Goal: Task Accomplishment & Management: Manage account settings

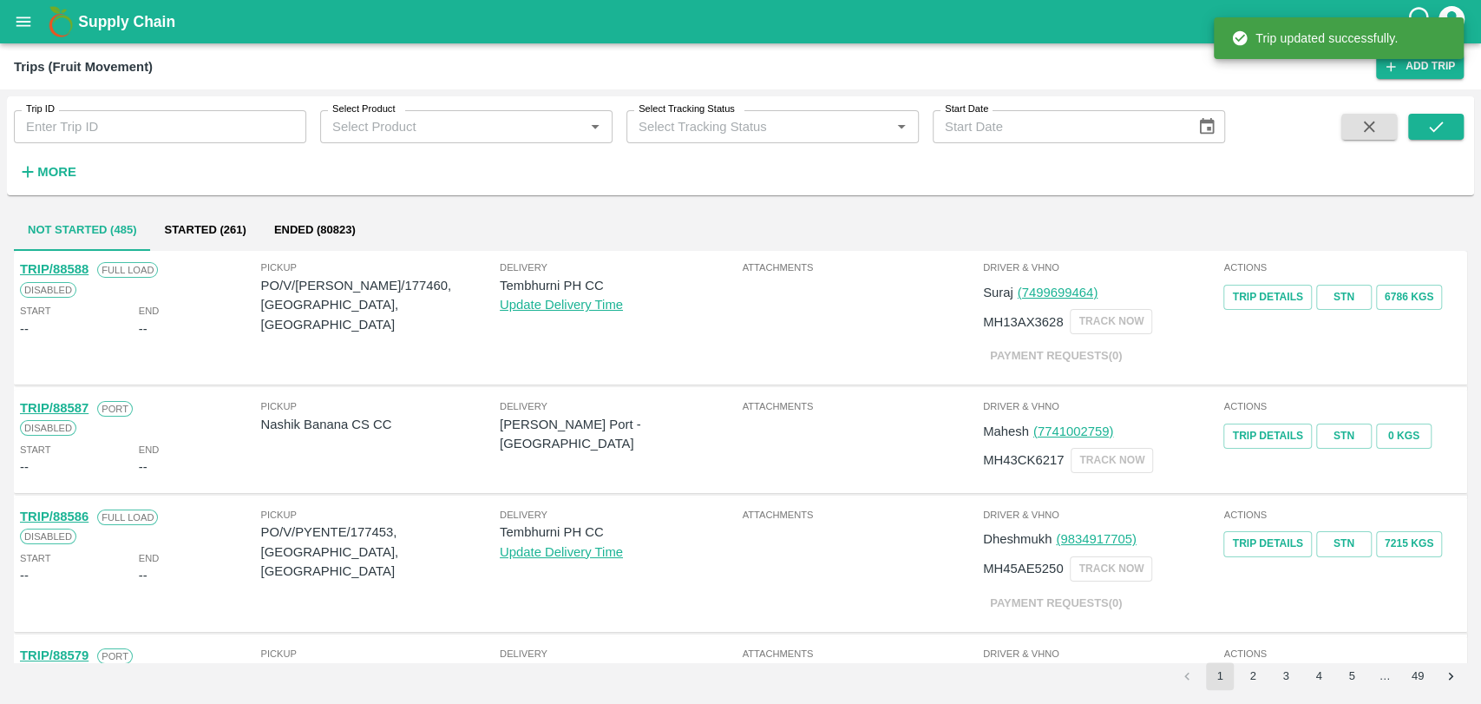
click at [69, 171] on strong "More" at bounding box center [56, 172] width 39 height 14
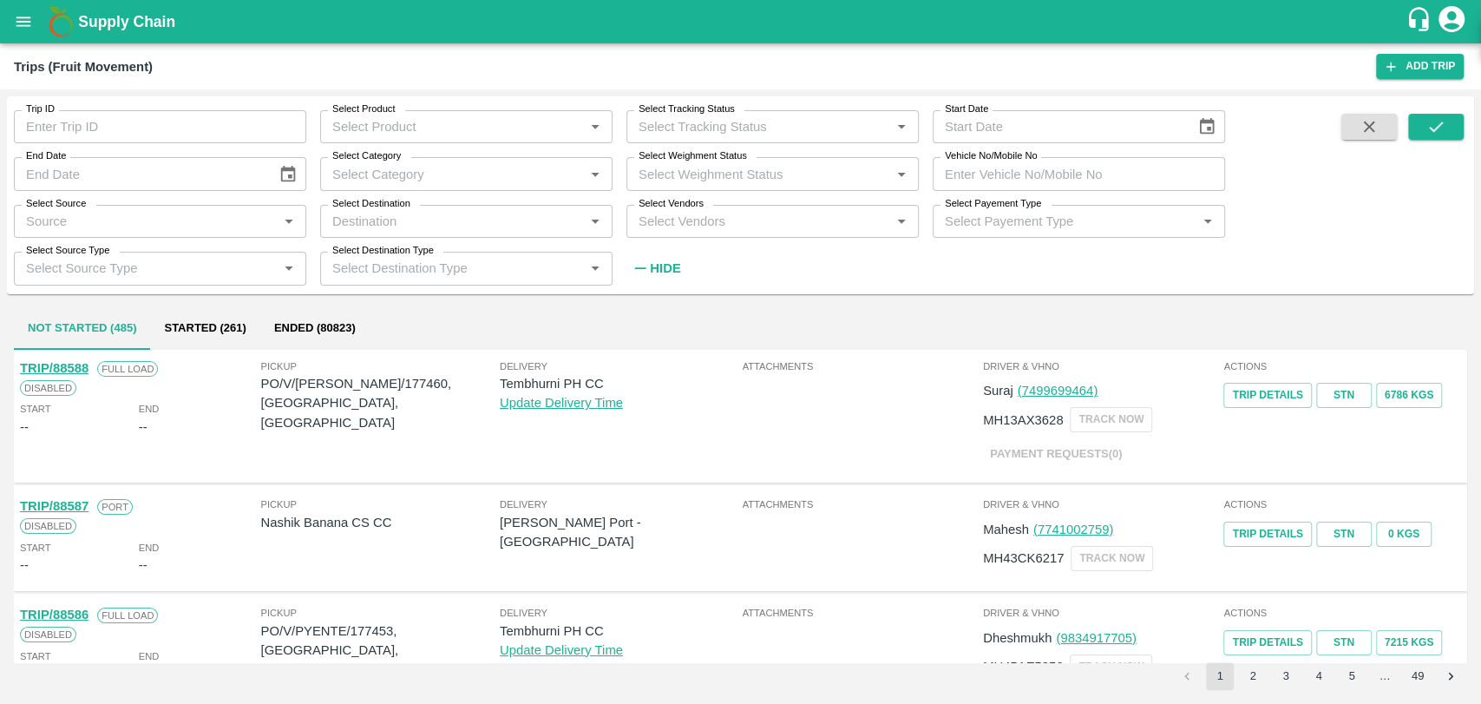
click at [1000, 176] on input "Vehicle No/Mobile No" at bounding box center [1079, 173] width 292 height 33
paste input "MH540252"
click at [1444, 119] on icon "submit" at bounding box center [1436, 126] width 19 height 19
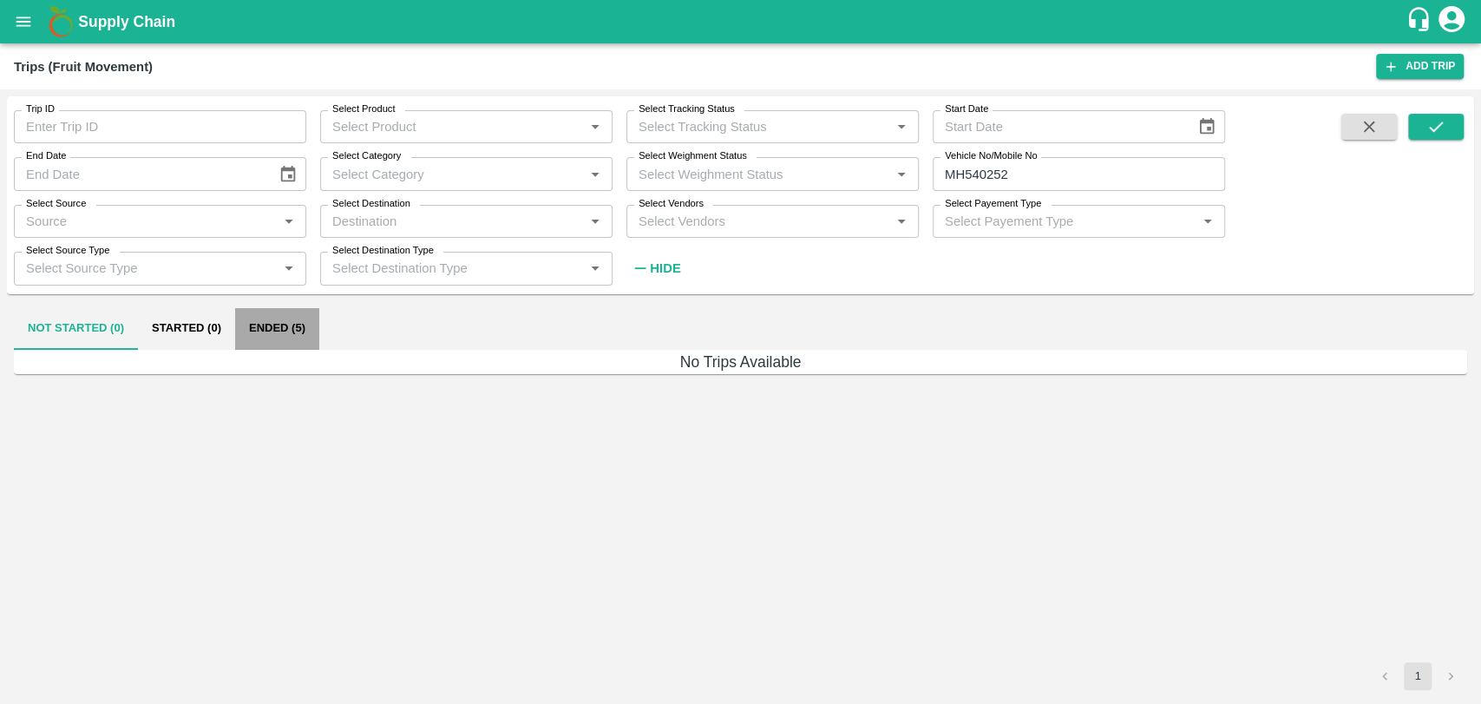
click at [280, 336] on button "Ended (5)" at bounding box center [277, 329] width 84 height 42
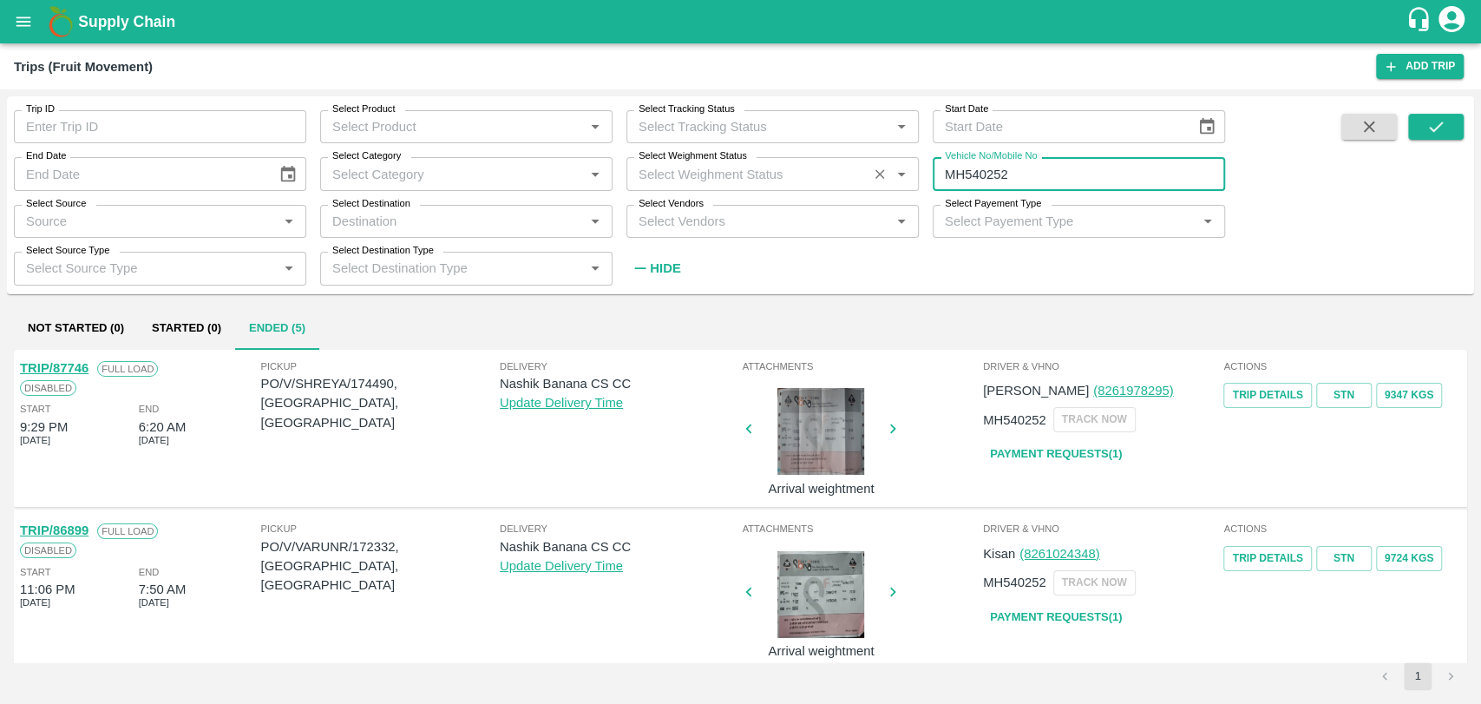
drag, startPoint x: 979, startPoint y: 175, endPoint x: 909, endPoint y: 180, distance: 69.6
click at [912, 180] on div "Trip ID Trip ID Select Product Select Product   * Select Tracking Status Select…" at bounding box center [612, 190] width 1225 height 188
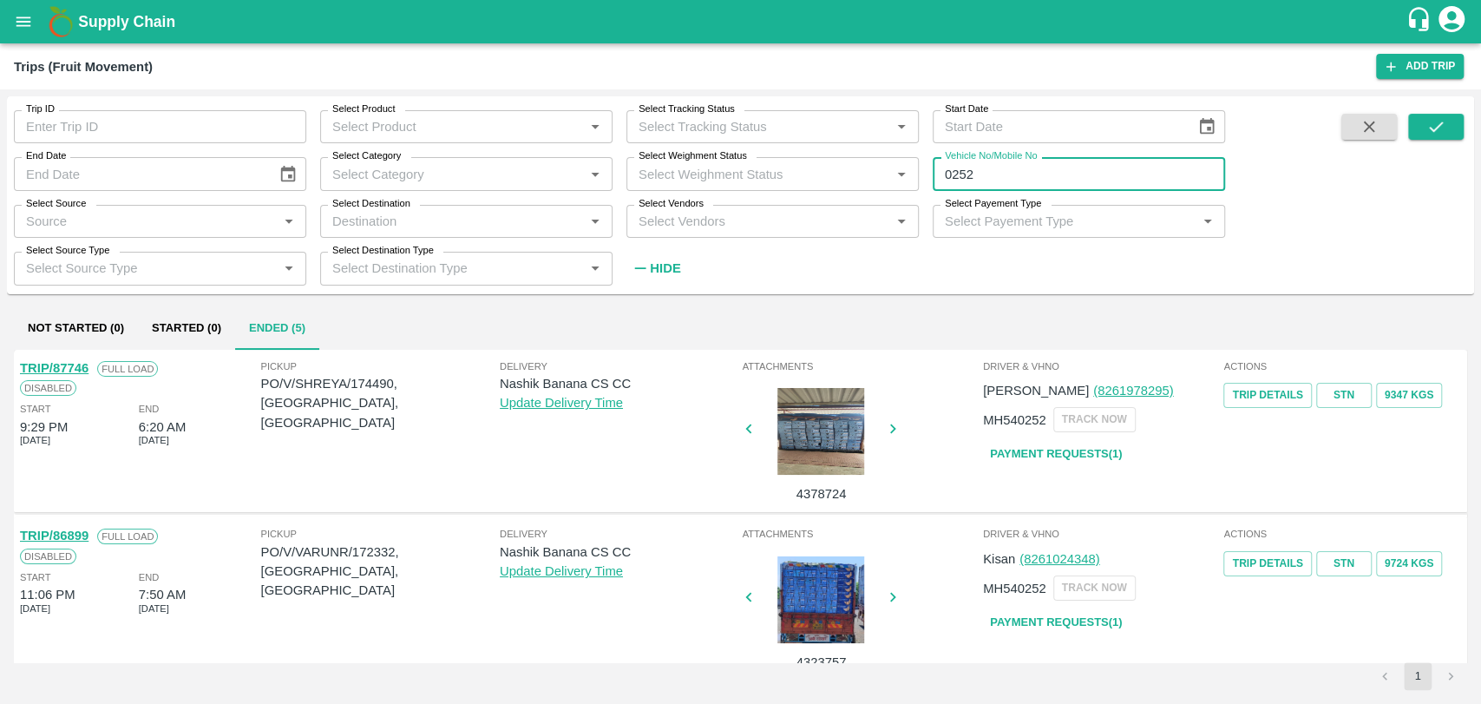
click at [1426, 112] on div "Trip ID Trip ID Select Product Select Product   * Select Tracking Status Select…" at bounding box center [740, 194] width 1467 height 183
click at [1436, 126] on icon "submit" at bounding box center [1436, 126] width 19 height 19
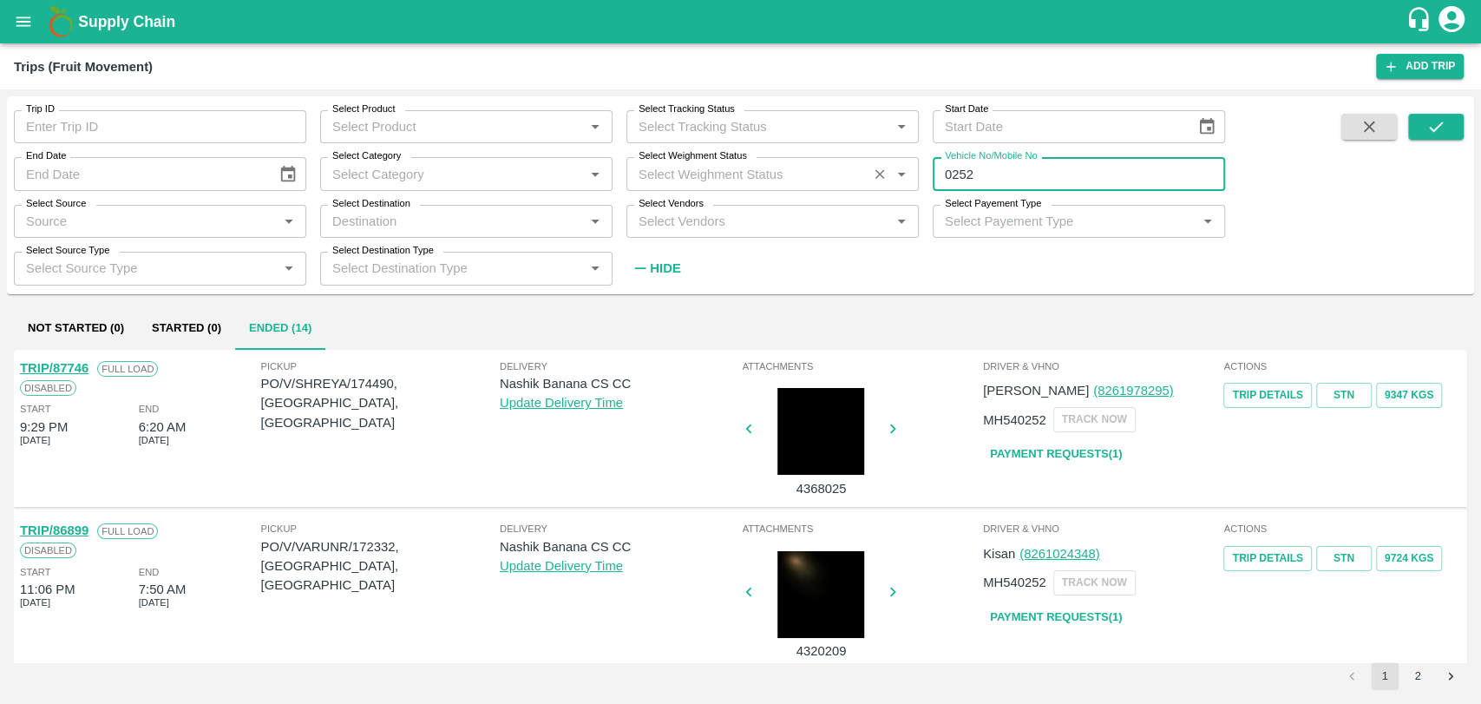
drag, startPoint x: 978, startPoint y: 168, endPoint x: 826, endPoint y: 167, distance: 151.9
click at [826, 167] on div "Trip ID Trip ID Select Product Select Product   * Select Tracking Status Select…" at bounding box center [612, 190] width 1225 height 188
type input "0252"
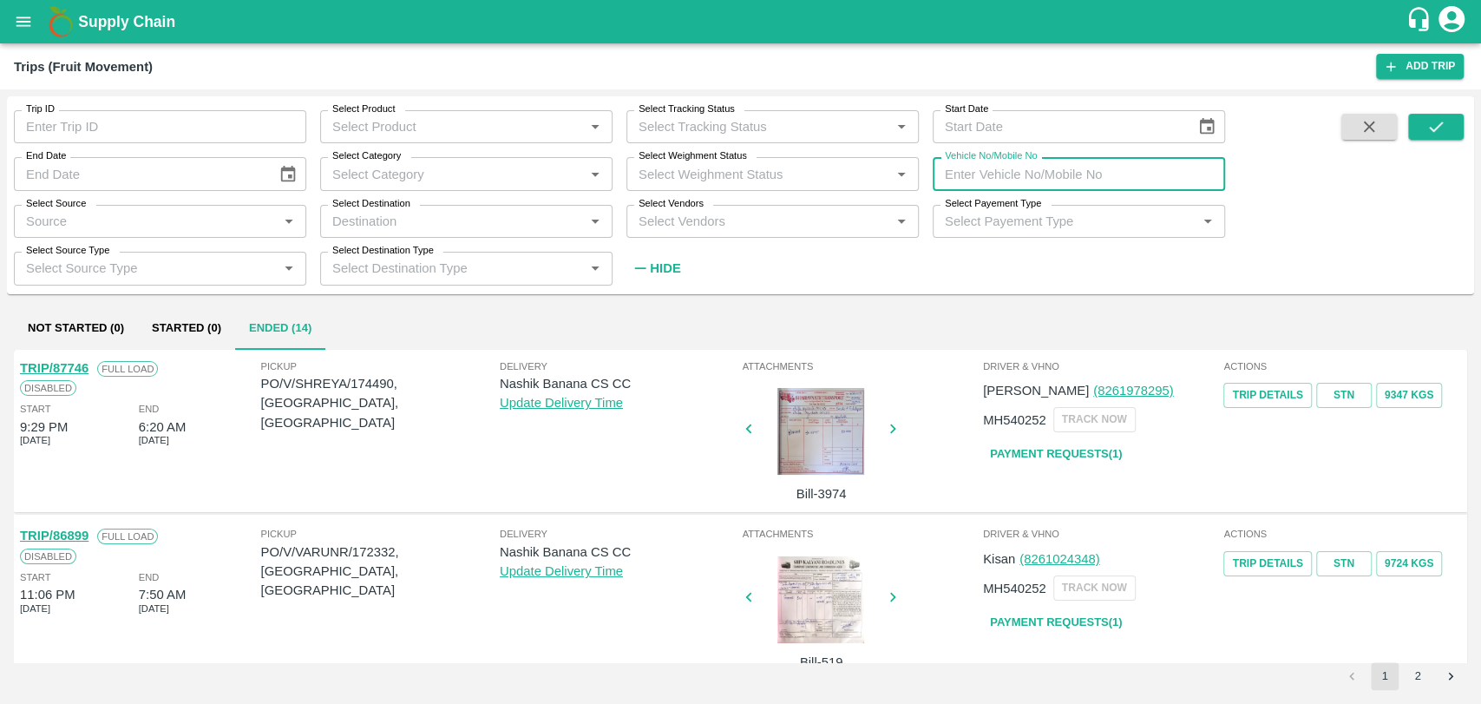
click at [82, 126] on input "Trip ID" at bounding box center [160, 126] width 292 height 33
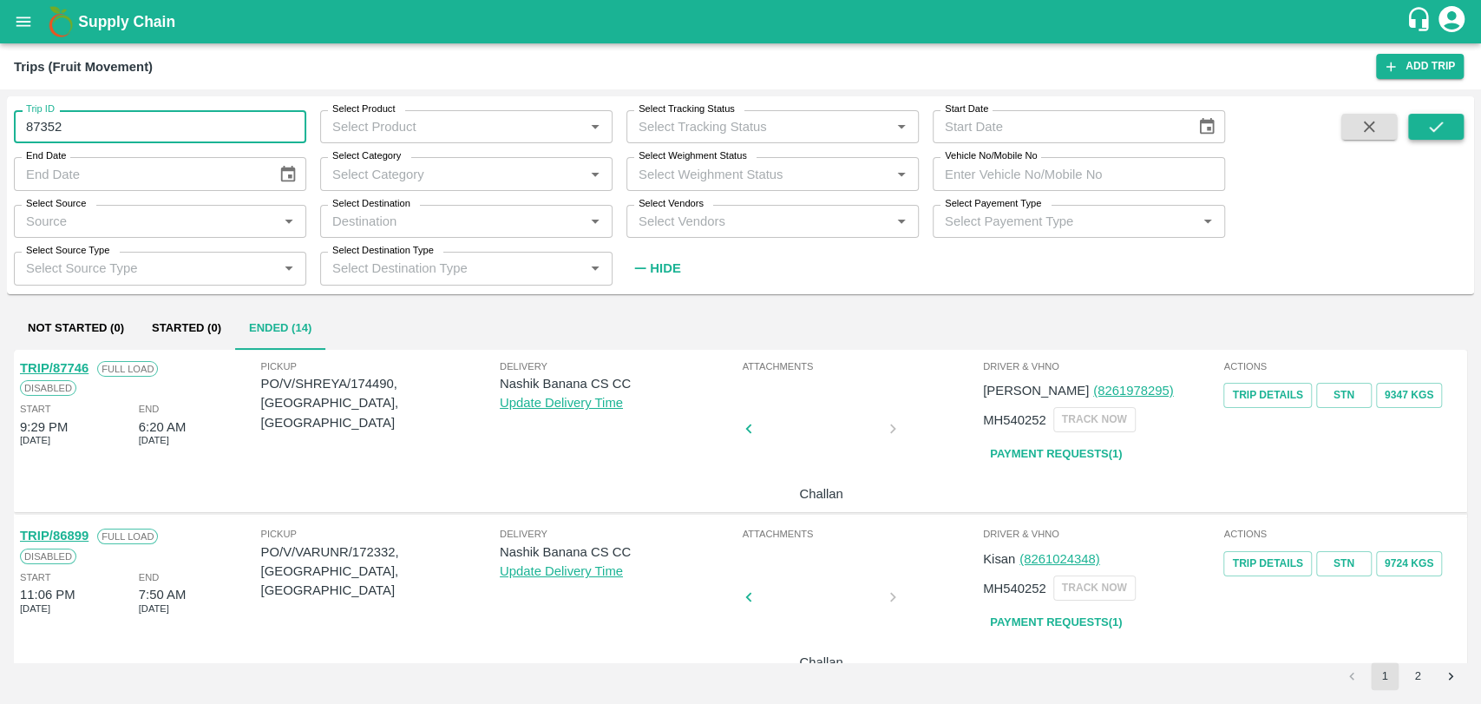
type input "87352"
click at [1420, 133] on button "submit" at bounding box center [1436, 127] width 56 height 26
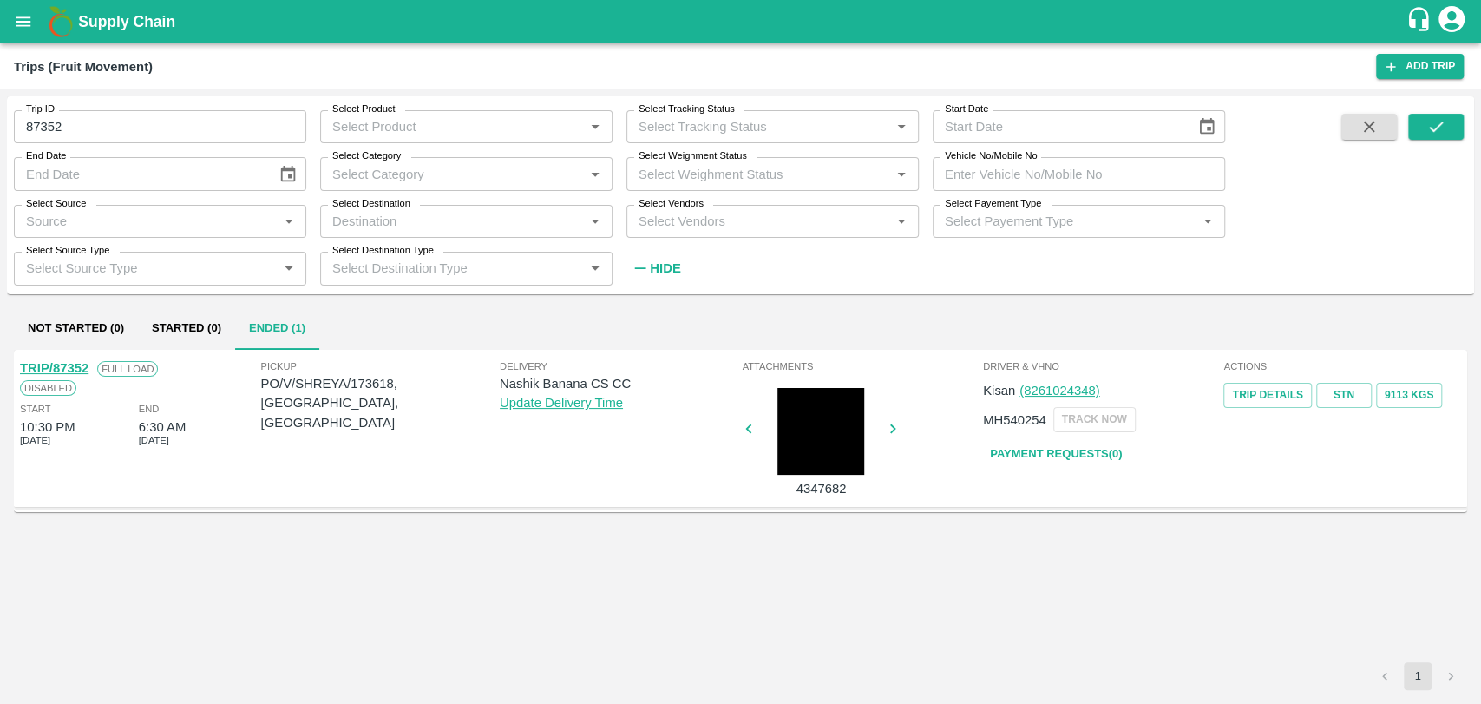
click at [79, 372] on link "TRIP/87352" at bounding box center [54, 368] width 69 height 14
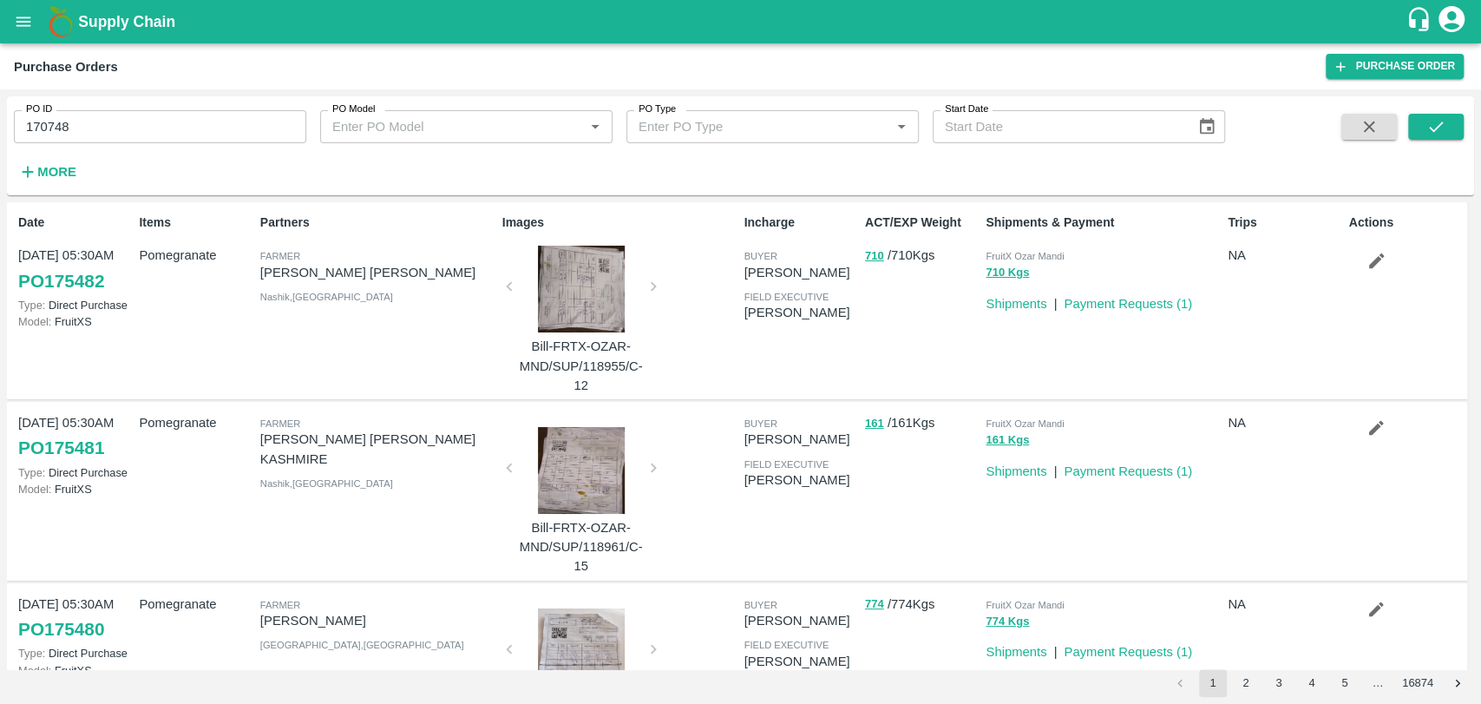
drag, startPoint x: 0, startPoint y: 120, endPoint x: 0, endPoint y: 108, distance: 11.3
click at [0, 108] on div "PO ID 170748 PO ID PO Model PO Model   * PO Type PO Type   * Start Date Start D…" at bounding box center [740, 396] width 1481 height 614
paste input "text"
type input "173618"
click at [1420, 119] on button "submit" at bounding box center [1436, 127] width 56 height 26
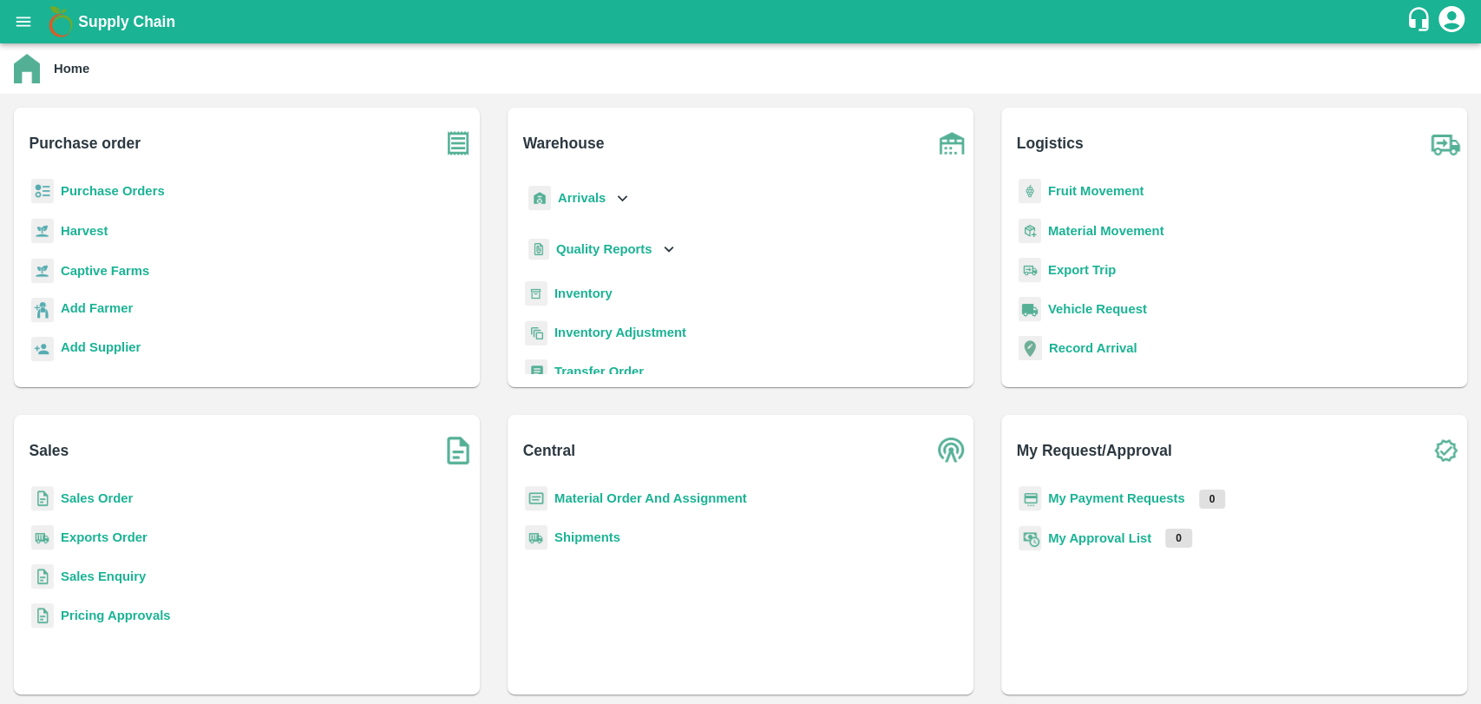
click at [1076, 194] on b "Fruit Movement" at bounding box center [1096, 191] width 96 height 14
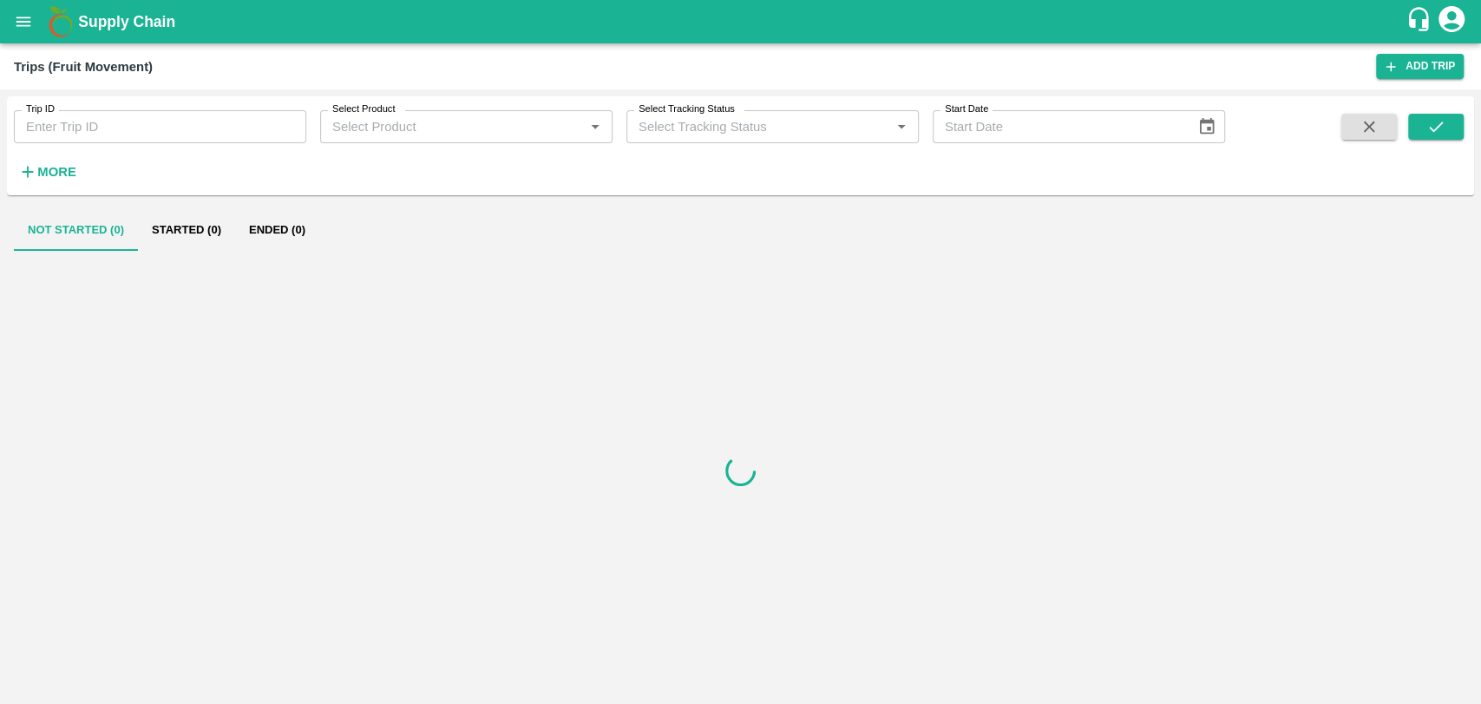
click at [30, 185] on button "More" at bounding box center [47, 172] width 67 height 30
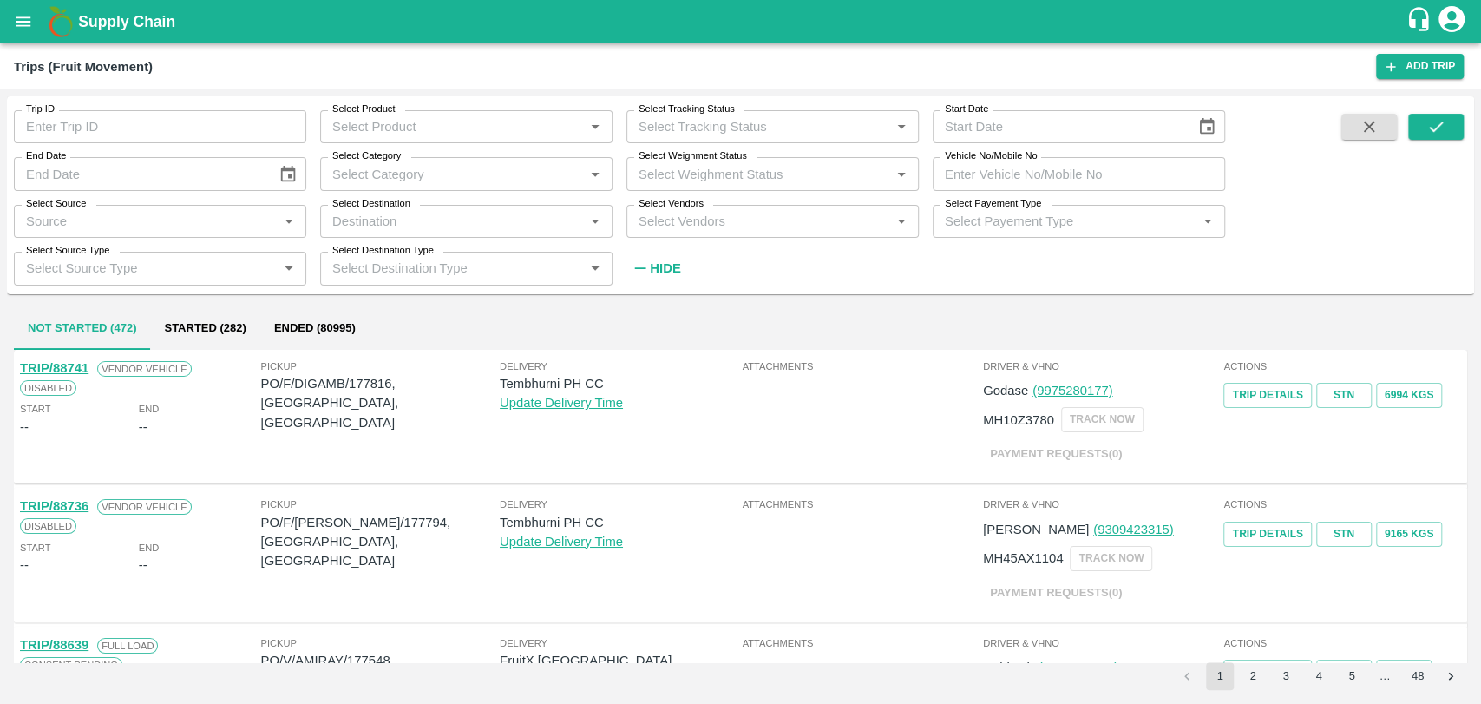
click at [1112, 166] on input "Vehicle No/Mobile No" at bounding box center [1079, 173] width 292 height 33
click at [11, 15] on button "open drawer" at bounding box center [23, 22] width 40 height 40
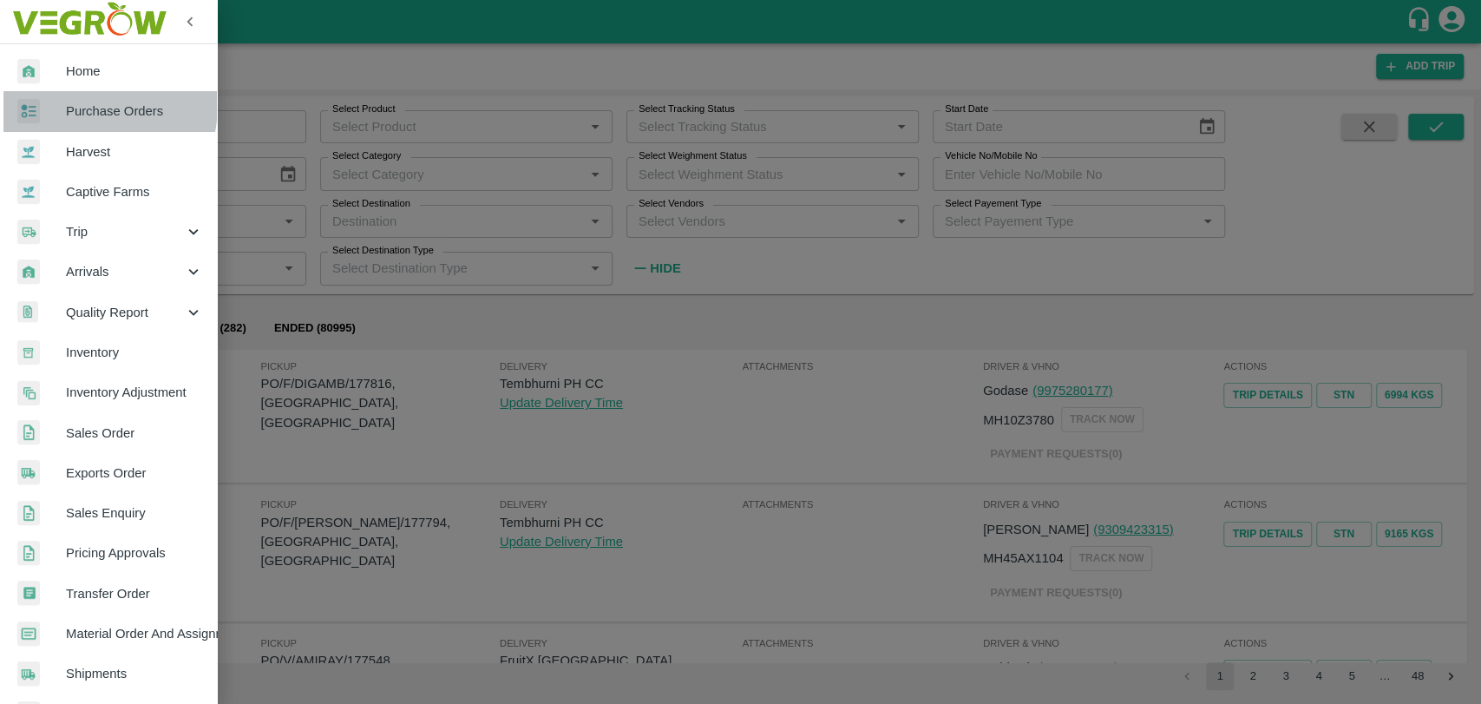
click at [62, 103] on div at bounding box center [41, 111] width 49 height 25
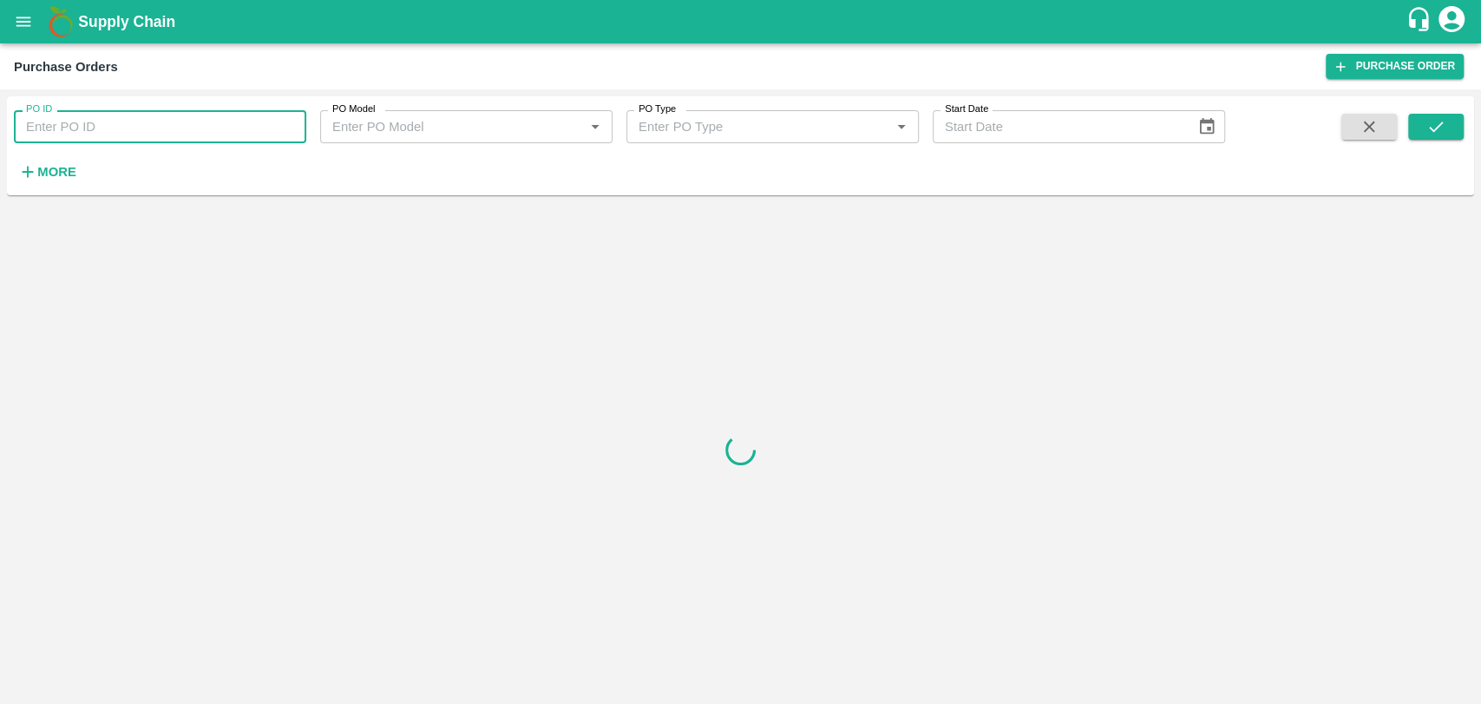
click at [75, 119] on input "PO ID" at bounding box center [160, 126] width 292 height 33
paste input "173618"
type input "173618"
click at [1447, 121] on button "submit" at bounding box center [1436, 127] width 56 height 26
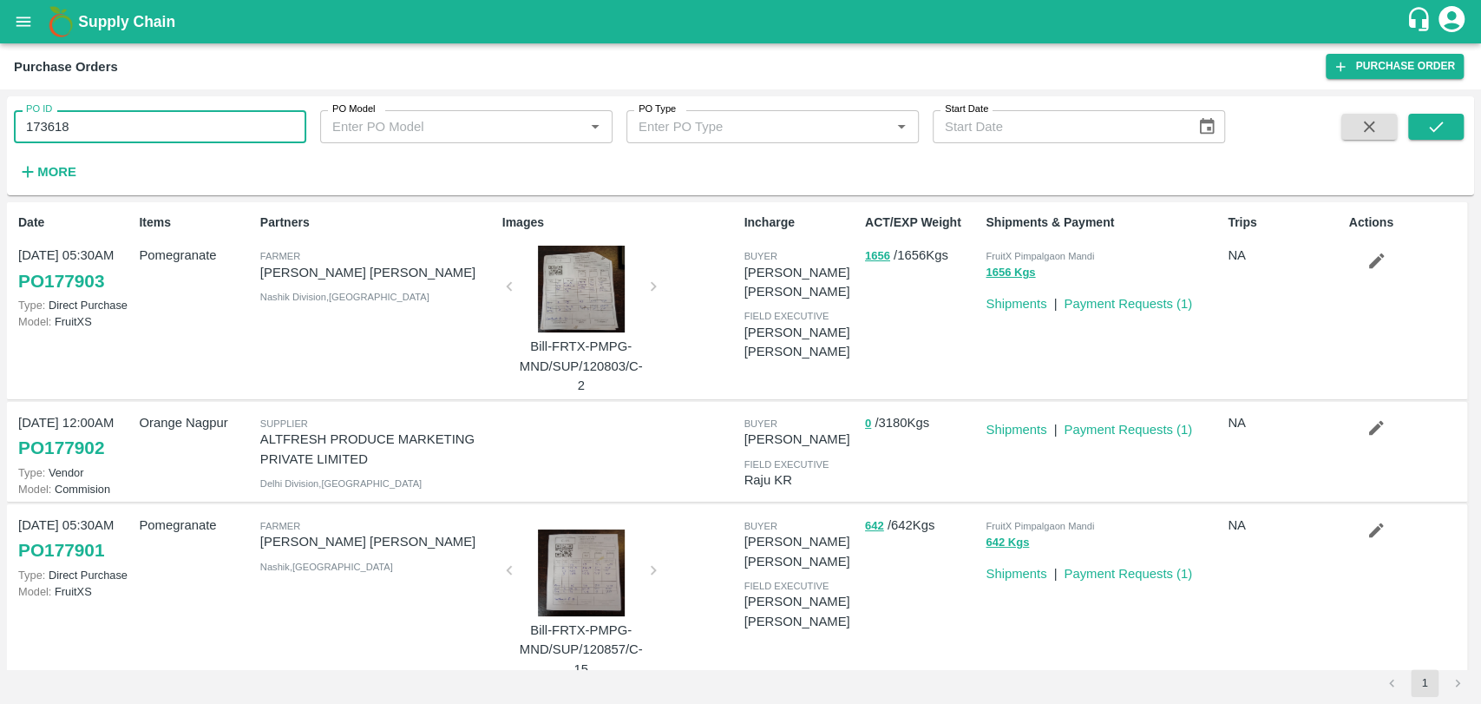
click at [62, 114] on input "173618" at bounding box center [160, 126] width 292 height 33
click at [70, 119] on input "173618" at bounding box center [160, 126] width 292 height 33
click at [1427, 117] on icon "submit" at bounding box center [1436, 126] width 19 height 19
click at [91, 281] on link "PO 177903" at bounding box center [61, 281] width 86 height 31
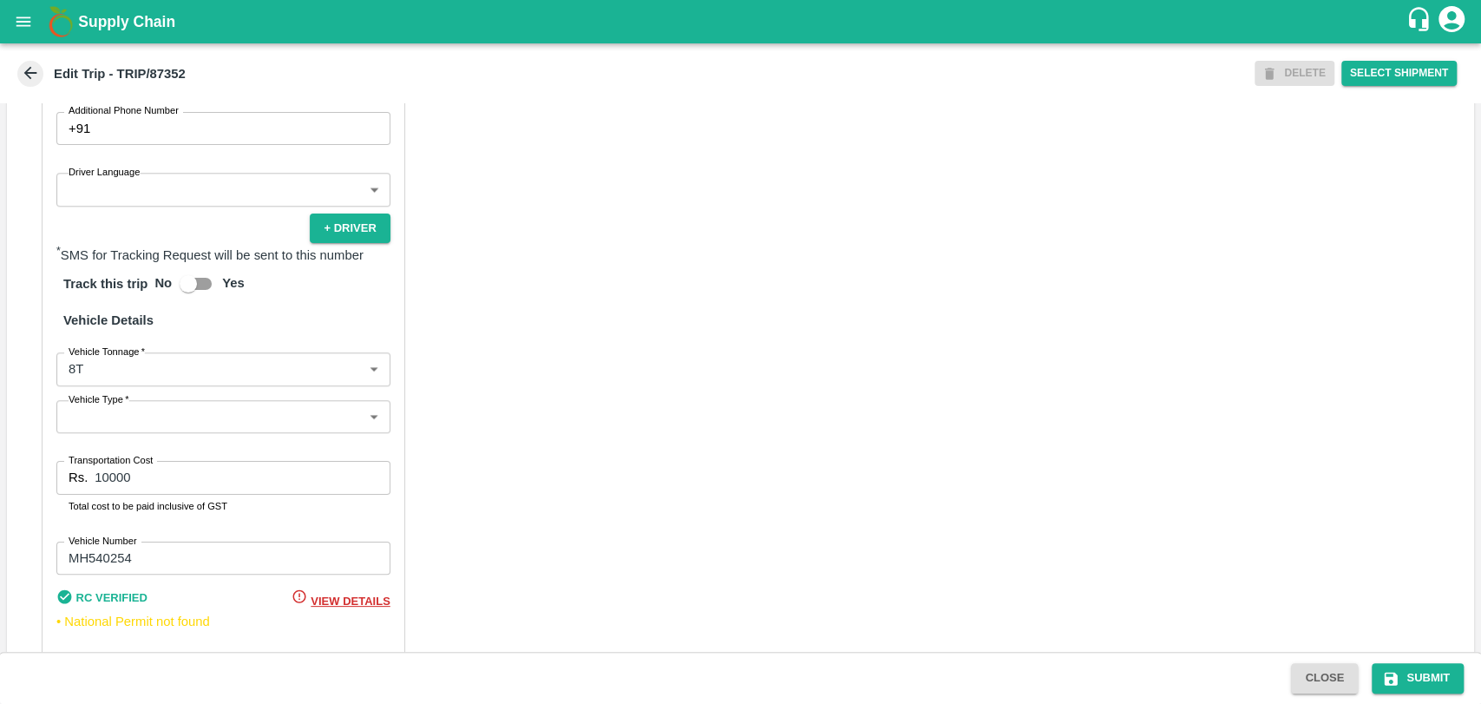
scroll to position [868, 0]
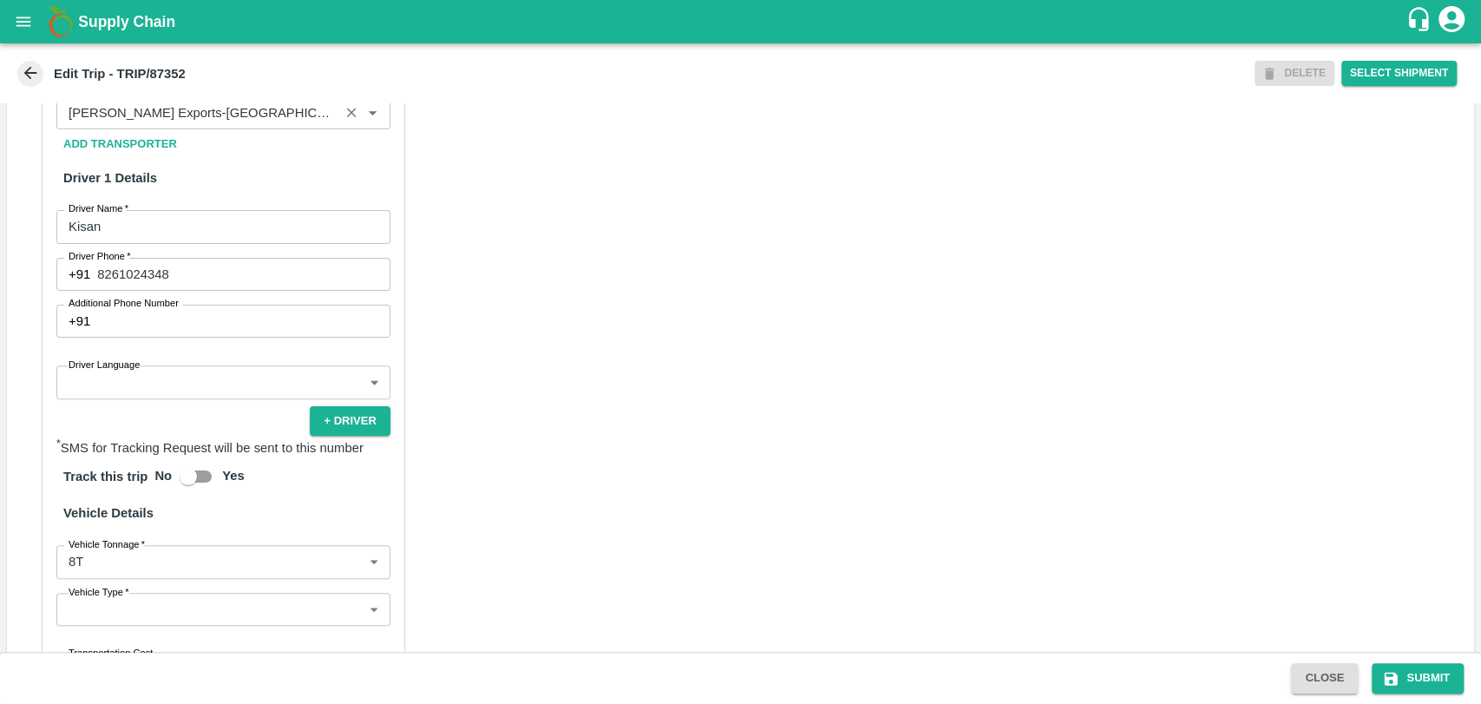
click at [249, 124] on input "Partner   *" at bounding box center [198, 113] width 272 height 23
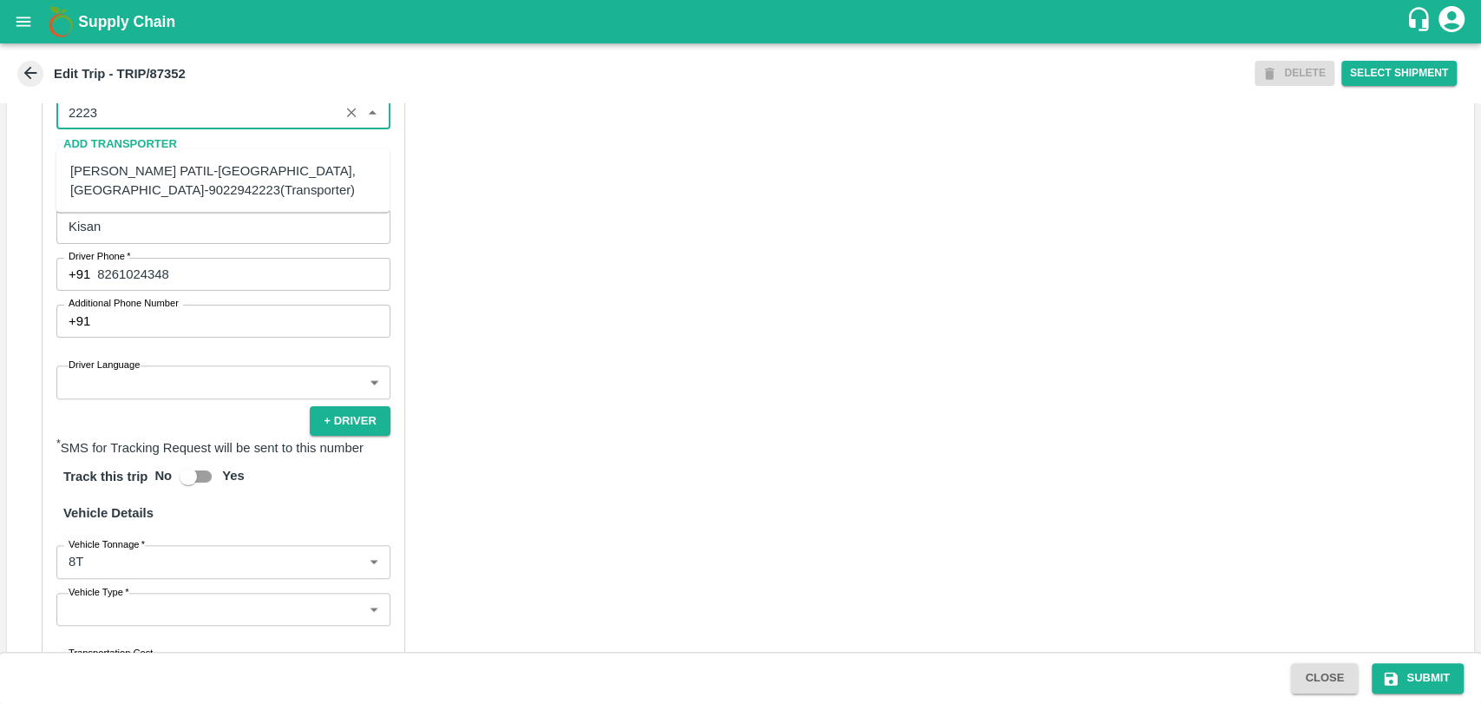
click at [173, 183] on div "BALAJI HARIDAS PATIL-Solapur, Solapur-9022942223(Transporter)" at bounding box center [222, 180] width 305 height 39
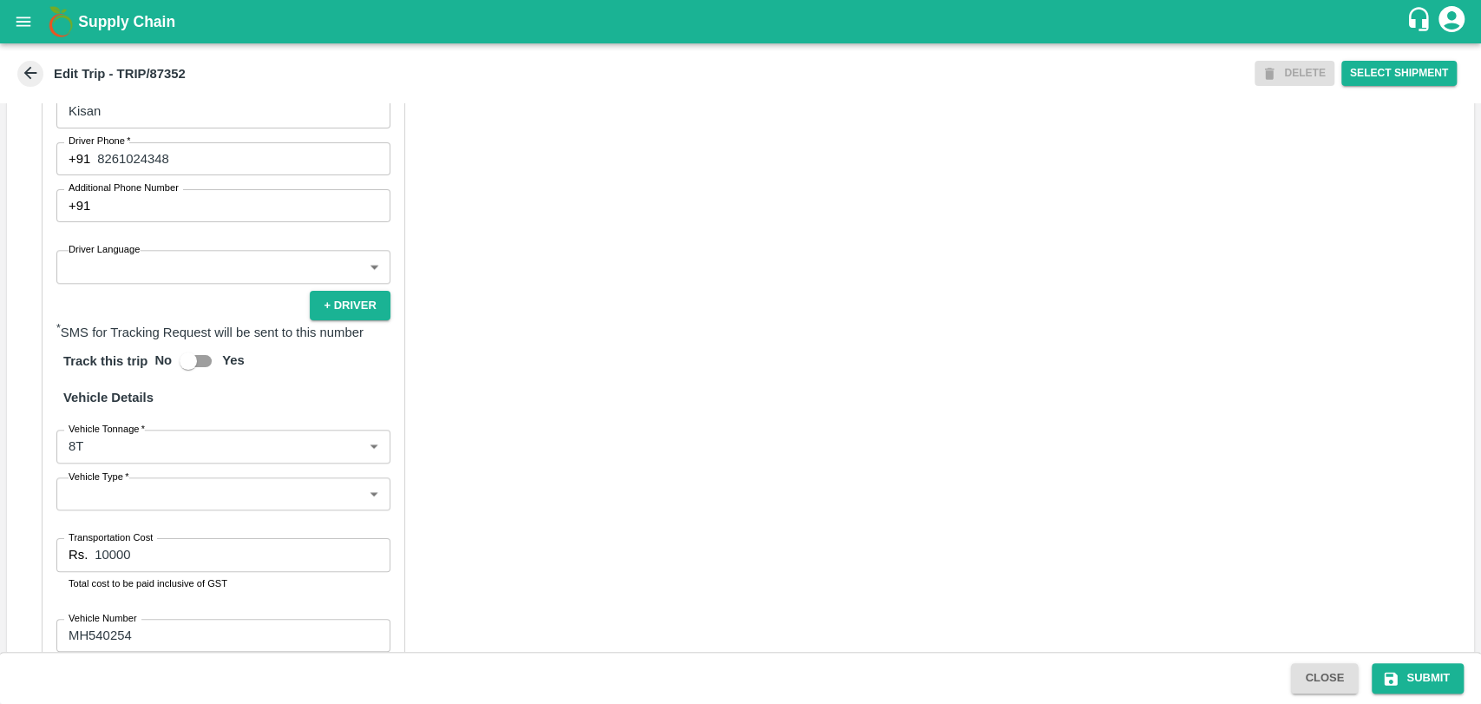
scroll to position [1128, 0]
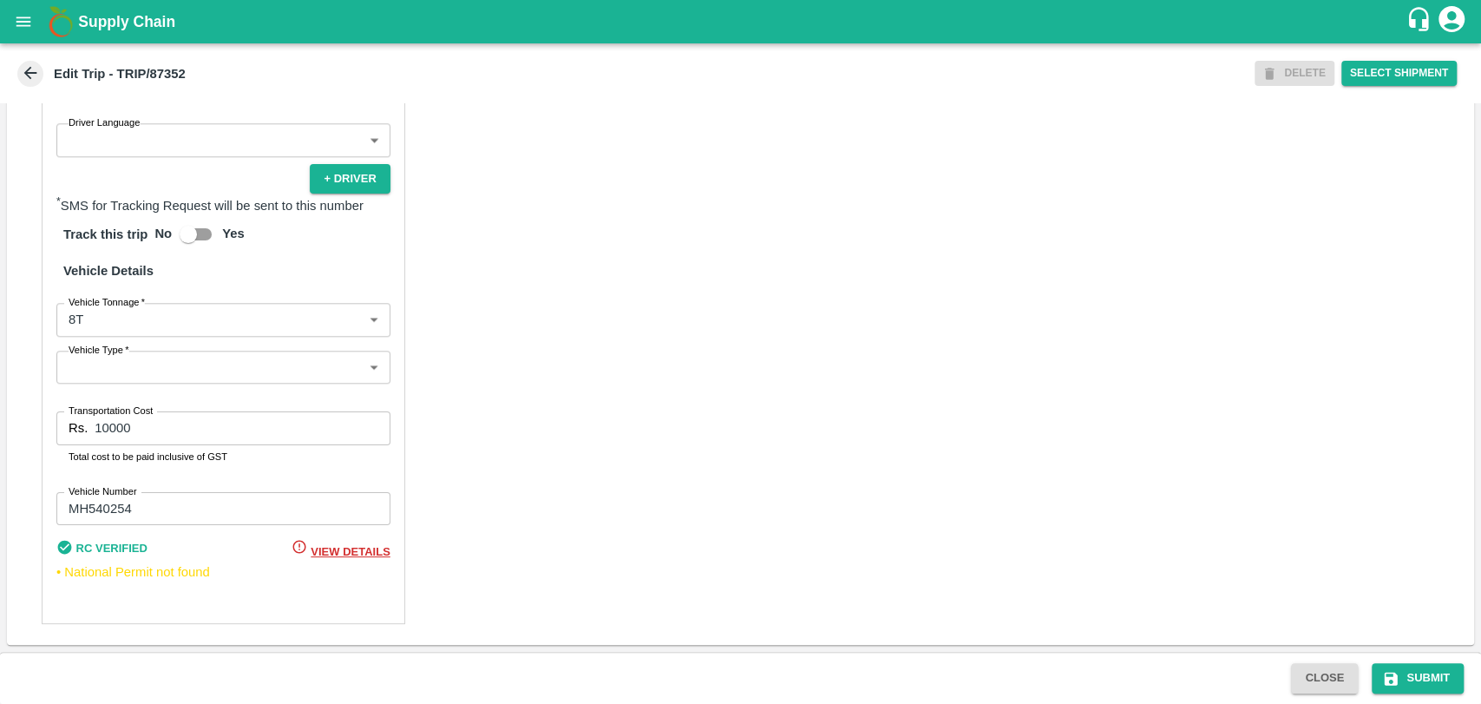
type input "BALAJI HARIDAS PATIL-Solapur, Solapur-9022942223(Transporter)"
click at [104, 340] on div "Partner Details Partner   * Partner Add Transporter Driver 1 Details Driver Nam…" at bounding box center [224, 210] width 364 height 828
click at [104, 330] on body "Supply Chain Edit Trip - TRIP/87352 DELETE Select Shipment Trip Details Trip Ty…" at bounding box center [740, 352] width 1481 height 704
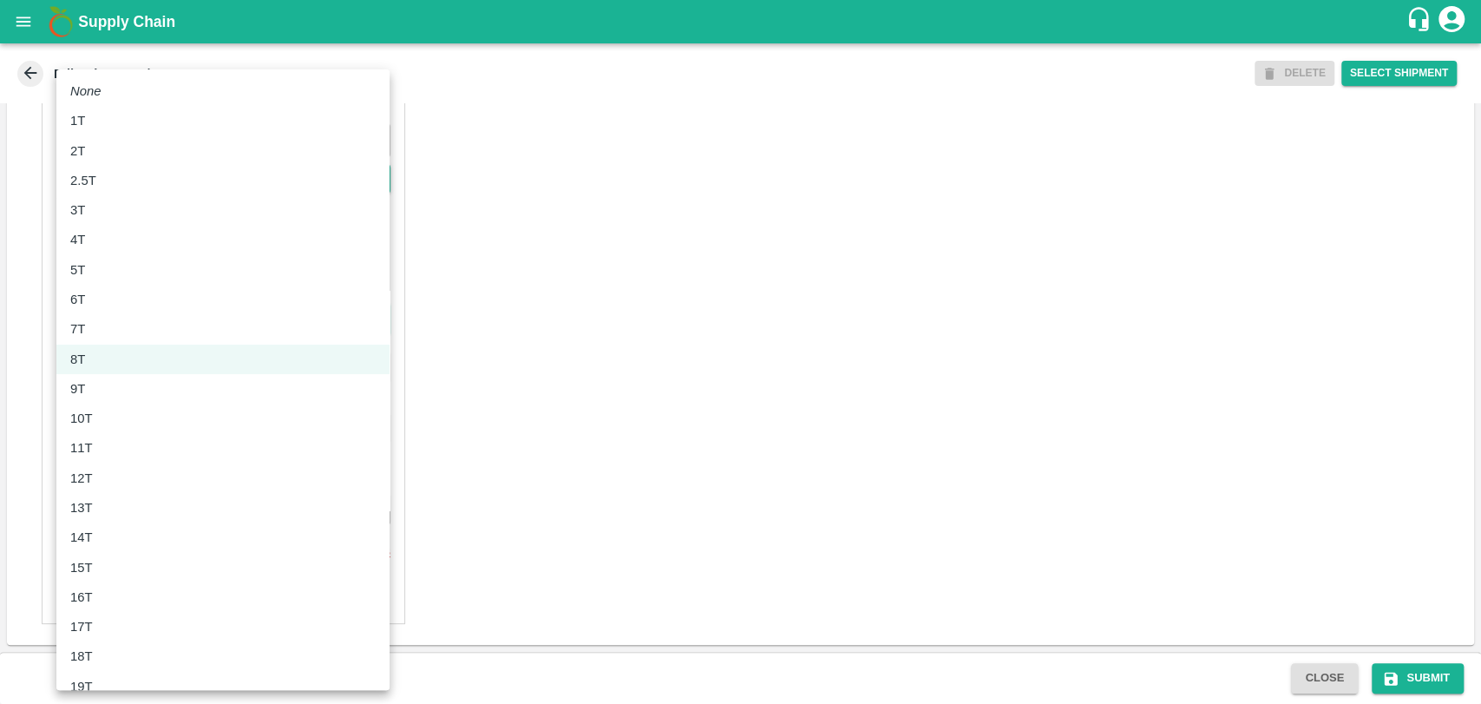
click at [101, 407] on li "10T" at bounding box center [222, 419] width 333 height 30
type input "10000"
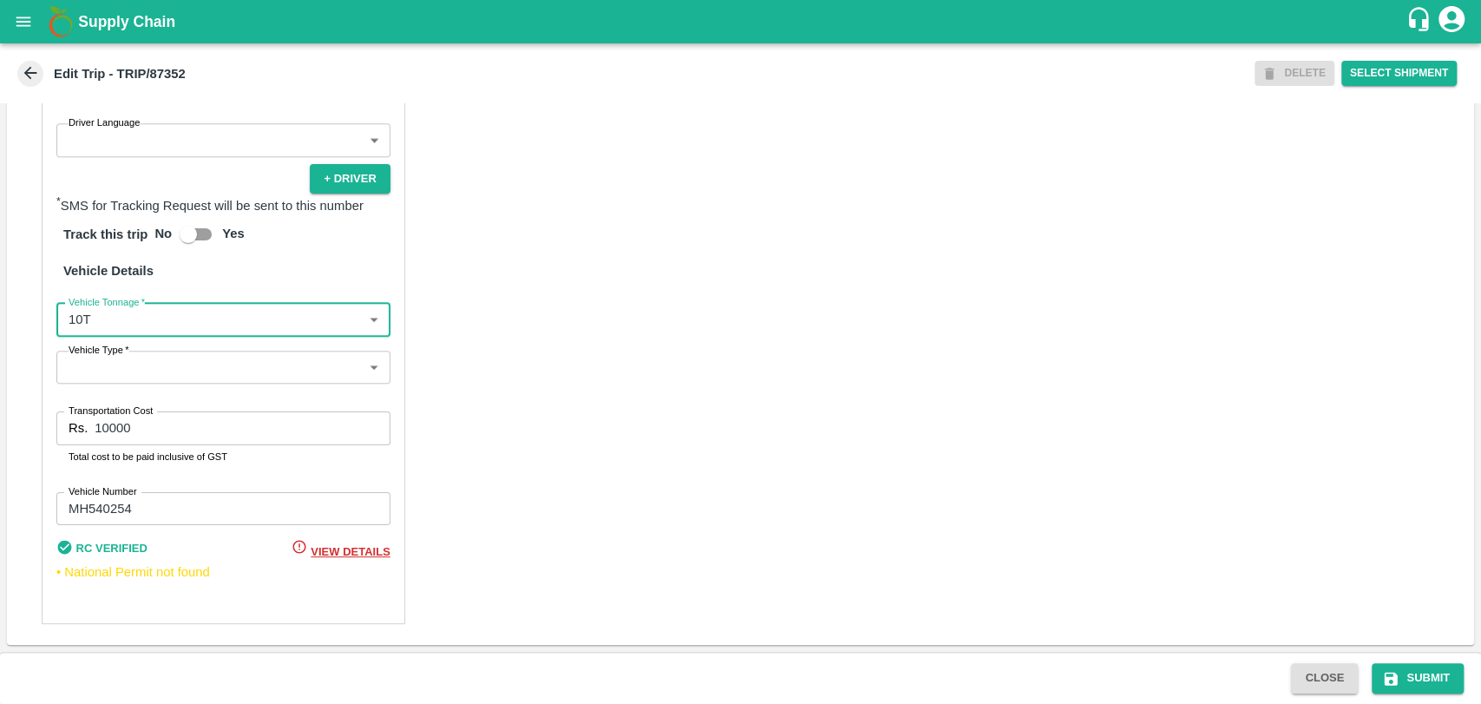
click at [105, 425] on input "10000" at bounding box center [242, 427] width 295 height 33
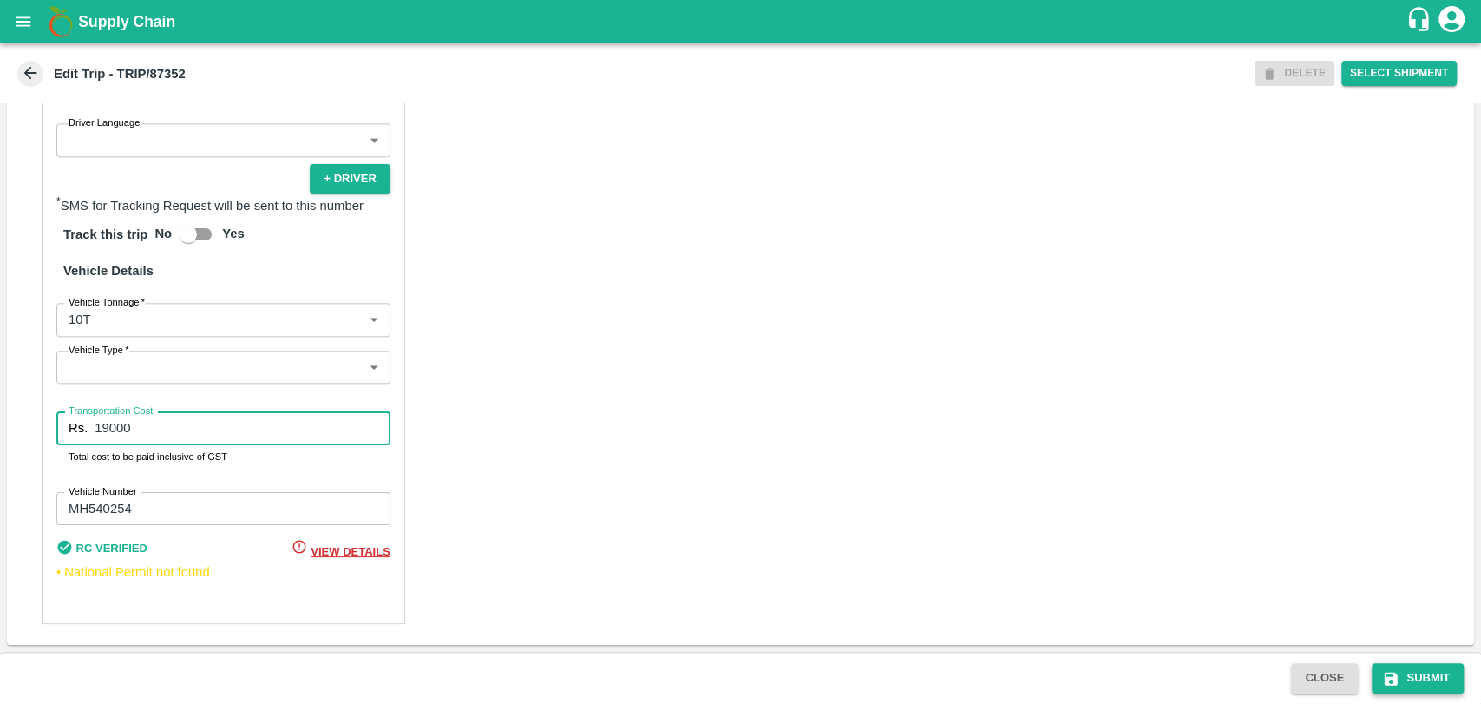
type input "19000"
click at [1418, 668] on button "Submit" at bounding box center [1418, 678] width 92 height 30
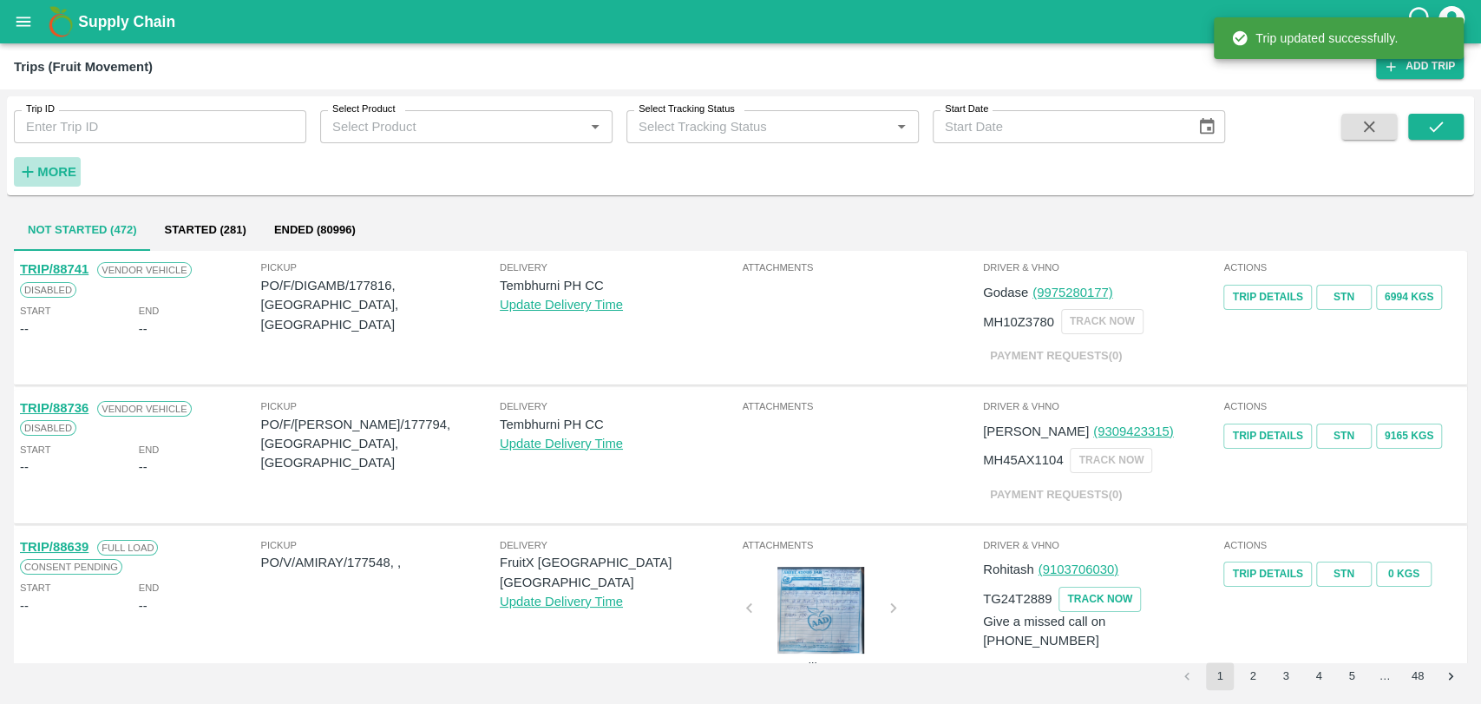
click at [44, 170] on strong "More" at bounding box center [56, 172] width 39 height 14
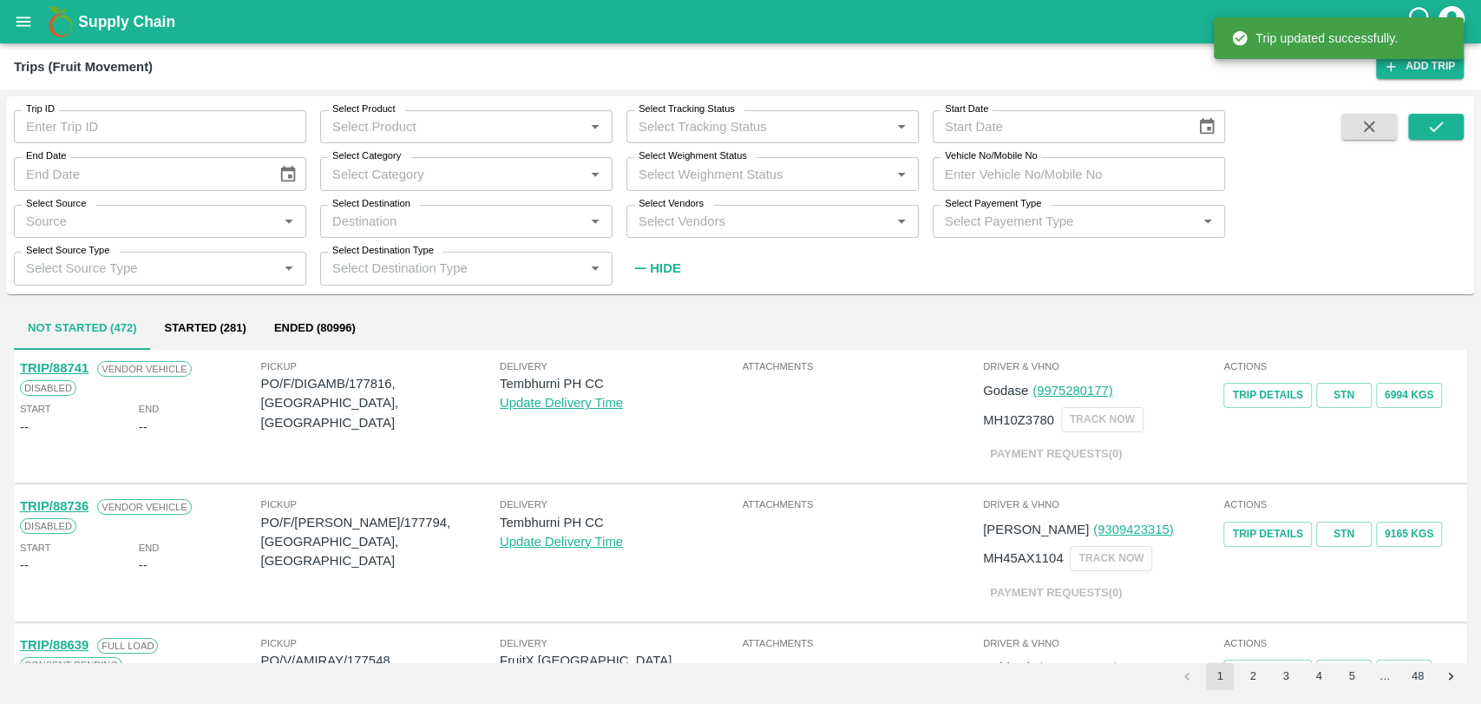
click at [1003, 180] on input "Vehicle No/Mobile No" at bounding box center [1079, 173] width 292 height 33
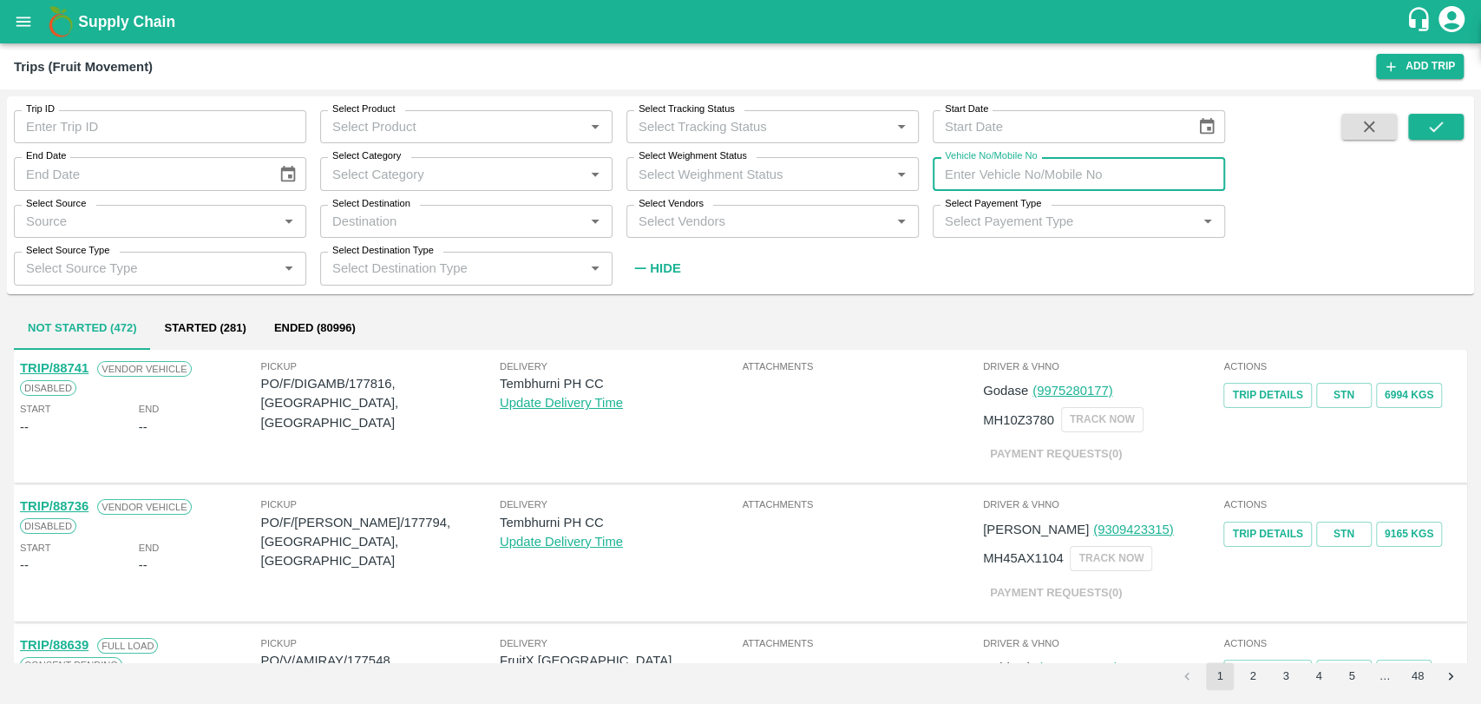
paste input "MP19ZD3284"
type input "MP19ZD3284"
click at [1440, 138] on button "submit" at bounding box center [1436, 127] width 56 height 26
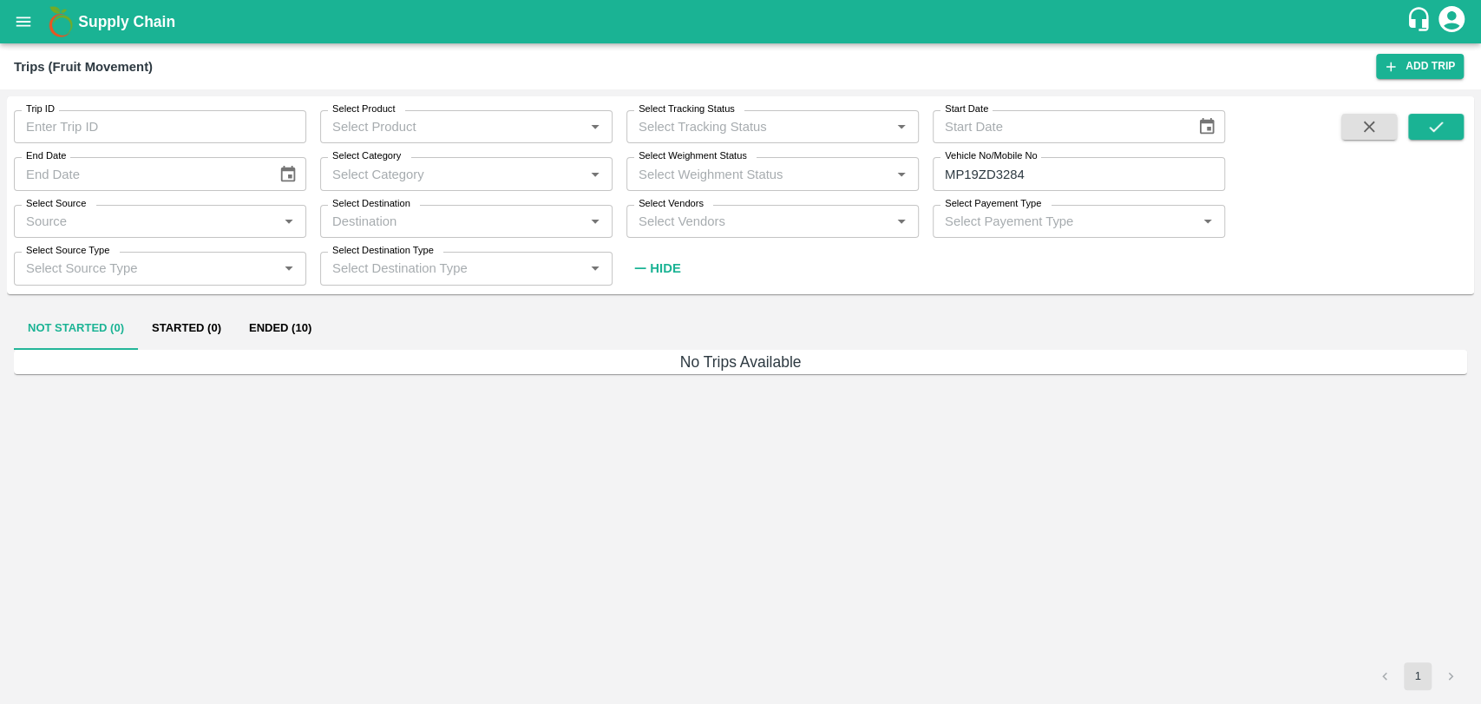
click at [250, 337] on button "Ended (10)" at bounding box center [280, 329] width 90 height 42
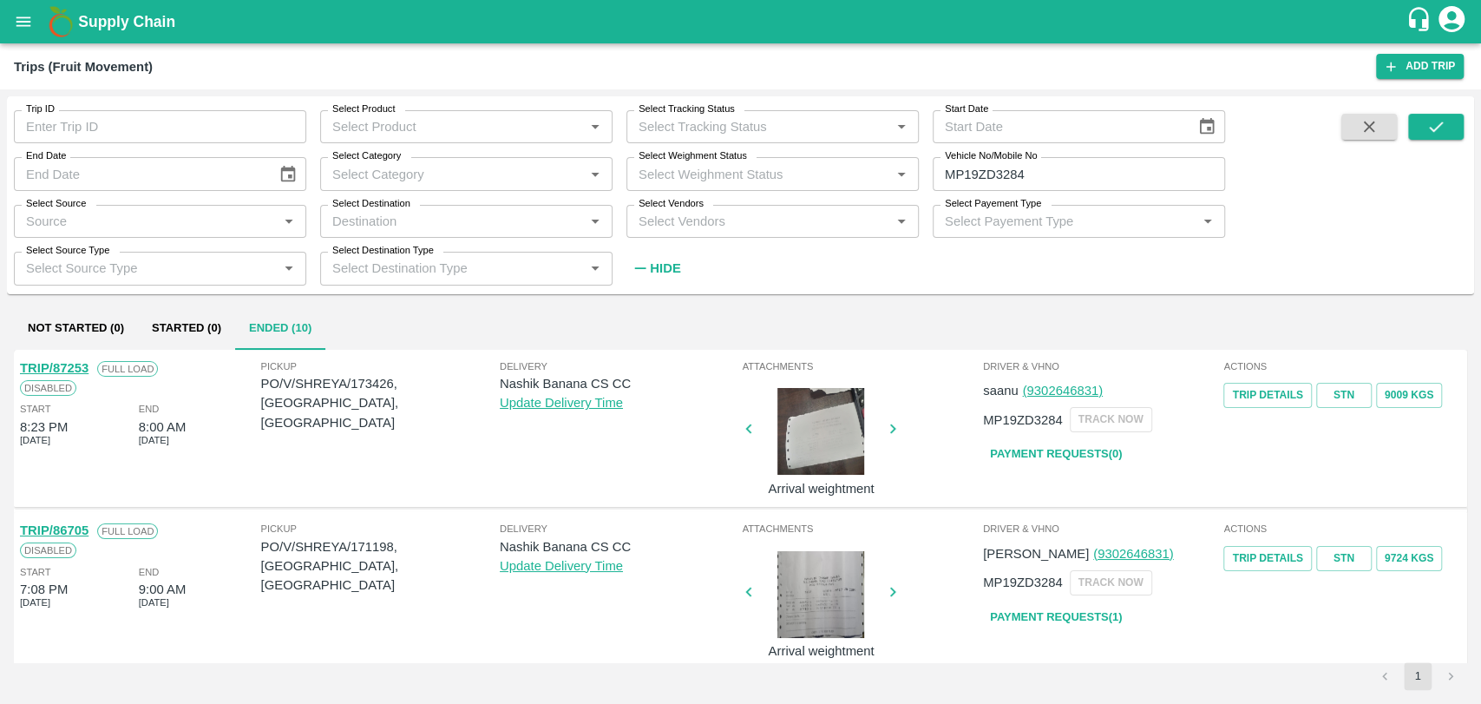
click at [86, 364] on link "TRIP/87253" at bounding box center [54, 368] width 69 height 14
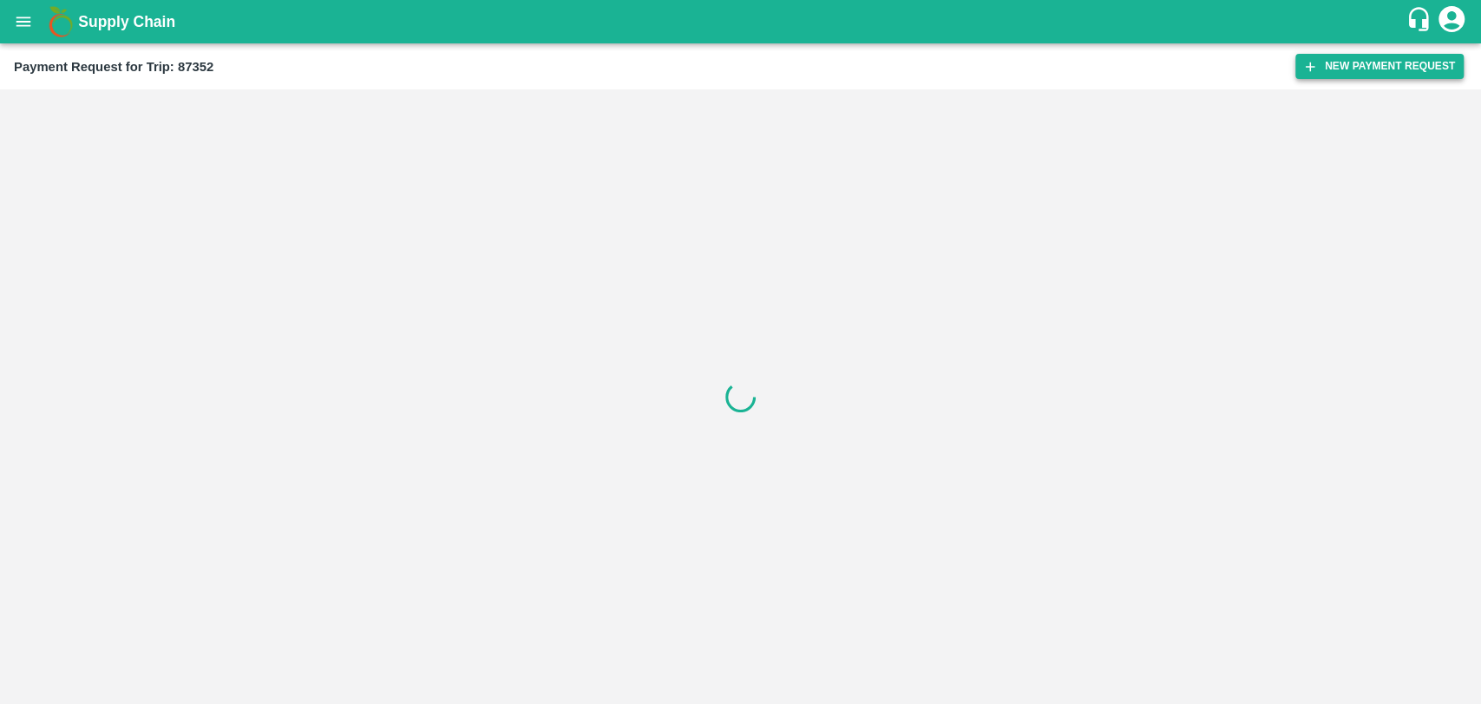
click at [1353, 76] on button "New Payment Request" at bounding box center [1380, 66] width 168 height 25
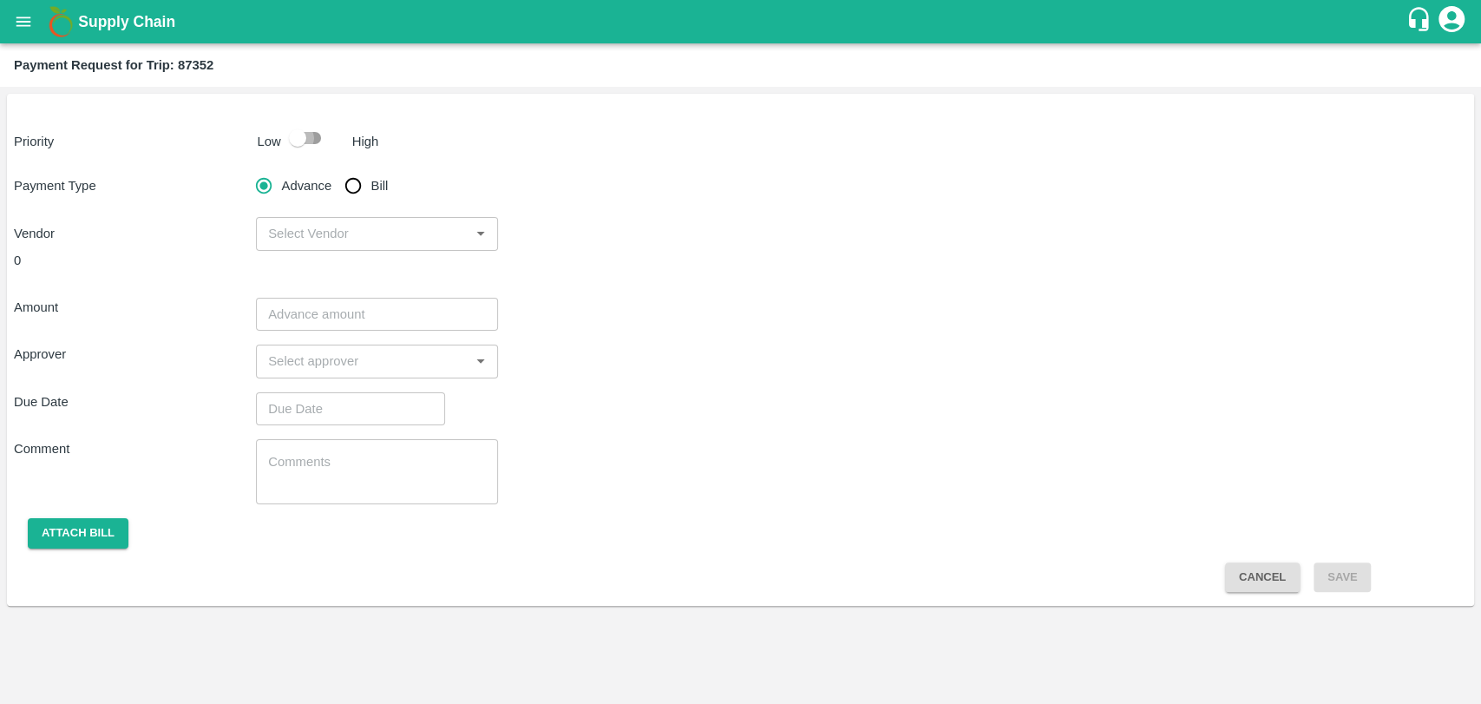
click at [301, 148] on input "checkbox" at bounding box center [297, 137] width 99 height 33
checkbox input "true"
click at [341, 186] on input "Bill" at bounding box center [353, 185] width 35 height 35
radio input "true"
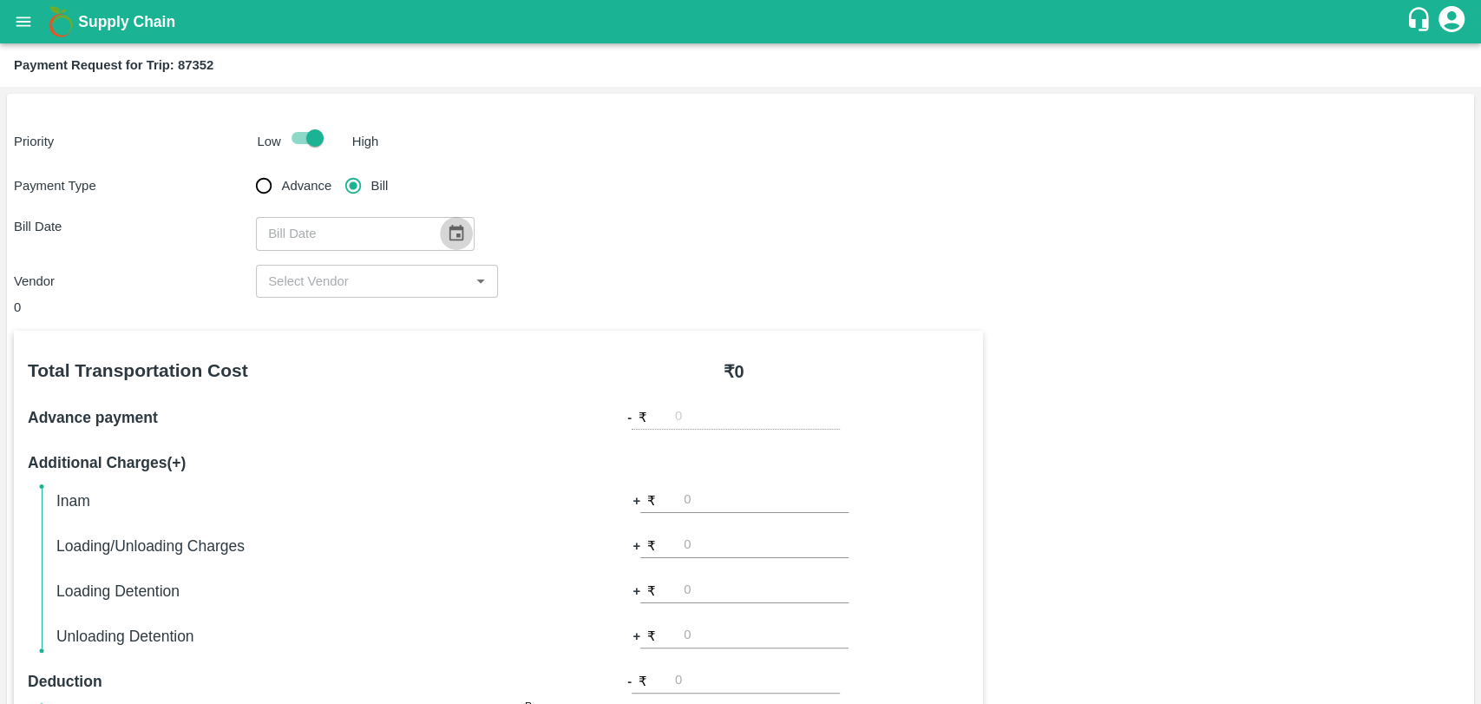
click at [447, 225] on icon "Choose date" at bounding box center [456, 233] width 19 height 19
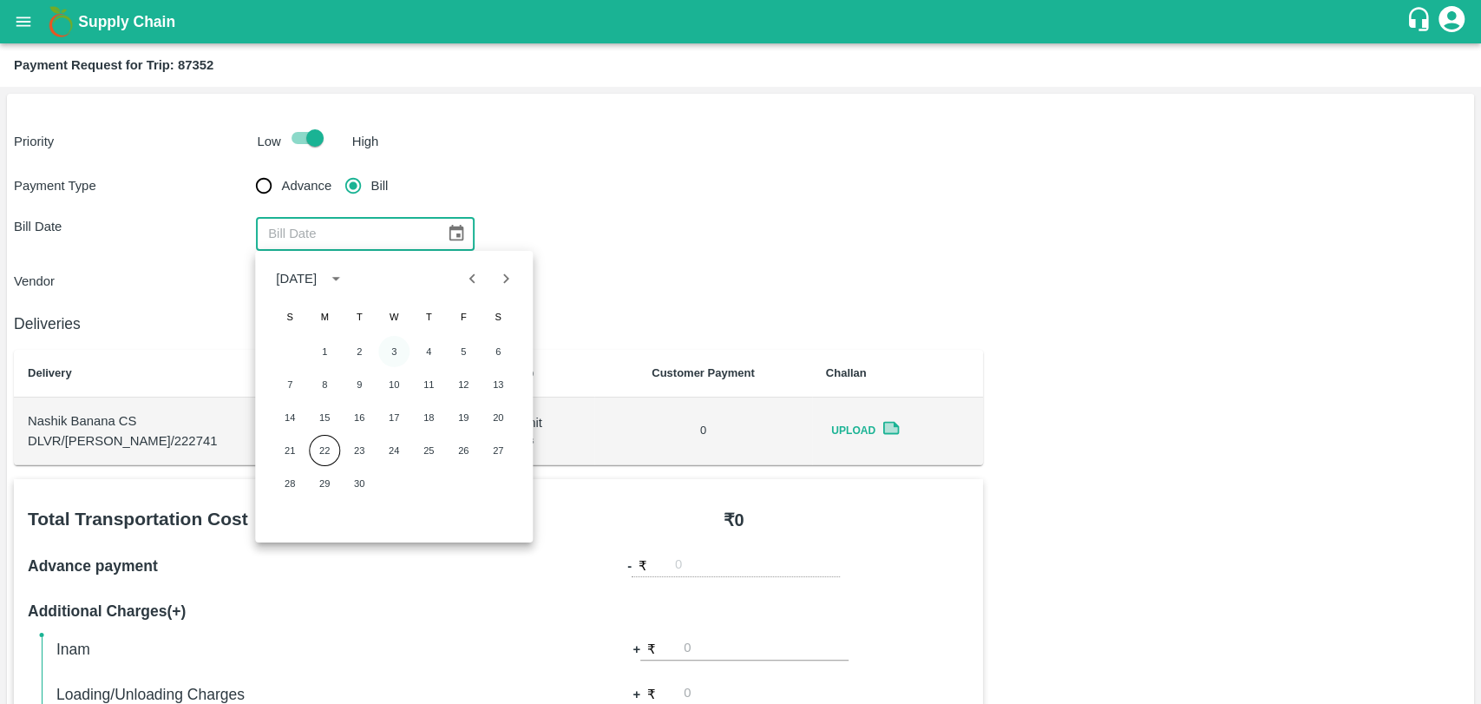
click at [396, 349] on button "3" at bounding box center [393, 351] width 31 height 31
type input "[DATE]"
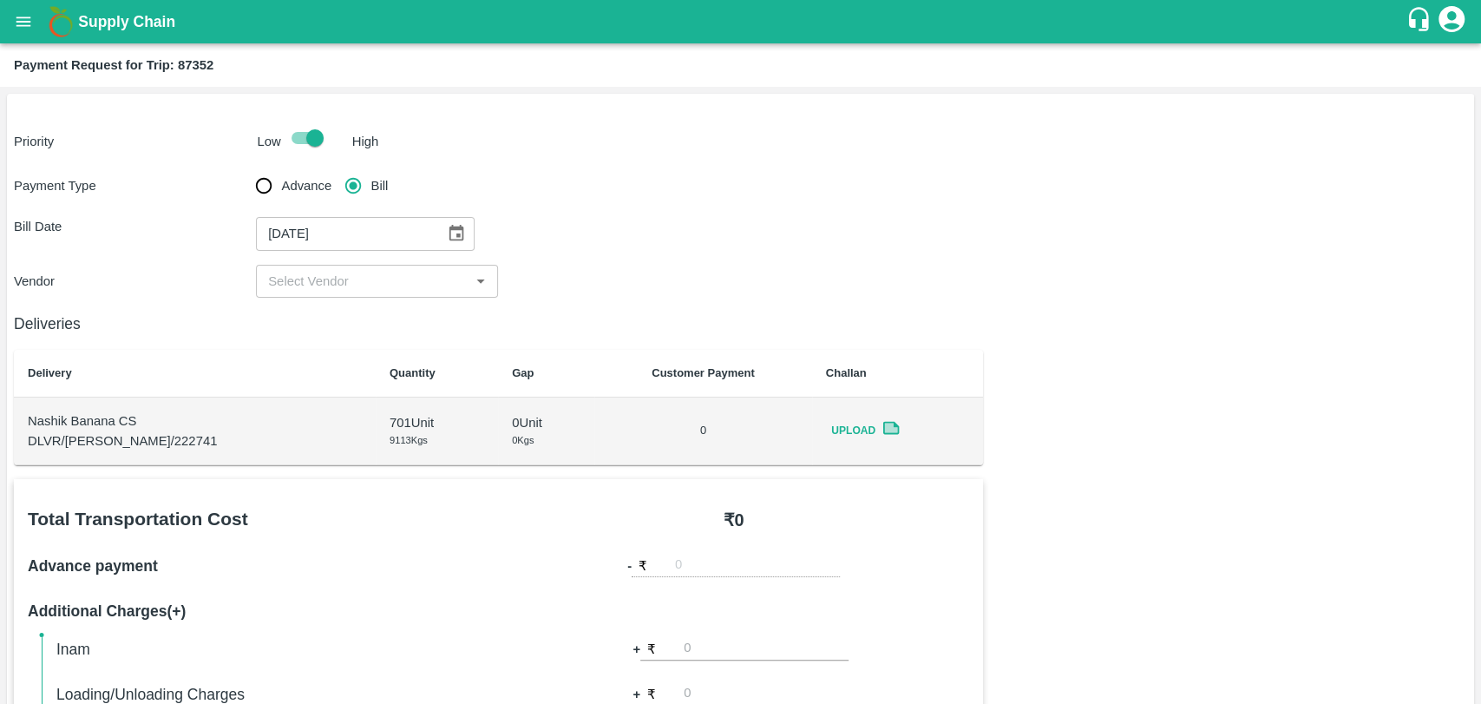
click at [312, 259] on div "Payment Type Advance Bill Bill Date [DATE] ​ Vendor ​" at bounding box center [740, 232] width 1453 height 129
click at [311, 276] on input "input" at bounding box center [362, 281] width 203 height 23
click at [331, 328] on div "[PERSON_NAME] - ₹19000" at bounding box center [350, 319] width 162 height 19
type input "[PERSON_NAME] - ₹19000"
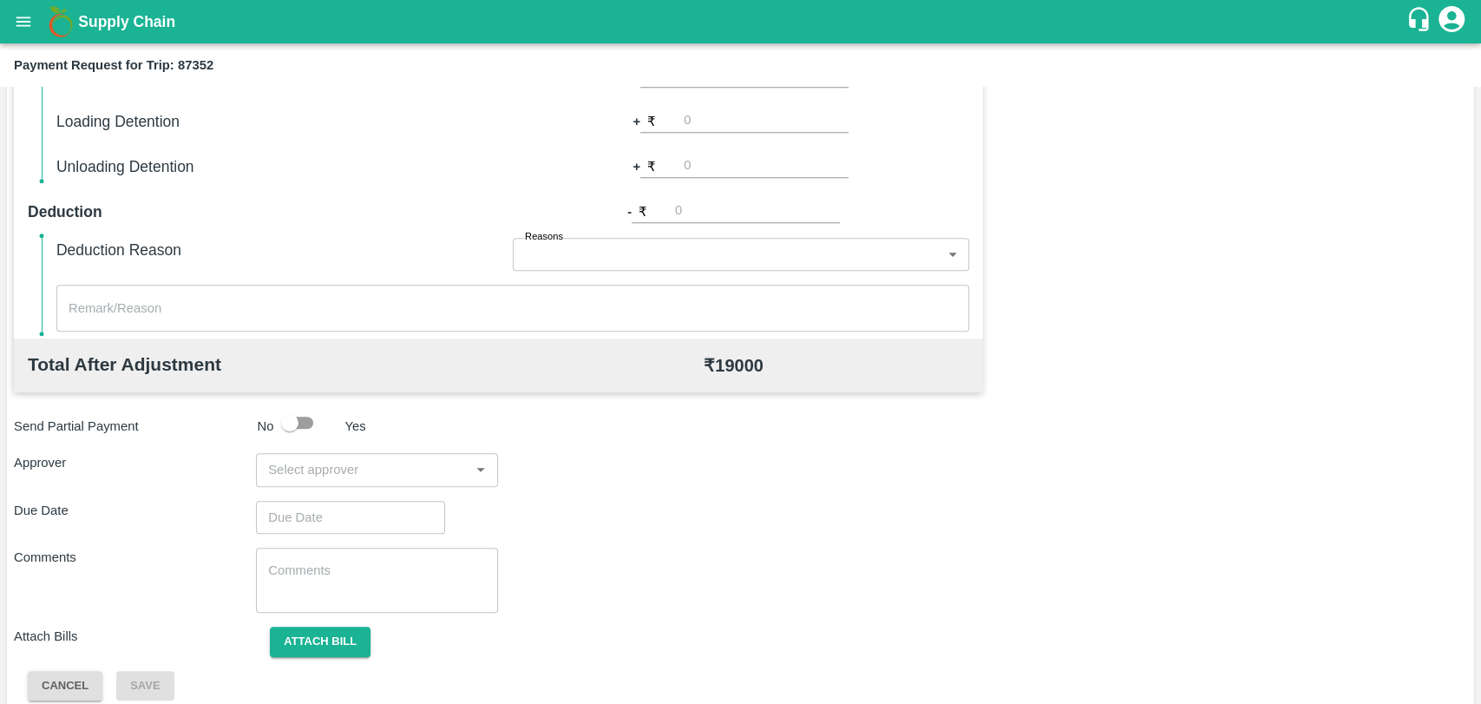
scroll to position [635, 0]
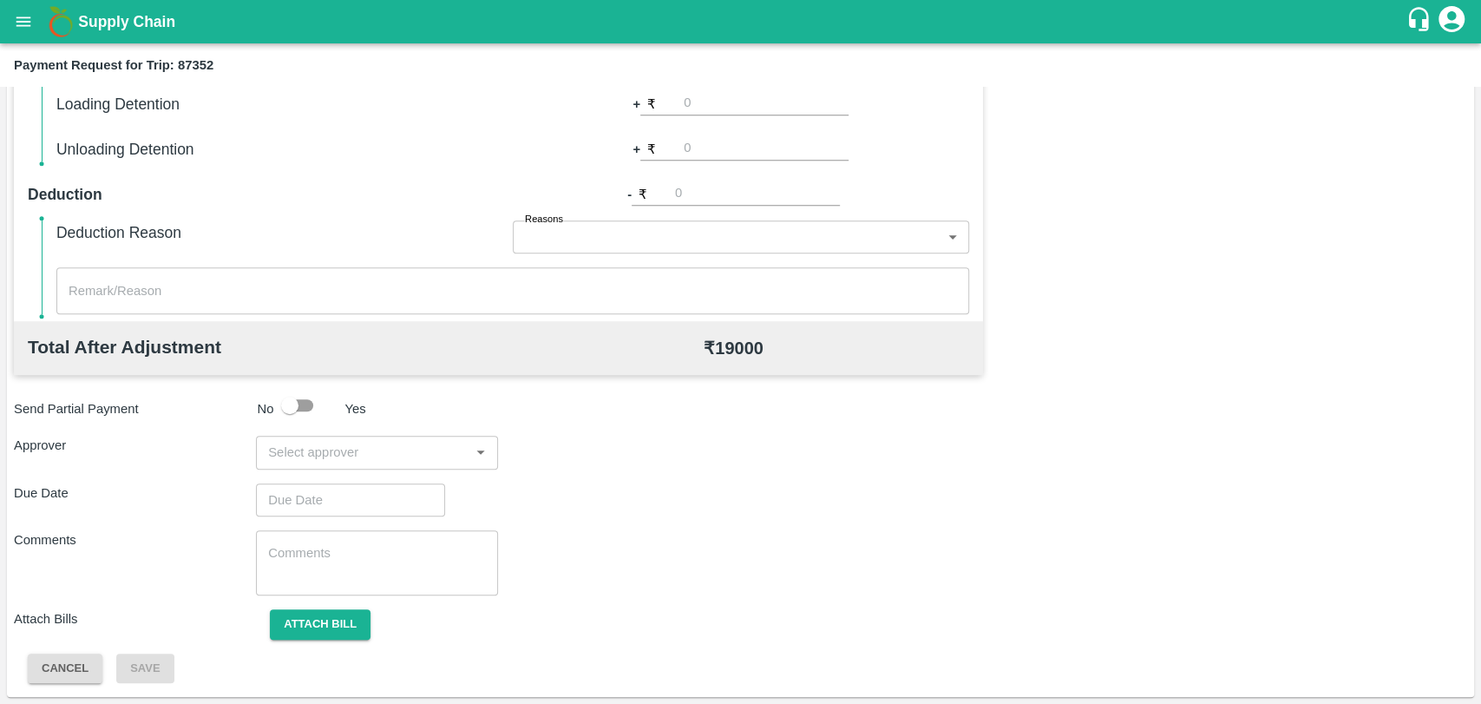
click at [395, 442] on input "input" at bounding box center [362, 452] width 203 height 23
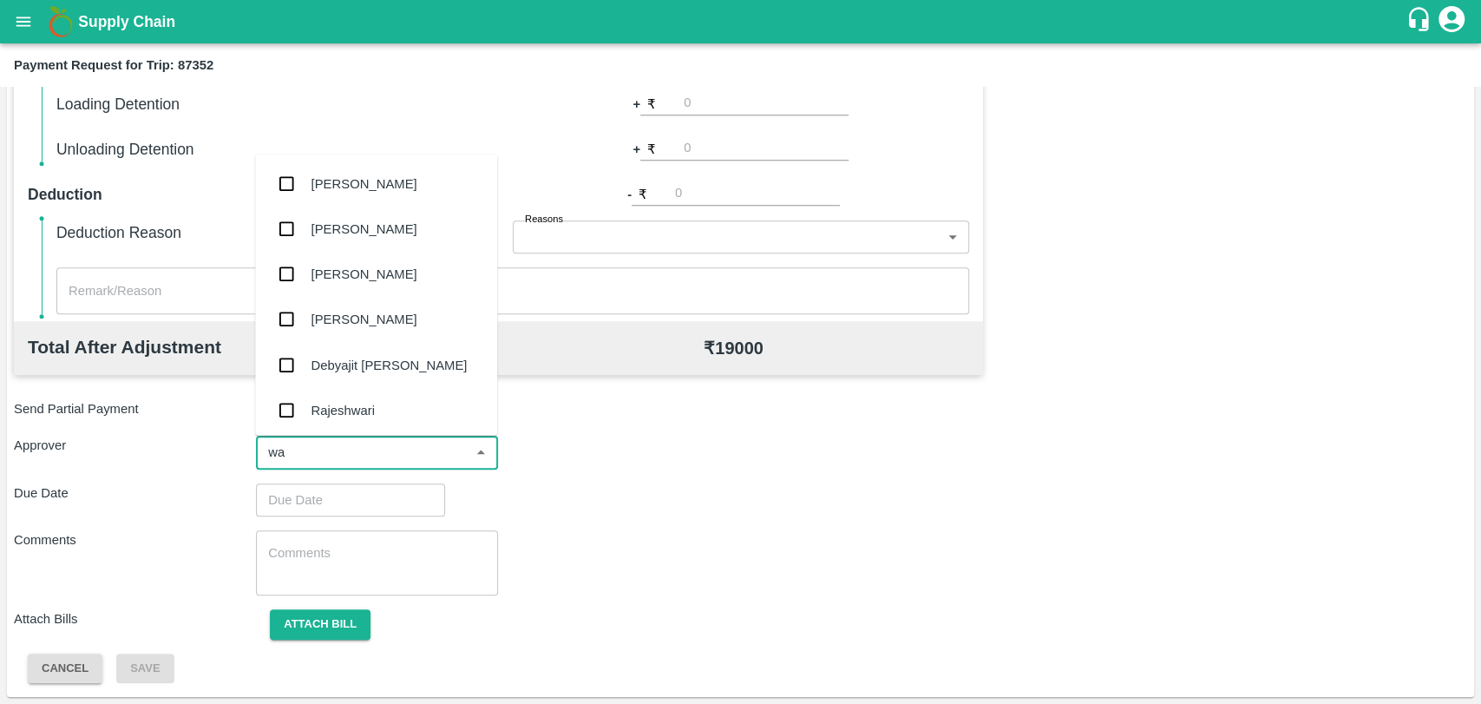
type input "wag"
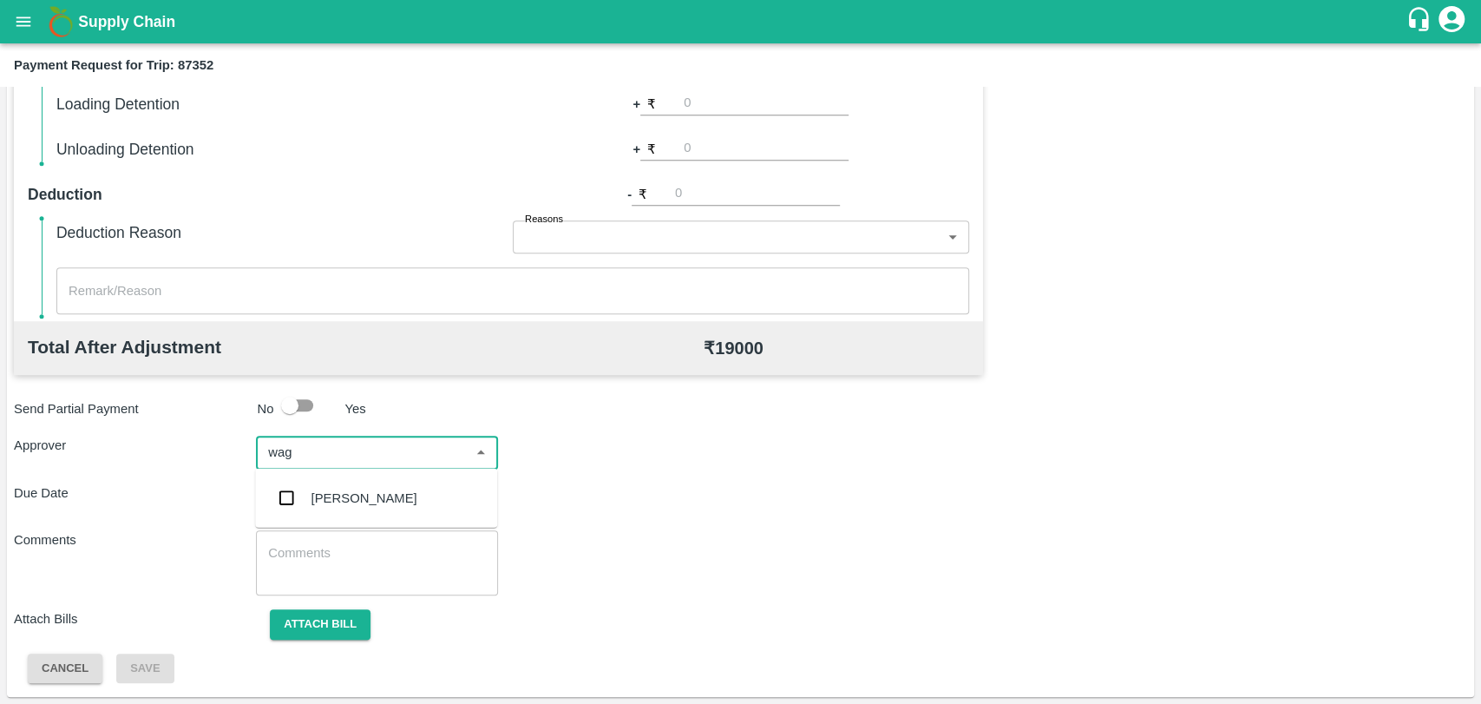
click at [387, 489] on div "[PERSON_NAME]" at bounding box center [365, 498] width 106 height 19
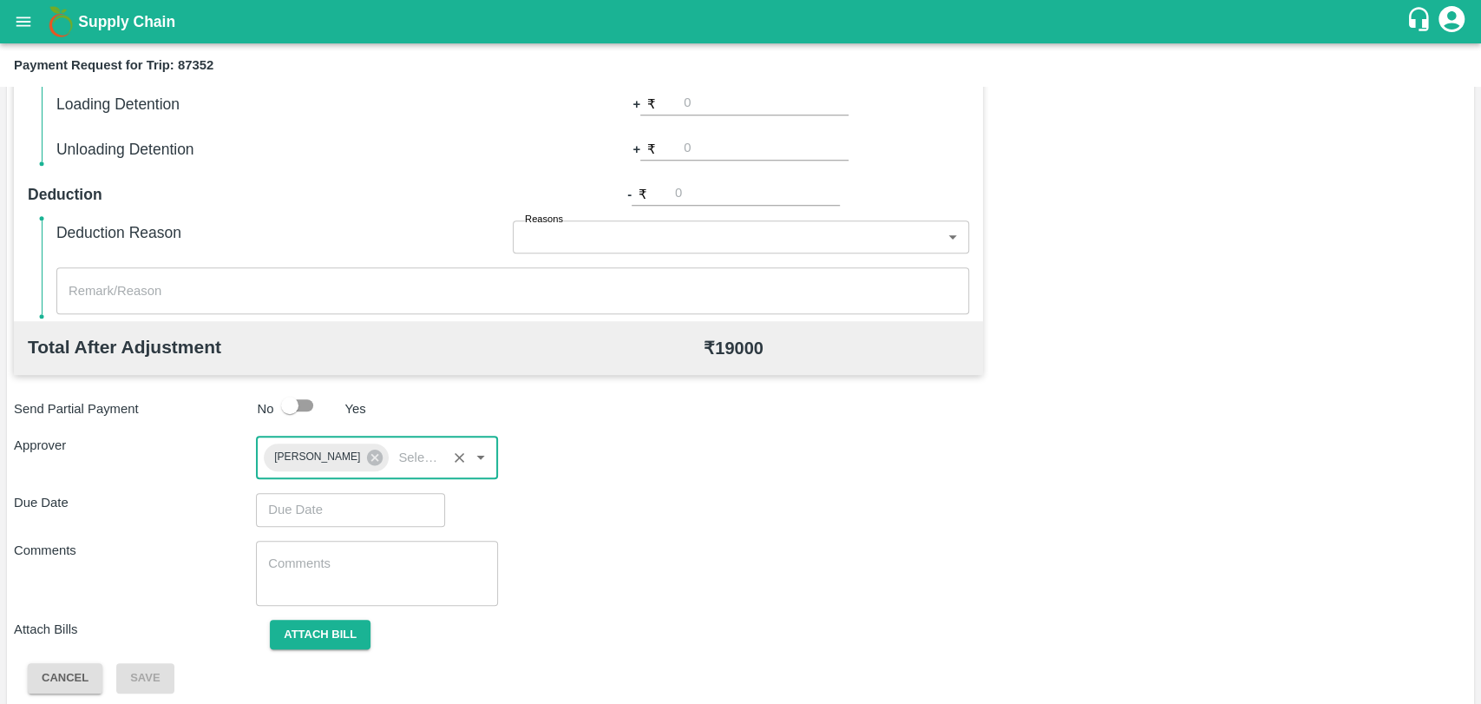
type input "DD/MM/YYYY hh:mm aa"
click at [348, 514] on input "DD/MM/YYYY hh:mm aa" at bounding box center [344, 509] width 177 height 33
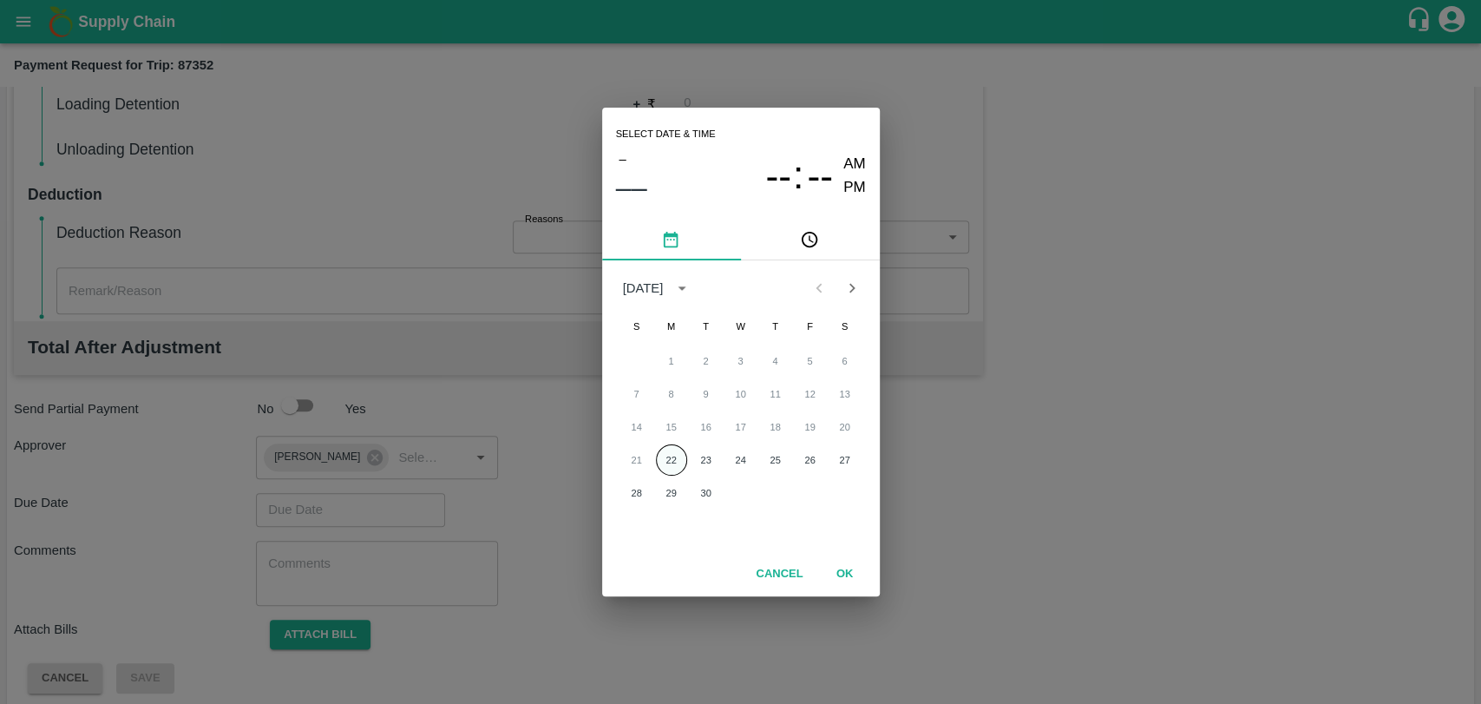
click at [671, 460] on button "22" at bounding box center [671, 459] width 31 height 31
type input "22/09/2025 12:00 AM"
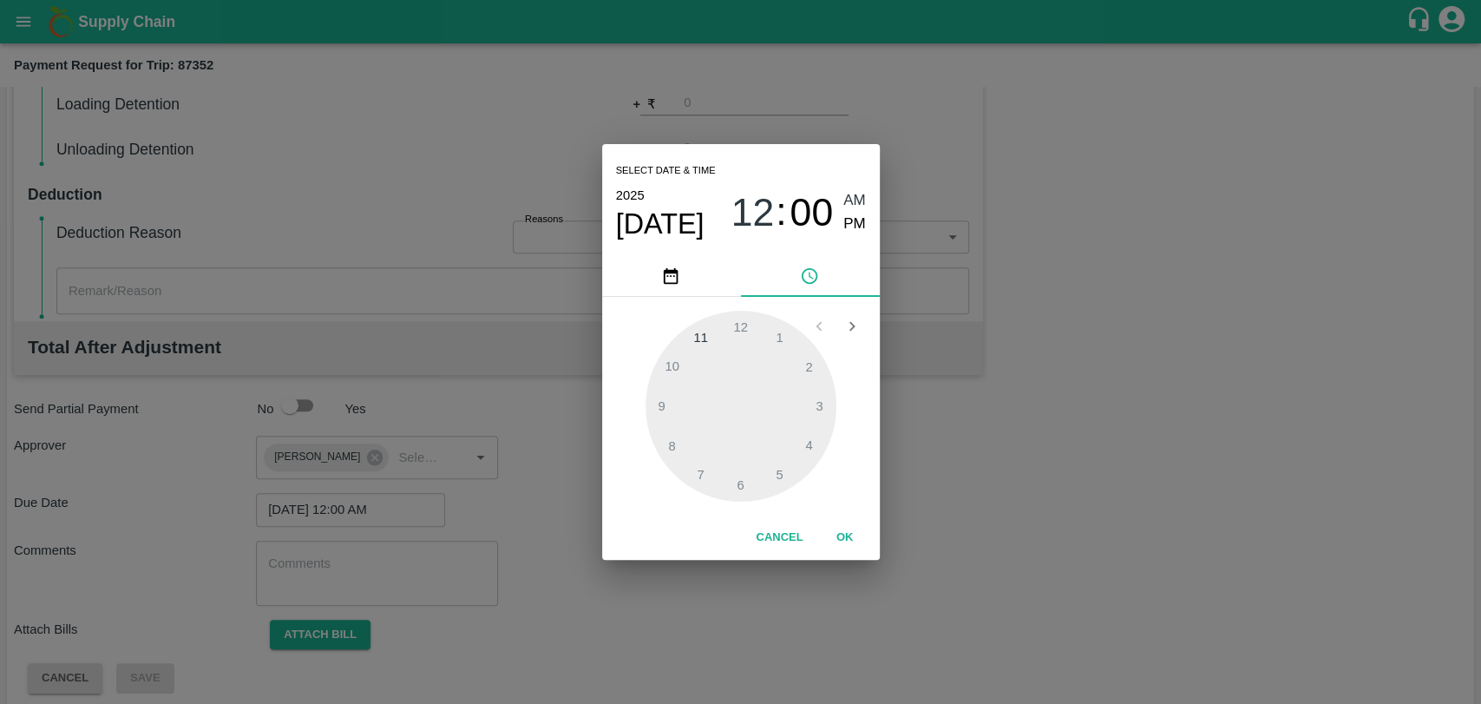
click at [831, 528] on button "OK" at bounding box center [845, 537] width 56 height 30
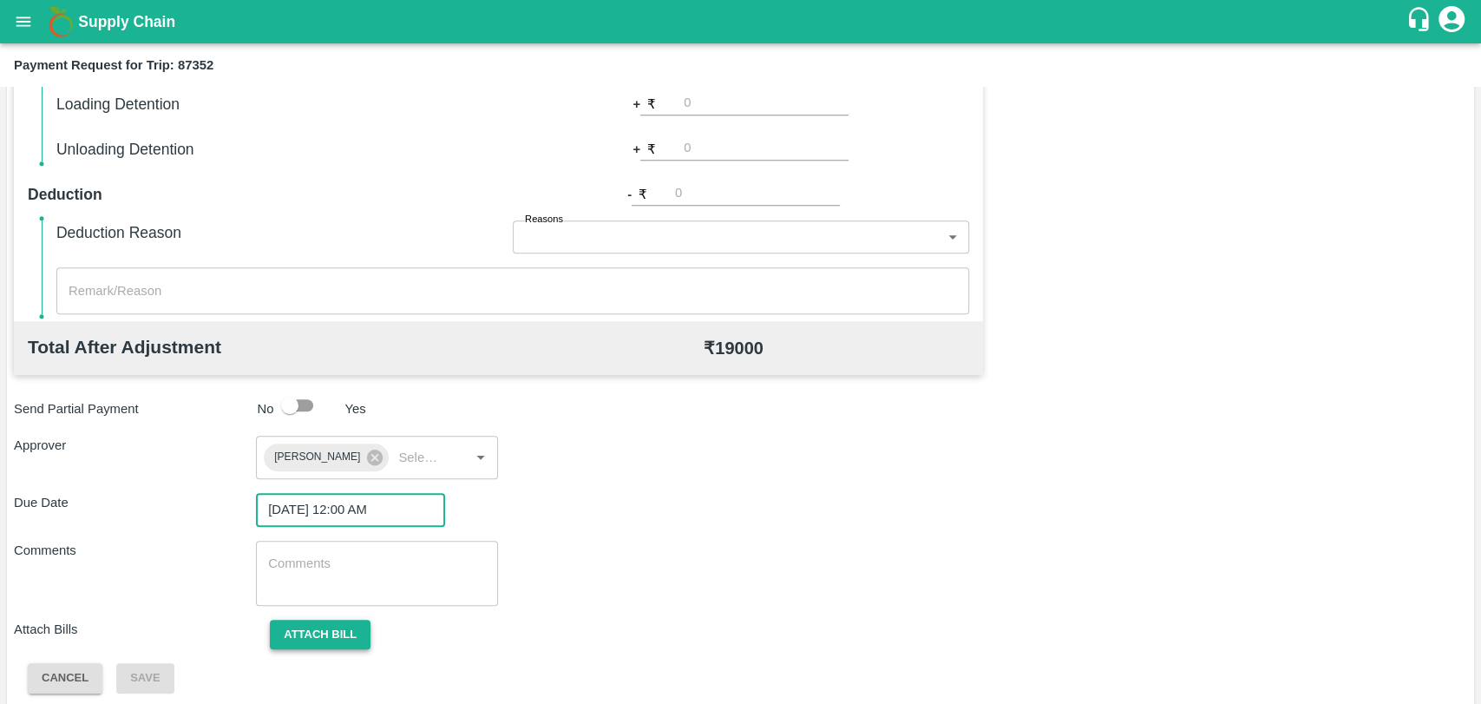
click at [359, 632] on button "Attach bill" at bounding box center [320, 635] width 101 height 30
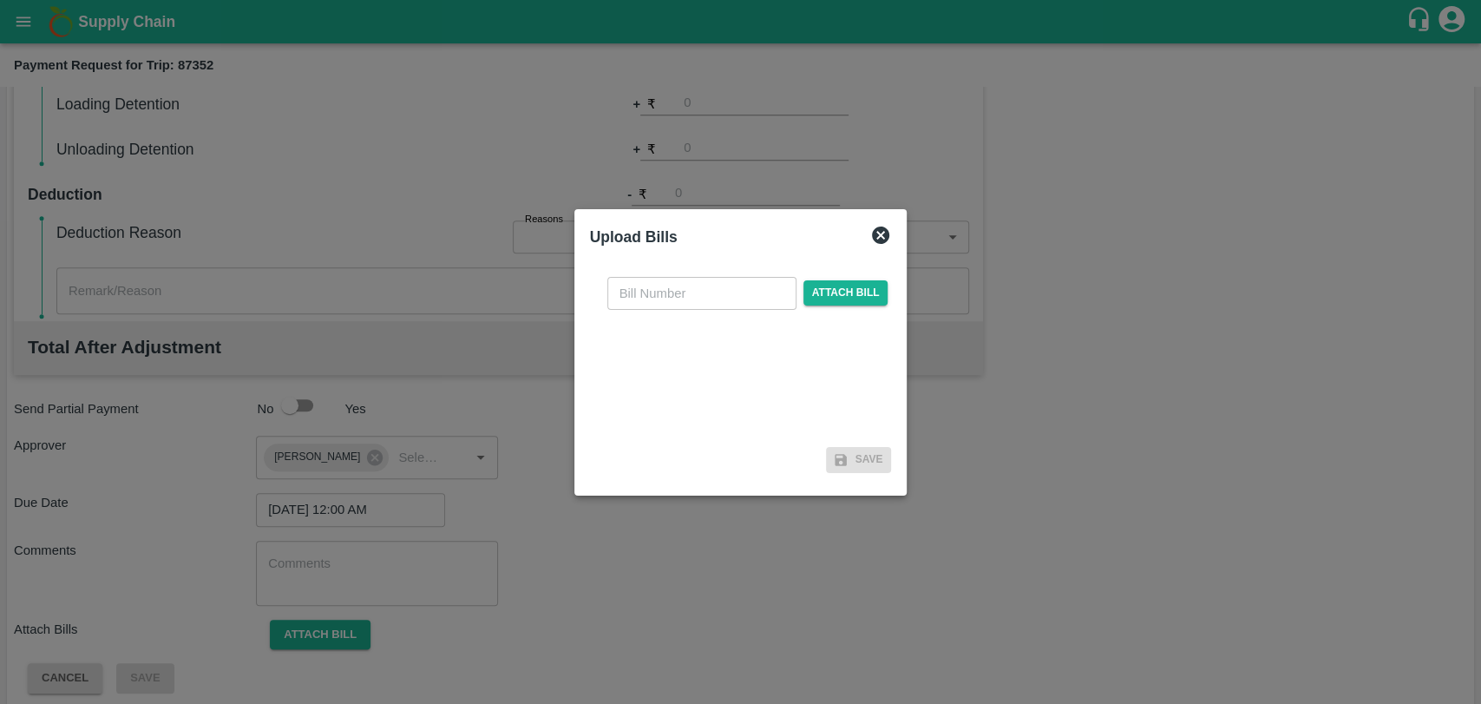
click at [672, 312] on div "​ Attach bill" at bounding box center [741, 352] width 302 height 178
click at [672, 297] on input "text" at bounding box center [701, 293] width 189 height 33
type input "526"
click at [827, 286] on span "Attach bill" at bounding box center [846, 292] width 85 height 25
click at [0, 0] on input "Attach bill" at bounding box center [0, 0] width 0 height 0
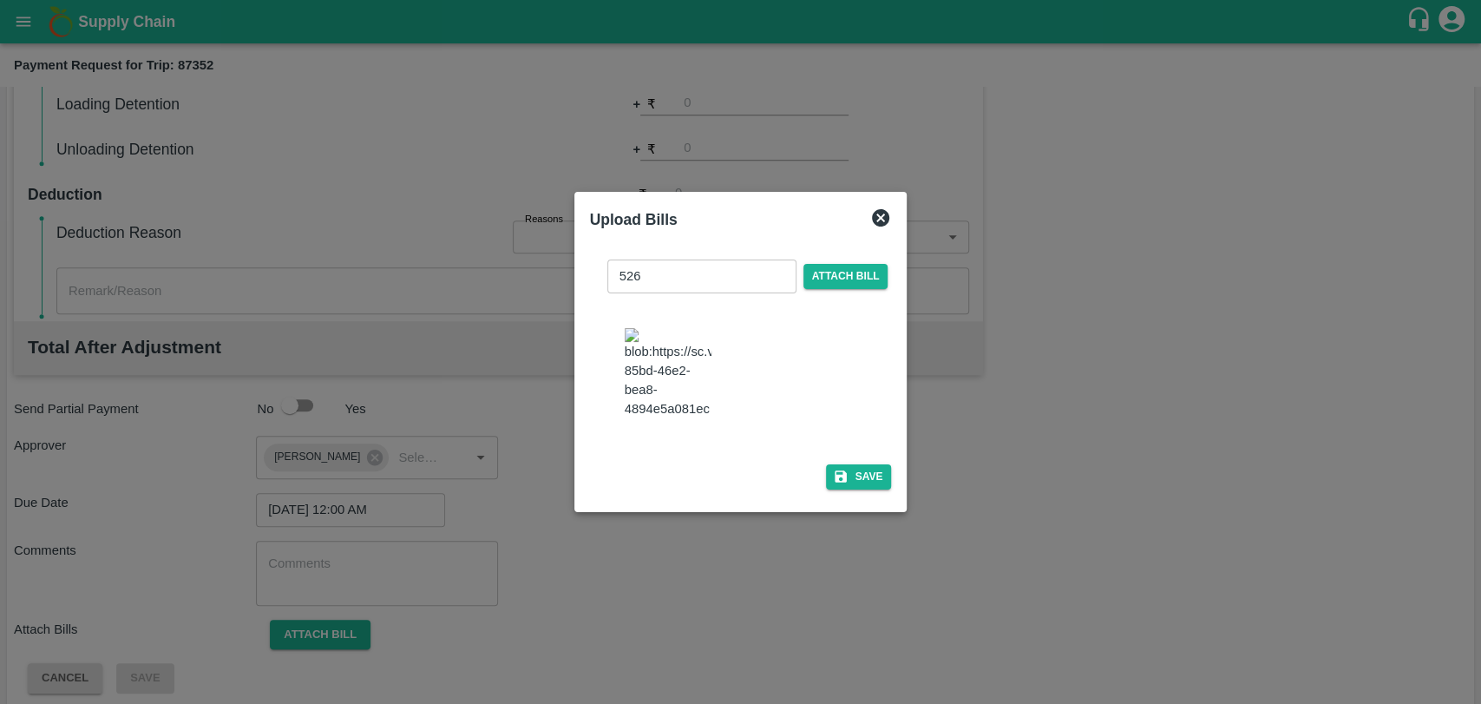
click at [863, 482] on button "Save" at bounding box center [859, 476] width 66 height 25
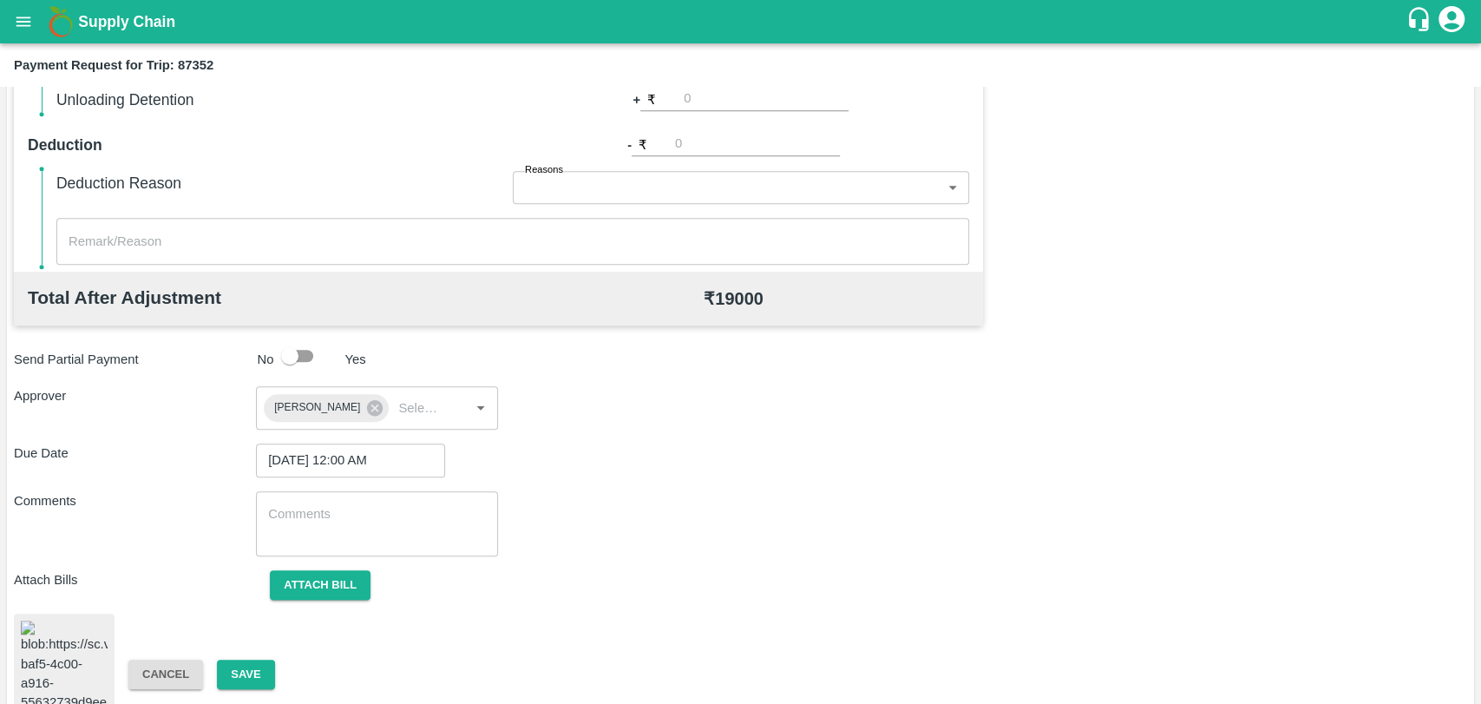
scroll to position [746, 0]
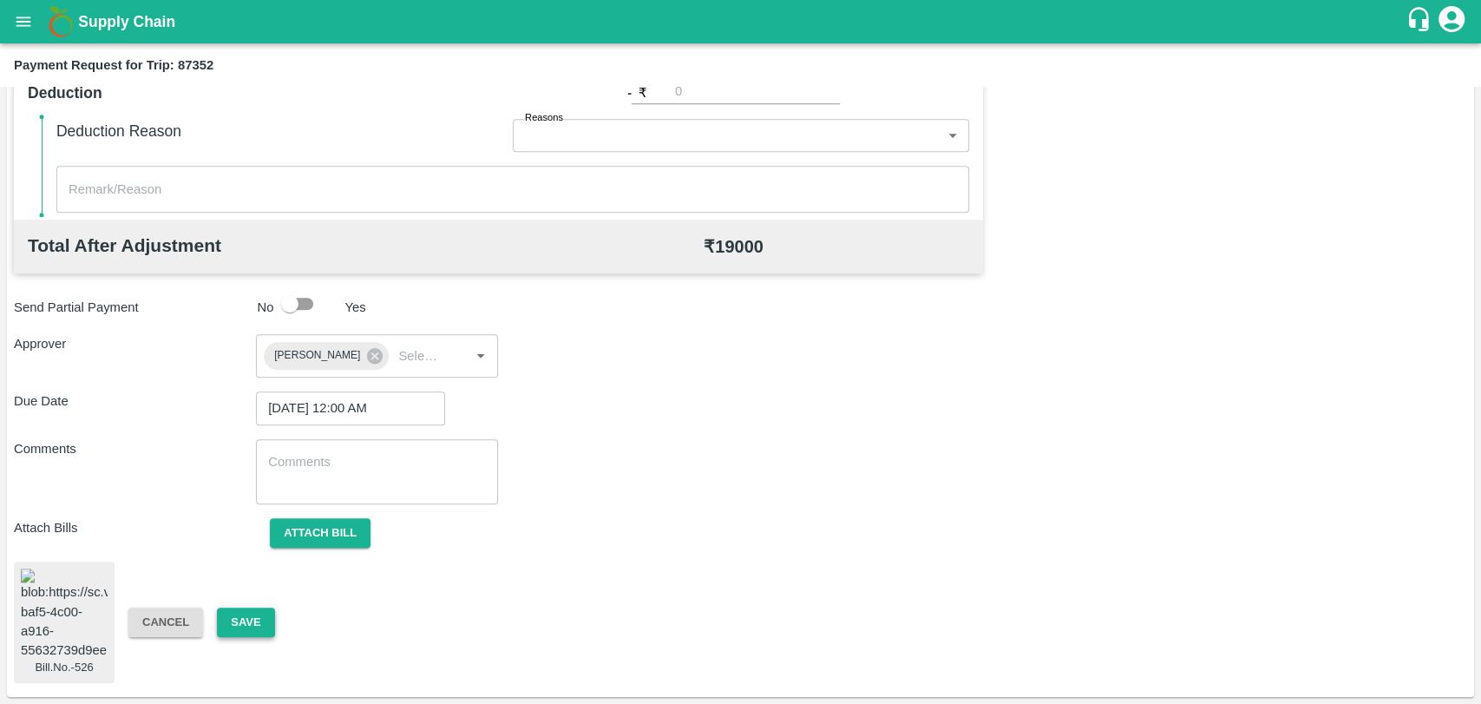
click at [253, 618] on button "Save" at bounding box center [245, 622] width 57 height 30
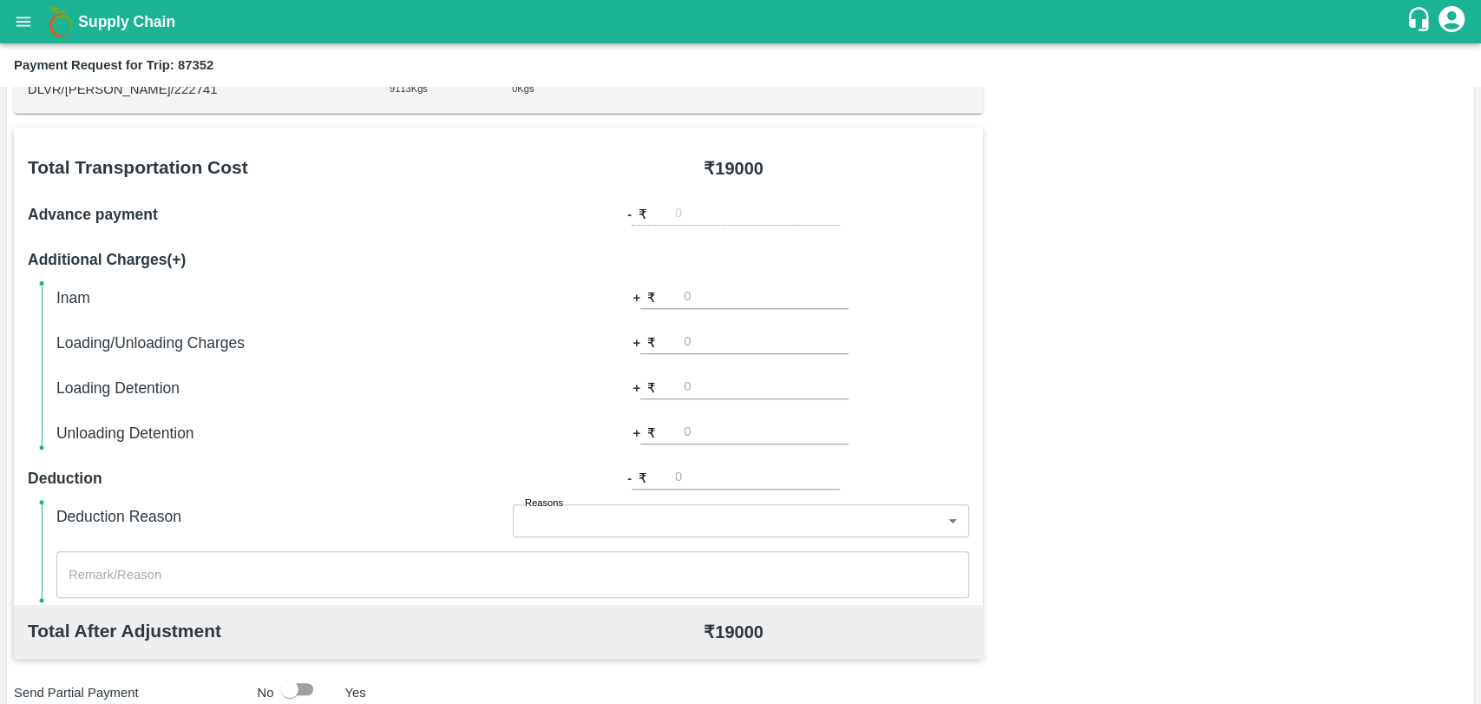
scroll to position [71, 0]
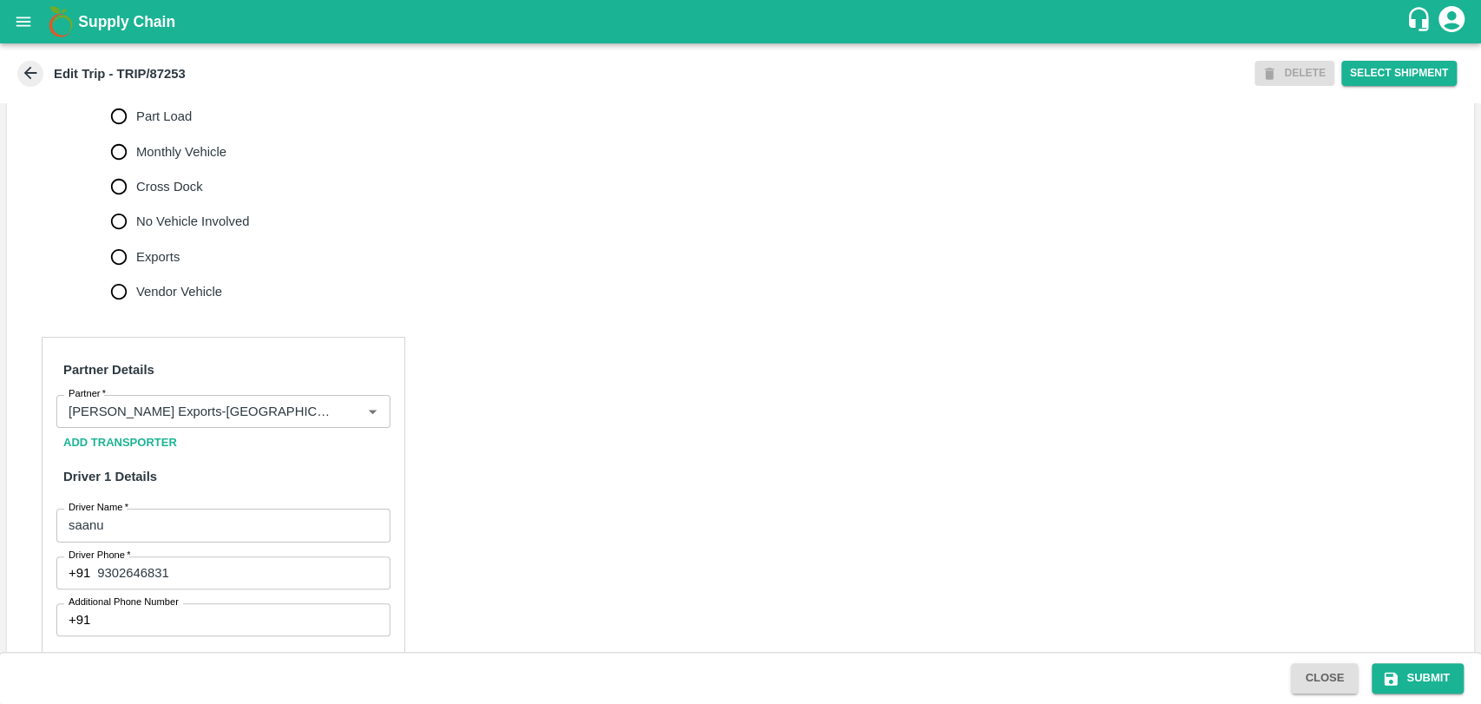
scroll to position [771, 0]
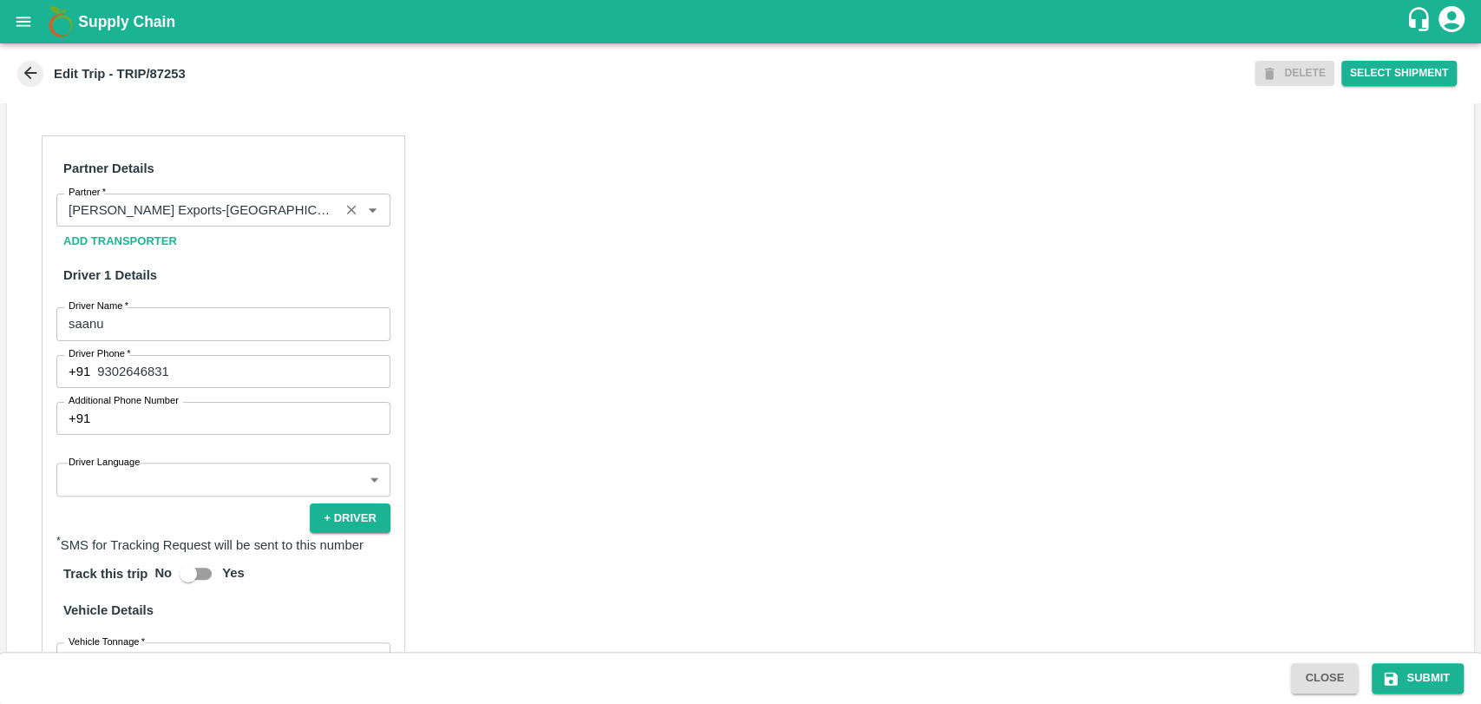
click at [220, 221] on input "Partner   *" at bounding box center [198, 210] width 272 height 23
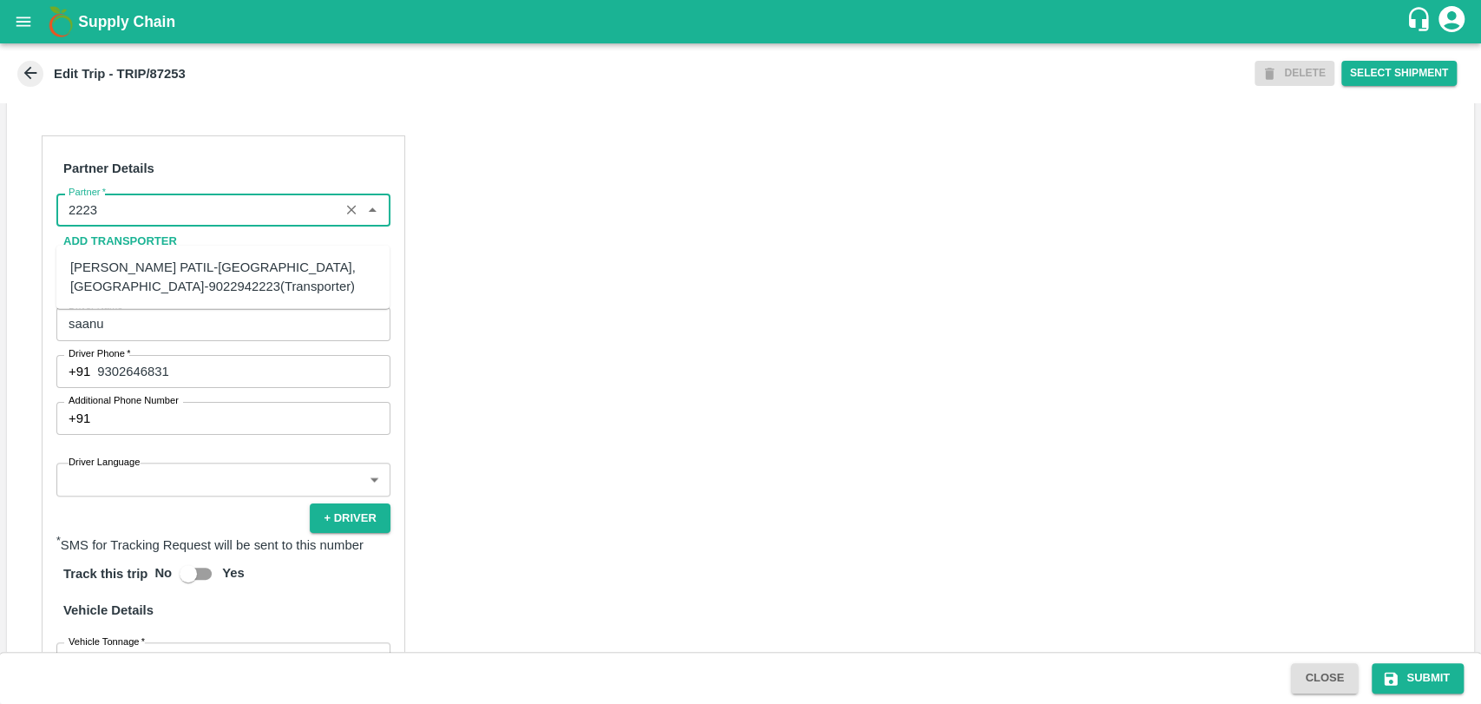
click at [148, 266] on div "[PERSON_NAME] PATIL-[GEOGRAPHIC_DATA], [GEOGRAPHIC_DATA]-9022942223(Transporter)" at bounding box center [222, 277] width 305 height 39
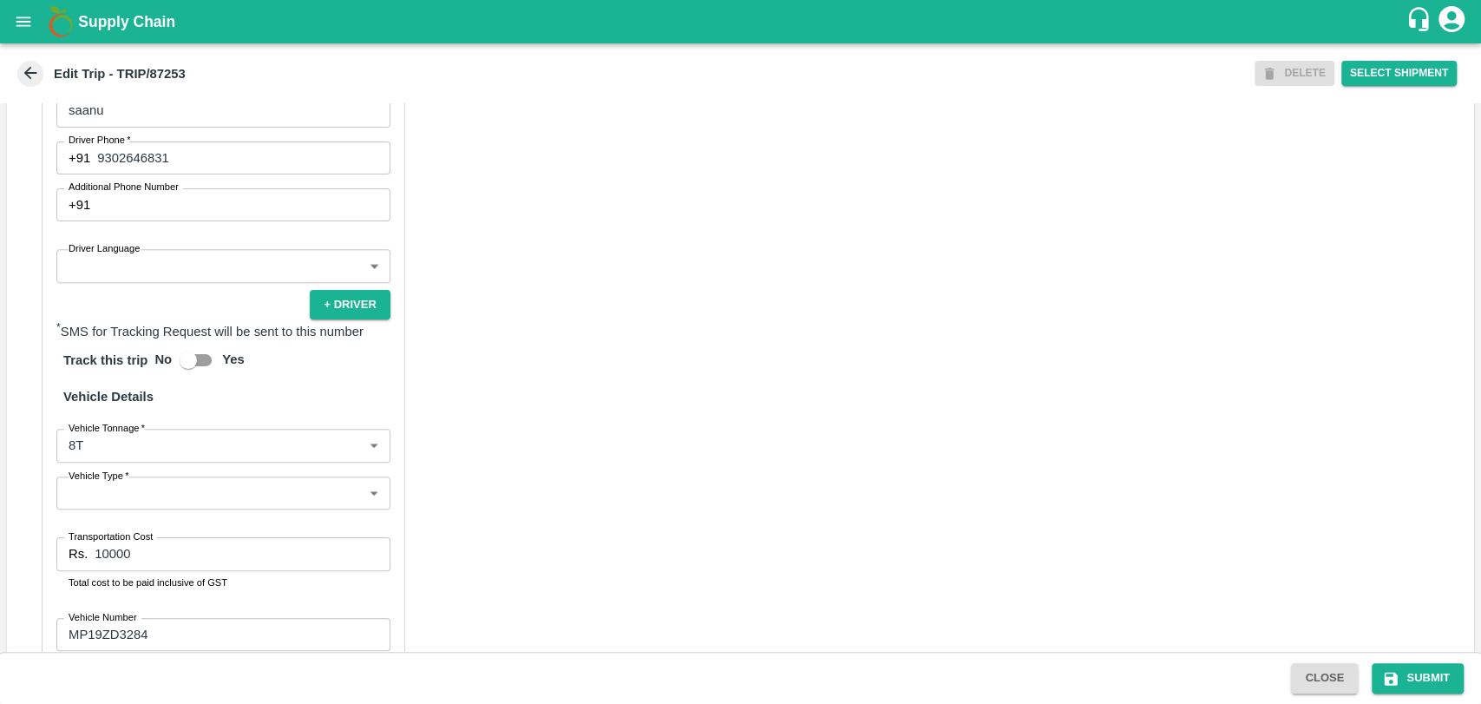
scroll to position [1147, 0]
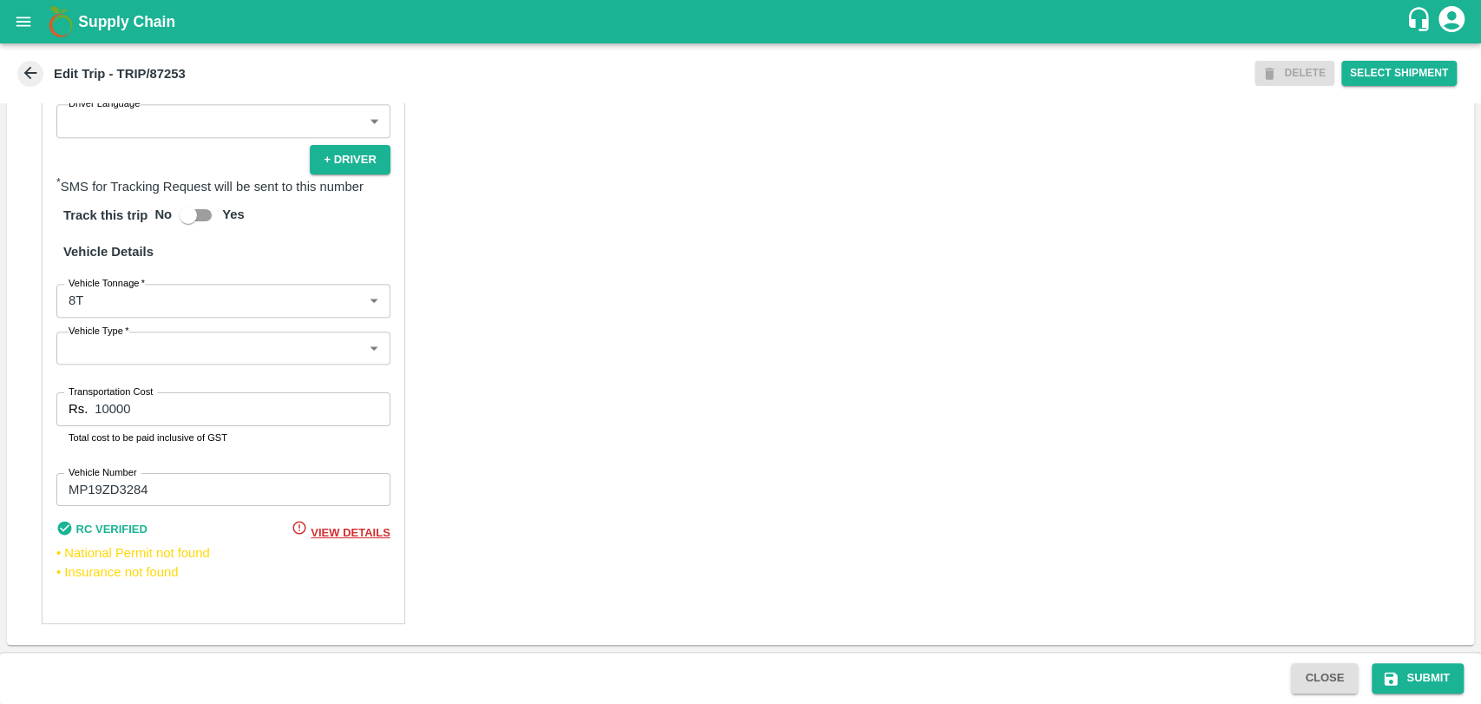
type input "[PERSON_NAME] PATIL-[GEOGRAPHIC_DATA], [GEOGRAPHIC_DATA]-9022942223(Transporter)"
click at [74, 289] on label "Vehicle Tonnage   *" at bounding box center [107, 283] width 76 height 14
click at [76, 296] on body "Supply Chain Edit Trip - TRIP/87253 DELETE Select Shipment Trip Details Trip Ty…" at bounding box center [740, 352] width 1481 height 704
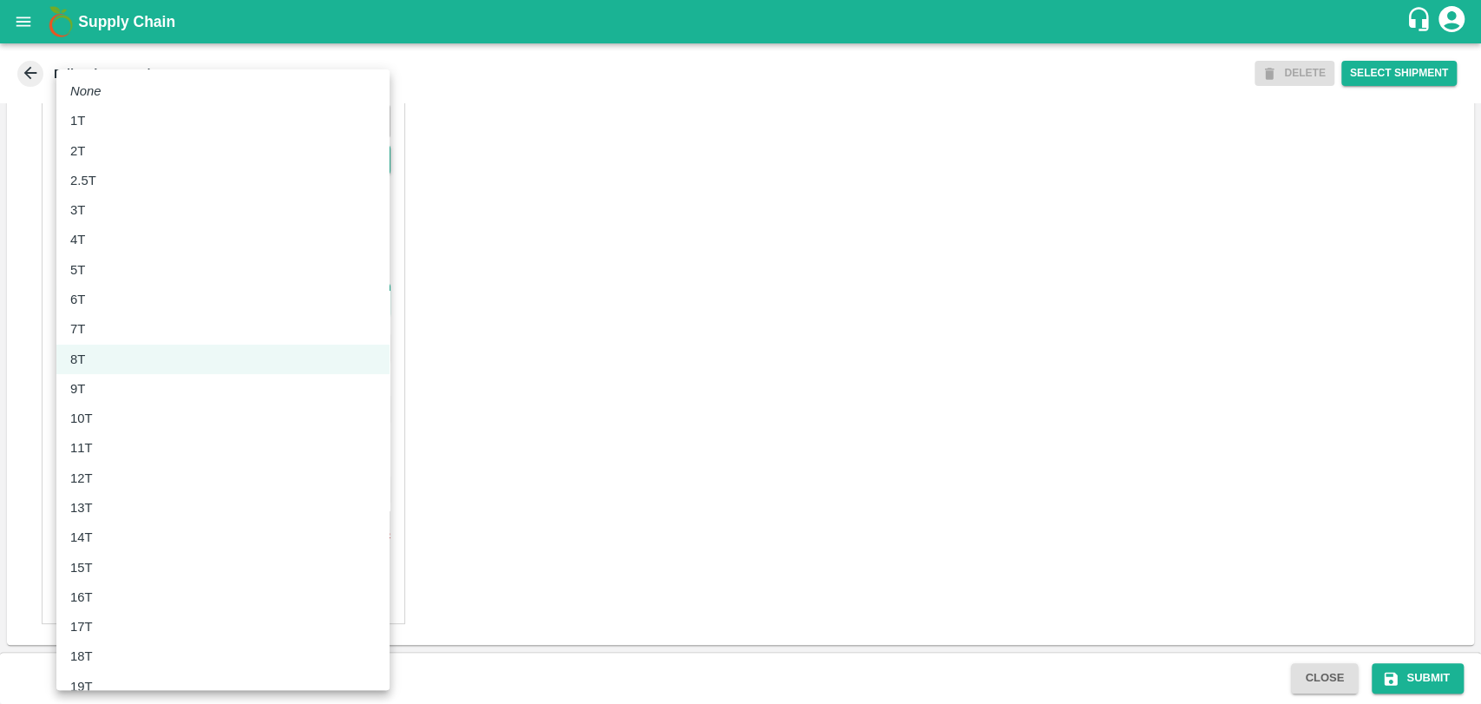
click at [89, 448] on p "11T" at bounding box center [81, 447] width 23 height 19
type input "11000"
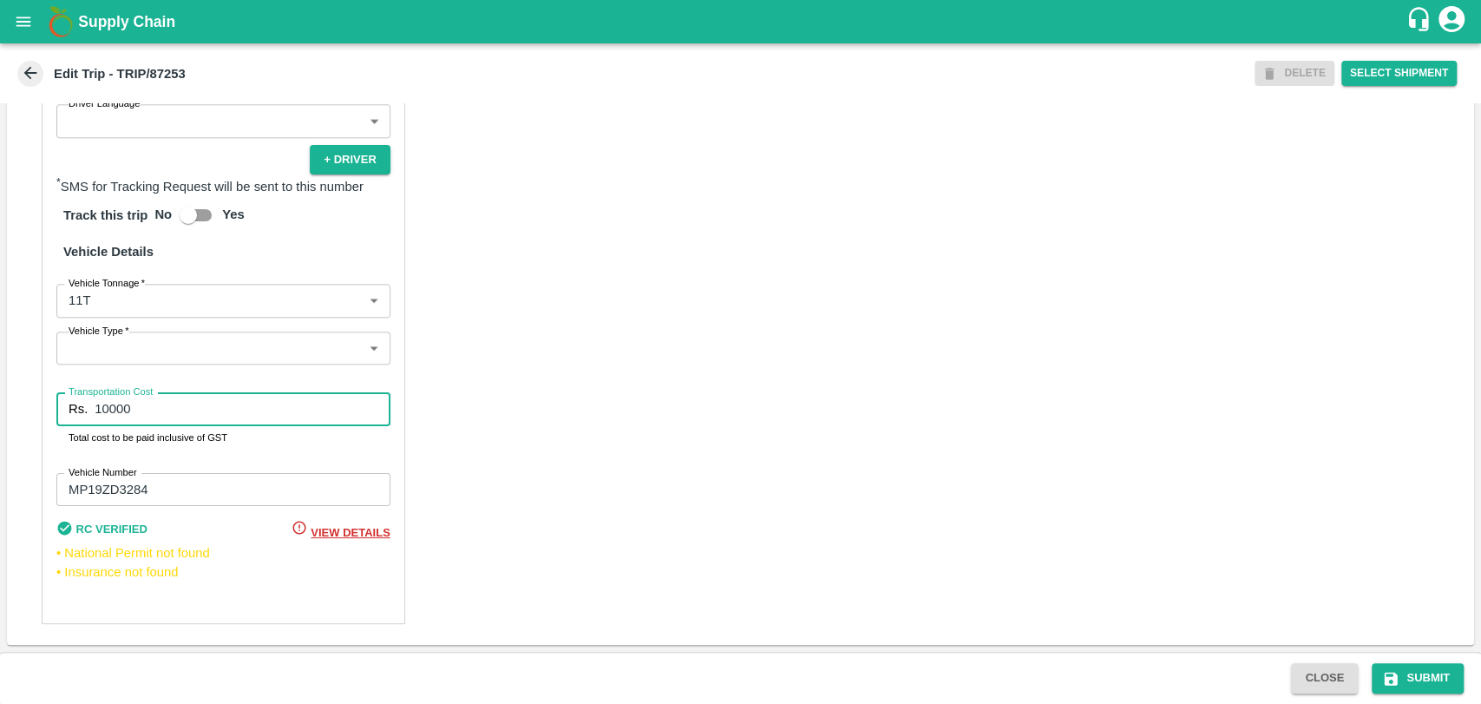
drag, startPoint x: 137, startPoint y: 423, endPoint x: 59, endPoint y: 415, distance: 78.5
click at [59, 415] on div "Rs. 10000 Transportation Cost" at bounding box center [223, 408] width 334 height 33
type input "22000"
click at [1399, 678] on icon "submit" at bounding box center [1390, 678] width 17 height 17
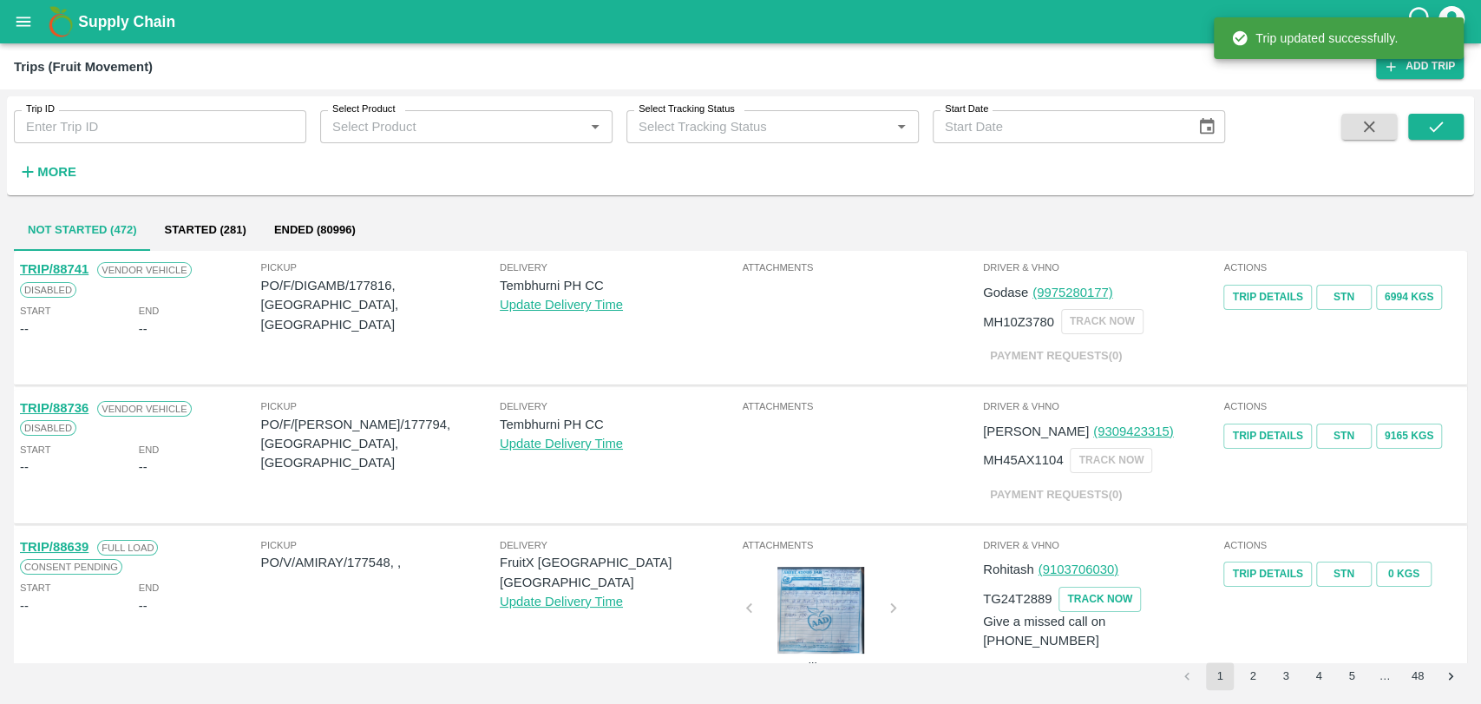
click at [34, 175] on icon "button" at bounding box center [27, 171] width 19 height 19
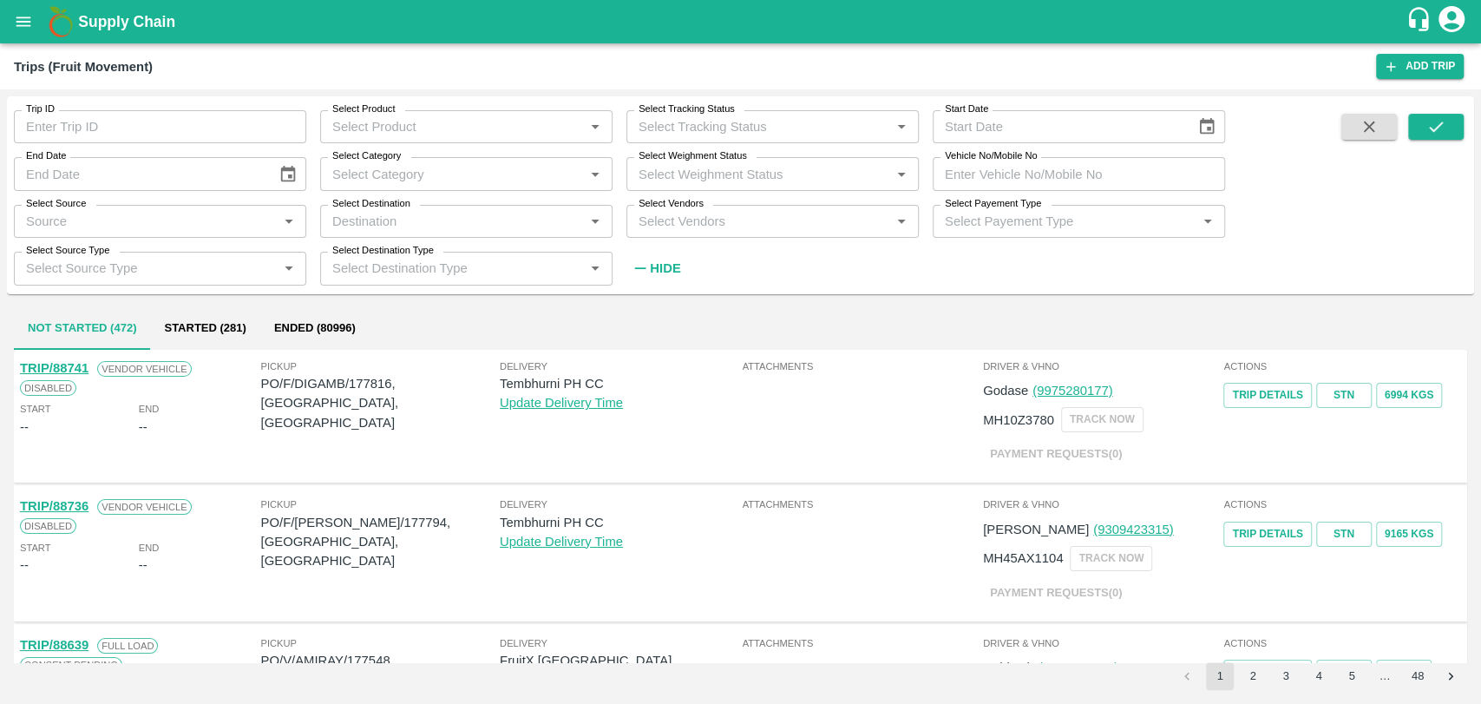
click at [1053, 181] on input "Vehicle No/Mobile No" at bounding box center [1079, 173] width 292 height 33
paste input "MH15HH5681"
type input "MH15HH5681"
click at [1434, 123] on icon "submit" at bounding box center [1436, 126] width 19 height 19
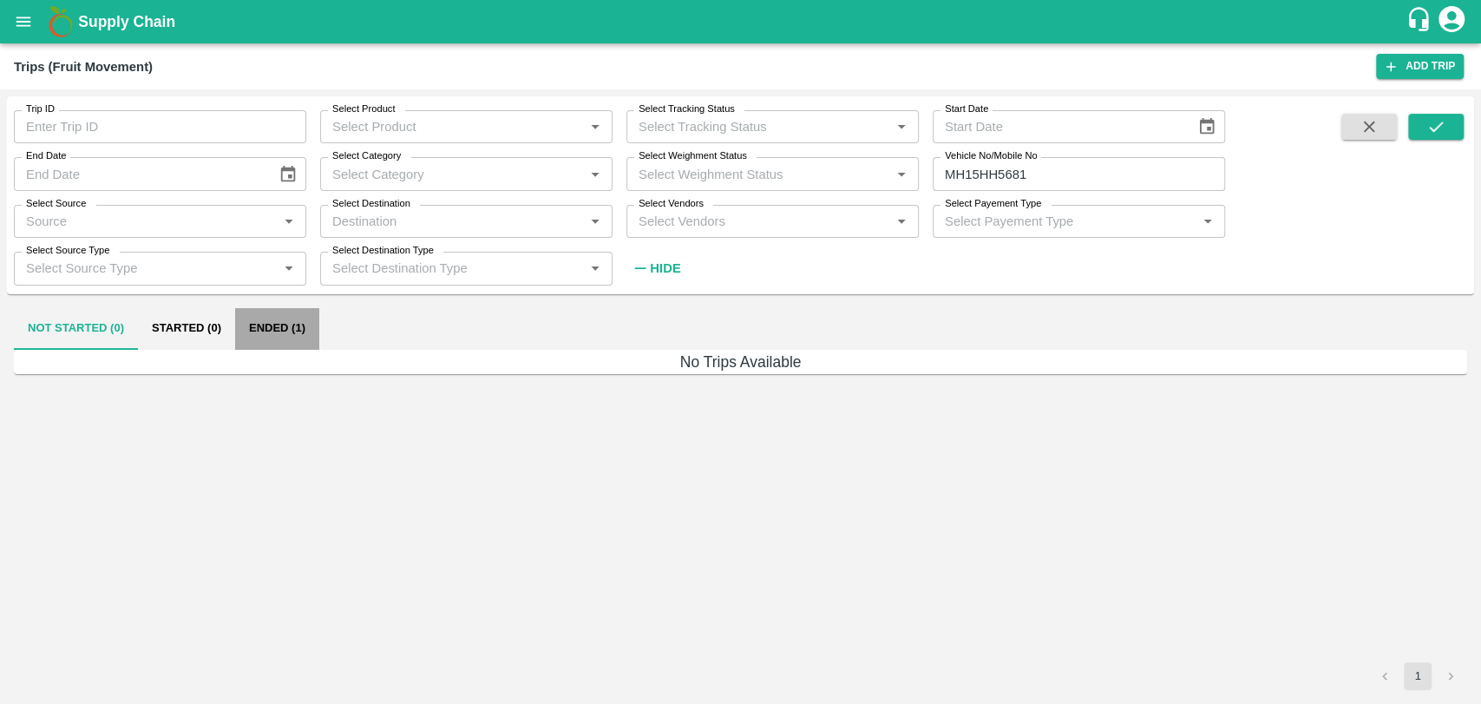
click at [264, 333] on button "Ended (1)" at bounding box center [277, 329] width 84 height 42
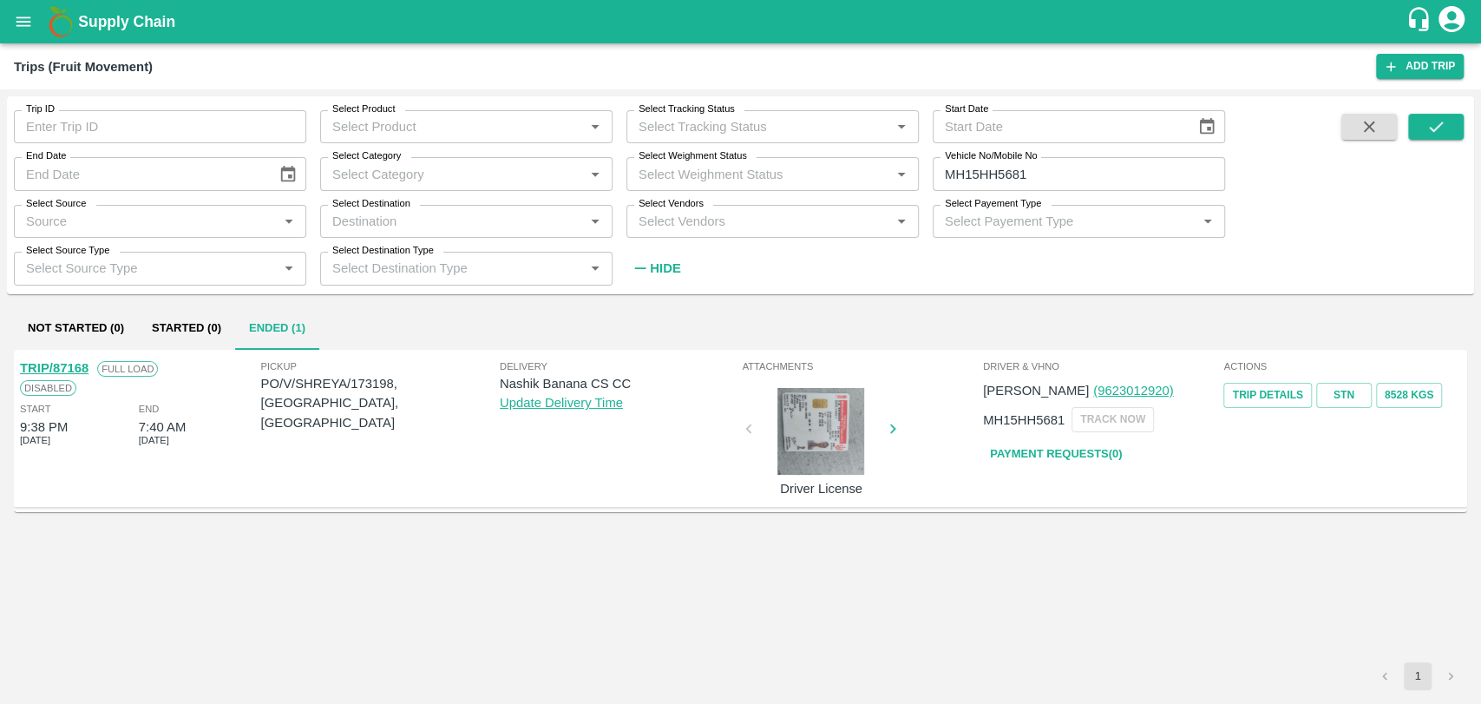
click at [72, 371] on link "TRIP/87168" at bounding box center [54, 368] width 69 height 14
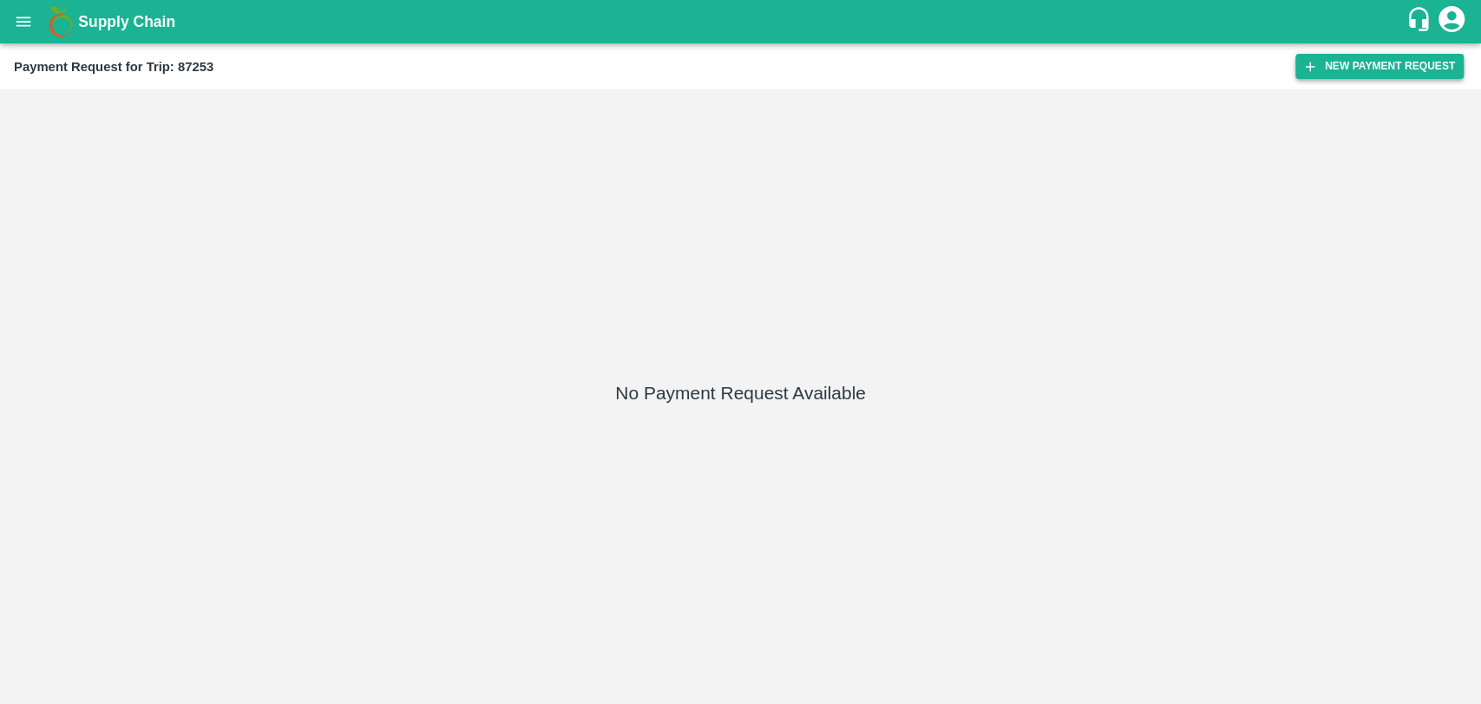
drag, startPoint x: 1365, startPoint y: 86, endPoint x: 1365, endPoint y: 65, distance: 20.8
click at [1365, 82] on div "Payment Request for Trip: 87253 New Payment Request" at bounding box center [740, 66] width 1481 height 46
click at [1365, 65] on button "New Payment Request" at bounding box center [1380, 66] width 168 height 25
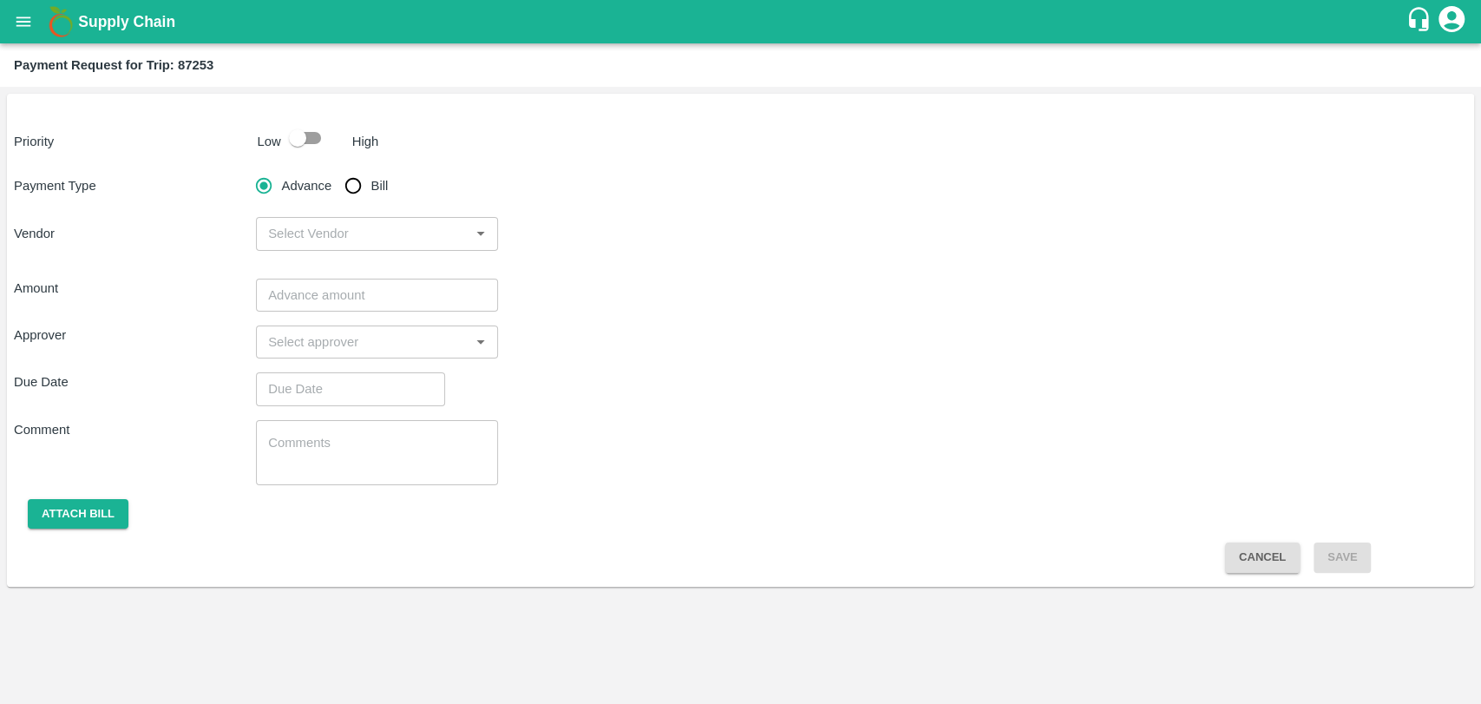
click at [325, 146] on input "checkbox" at bounding box center [297, 137] width 99 height 33
checkbox input "true"
click at [352, 194] on input "Bill" at bounding box center [353, 185] width 35 height 35
radio input "true"
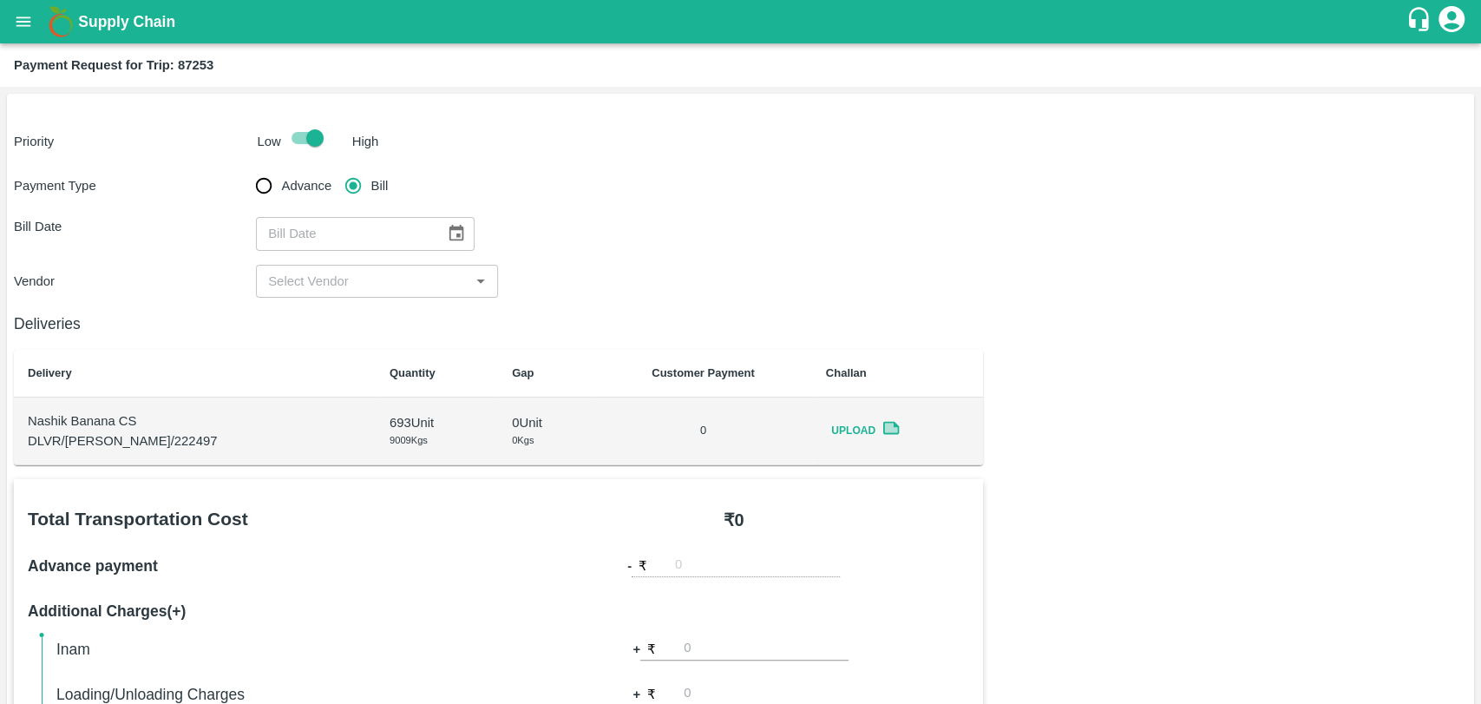
click at [448, 245] on button "Choose date" at bounding box center [456, 233] width 33 height 33
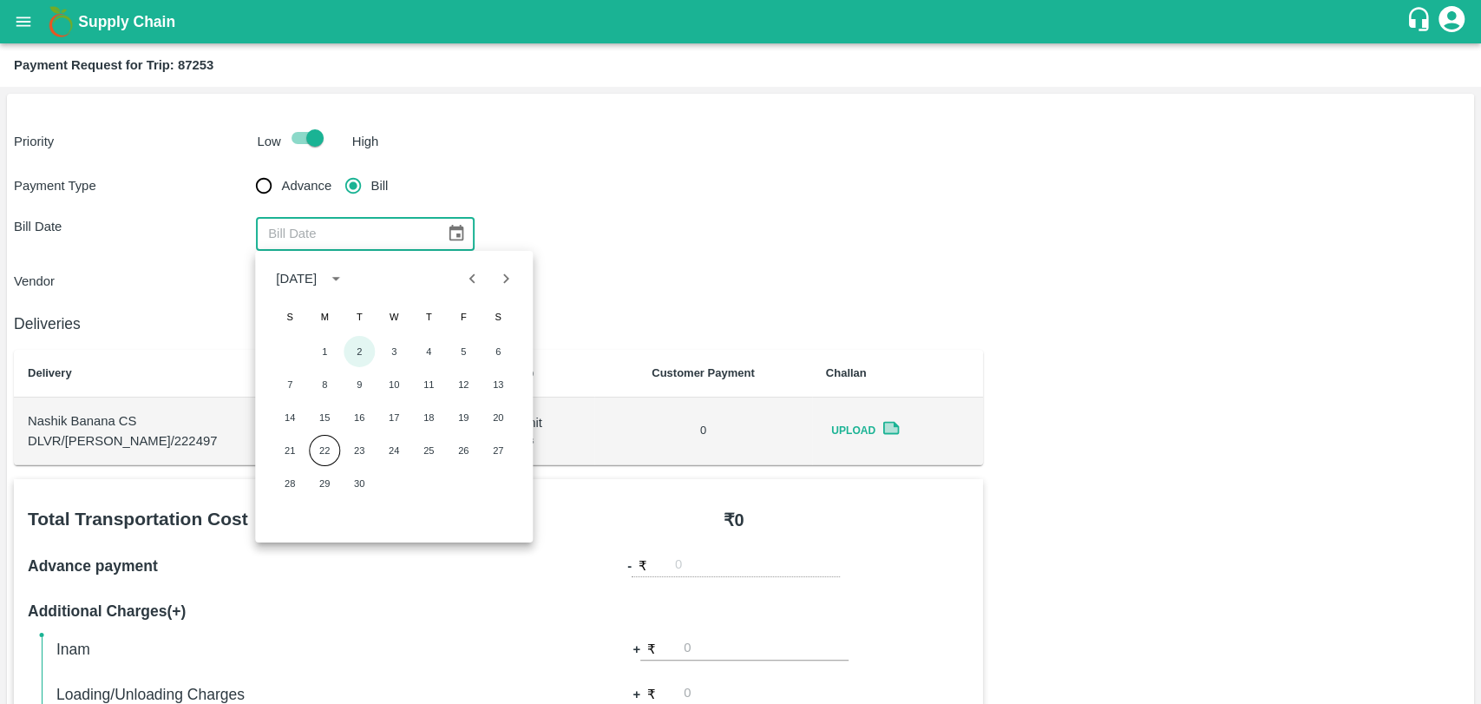
click at [350, 345] on button "2" at bounding box center [359, 351] width 31 height 31
type input "02/09/2025"
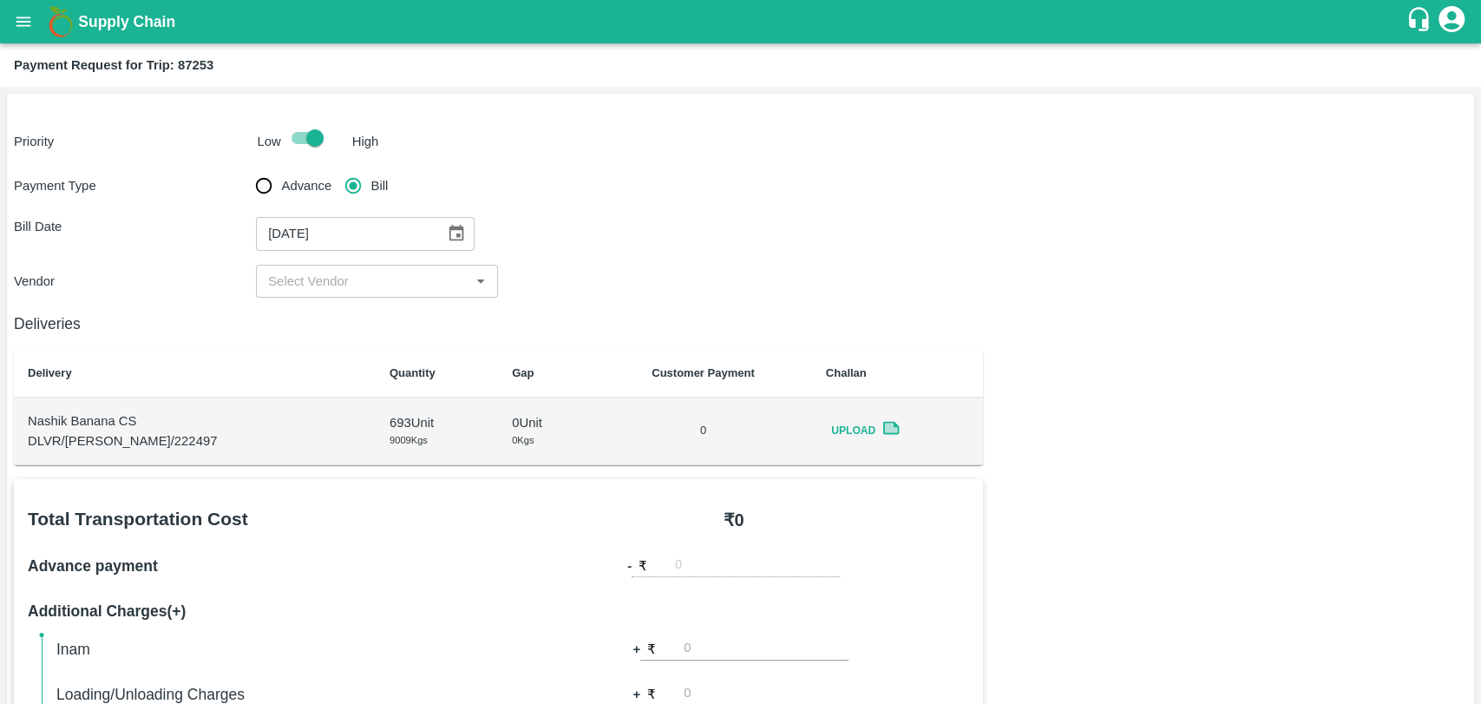
click at [313, 285] on input "input" at bounding box center [362, 281] width 203 height 23
click at [314, 326] on div "BALAJI HARIDAS PATIL - ₹22000" at bounding box center [368, 319] width 199 height 19
type input "BALAJI HARIDAS PATIL - ₹22000"
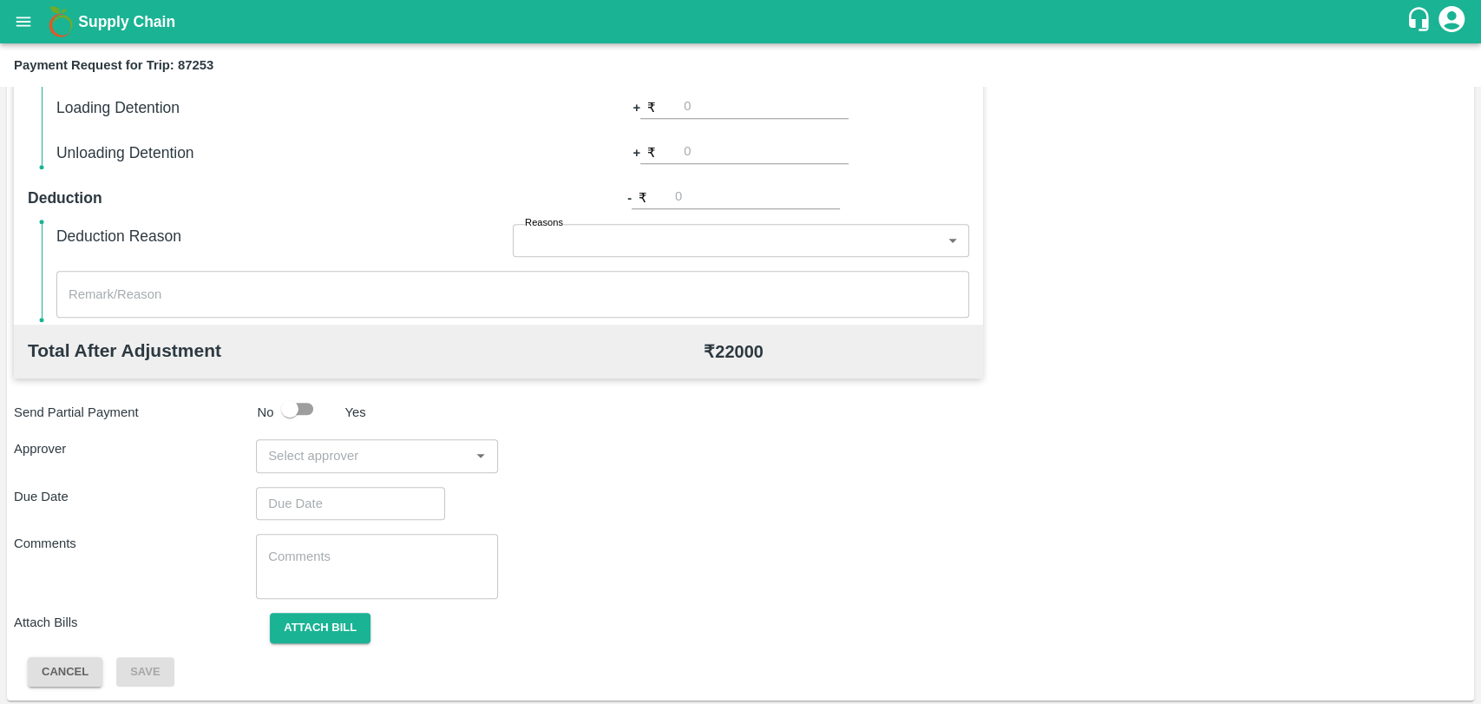
scroll to position [635, 0]
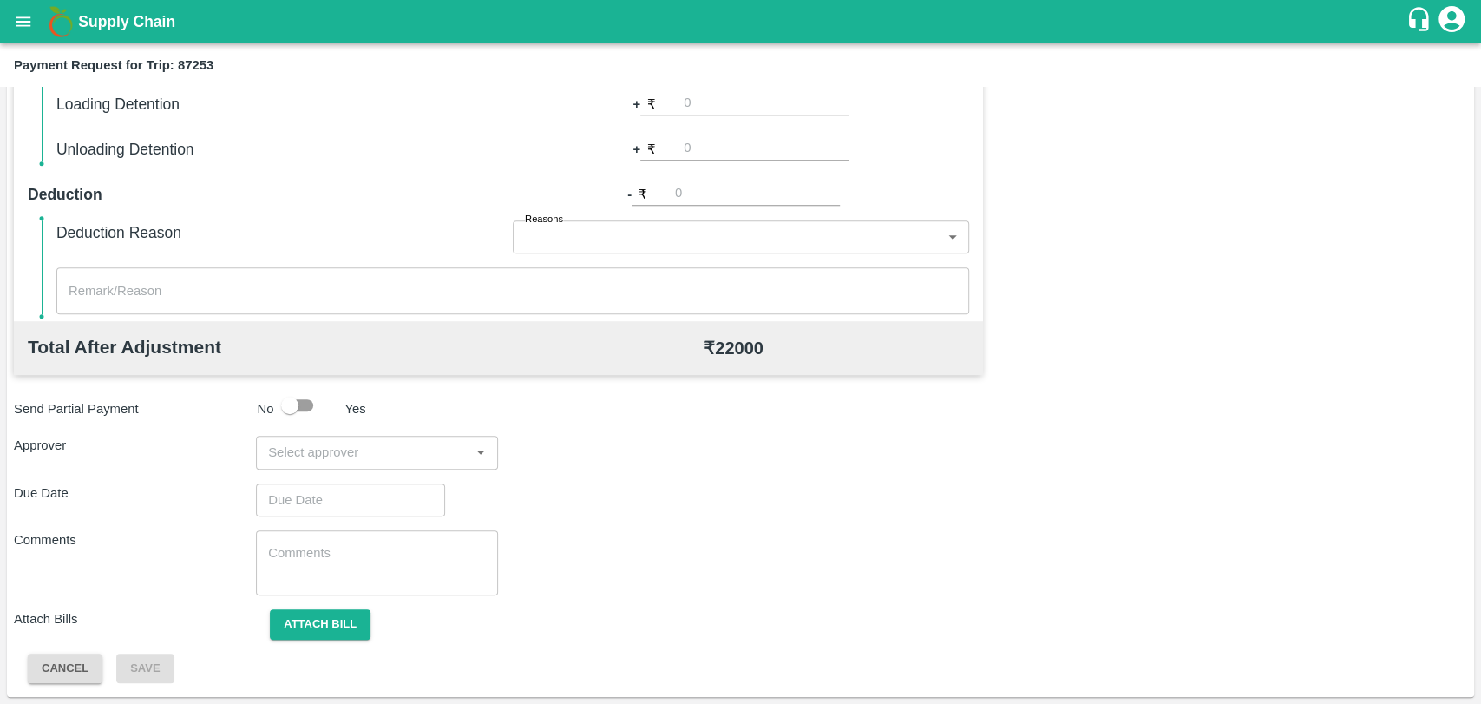
click at [689, 96] on input "number" at bounding box center [766, 103] width 165 height 23
type input "1000"
click at [979, 166] on div "Total Transportation Cost ₹ 22000 Advance payment - ₹ Additional Charges(+) Ina…" at bounding box center [498, 82] width 969 height 477
click at [358, 453] on input "input" at bounding box center [362, 452] width 203 height 23
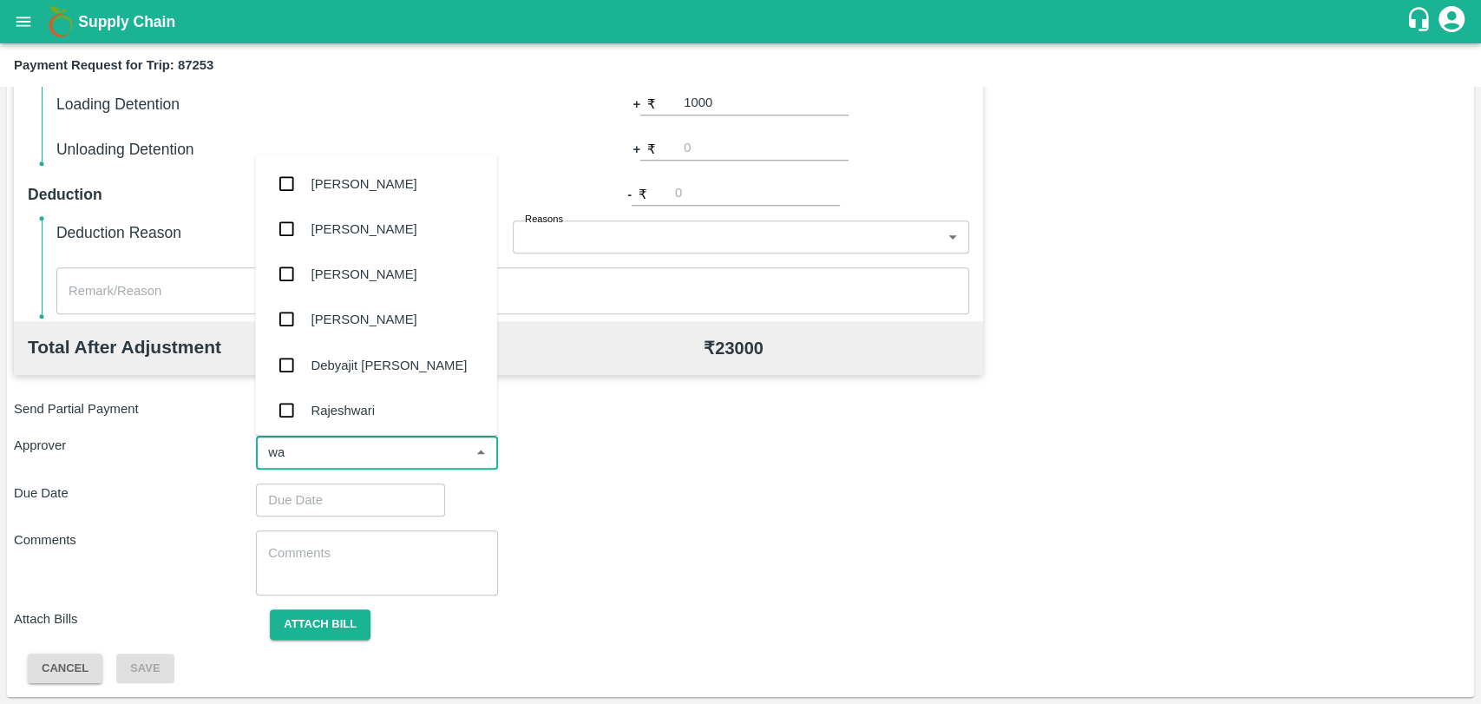
type input "wag"
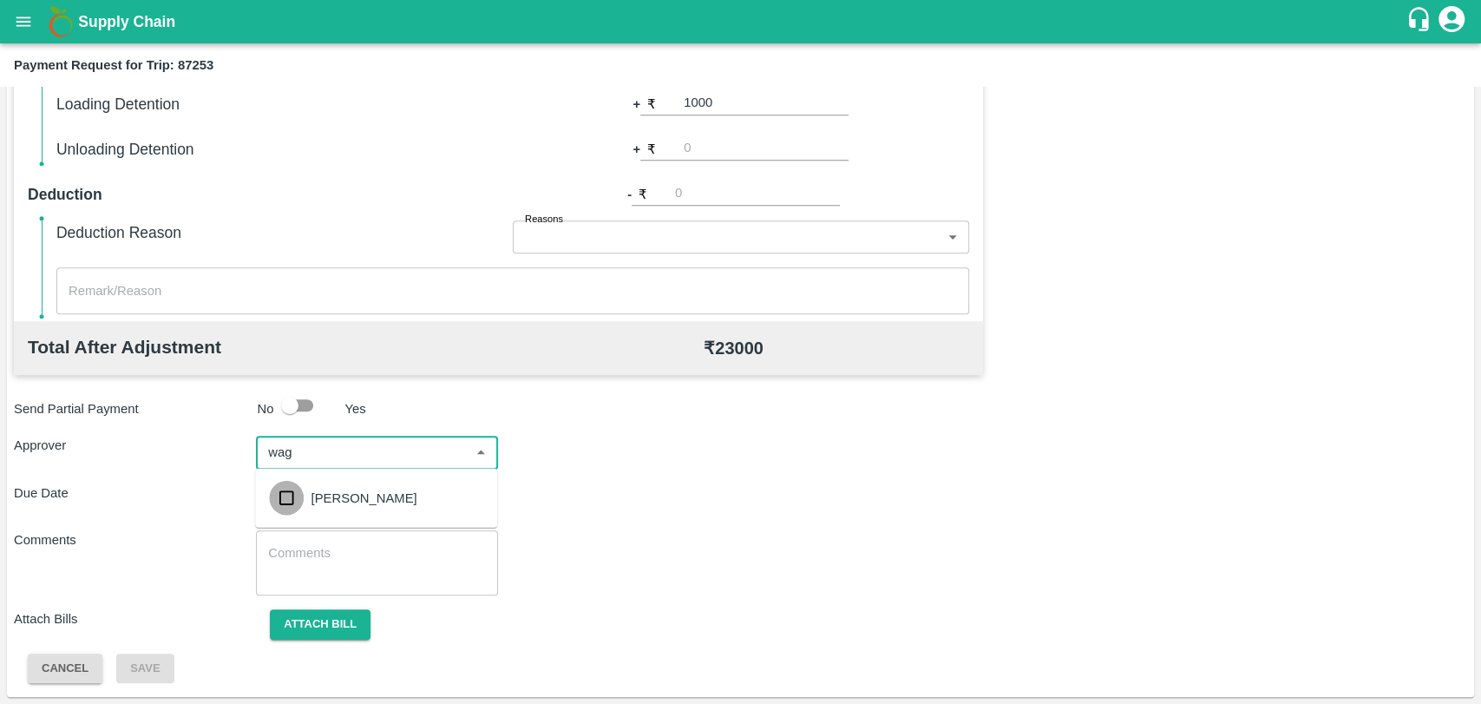
click at [297, 502] on input "checkbox" at bounding box center [286, 498] width 35 height 35
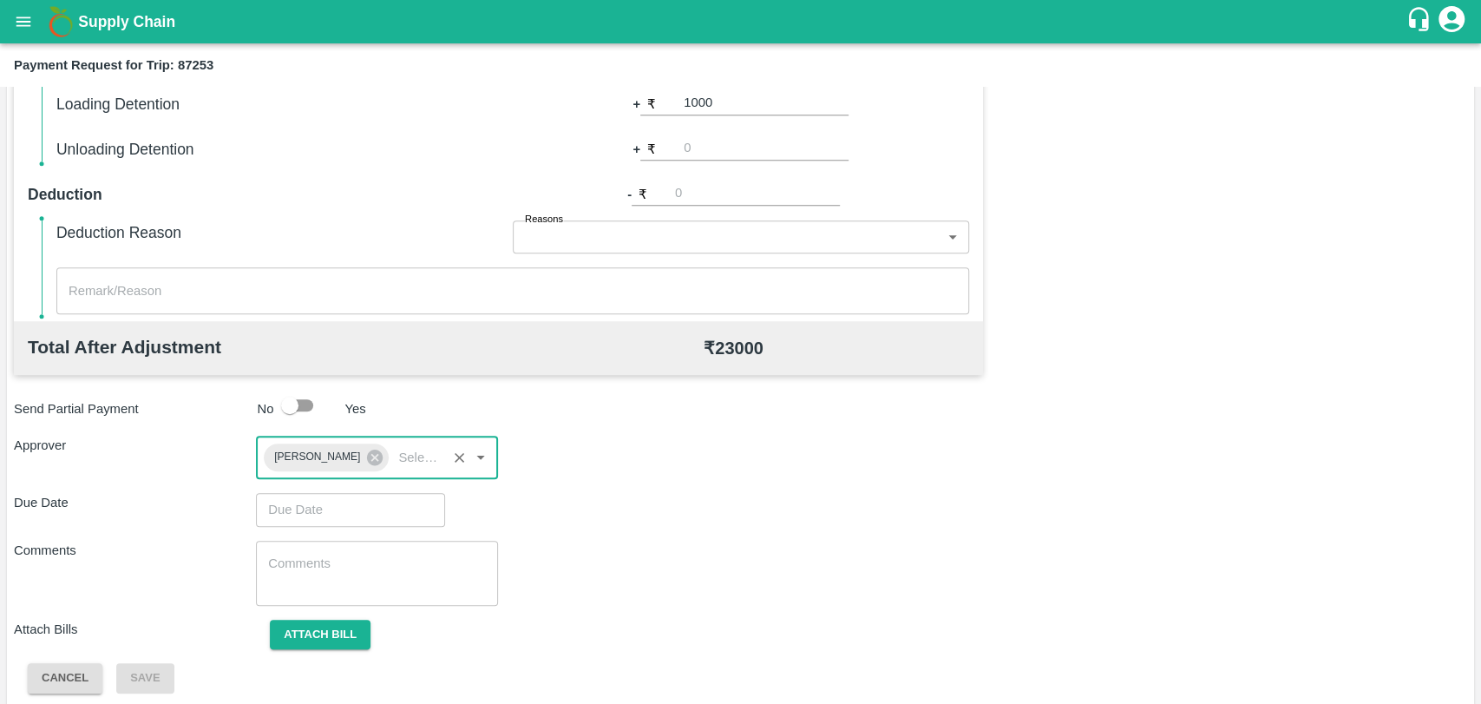
click at [299, 507] on input "Choose date" at bounding box center [344, 509] width 177 height 33
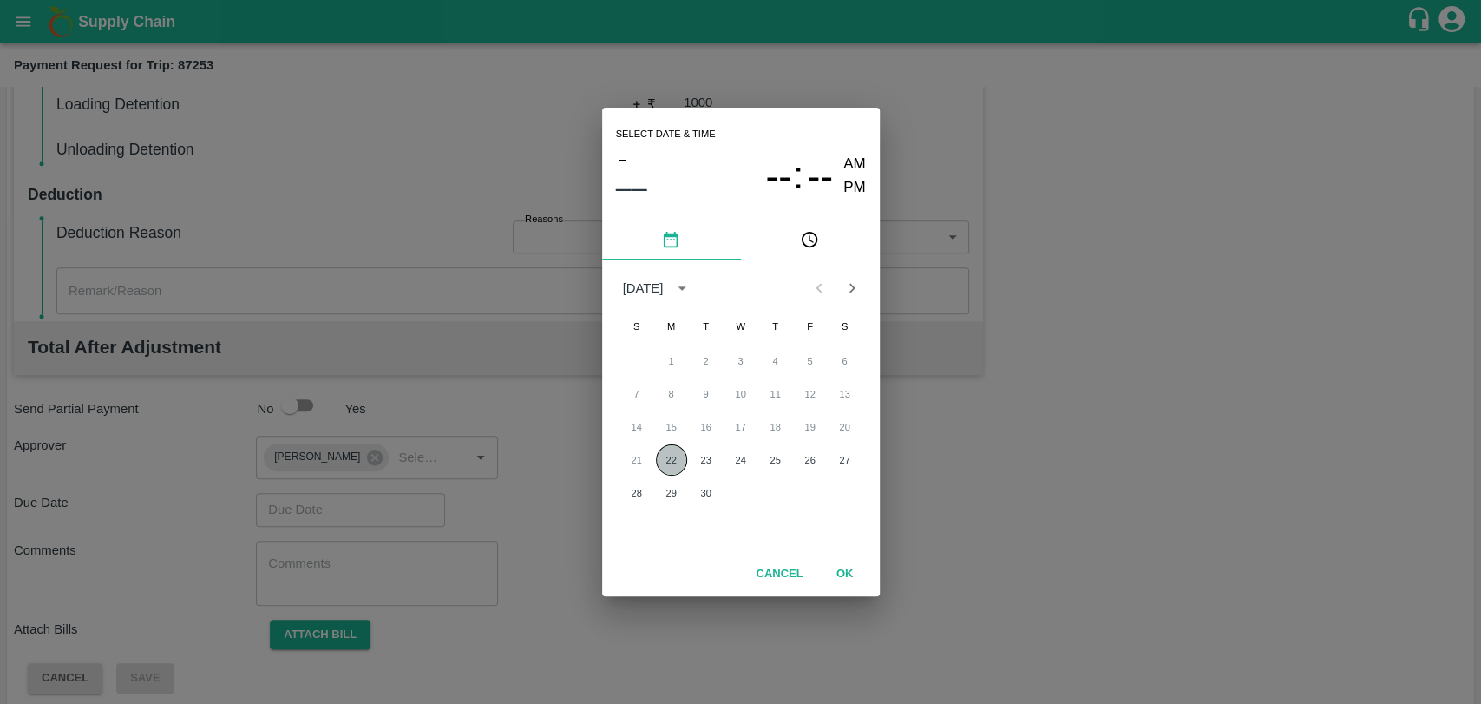
click at [663, 463] on button "22" at bounding box center [671, 459] width 31 height 31
type input "[DATE] 12:00 AM"
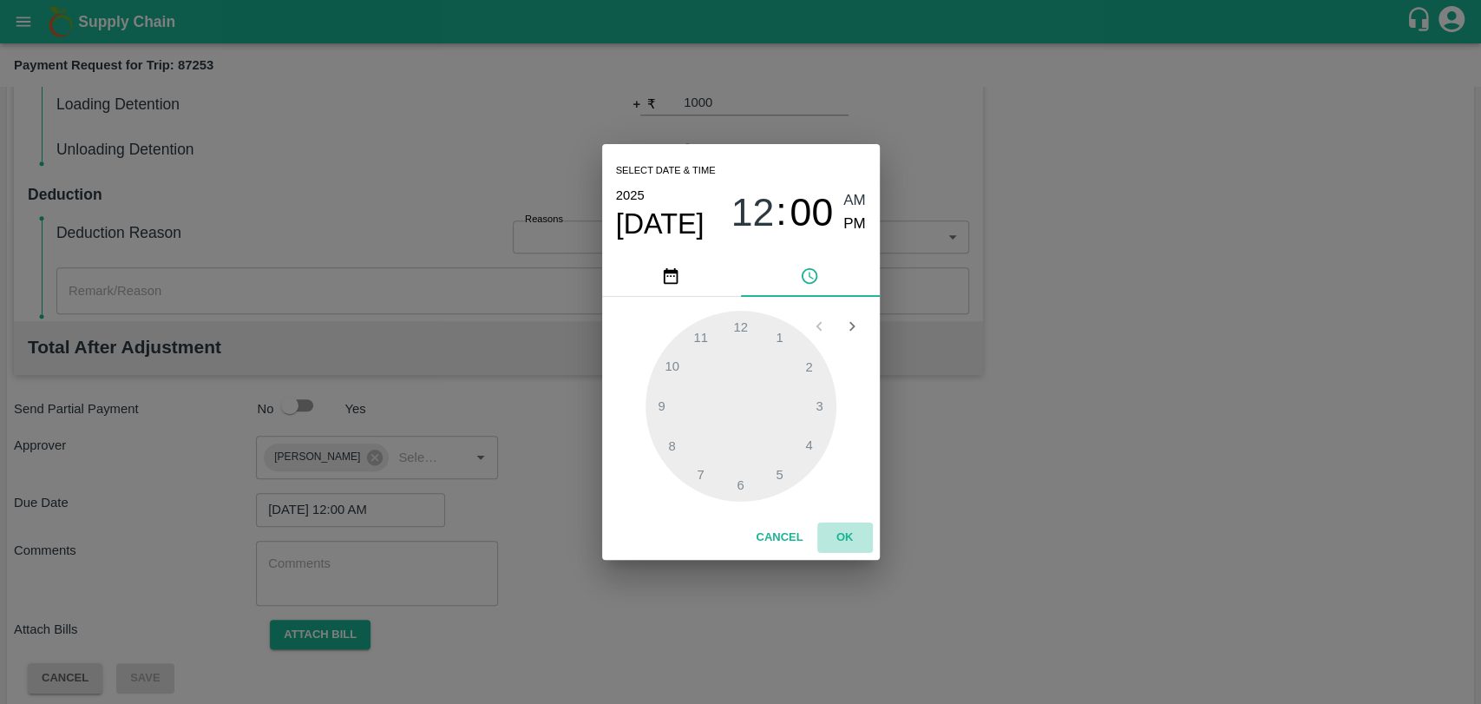
click at [865, 533] on button "OK" at bounding box center [845, 537] width 56 height 30
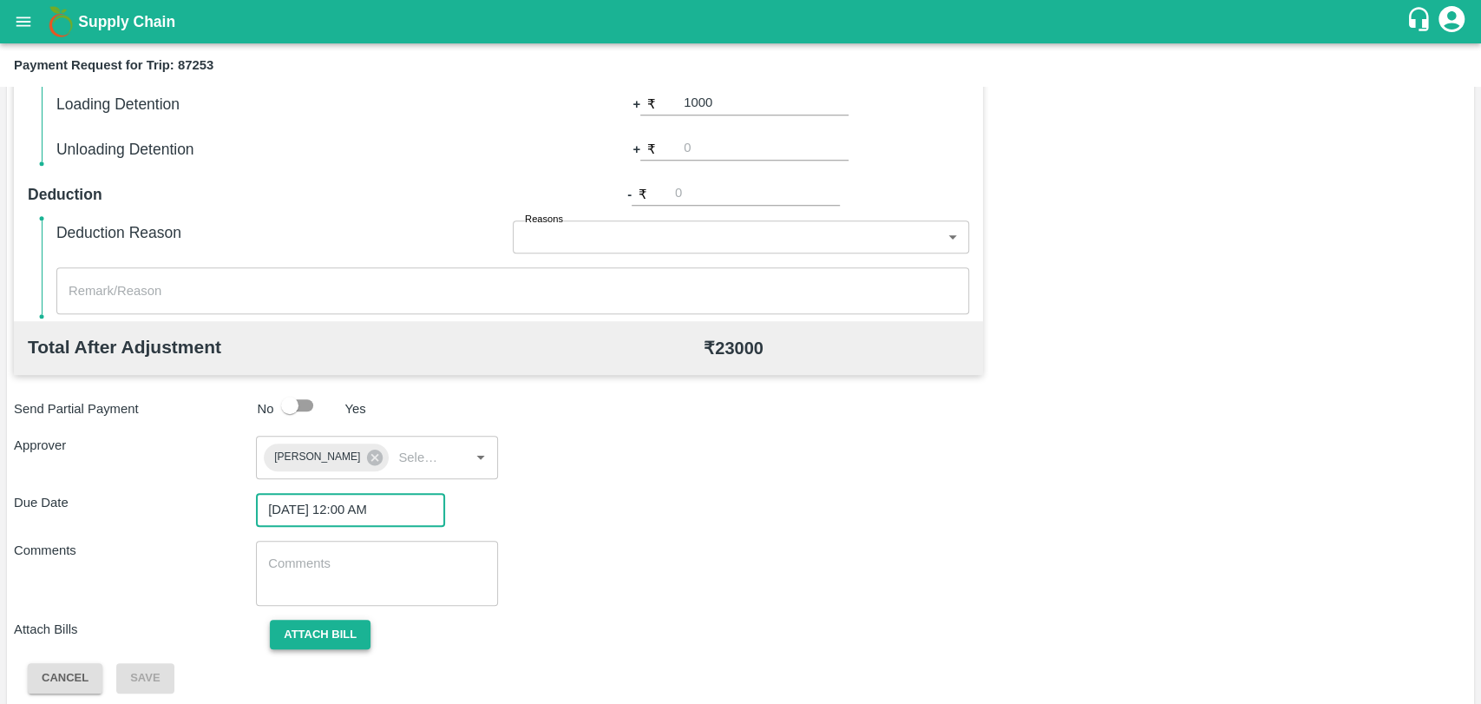
click at [305, 634] on button "Attach bill" at bounding box center [320, 635] width 101 height 30
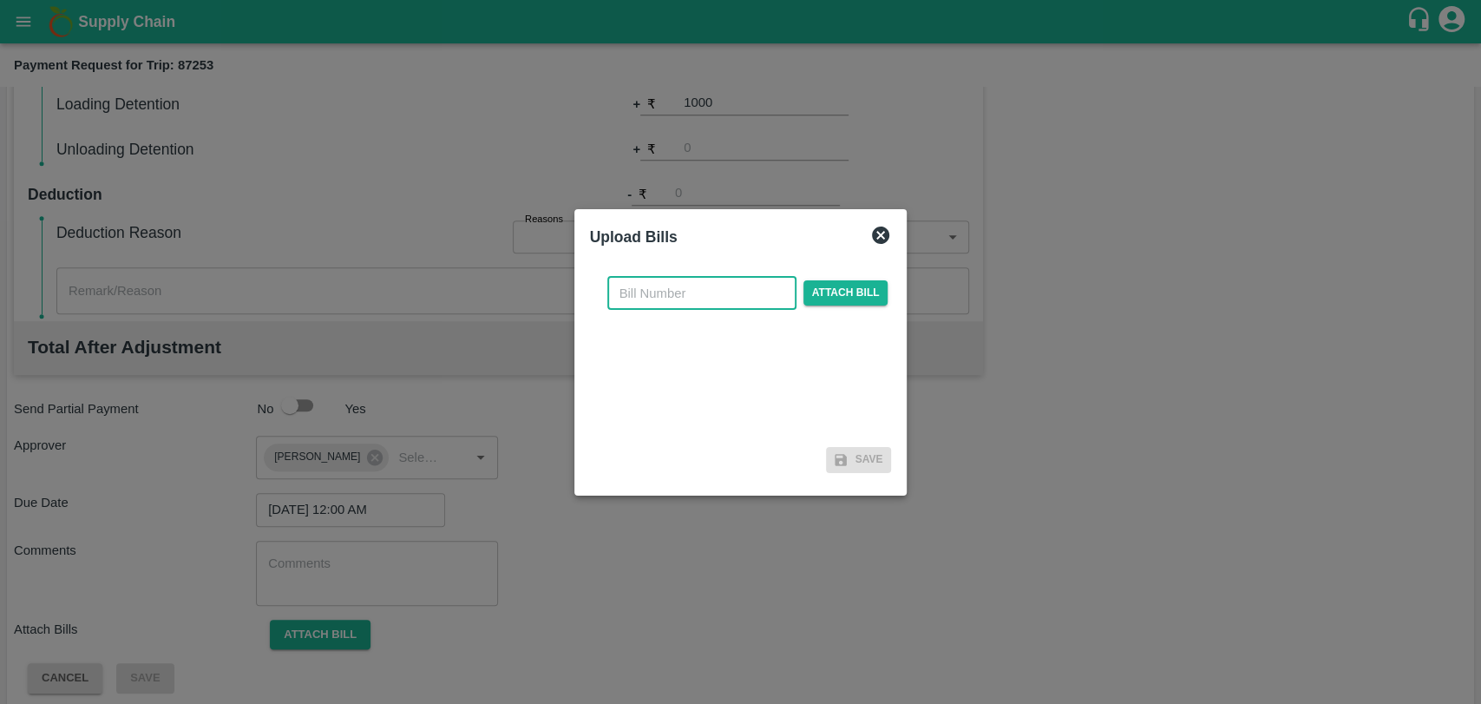
click at [653, 279] on input "text" at bounding box center [701, 293] width 189 height 33
click at [650, 285] on input "text" at bounding box center [701, 293] width 189 height 33
type input "525"
click at [847, 299] on span "Attach bill" at bounding box center [846, 292] width 85 height 25
click at [0, 0] on input "Attach bill" at bounding box center [0, 0] width 0 height 0
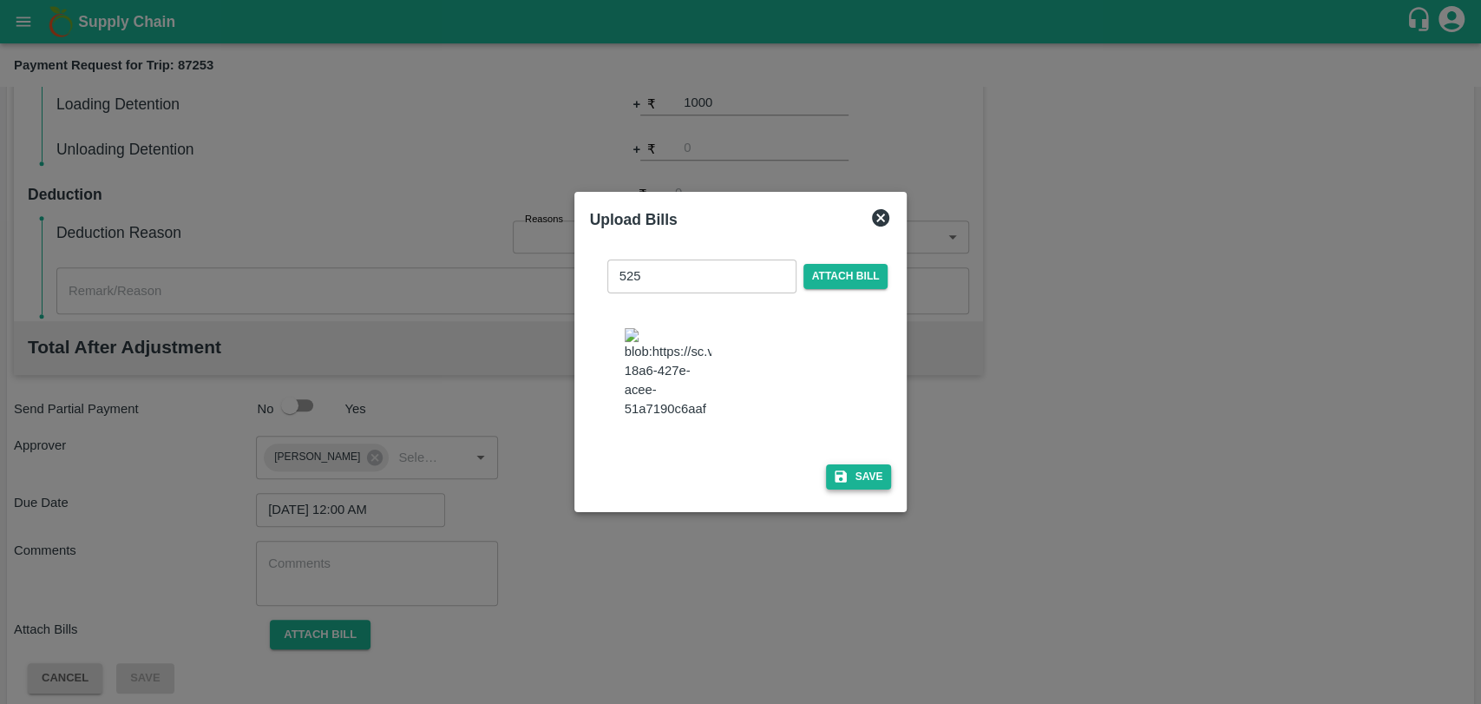
click at [852, 486] on button "Save" at bounding box center [859, 476] width 66 height 25
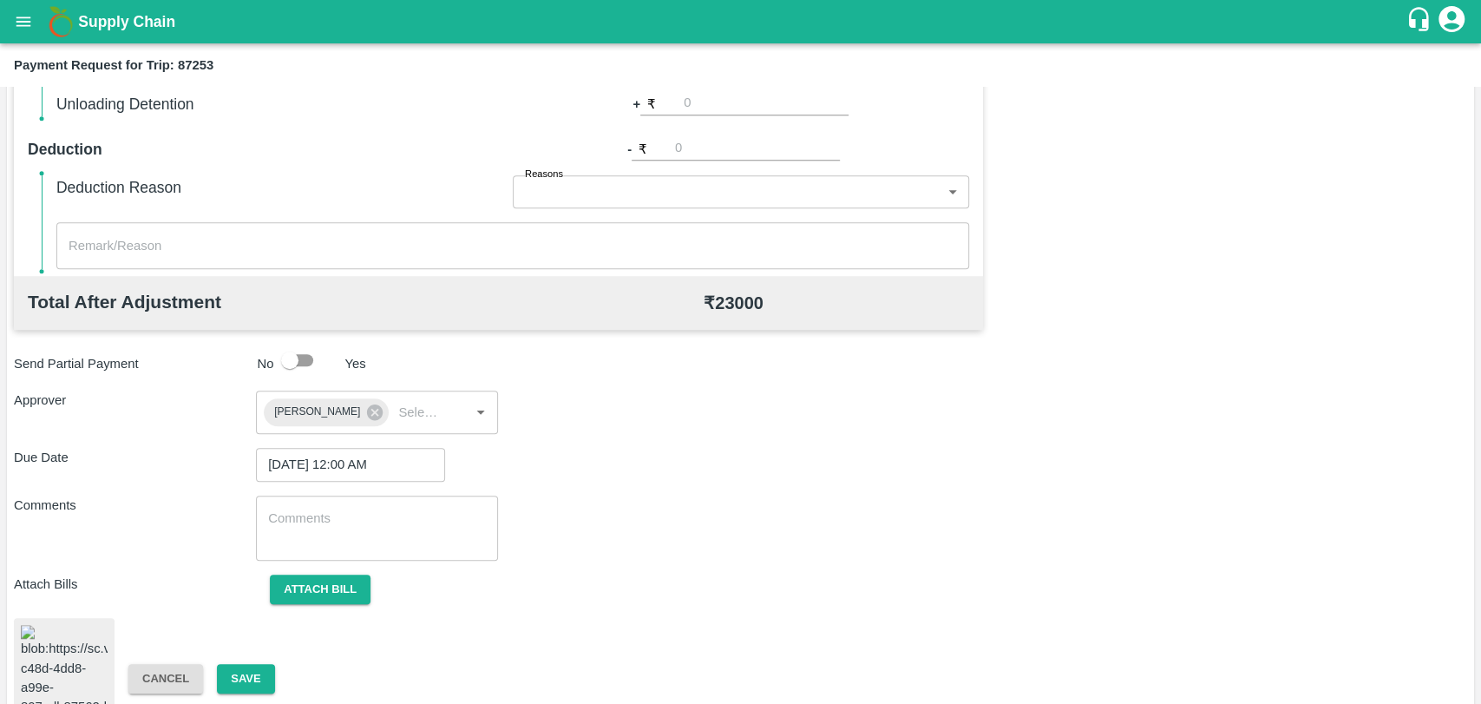
scroll to position [745, 0]
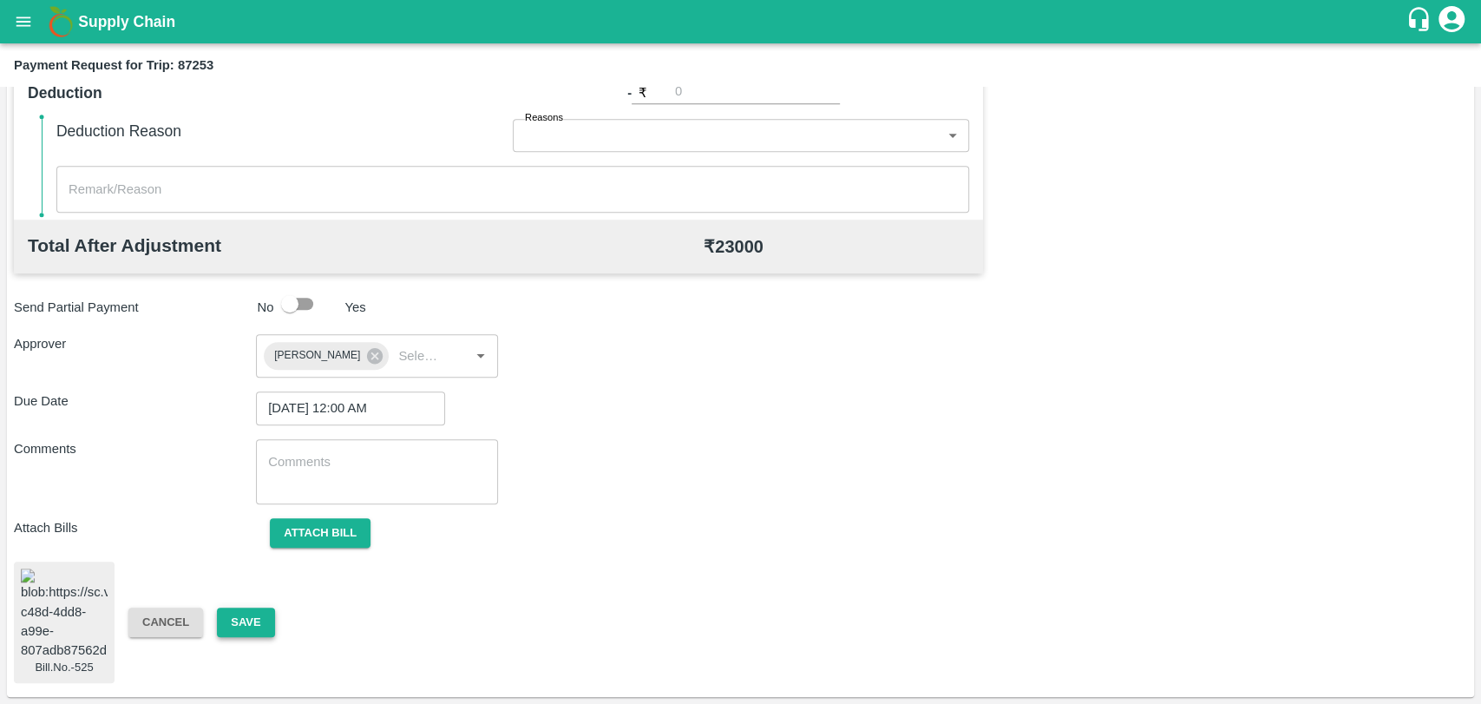
click at [254, 620] on button "Save" at bounding box center [245, 622] width 57 height 30
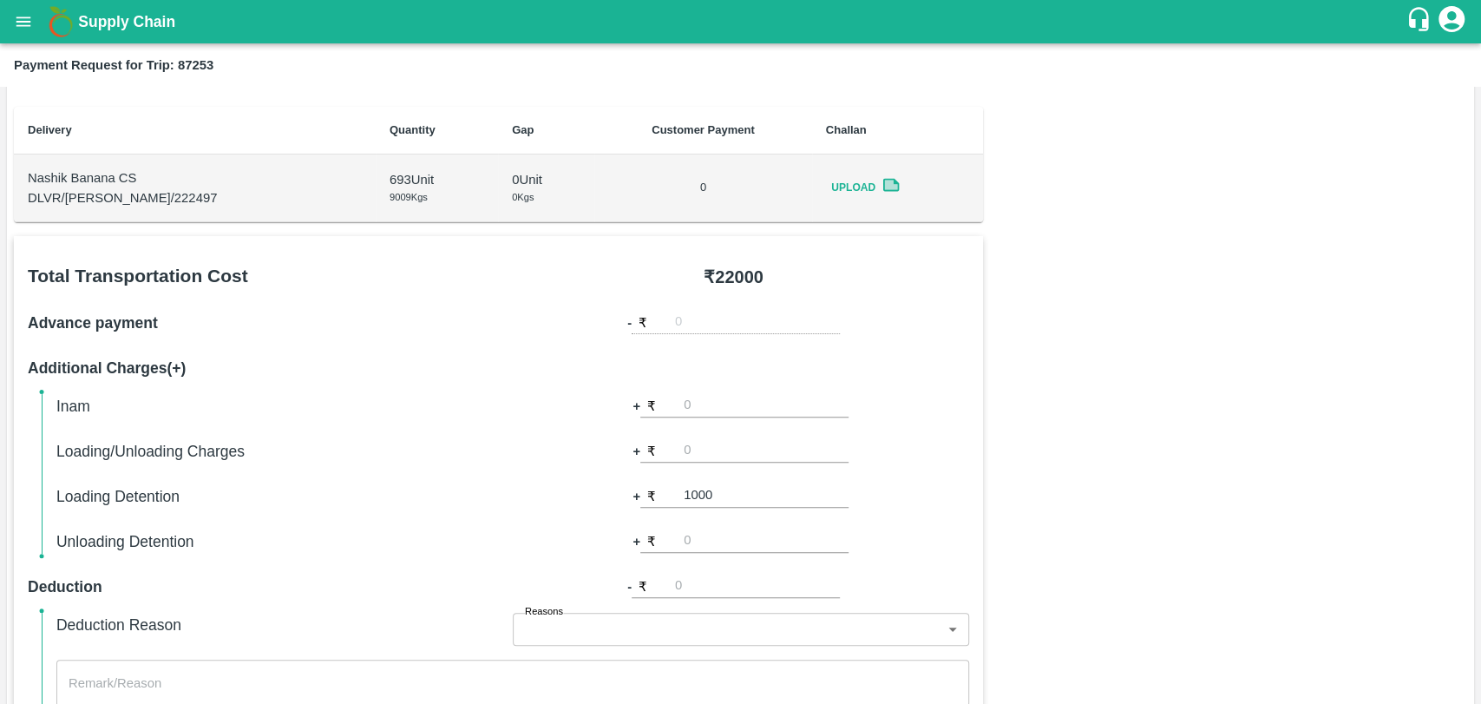
scroll to position [167, 0]
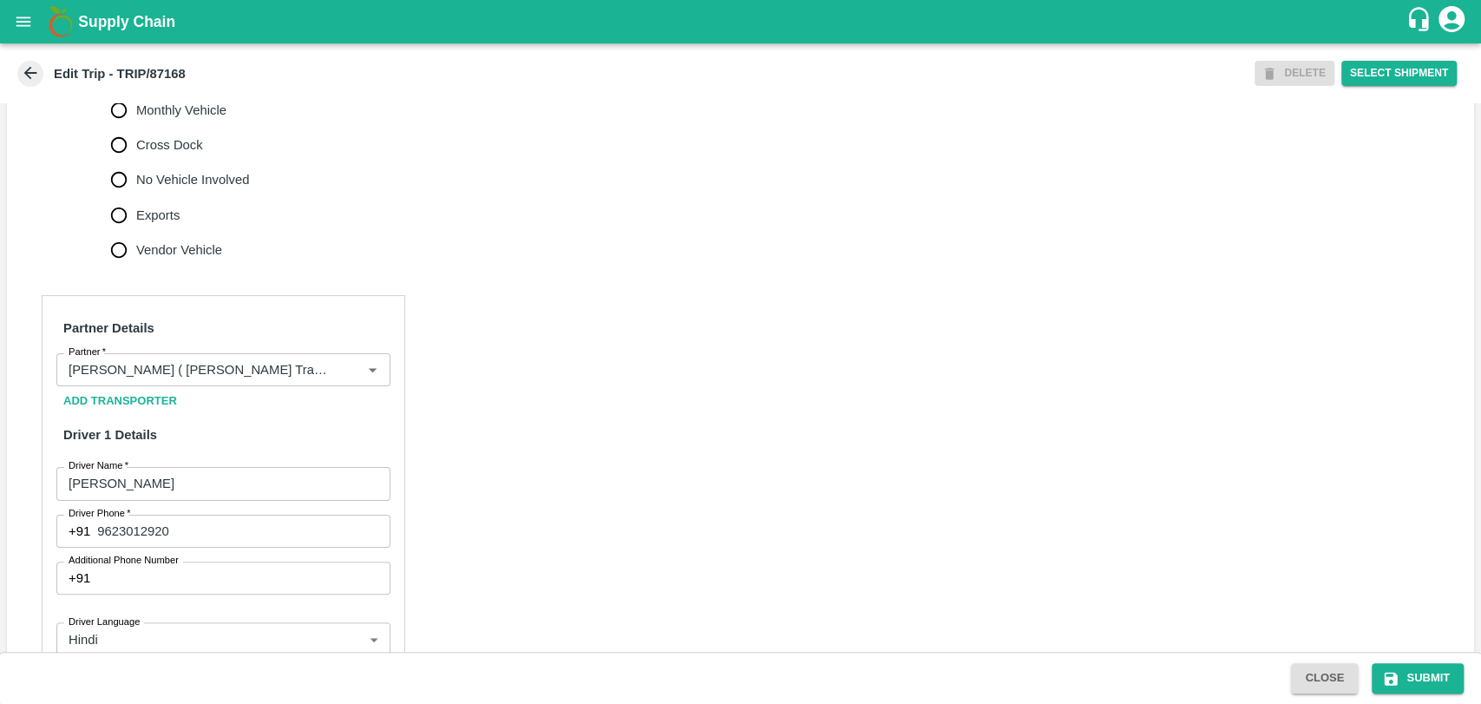
scroll to position [771, 0]
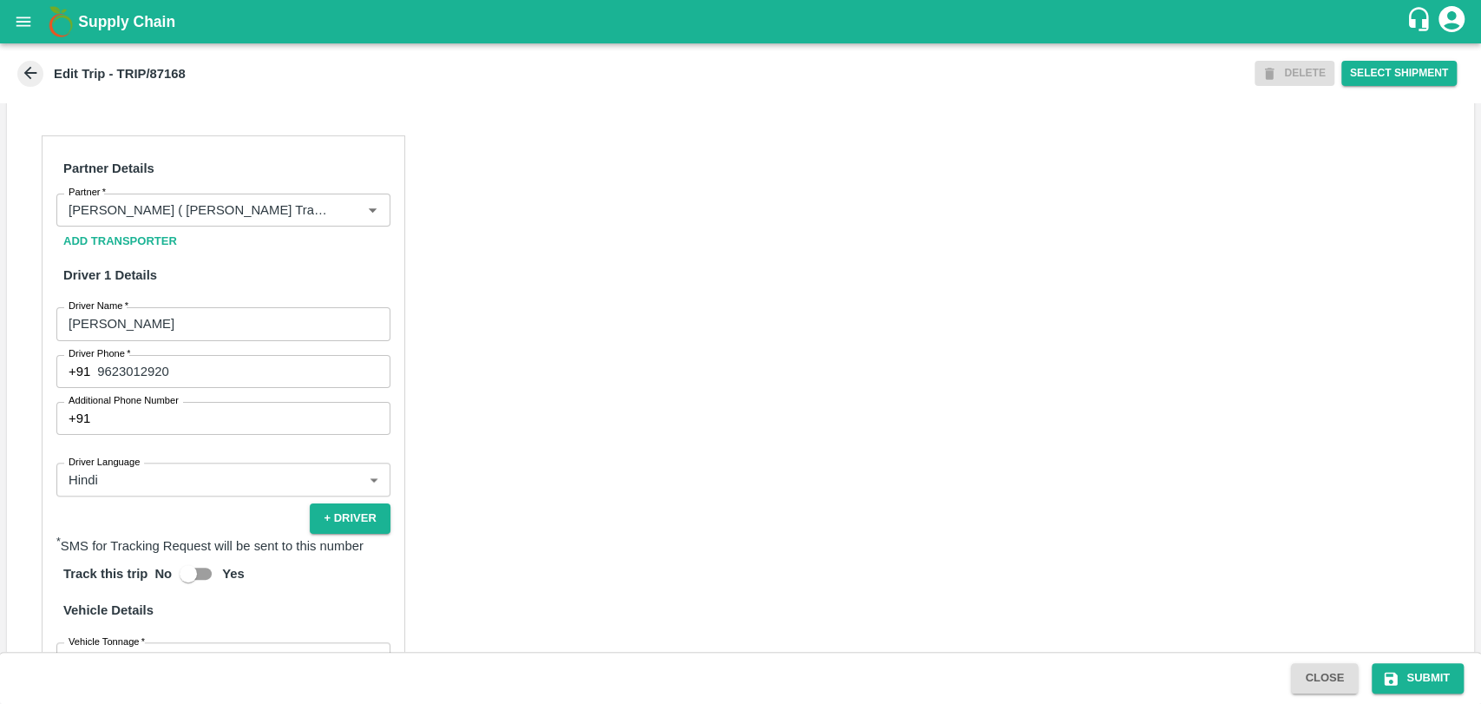
click at [194, 206] on div "Partner Details Partner   * Partner Add Transporter Driver 1 Details Driver Nam…" at bounding box center [224, 550] width 364 height 830
click at [194, 221] on input "Partner   *" at bounding box center [198, 210] width 272 height 23
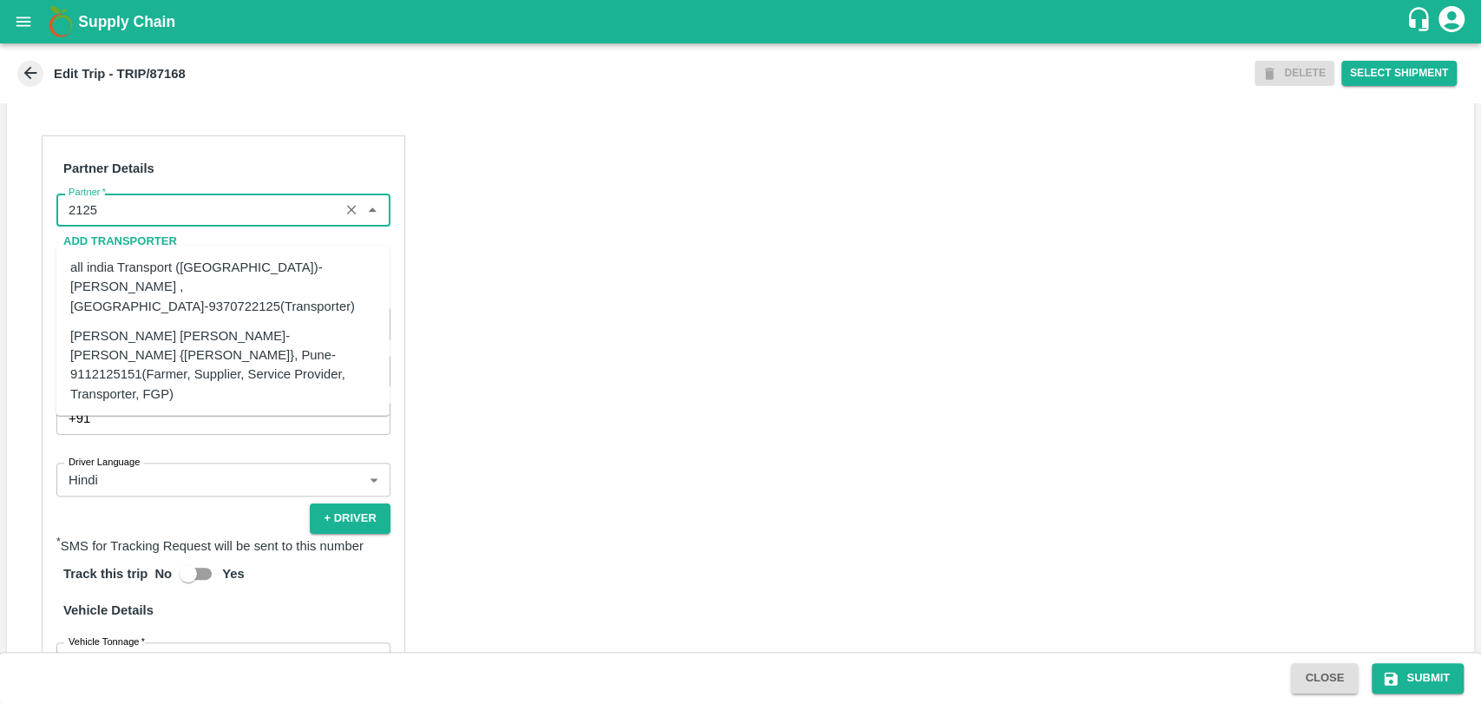
drag, startPoint x: 111, startPoint y: 230, endPoint x: 0, endPoint y: 226, distance: 111.2
click at [0, 226] on div "Trip Details Trip Type Fruit Movement 1 Trip Type Trip Pickup Order SHIP/[PERSO…" at bounding box center [740, 377] width 1481 height 548
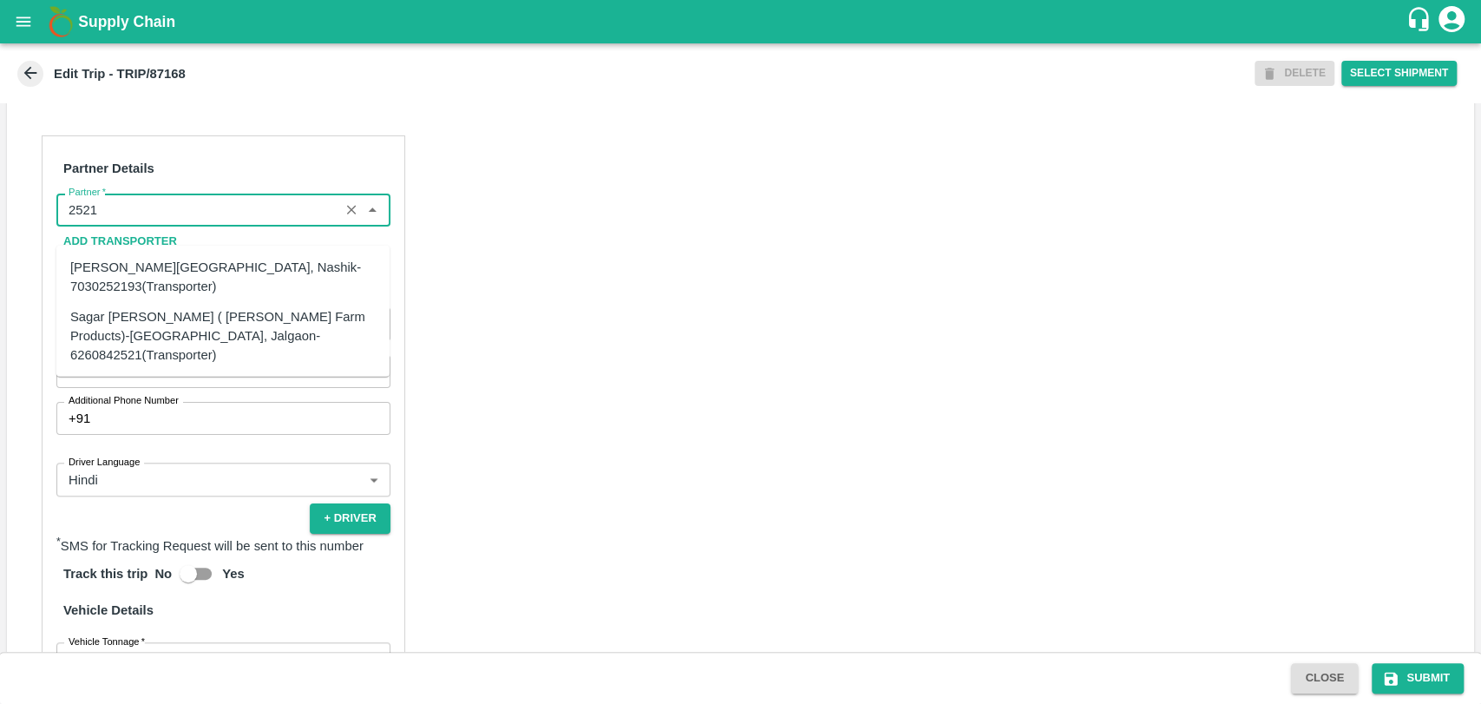
click at [136, 329] on div "Sagar [PERSON_NAME] ( [PERSON_NAME] Farm Products)-[GEOGRAPHIC_DATA], Jalgaon-6…" at bounding box center [222, 335] width 305 height 58
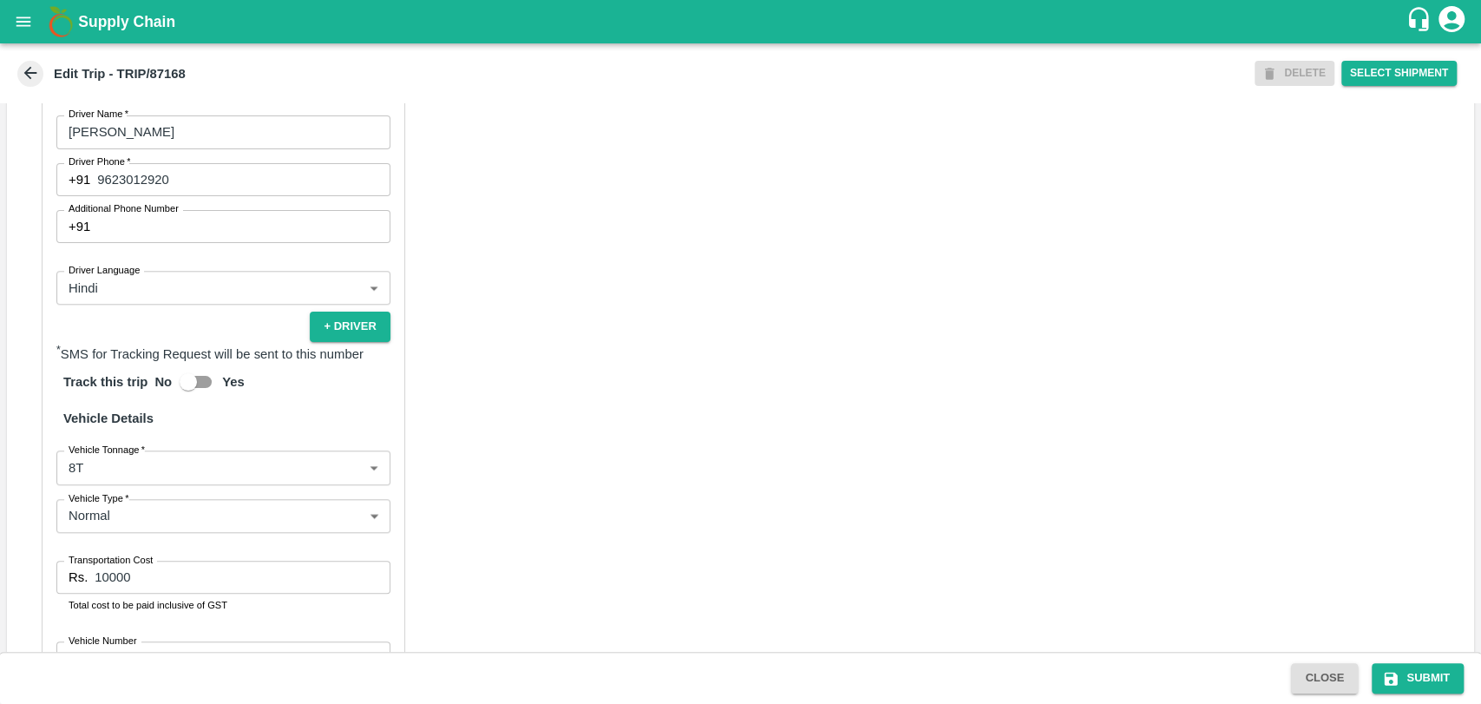
scroll to position [1130, 0]
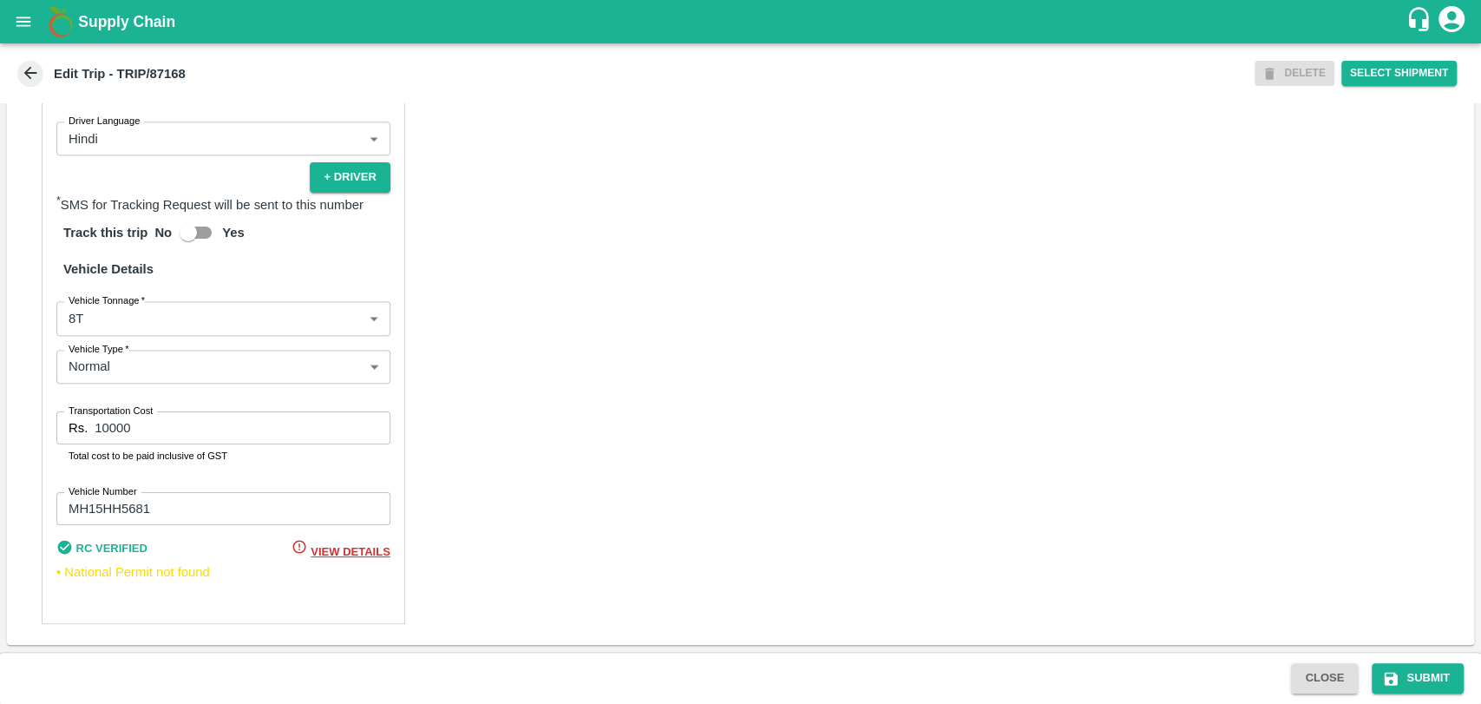
type input "Sagar [PERSON_NAME] ( [PERSON_NAME] Farm Products)-[GEOGRAPHIC_DATA], Jalgaon-6…"
click at [113, 310] on div "Vehicle Tonnage   * 8T 8000 Vehicle Tonnage" at bounding box center [223, 318] width 334 height 34
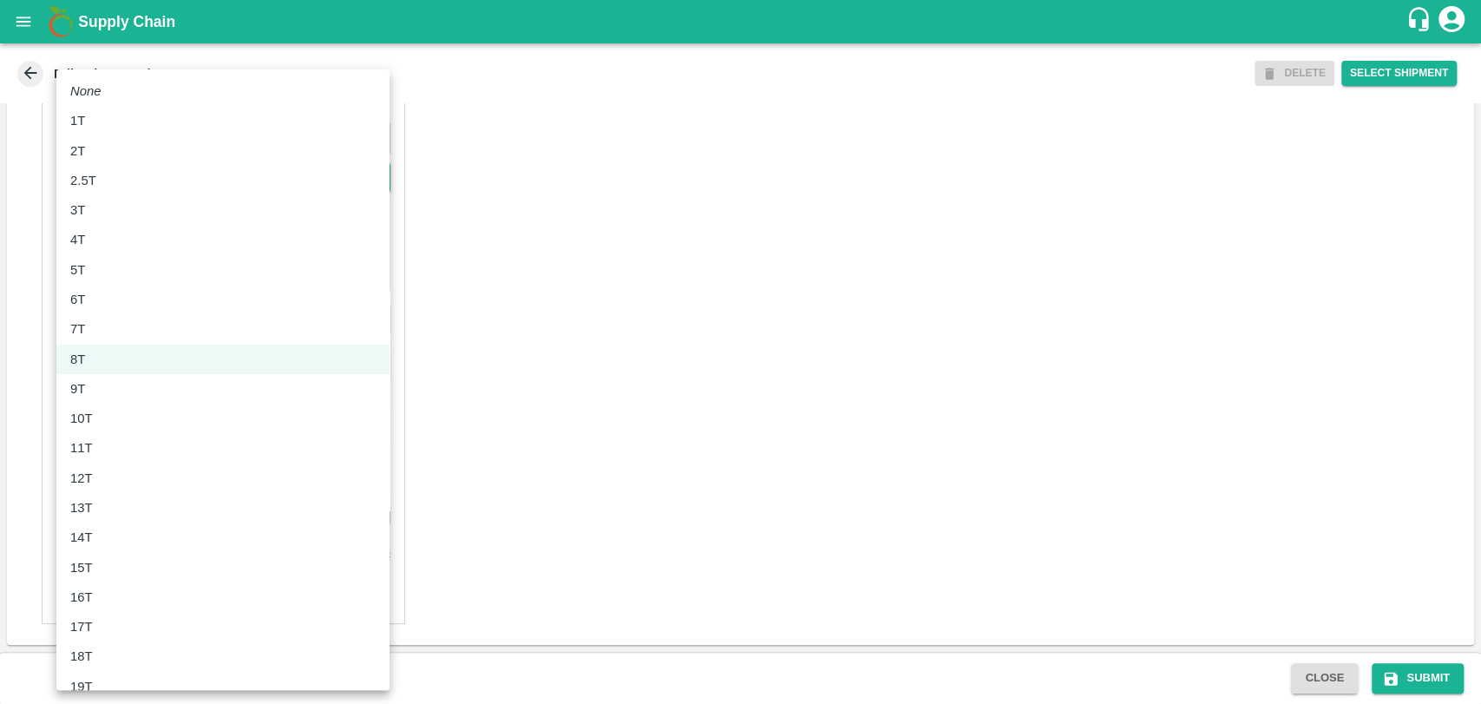
click at [112, 310] on body "Supply Chain Edit Trip - TRIP/87168 DELETE Select Shipment Trip Details Trip Ty…" at bounding box center [740, 352] width 1481 height 704
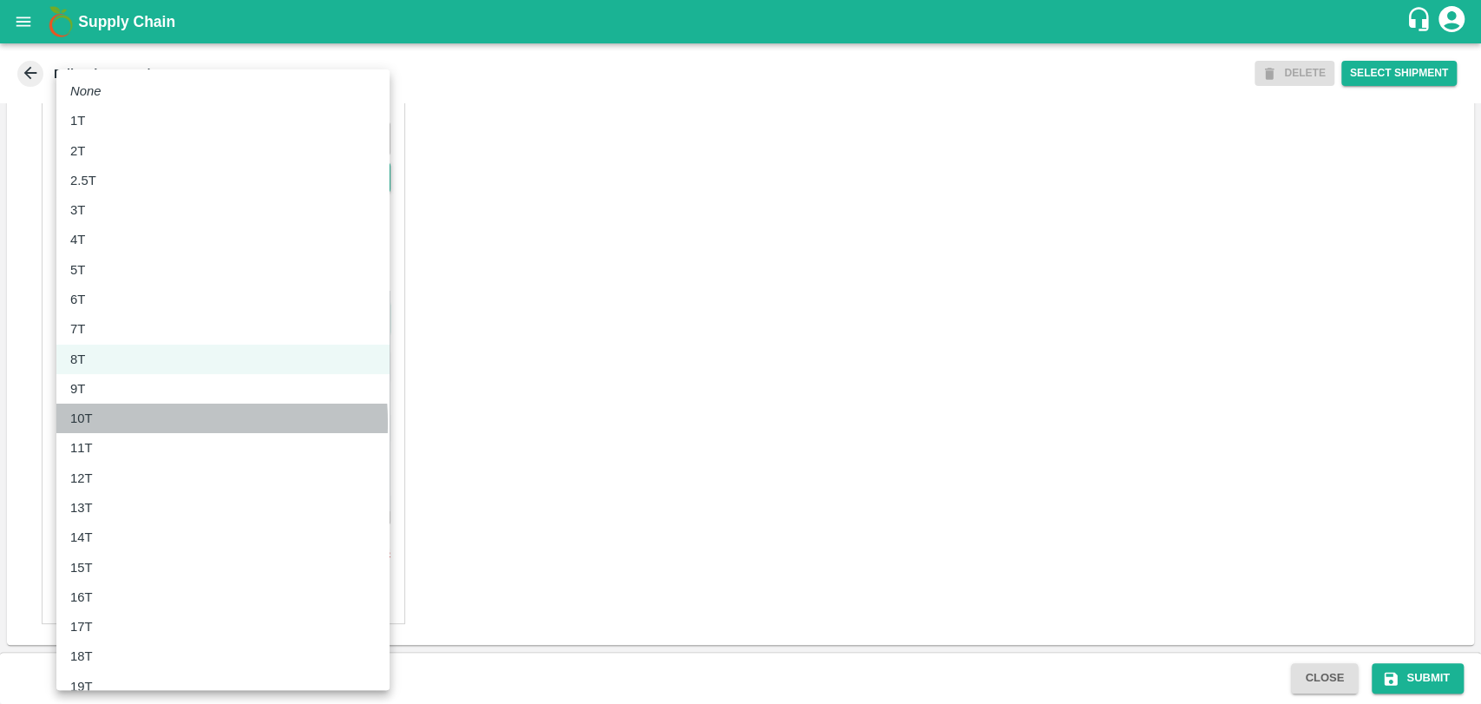
click at [111, 423] on div "10T" at bounding box center [222, 418] width 305 height 19
type input "10000"
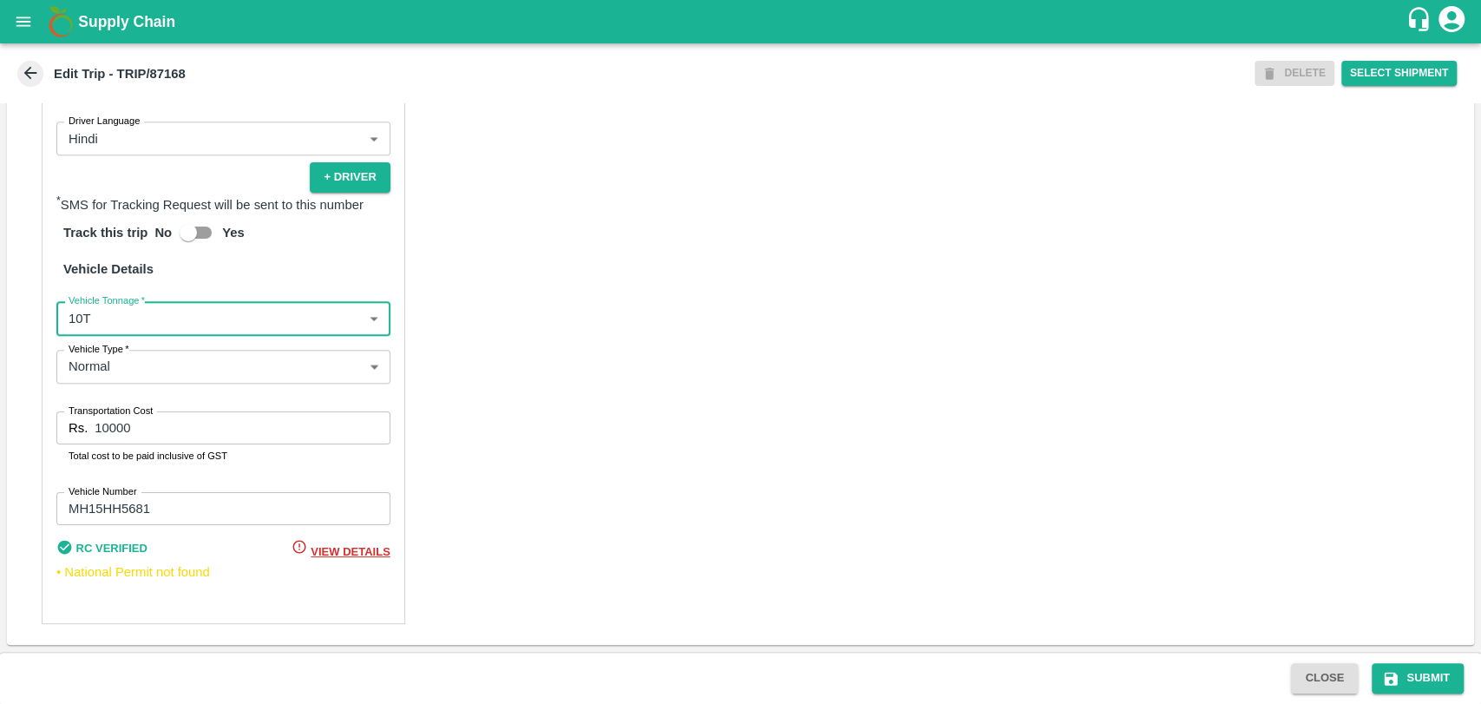
click at [108, 434] on input "10000" at bounding box center [242, 427] width 295 height 33
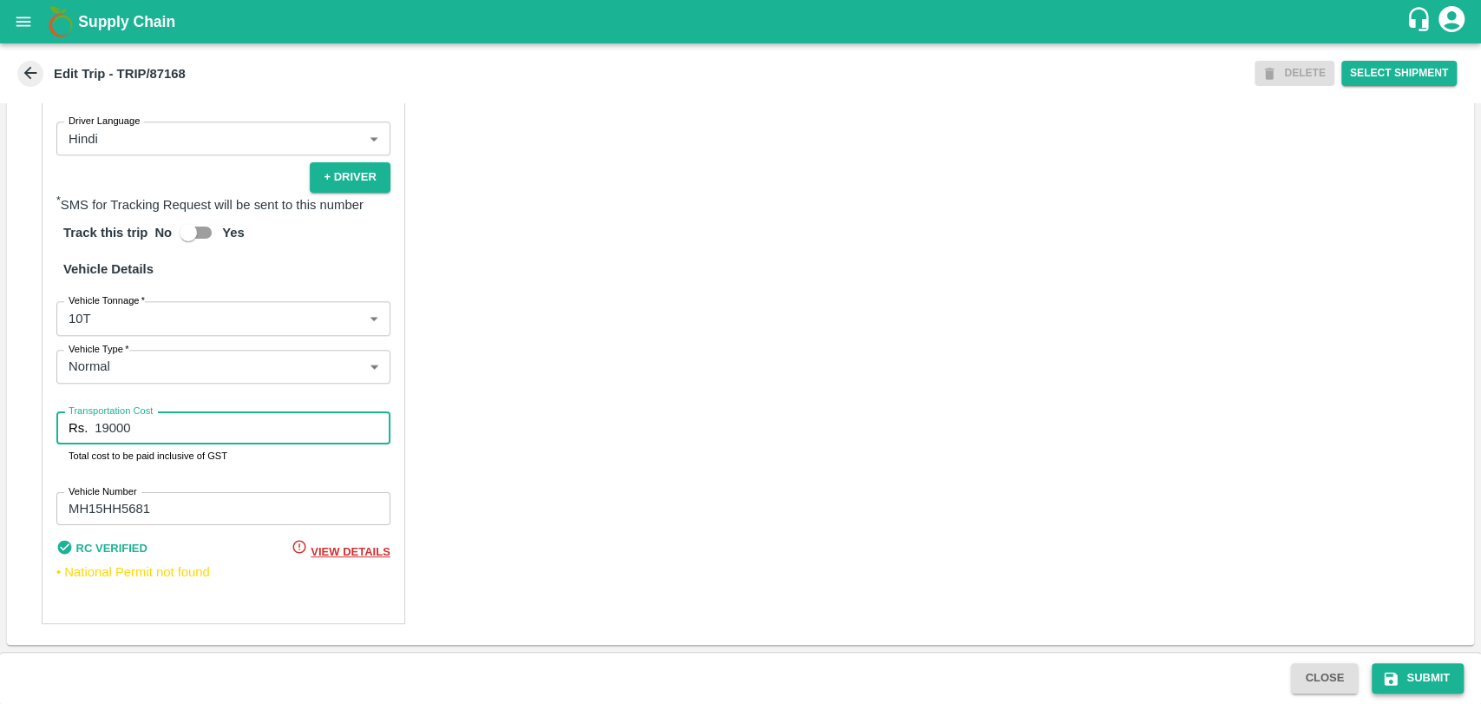
type input "19000"
click at [1401, 675] on button "Submit" at bounding box center [1418, 678] width 92 height 30
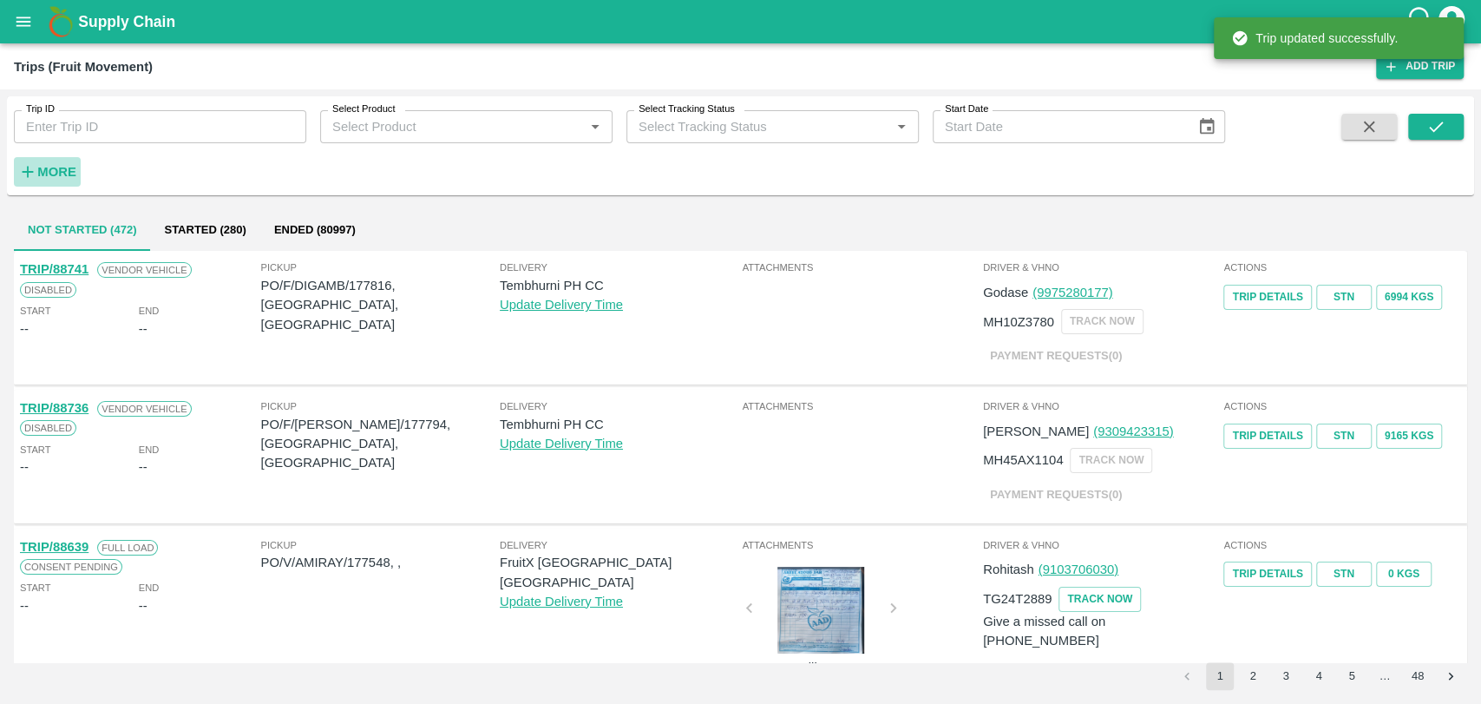
click at [73, 160] on button "More" at bounding box center [47, 172] width 67 height 30
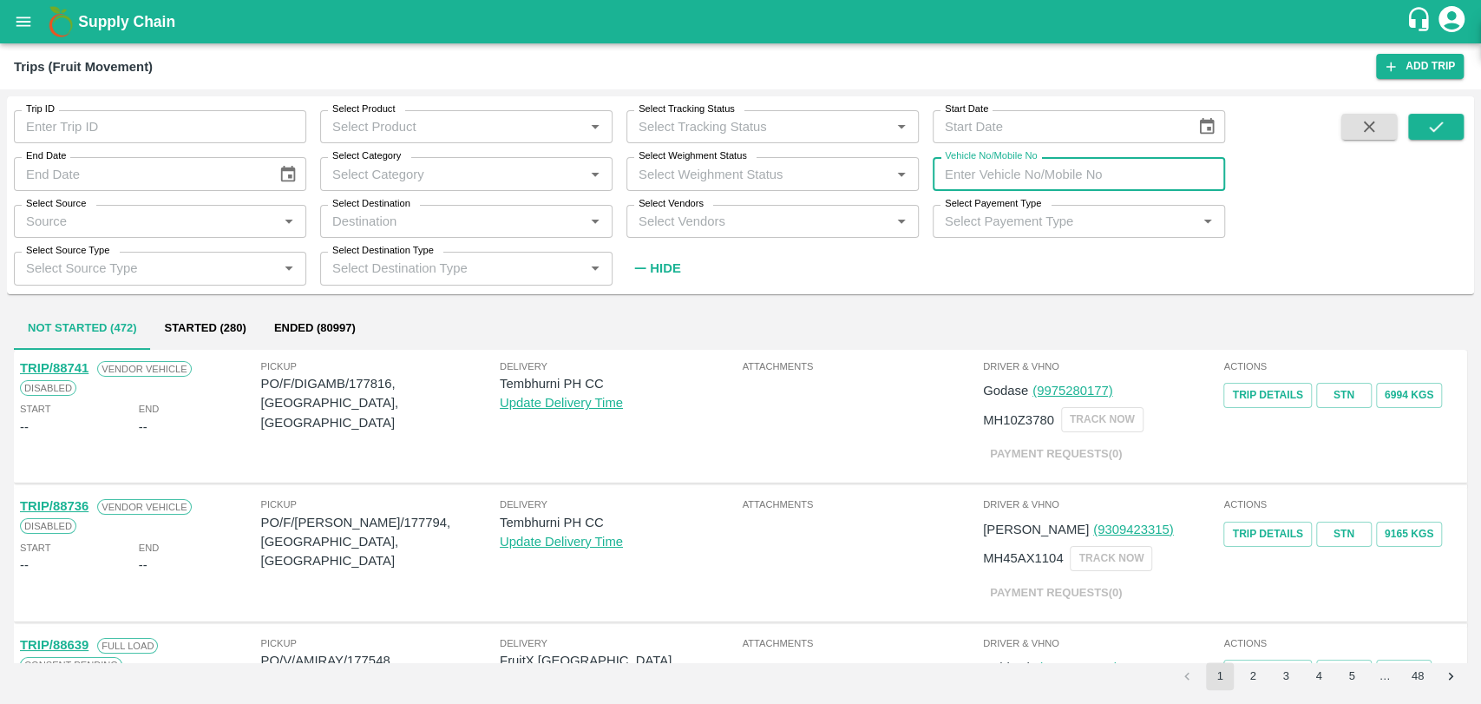
click at [1110, 177] on input "Vehicle No/Mobile No" at bounding box center [1079, 173] width 292 height 33
paste input "MH04GC4789"
type input "MH04GC4789"
click at [1447, 131] on button "submit" at bounding box center [1436, 127] width 56 height 26
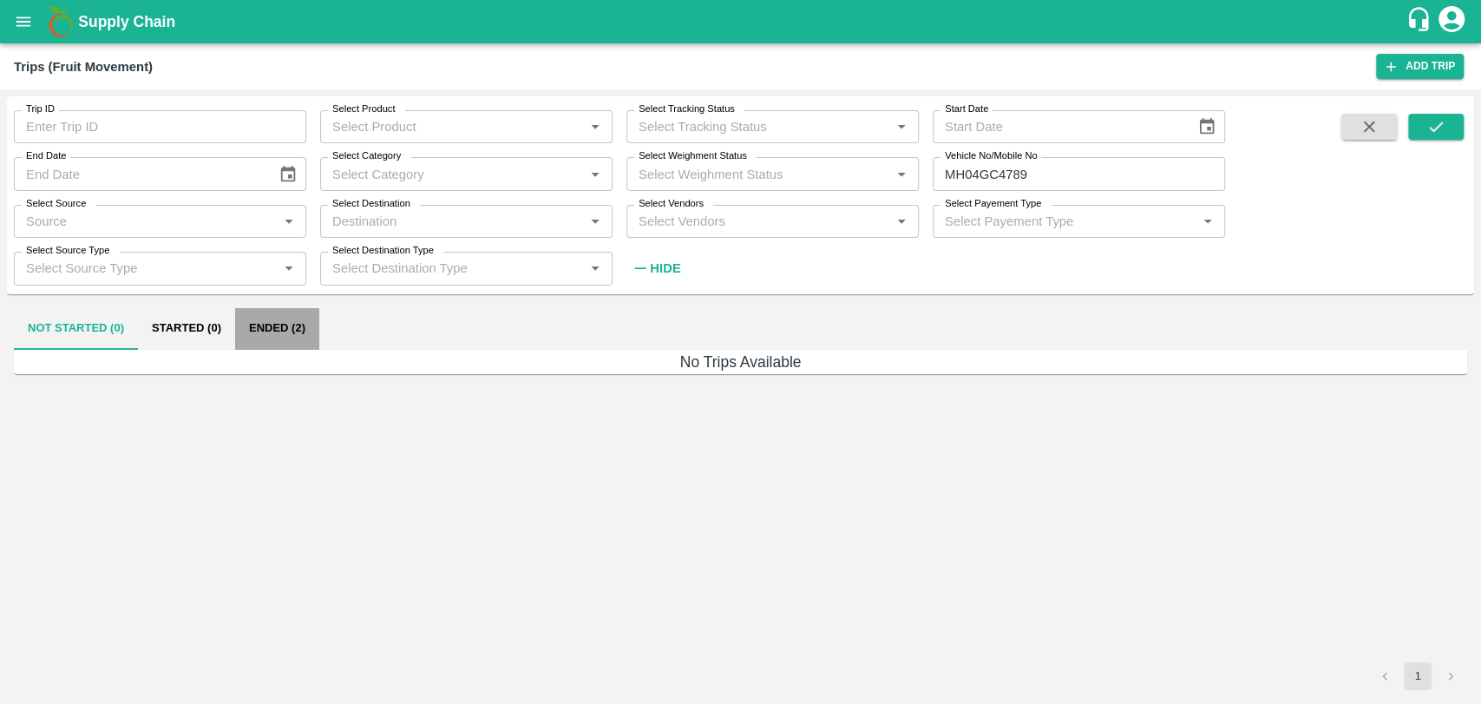
click at [309, 331] on button "Ended (2)" at bounding box center [277, 329] width 84 height 42
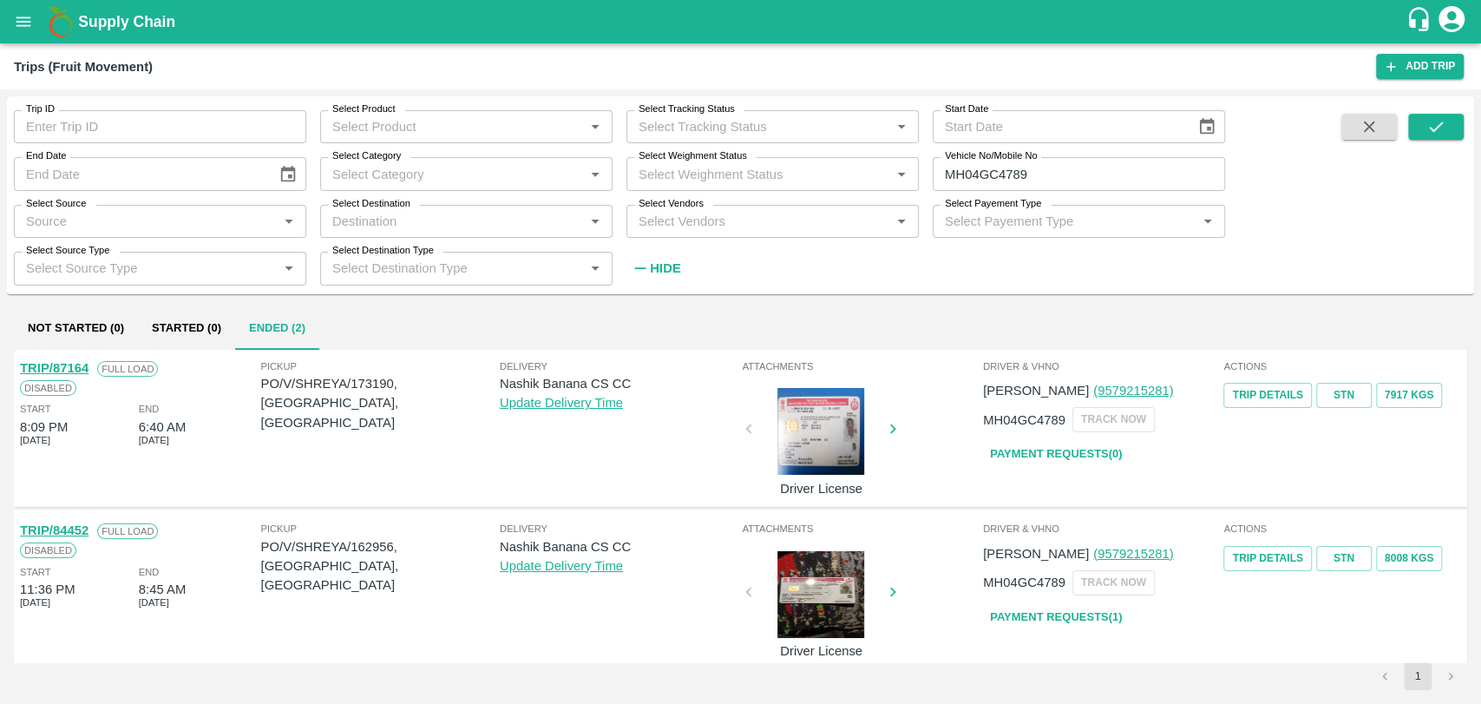
click at [72, 370] on link "TRIP/87164" at bounding box center [54, 368] width 69 height 14
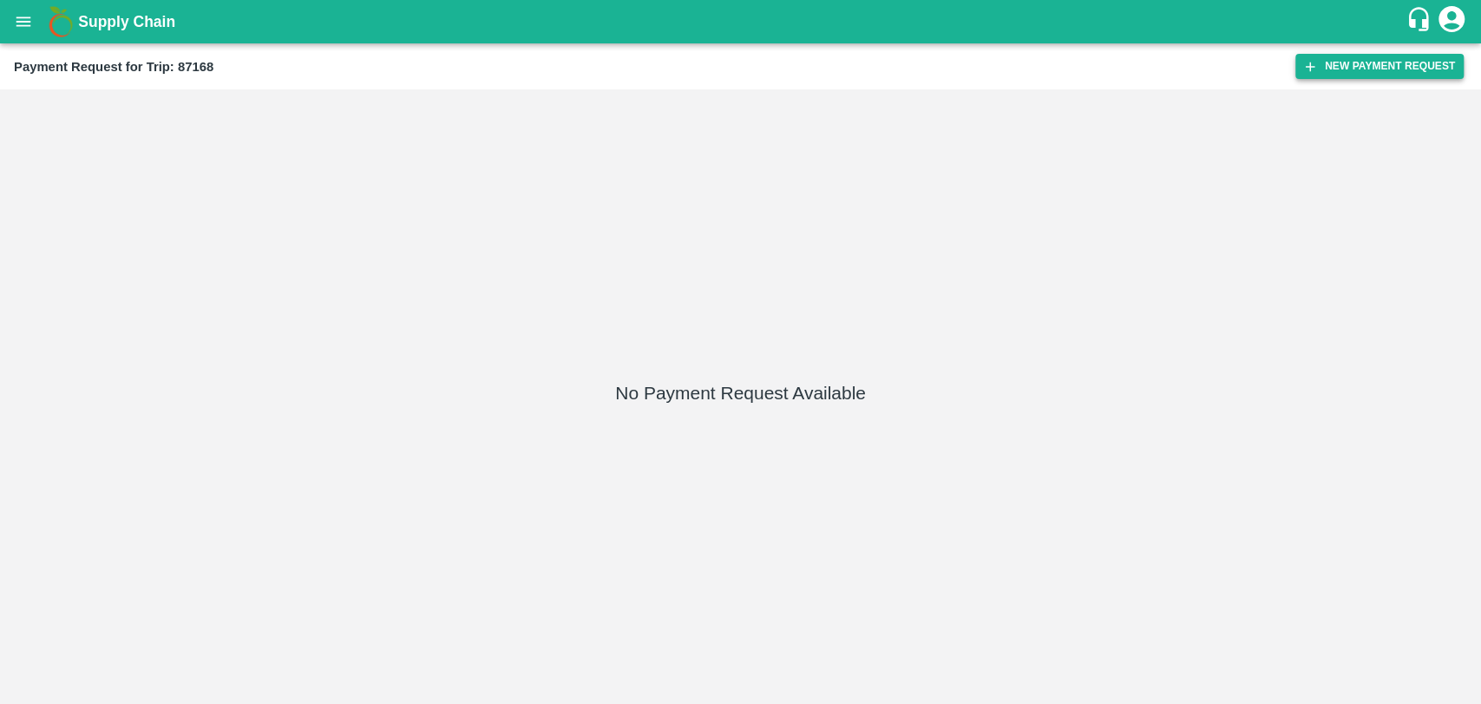
click at [1333, 72] on button "New Payment Request" at bounding box center [1380, 66] width 168 height 25
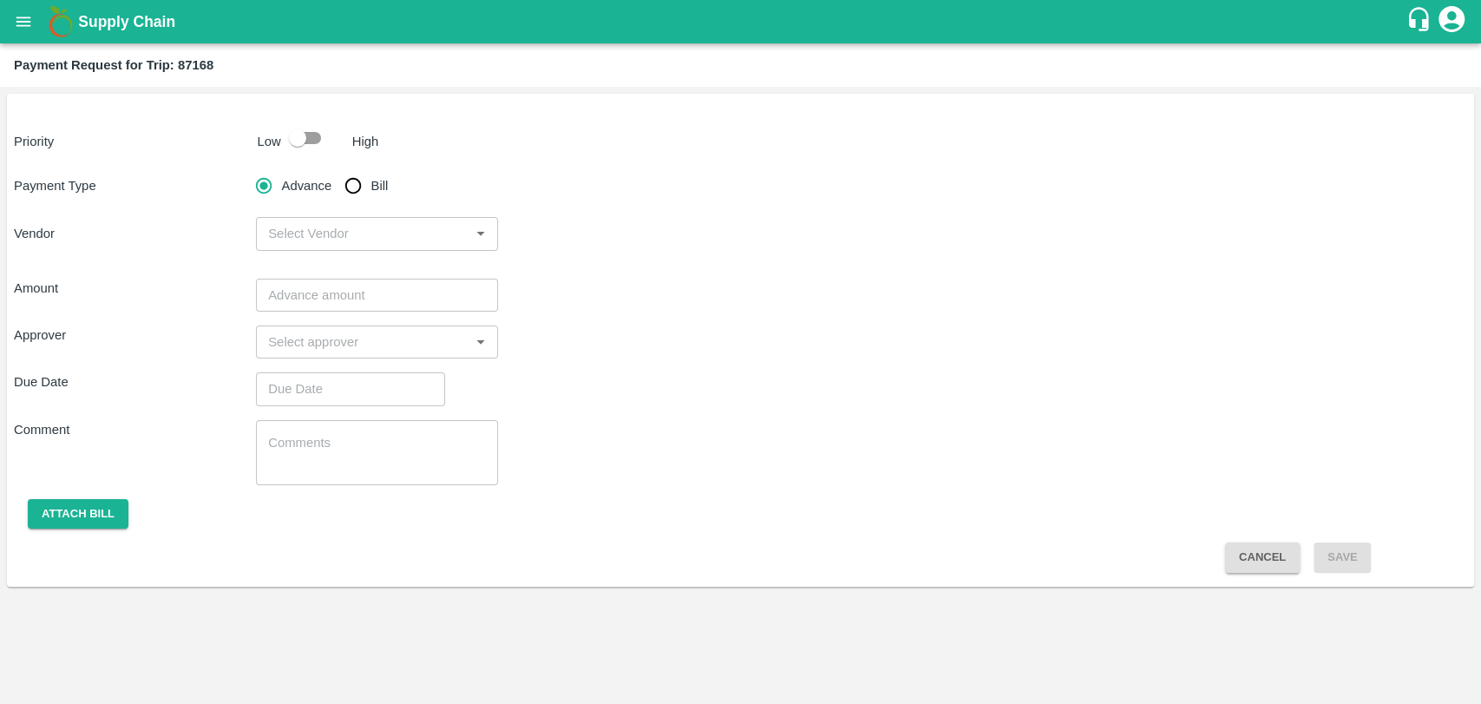
click at [297, 134] on input "checkbox" at bounding box center [297, 137] width 99 height 33
checkbox input "true"
click at [355, 187] on input "Bill" at bounding box center [353, 185] width 35 height 35
radio input "true"
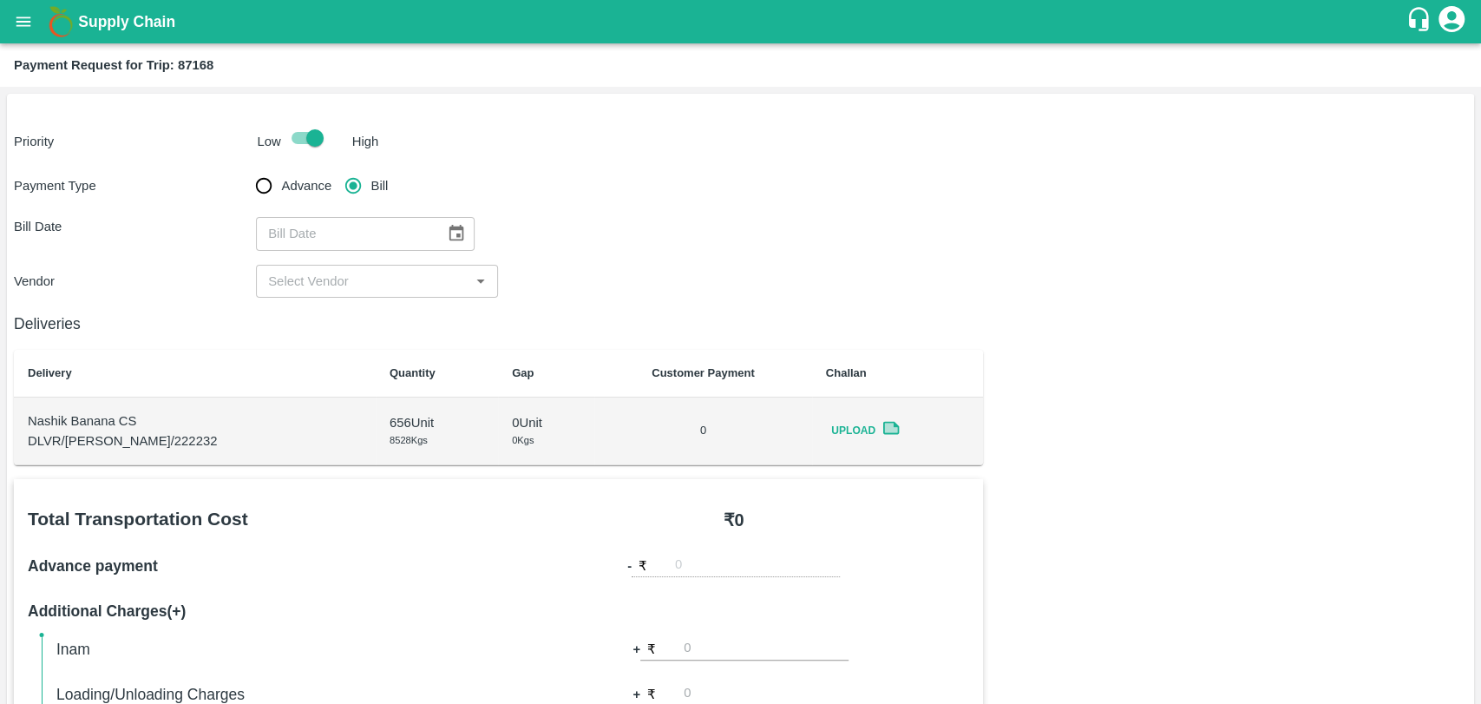
click at [440, 231] on button "Choose date" at bounding box center [456, 233] width 33 height 33
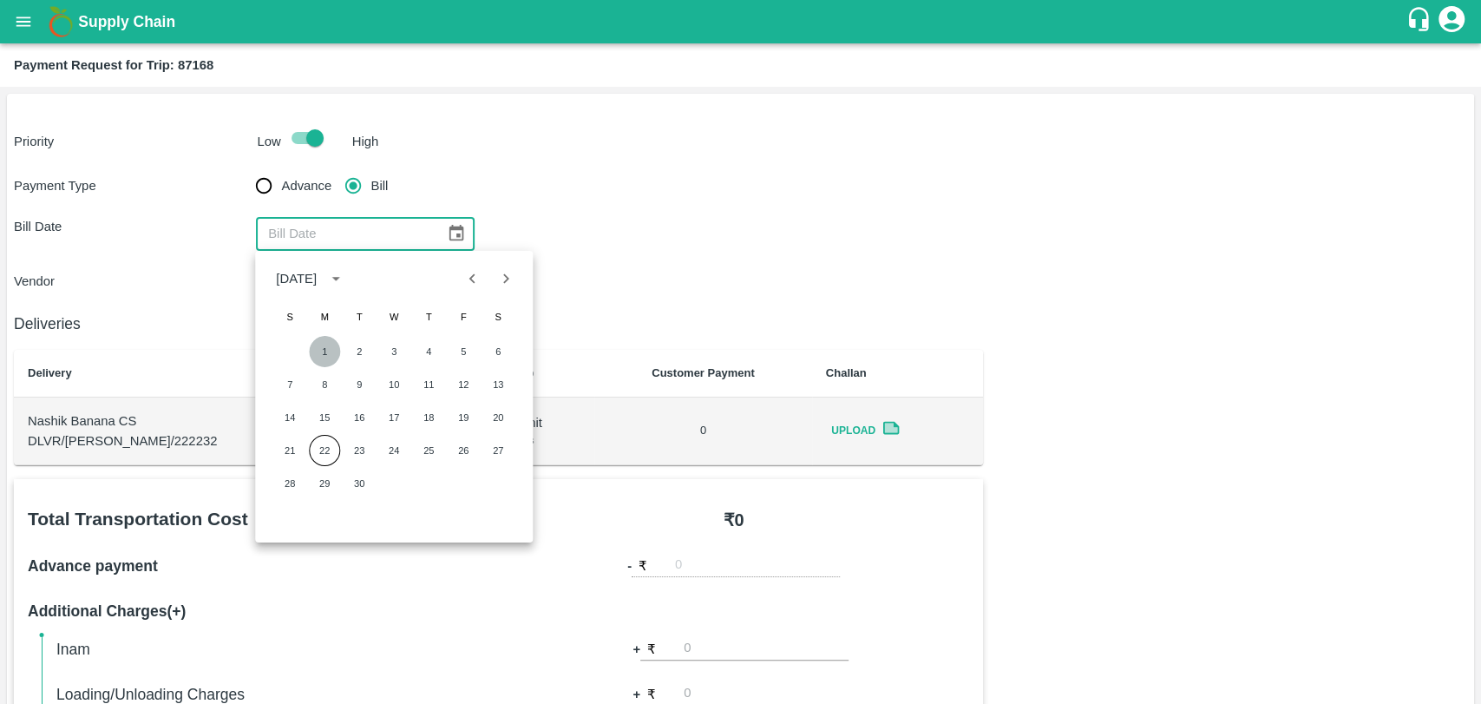
click at [324, 349] on button "1" at bounding box center [324, 351] width 31 height 31
type input "01/09/2025"
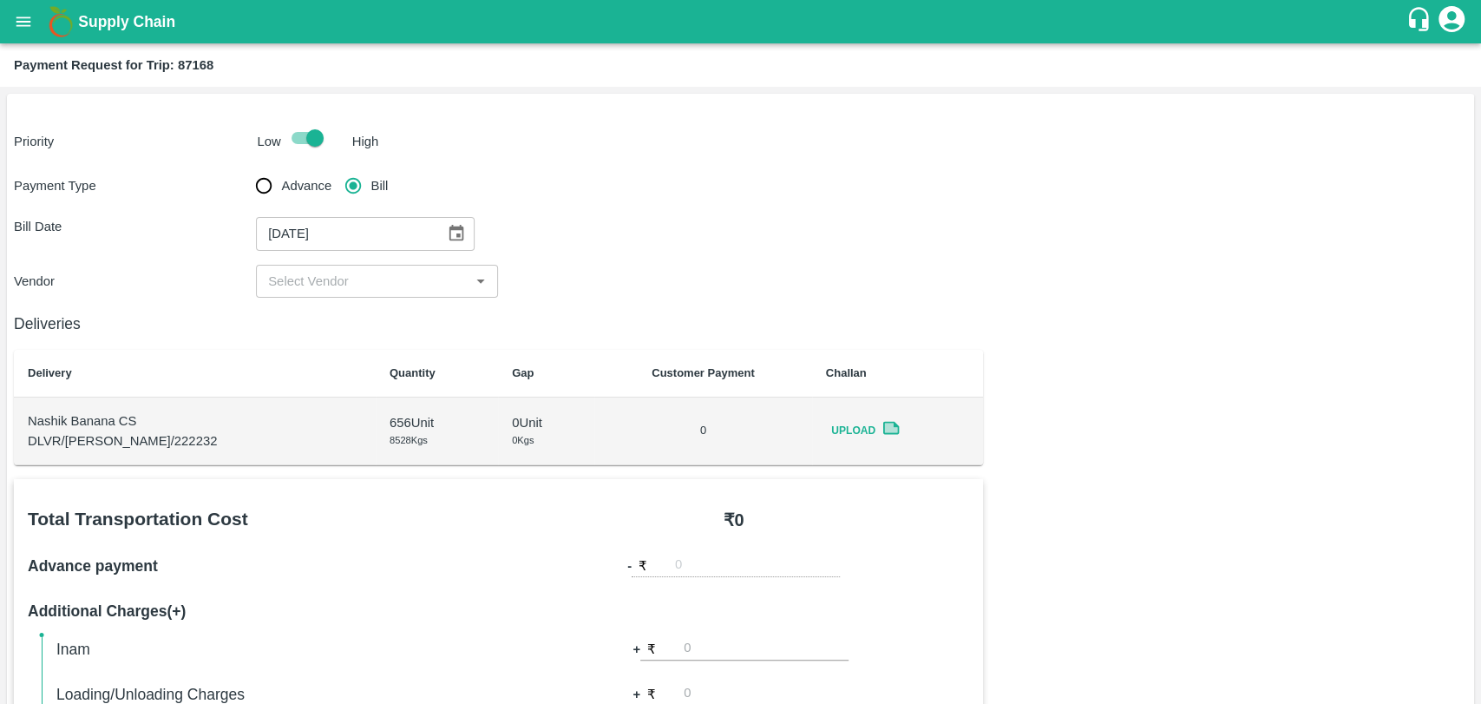
click at [298, 266] on div "​" at bounding box center [377, 281] width 242 height 33
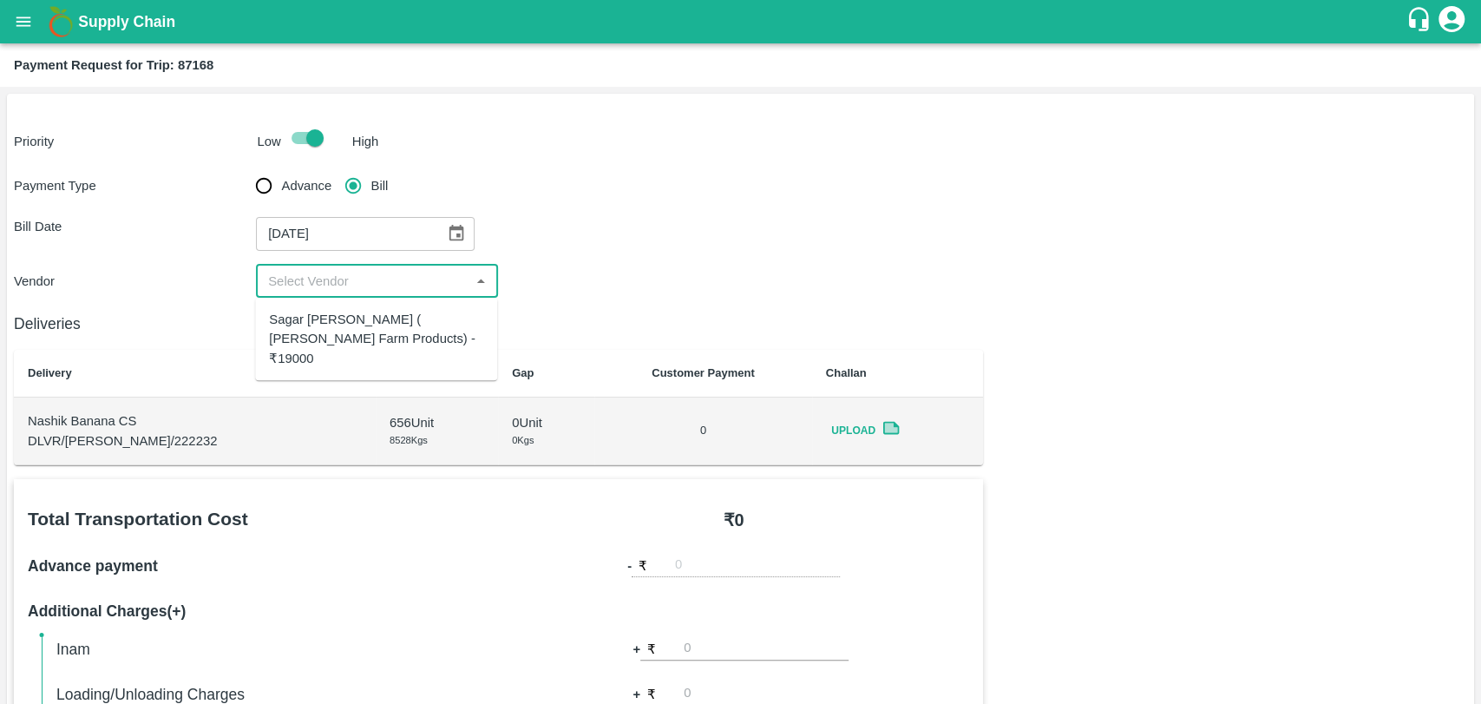
drag, startPoint x: 305, startPoint y: 292, endPoint x: 305, endPoint y: 307, distance: 14.8
click at [305, 298] on body "Supply Chain Payment Request for Trip: 87168 Priority Low High Payment Type Adv…" at bounding box center [740, 352] width 1481 height 704
click at [305, 334] on div "Sagar Pramod Patil ( Shreyansh Farm Products) - ₹19000" at bounding box center [376, 339] width 214 height 58
type input "Sagar Pramod Patil ( Shreyansh Farm Products) - ₹19000"
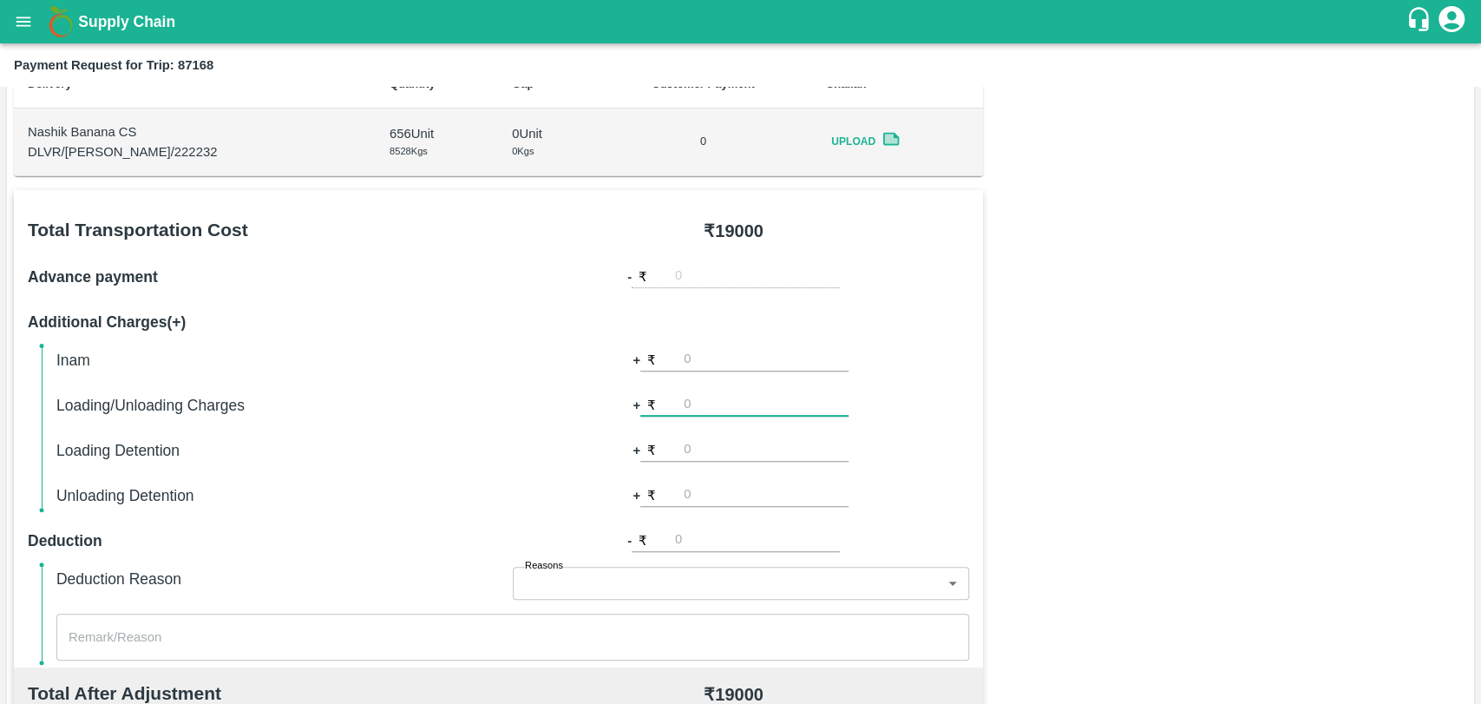
click at [705, 415] on input "number" at bounding box center [766, 404] width 165 height 23
type input "500"
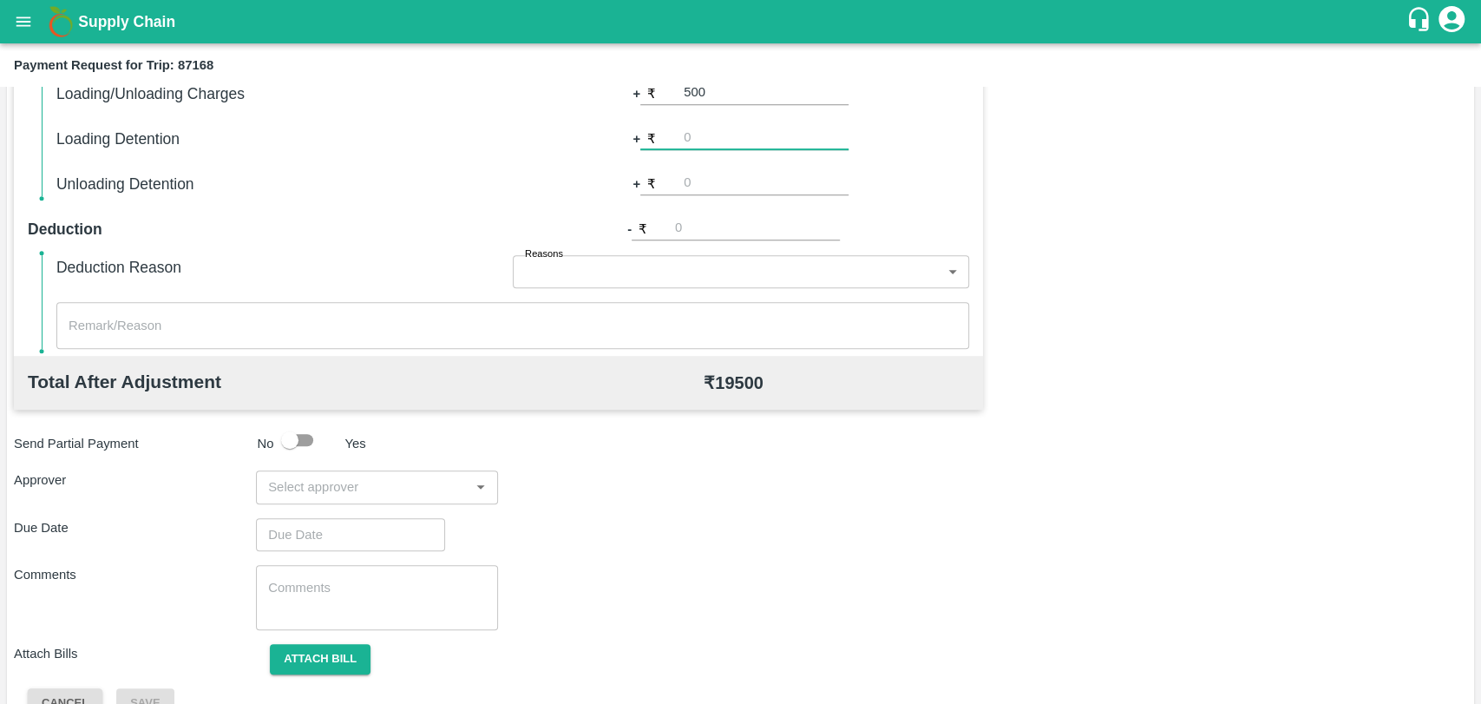
scroll to position [635, 0]
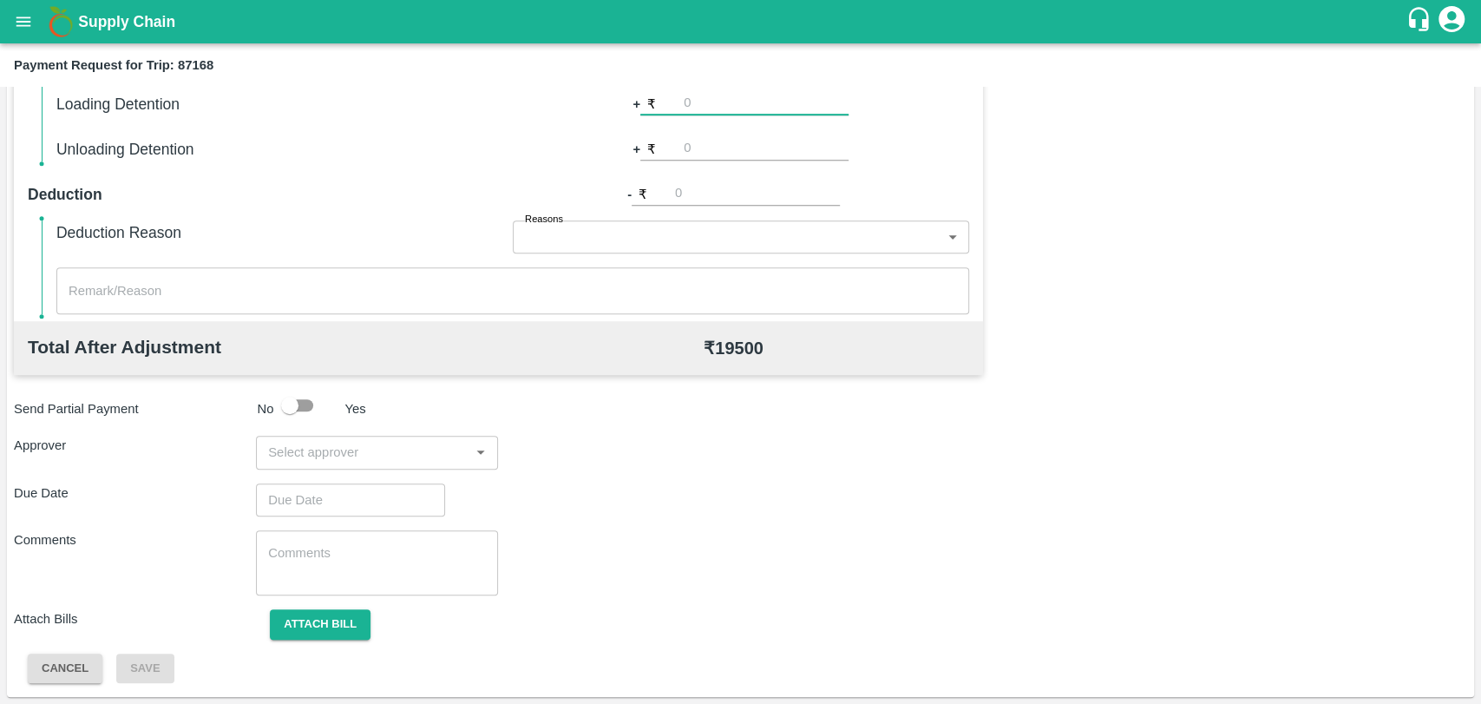
click at [292, 453] on input "input" at bounding box center [362, 452] width 203 height 23
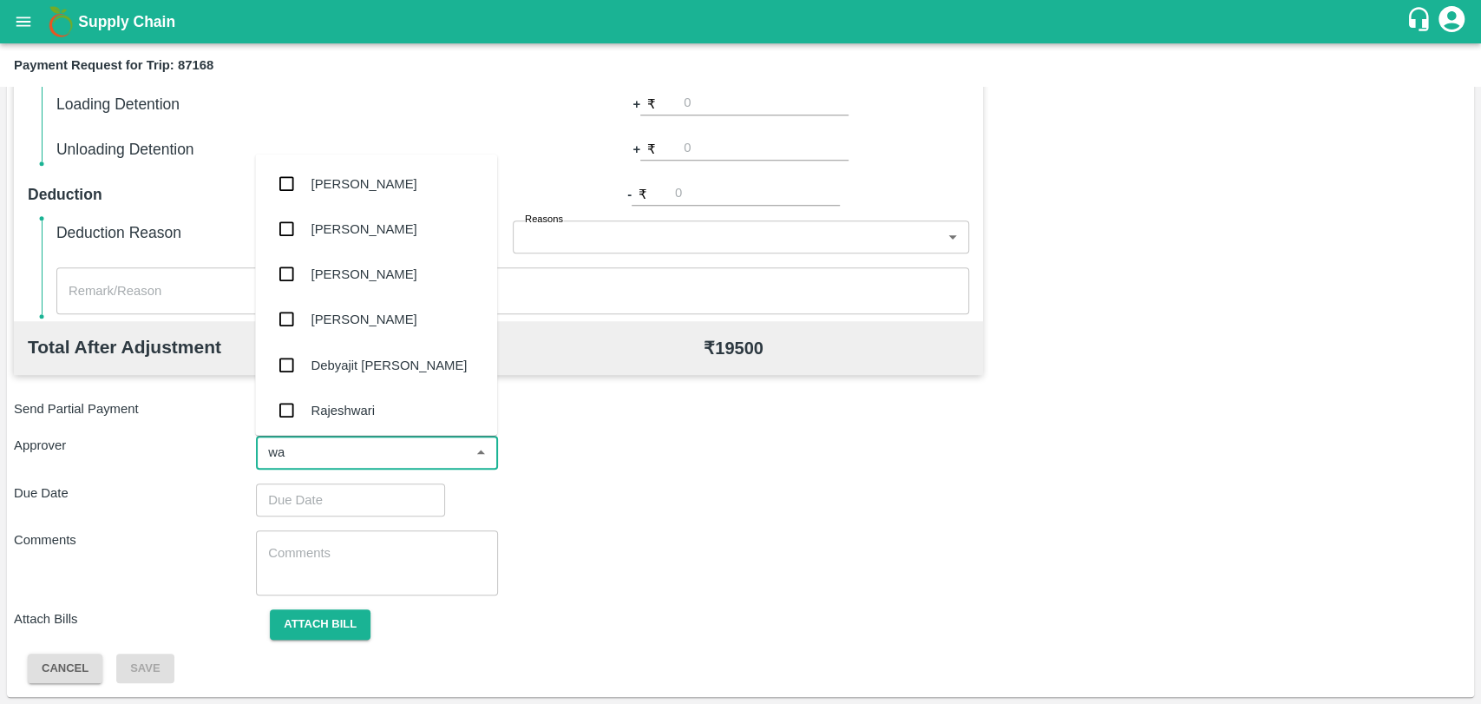
type input "wag"
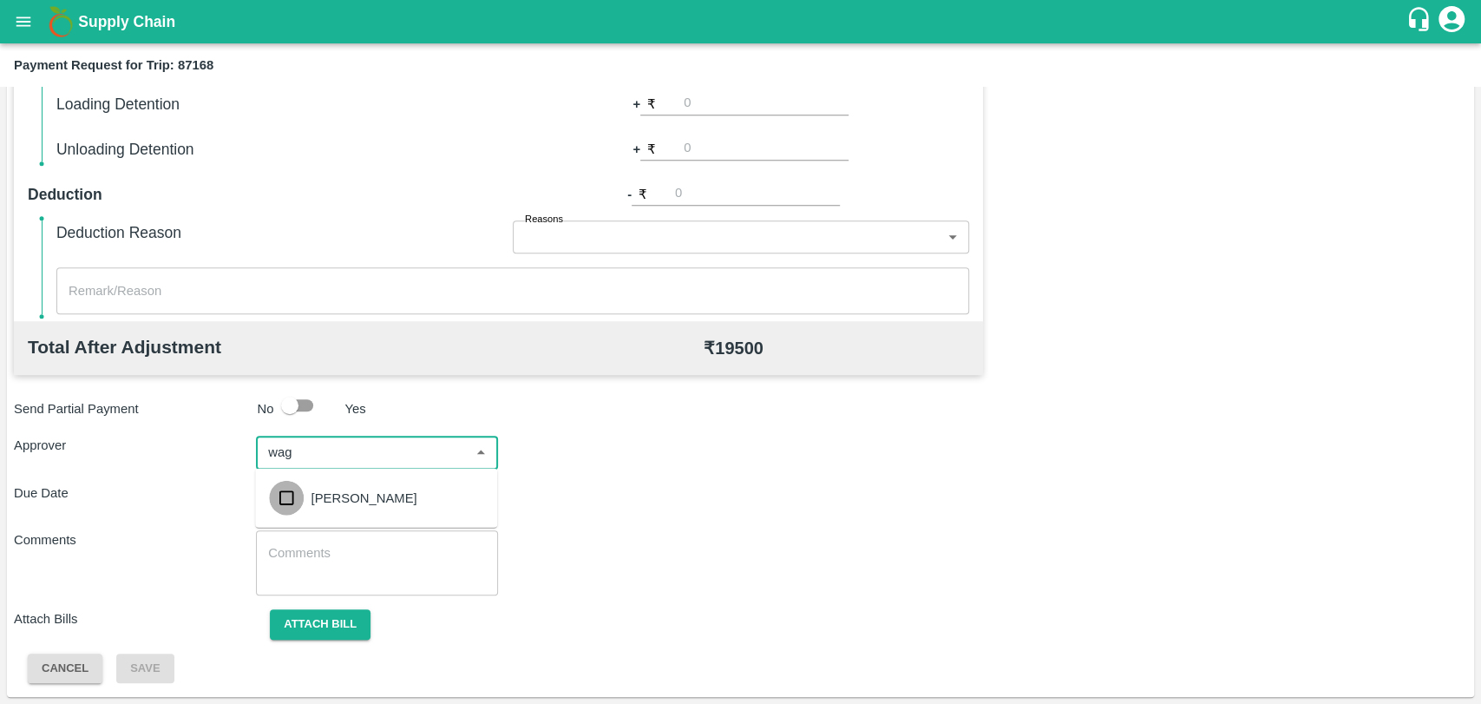
click at [292, 514] on input "checkbox" at bounding box center [286, 498] width 35 height 35
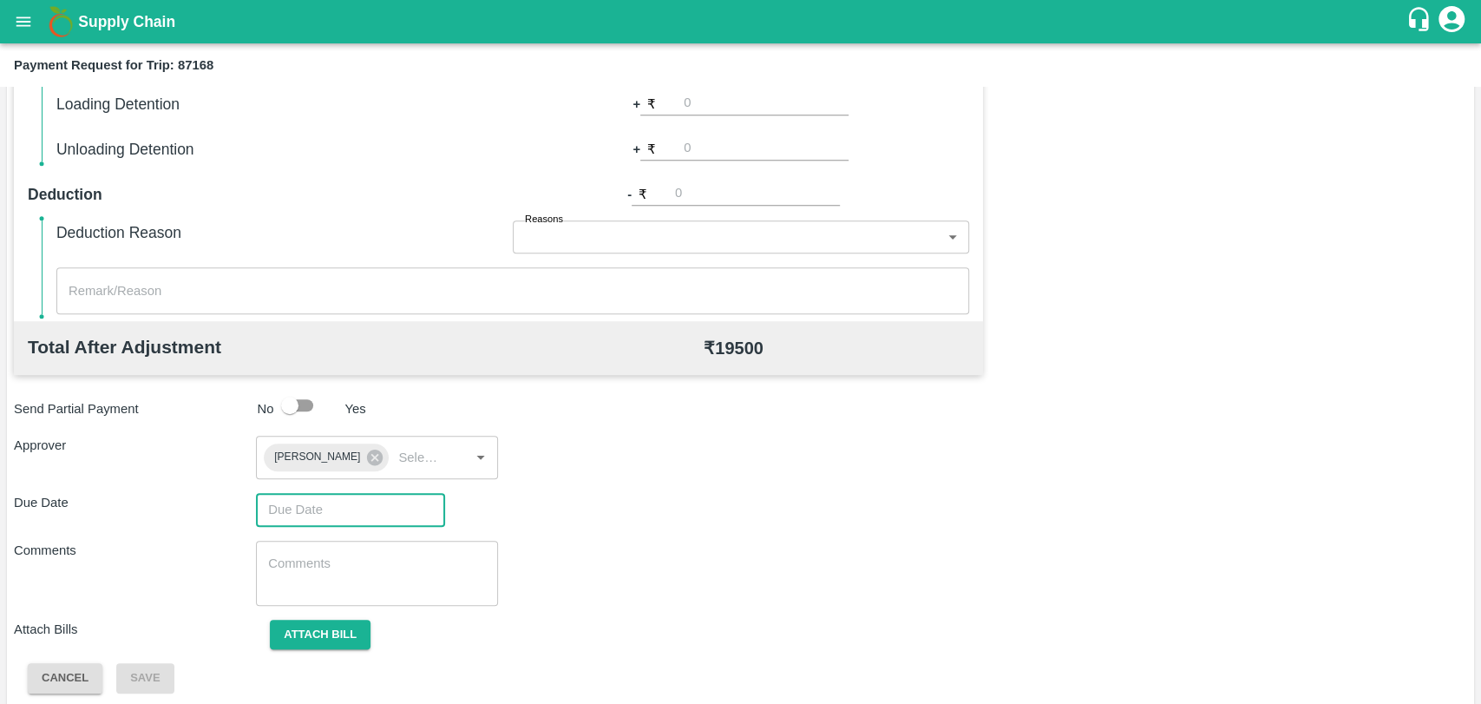
type input "DD/MM/YYYY hh:mm aa"
click at [293, 517] on input "DD/MM/YYYY hh:mm aa" at bounding box center [344, 509] width 177 height 33
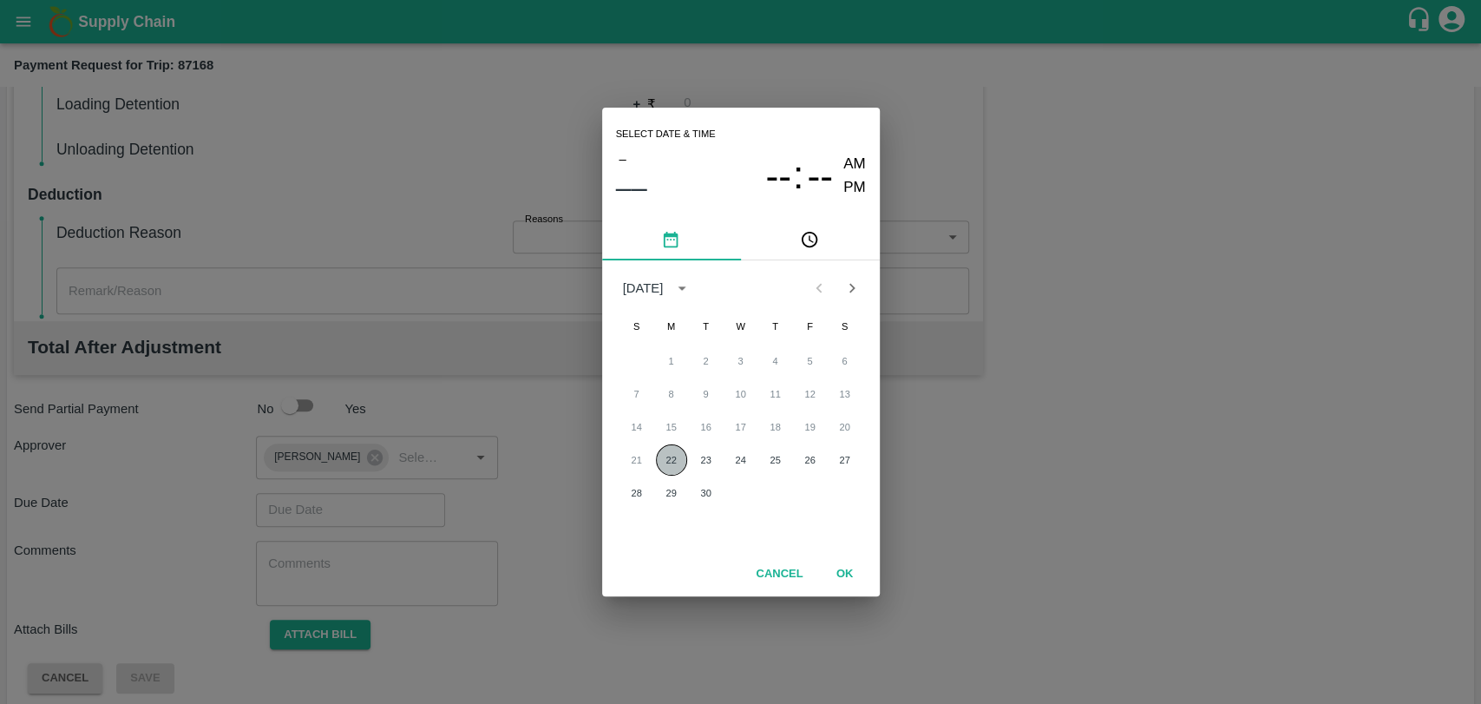
click at [671, 461] on button "22" at bounding box center [671, 459] width 31 height 31
type input "22/09/2025 12:00 AM"
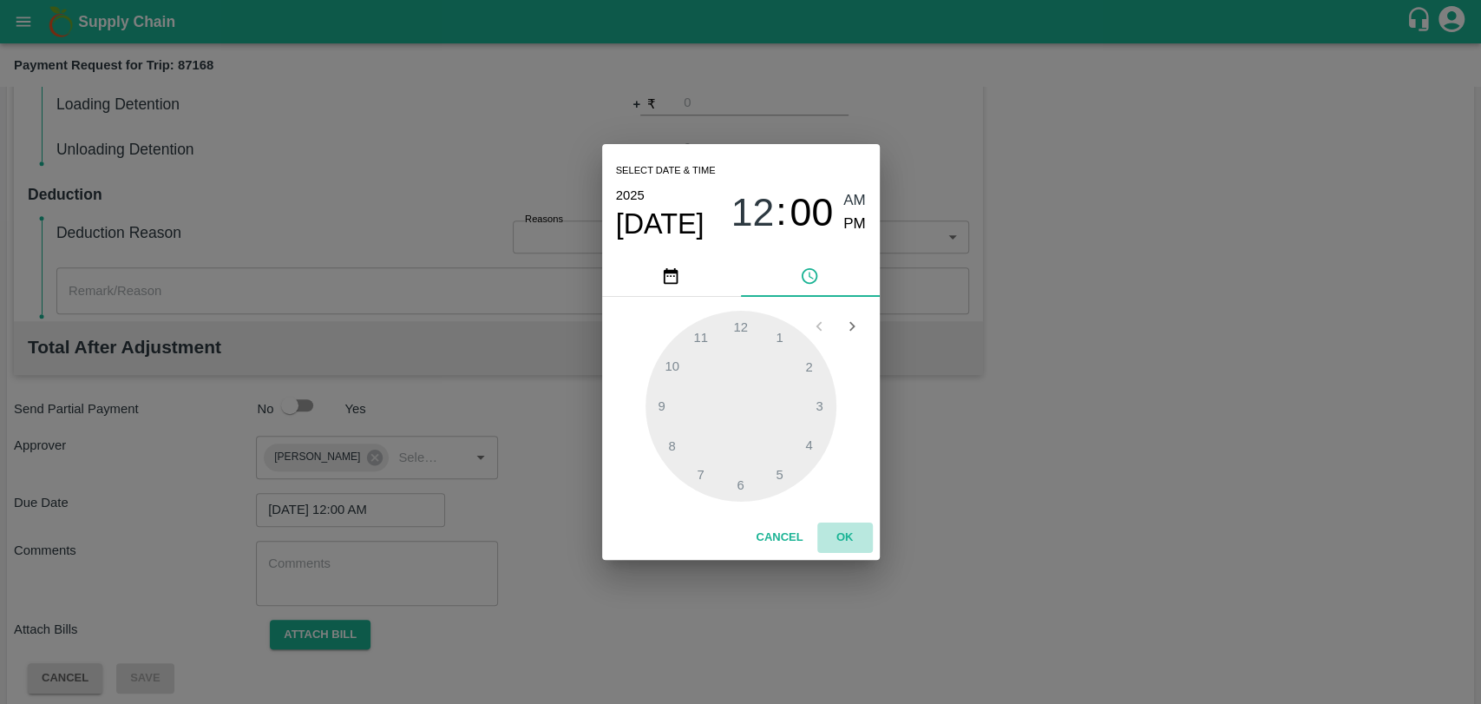
click at [842, 529] on button "OK" at bounding box center [845, 537] width 56 height 30
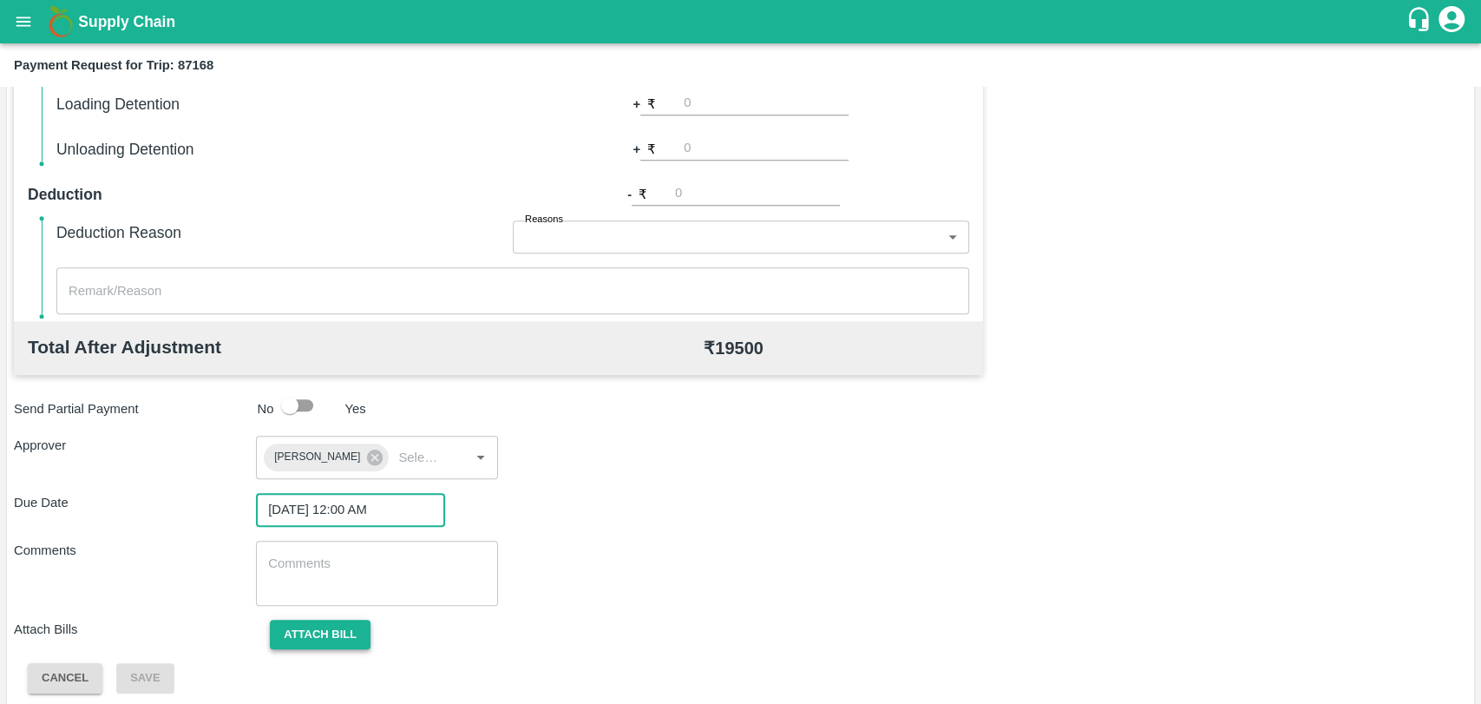
click at [331, 637] on button "Attach bill" at bounding box center [320, 635] width 101 height 30
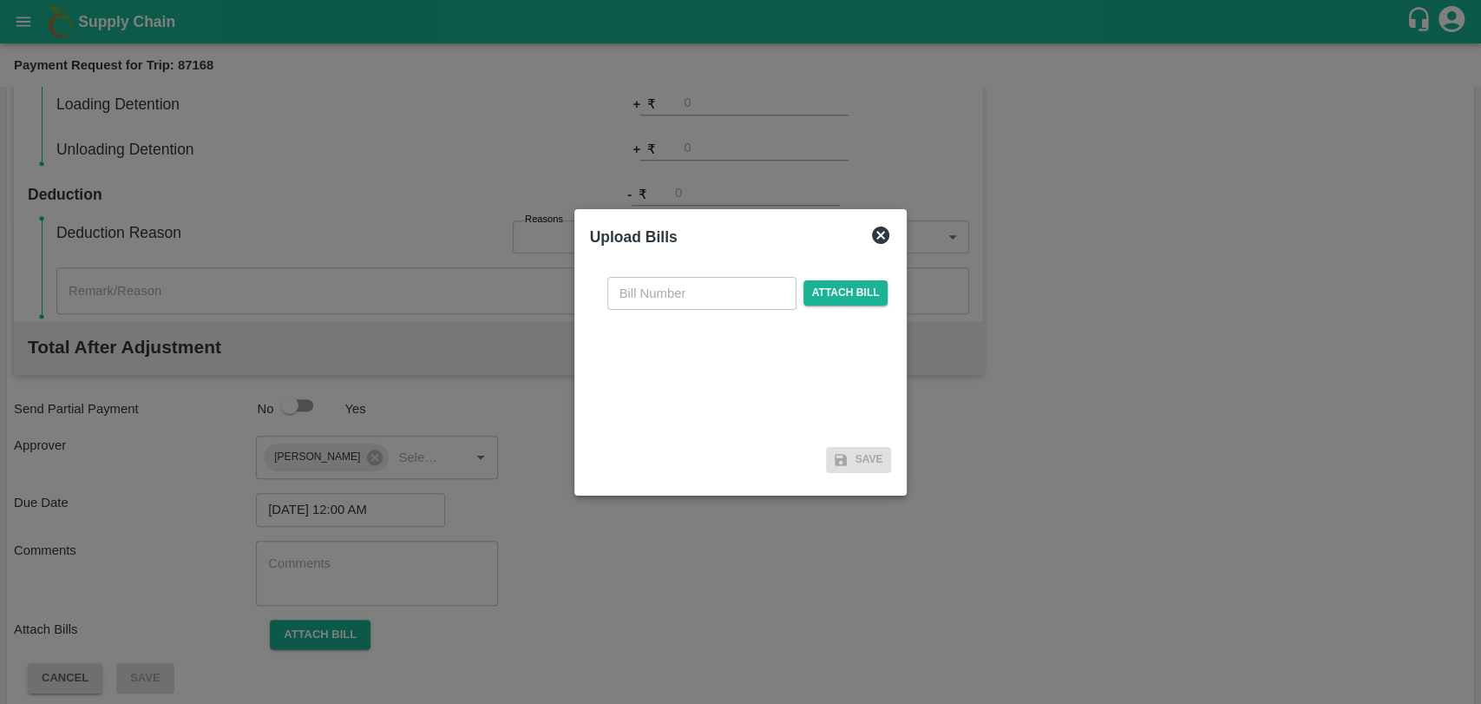
click at [657, 307] on input "text" at bounding box center [701, 293] width 189 height 33
type input "423"
click at [829, 285] on span "Attach bill" at bounding box center [846, 292] width 85 height 25
click at [0, 0] on input "Attach bill" at bounding box center [0, 0] width 0 height 0
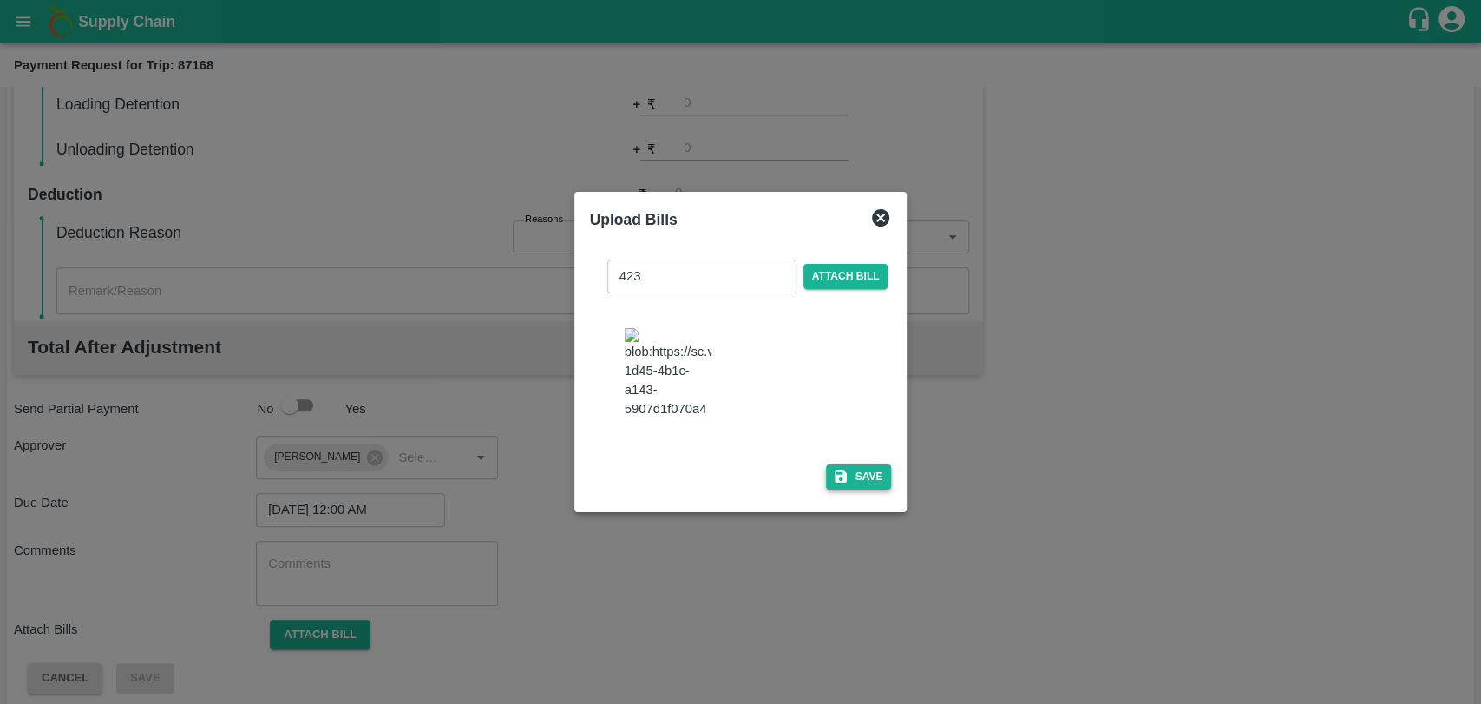
click at [843, 469] on icon "button" at bounding box center [841, 477] width 16 height 16
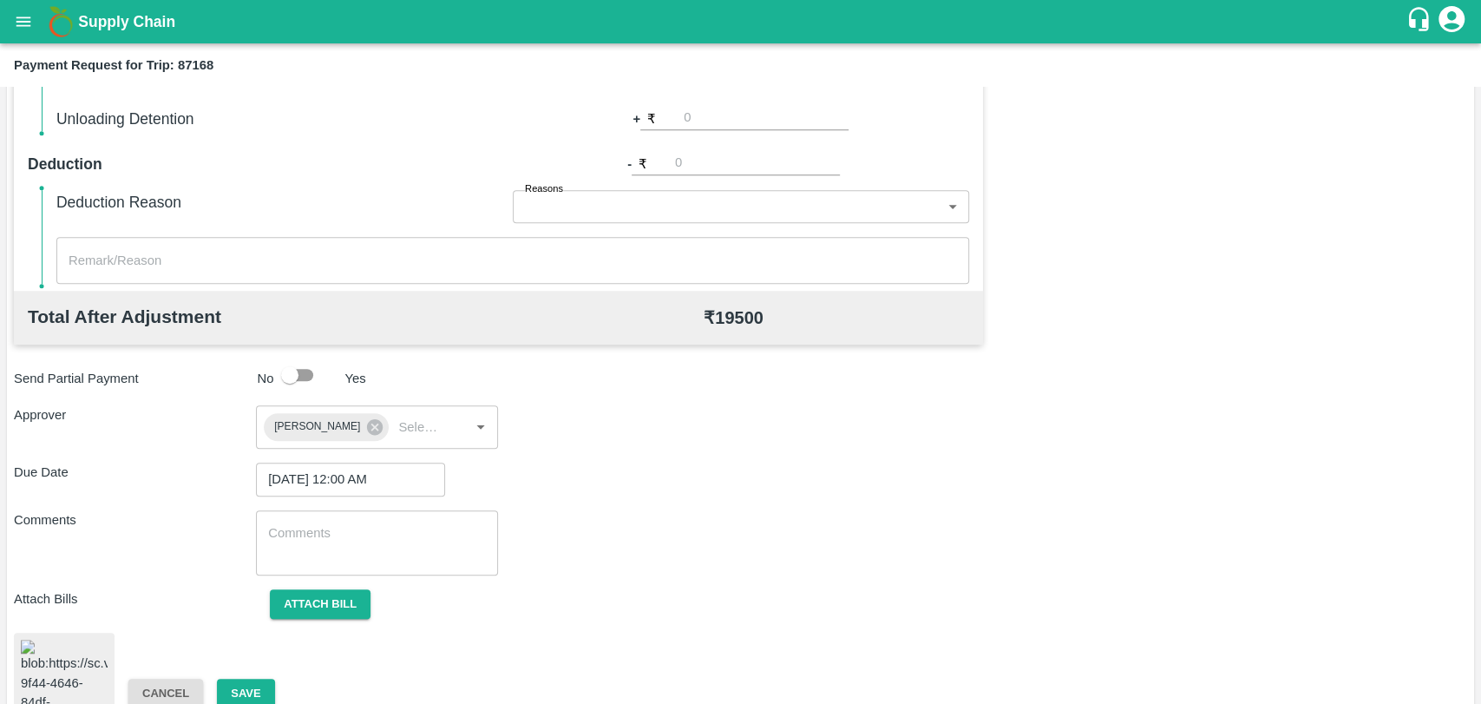
scroll to position [713, 0]
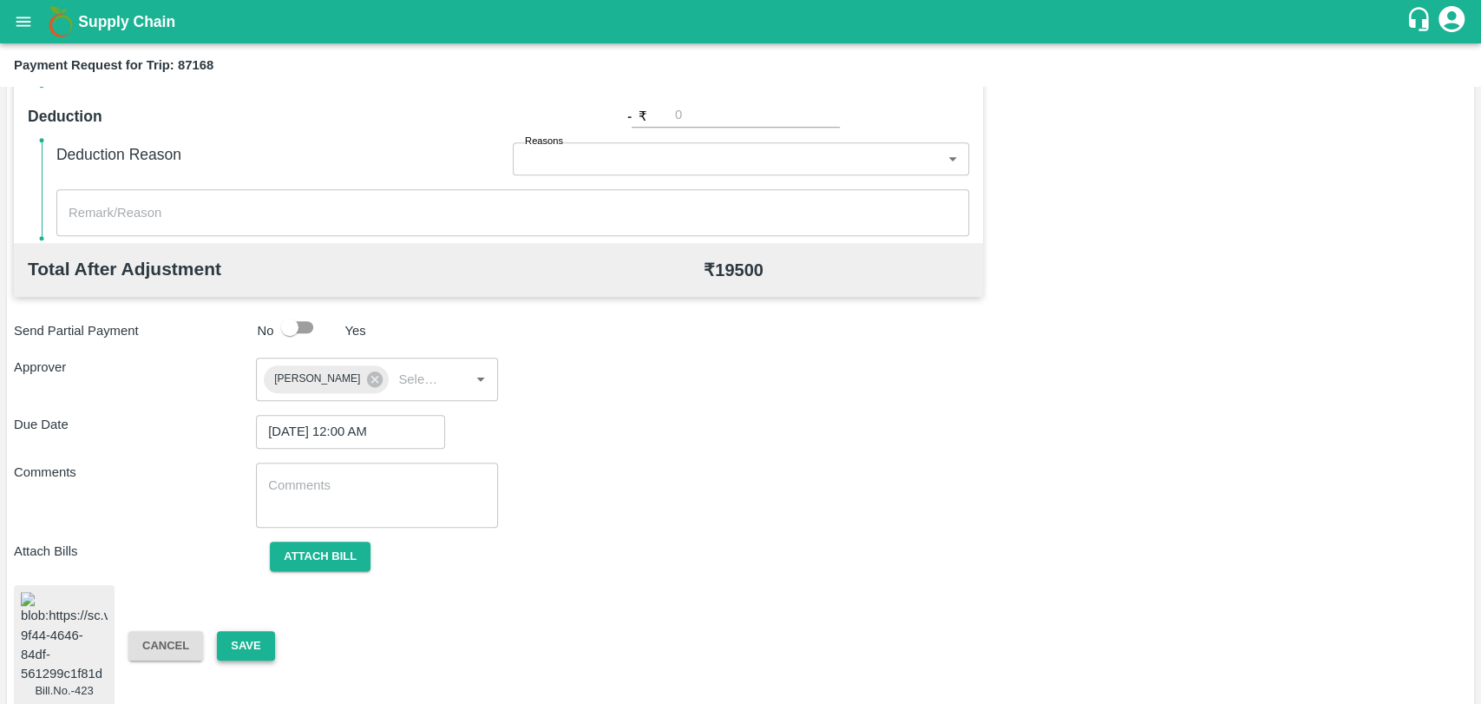
click at [232, 631] on button "Save" at bounding box center [245, 646] width 57 height 30
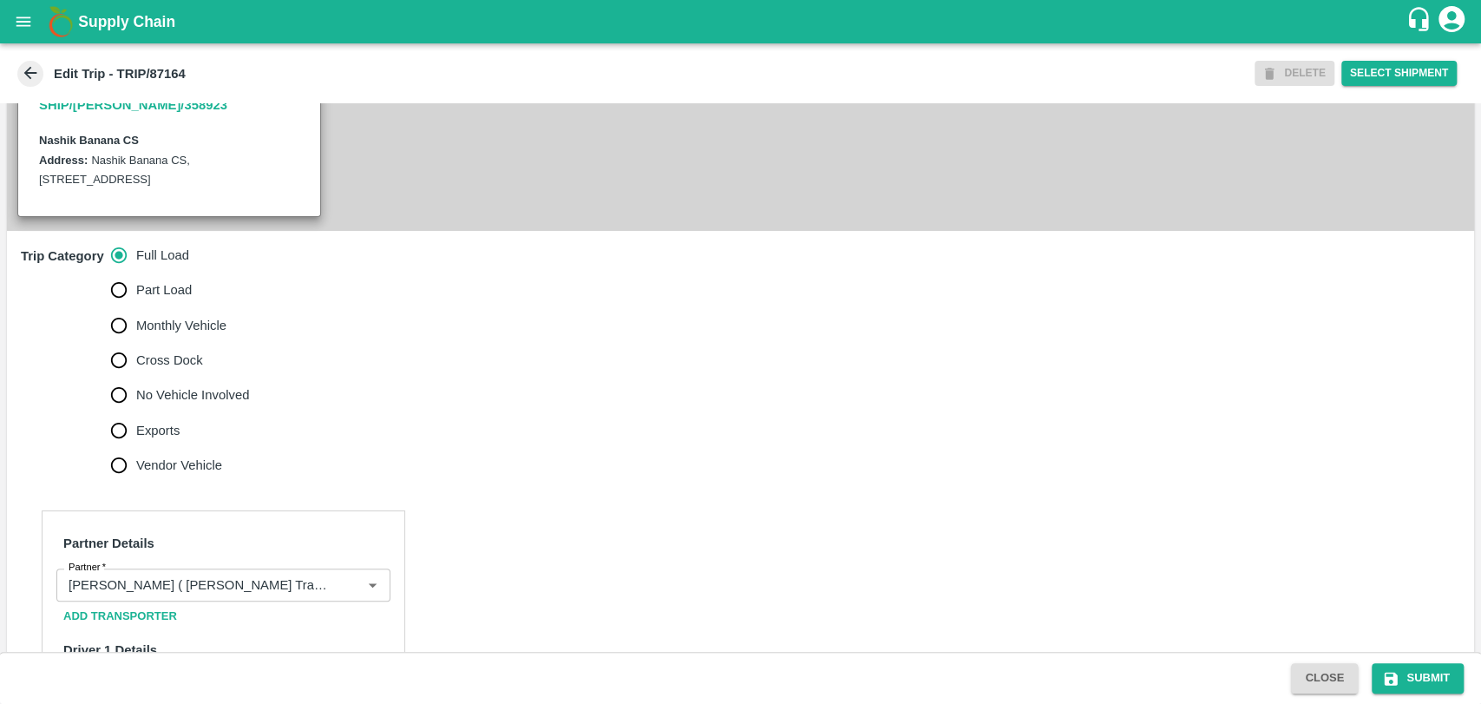
scroll to position [482, 0]
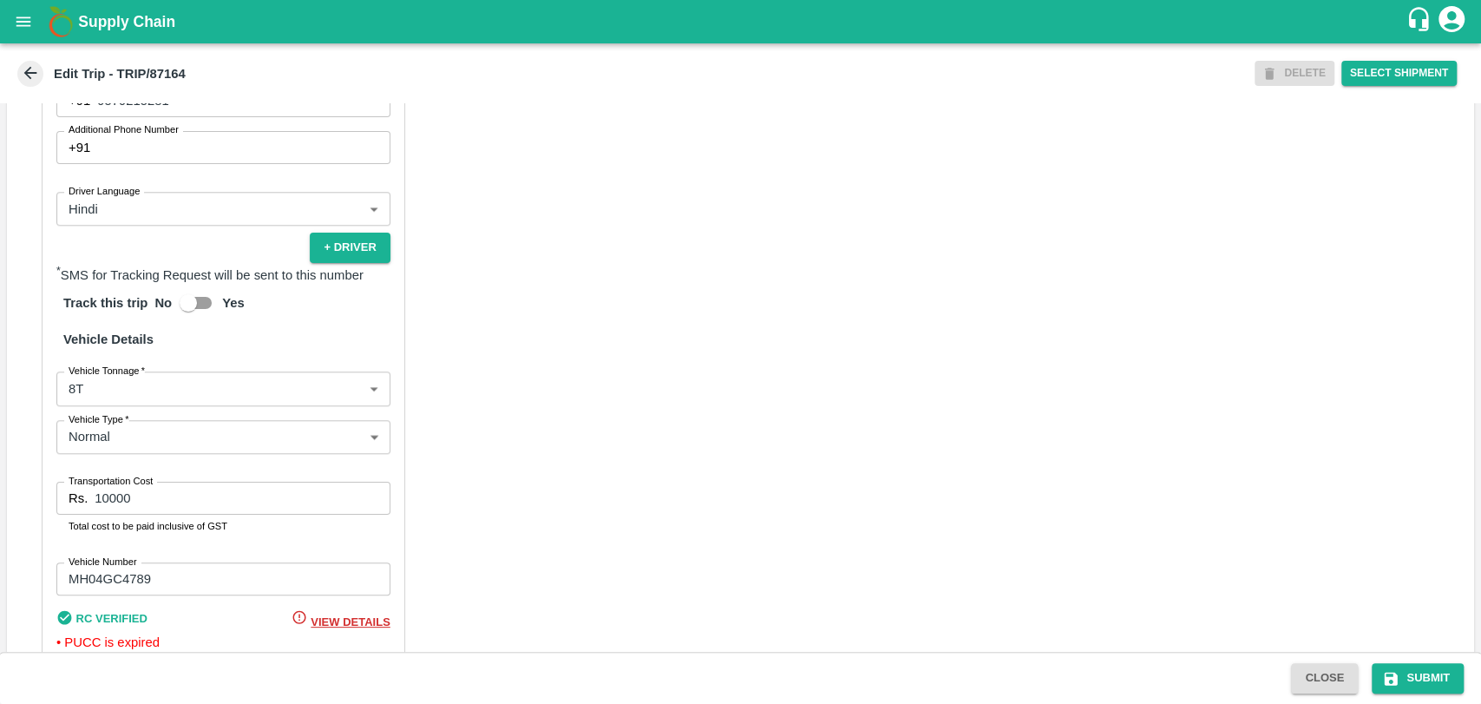
scroll to position [868, 0]
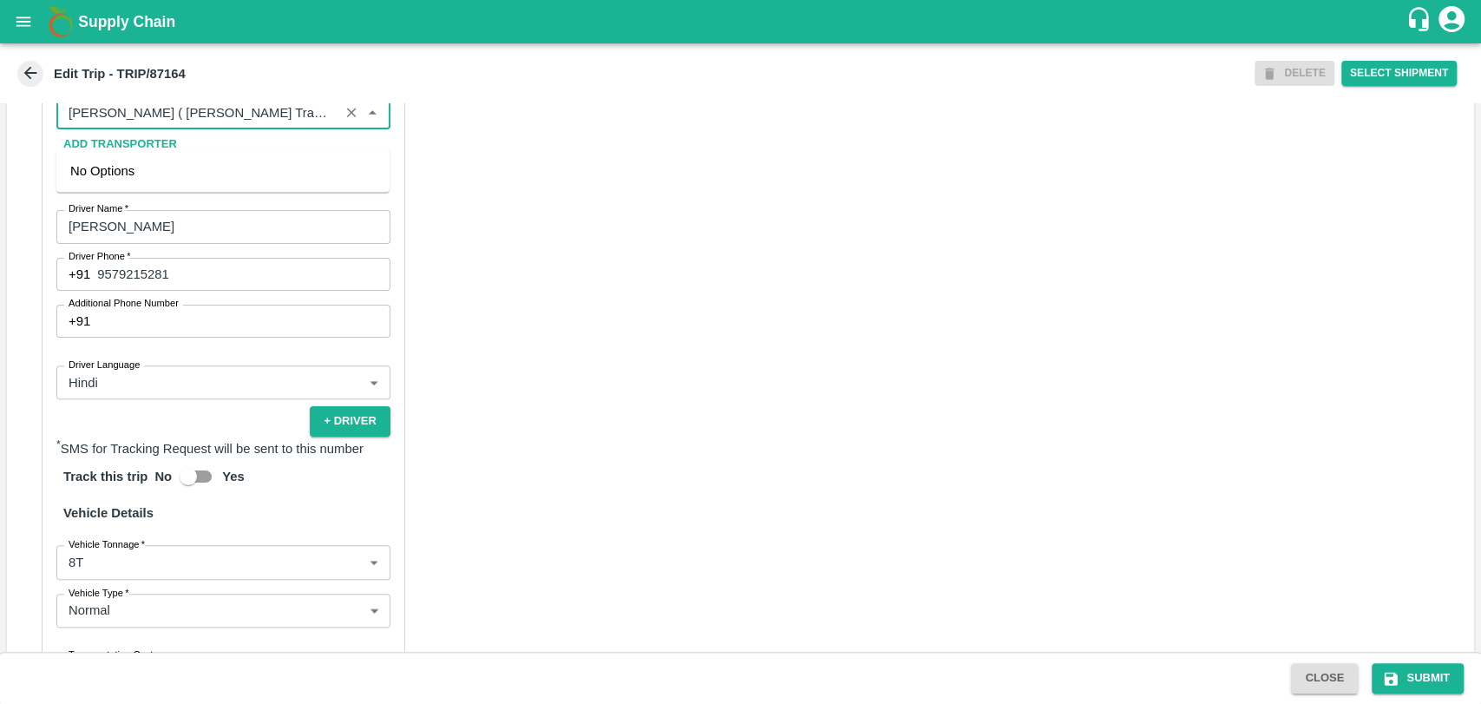
click at [200, 124] on input "Partner   *" at bounding box center [198, 113] width 272 height 23
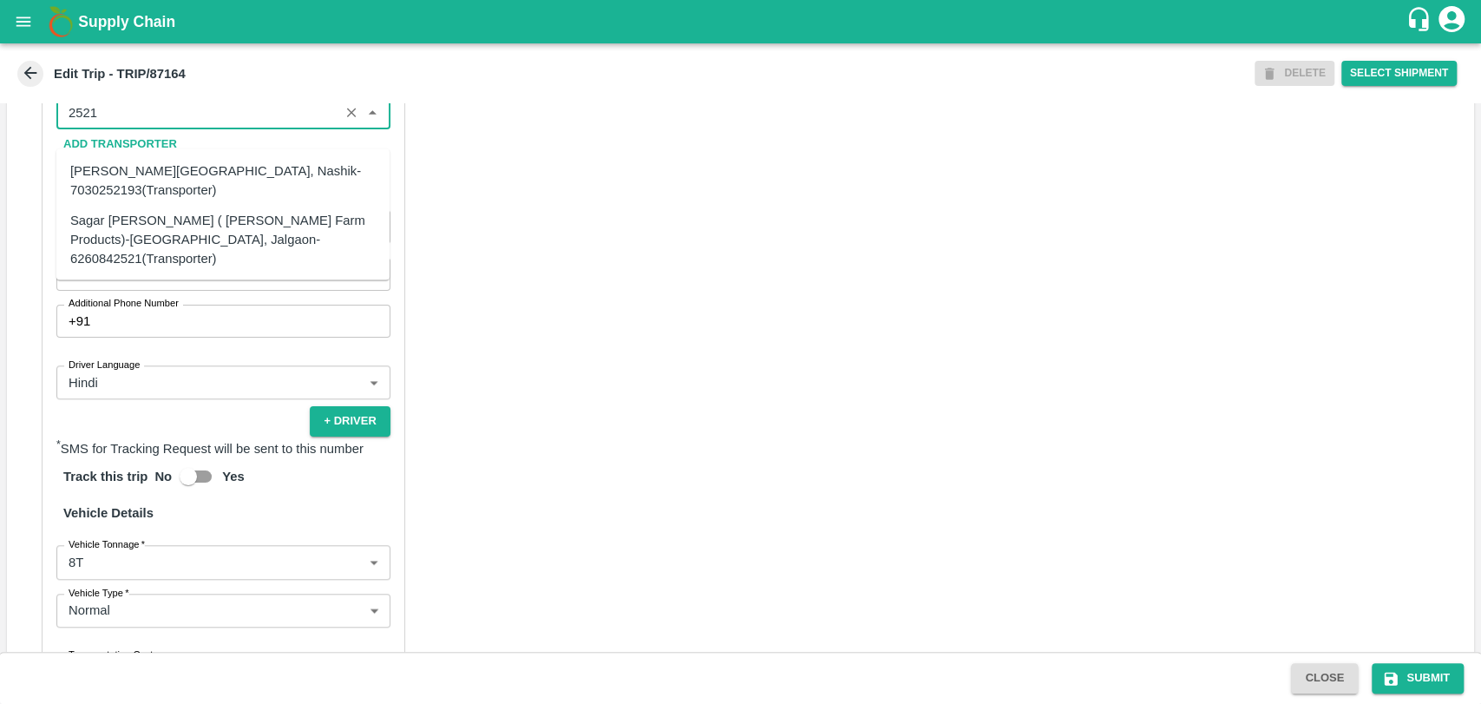
click at [100, 223] on div "Sagar Pramod Patil ( Shreyansh Farm Products)-Jalgaon, Jalgaon-6260842521(Trans…" at bounding box center [222, 239] width 305 height 58
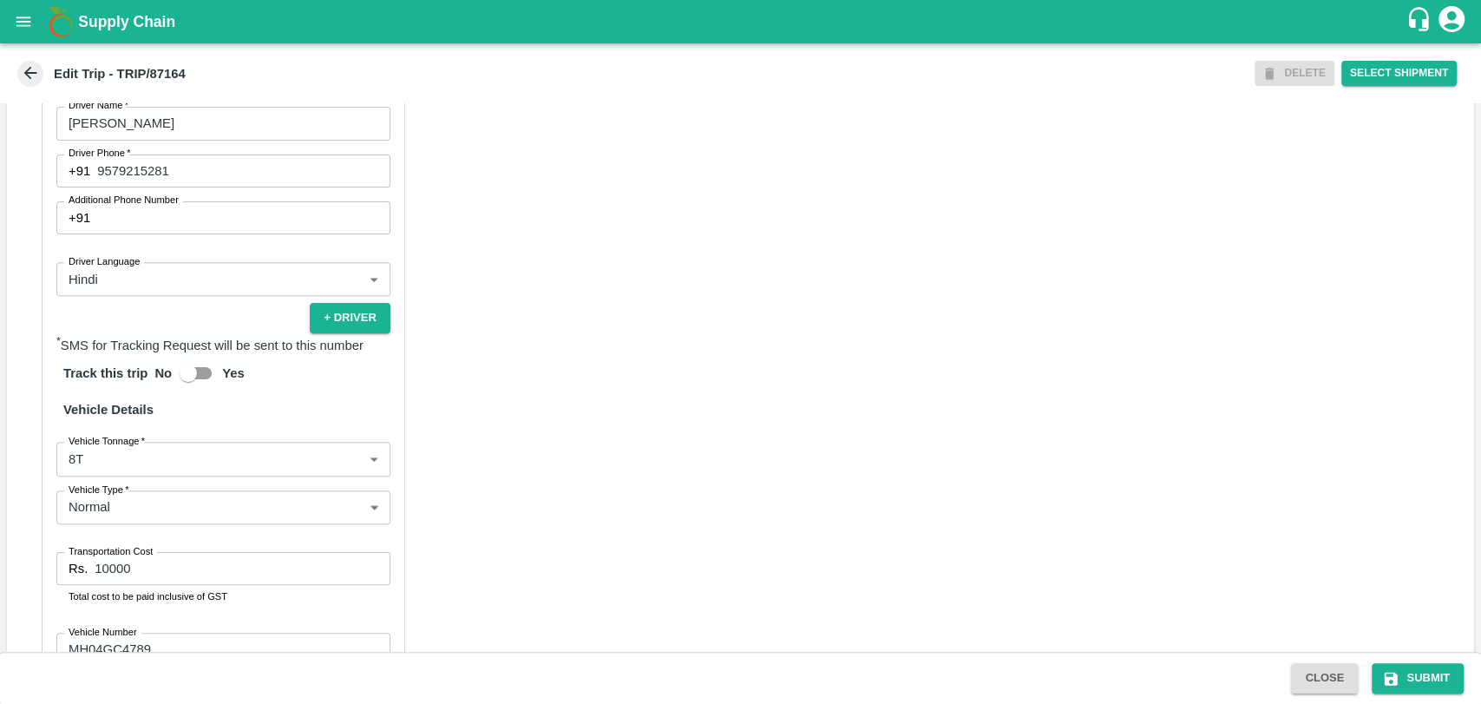
scroll to position [1168, 0]
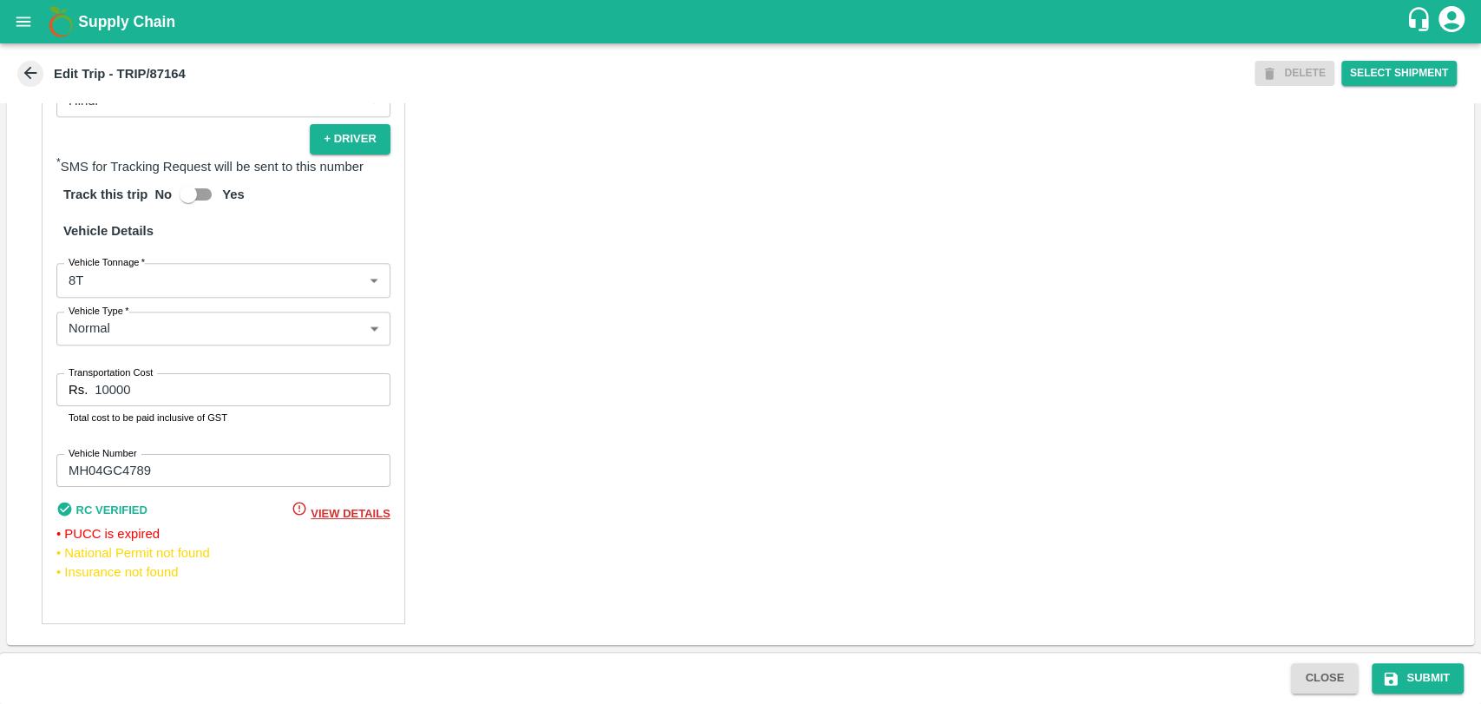
type input "Sagar Pramod Patil ( Shreyansh Farm Products)-Jalgaon, Jalgaon-6260842521(Trans…"
click at [104, 261] on label "Vehicle Tonnage   *" at bounding box center [107, 262] width 76 height 14
click at [97, 282] on body "Supply Chain Edit Trip - TRIP/87164 DELETE Select Shipment Trip Details Trip Ty…" at bounding box center [740, 352] width 1481 height 704
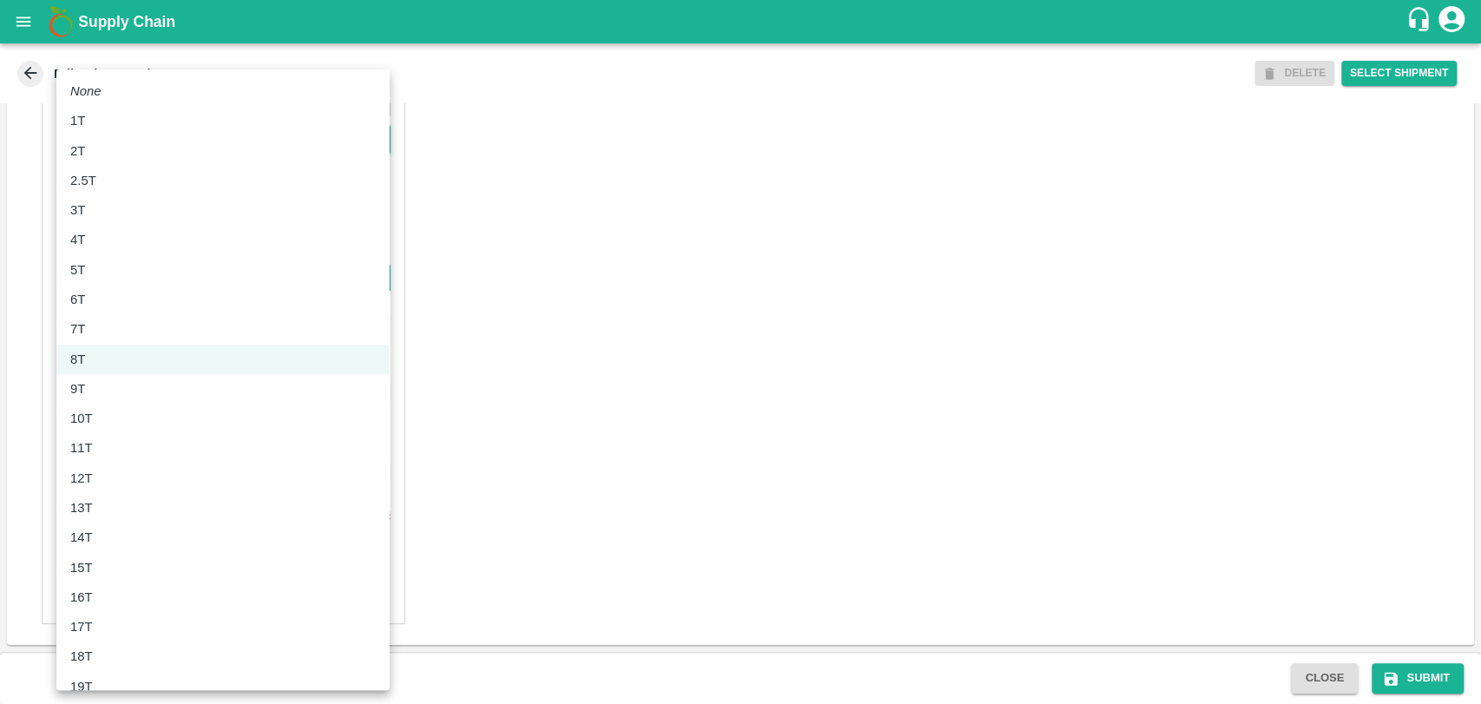
click at [86, 417] on p "10T" at bounding box center [81, 418] width 23 height 19
type input "10000"
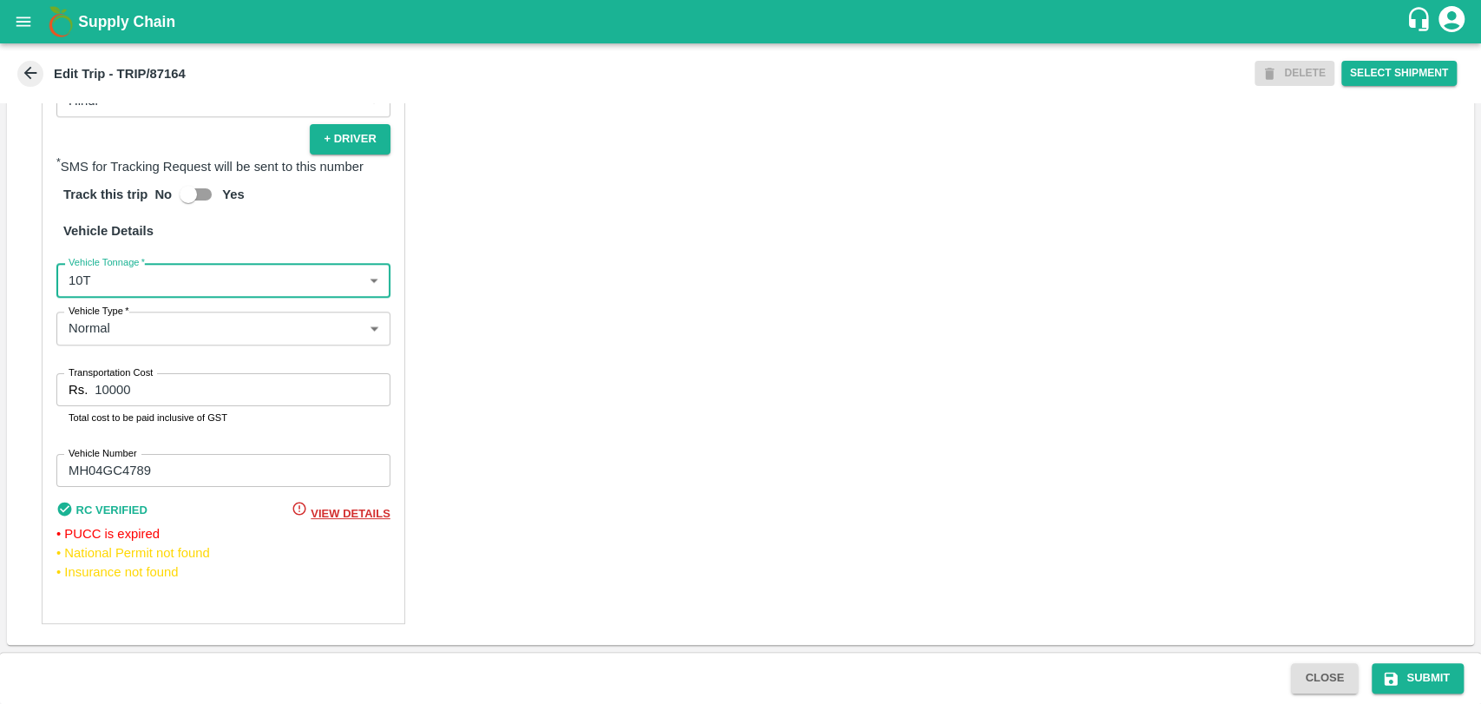
click at [105, 390] on input "10000" at bounding box center [242, 389] width 295 height 33
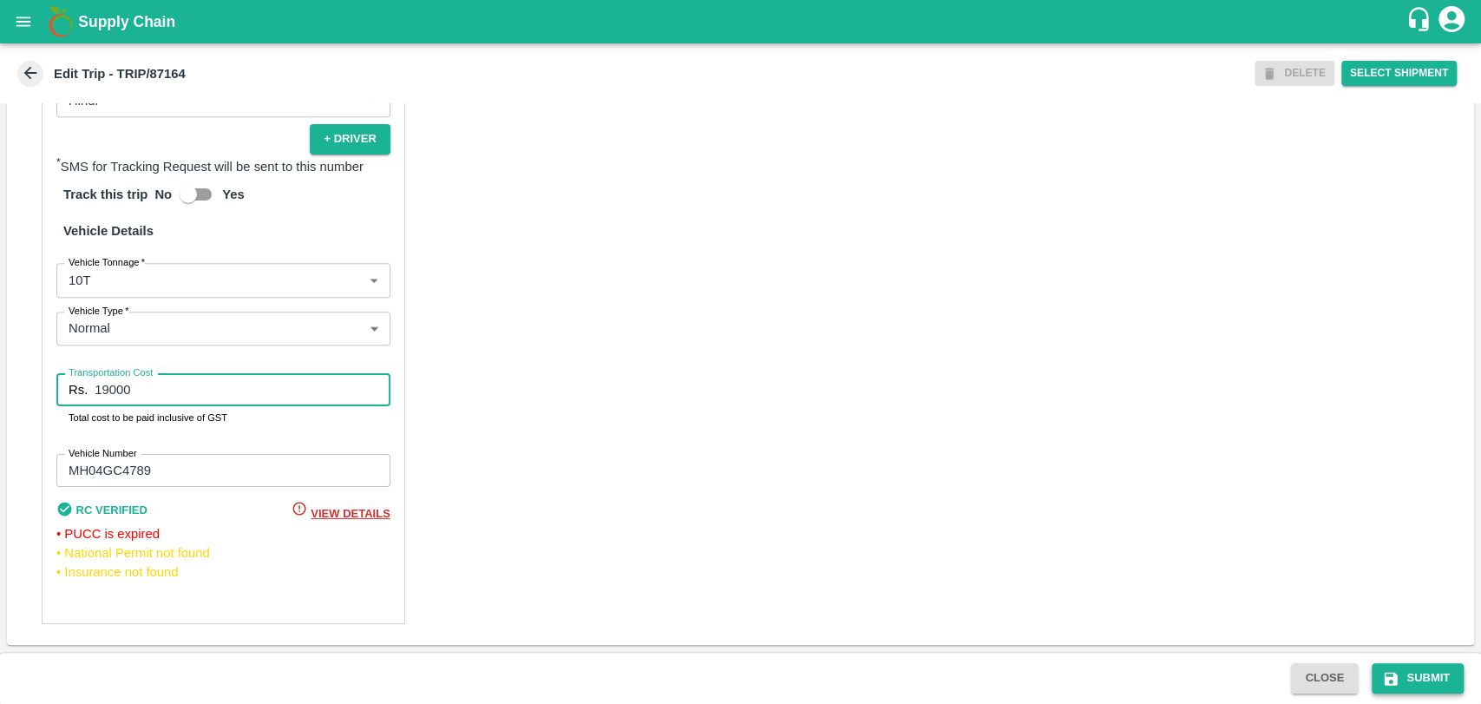
type input "19000"
click at [1398, 686] on icon "submit" at bounding box center [1390, 678] width 17 height 17
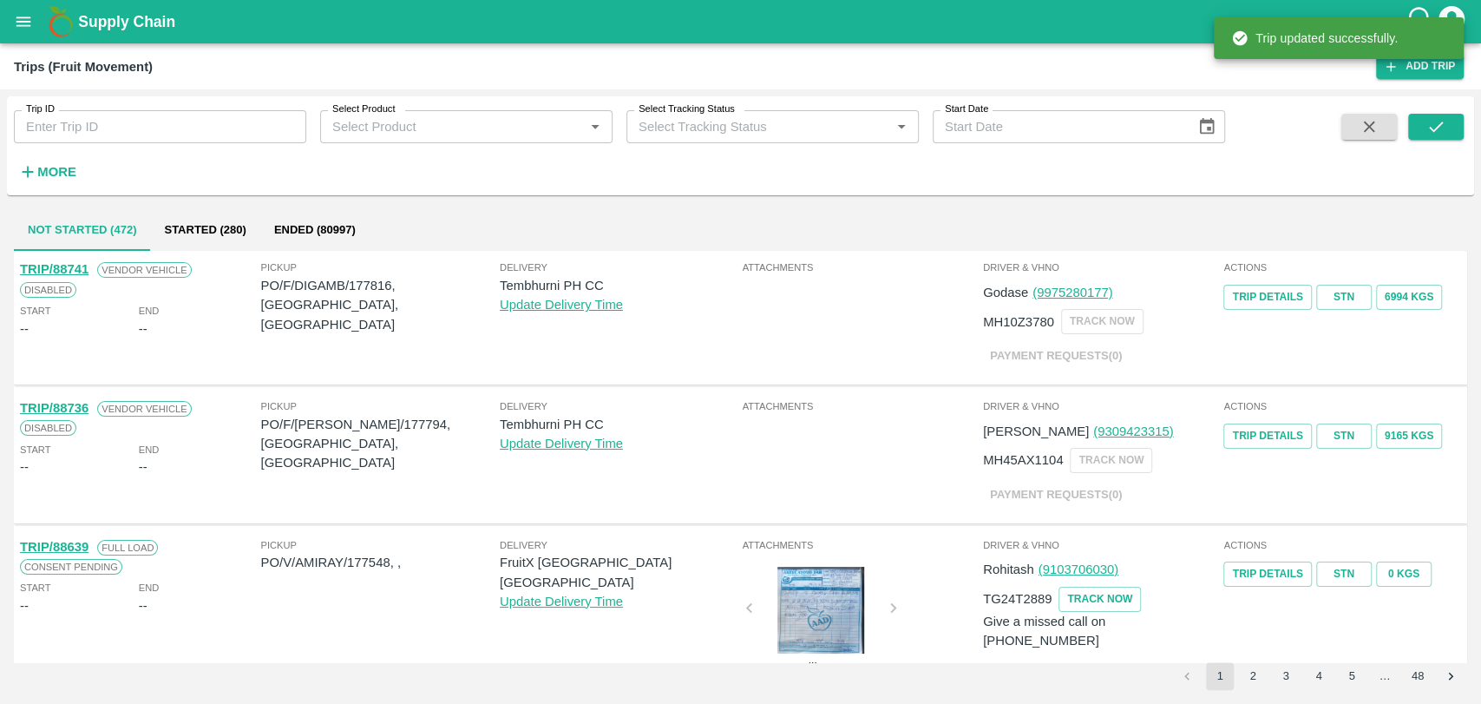
click at [52, 171] on strong "More" at bounding box center [56, 172] width 39 height 14
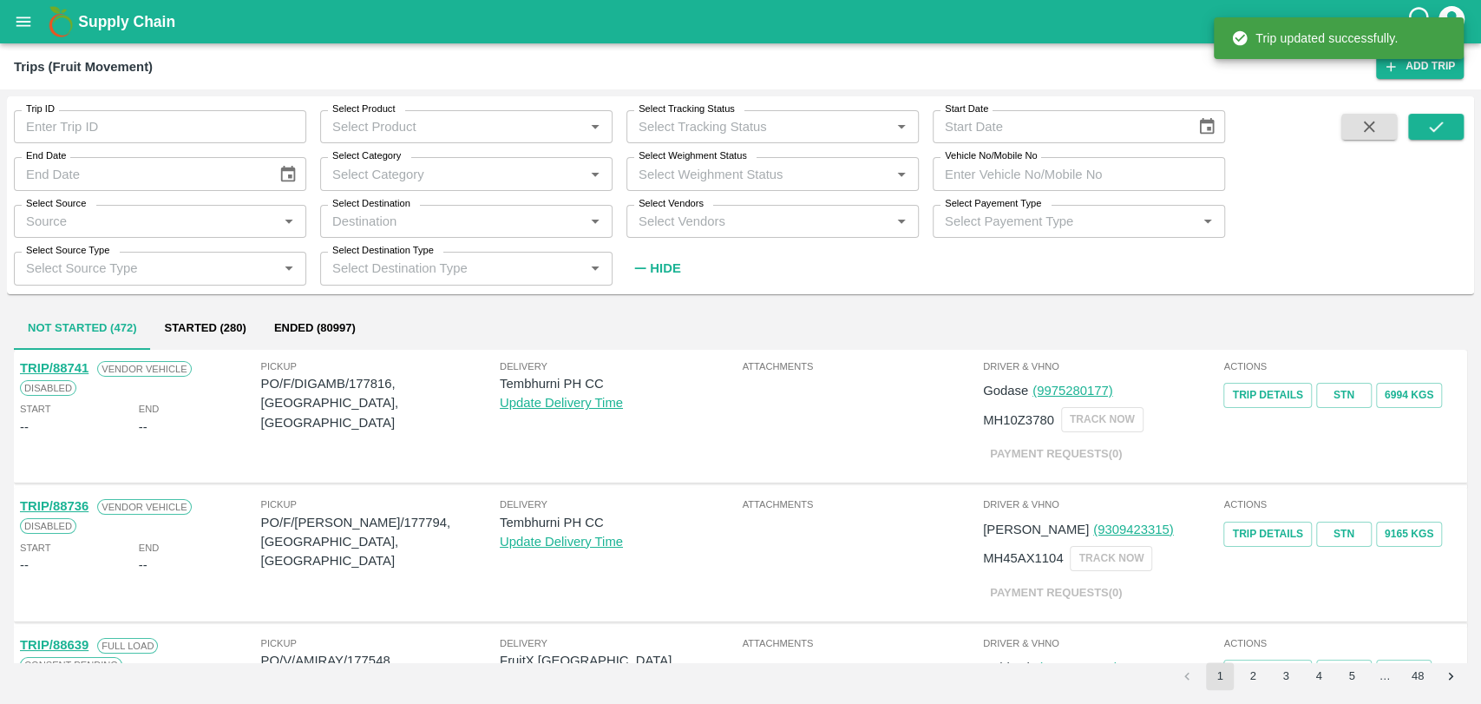
click at [1079, 180] on input "Vehicle No/Mobile No" at bounding box center [1079, 173] width 292 height 33
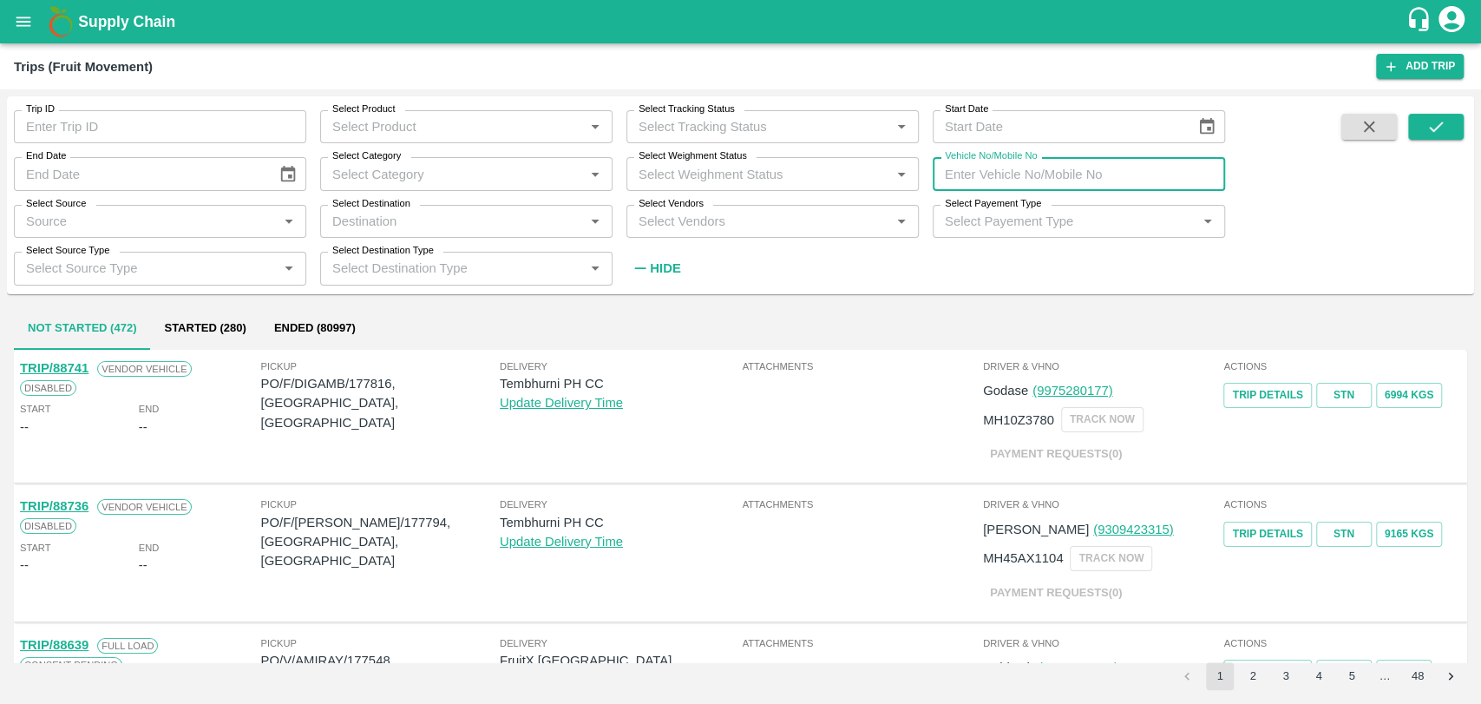
paste input "MH41AG8173"
type input "MH41AG8173"
click at [1447, 130] on button "submit" at bounding box center [1436, 127] width 56 height 26
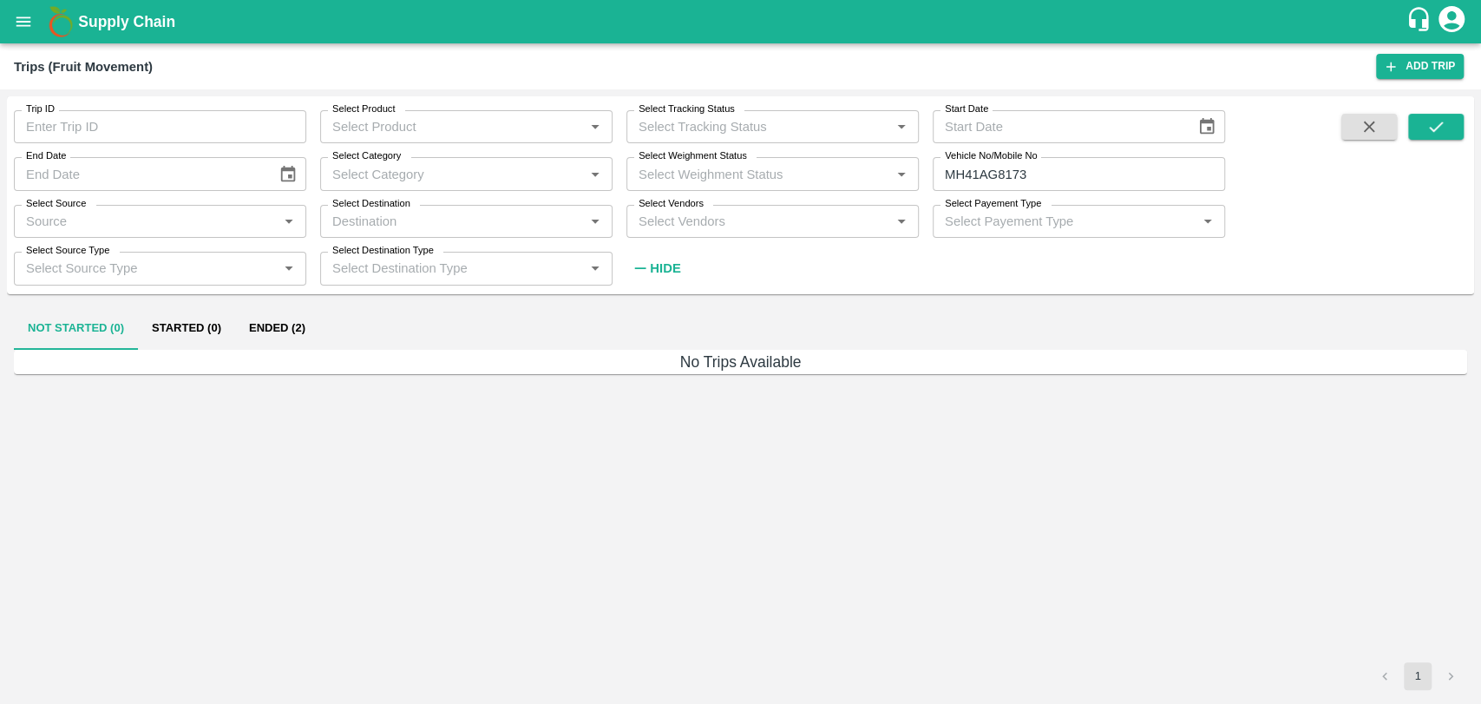
click at [312, 316] on button "Ended (2)" at bounding box center [277, 329] width 84 height 42
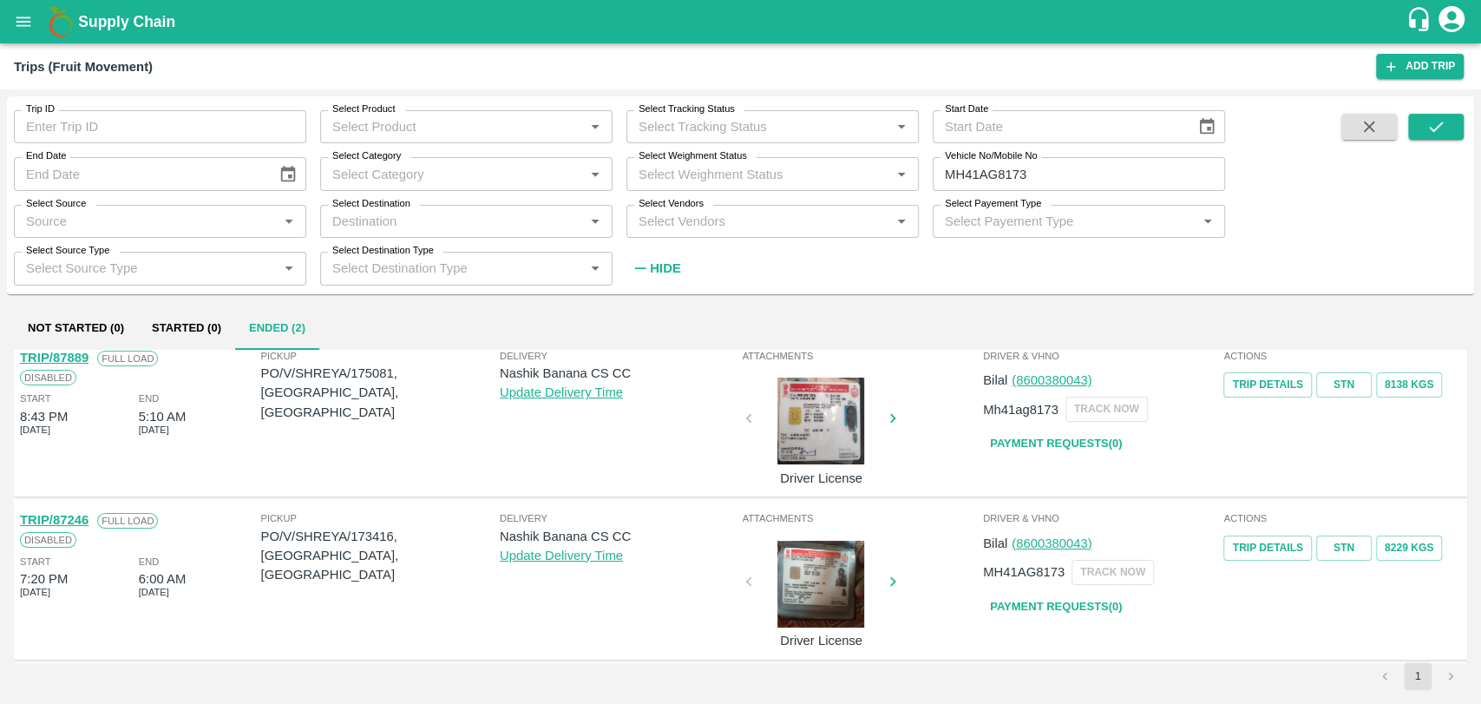
scroll to position [13, 0]
click at [76, 522] on link "TRIP/87246" at bounding box center [54, 518] width 69 height 14
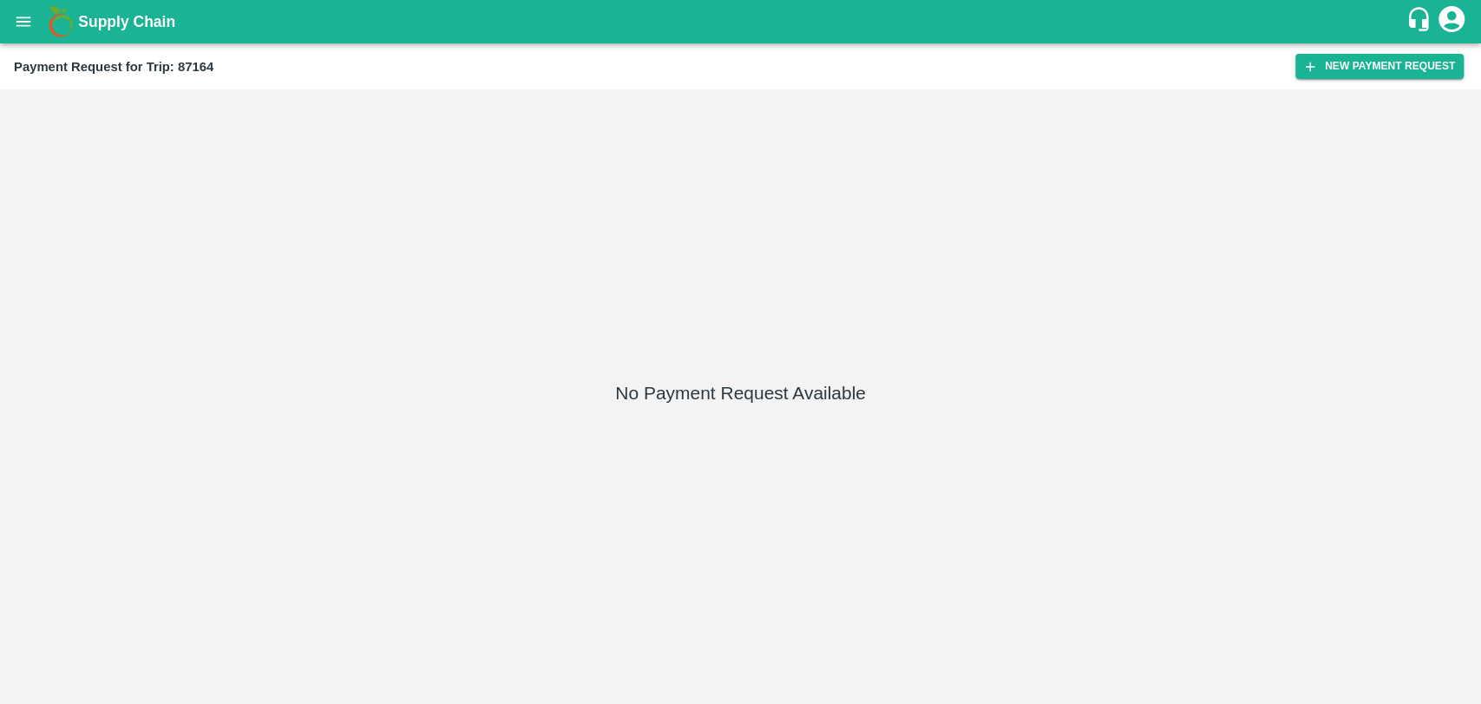
click at [1374, 82] on div "Payment Request for Trip: 87164 New Payment Request" at bounding box center [740, 66] width 1481 height 46
click at [1352, 78] on button "New Payment Request" at bounding box center [1380, 66] width 168 height 25
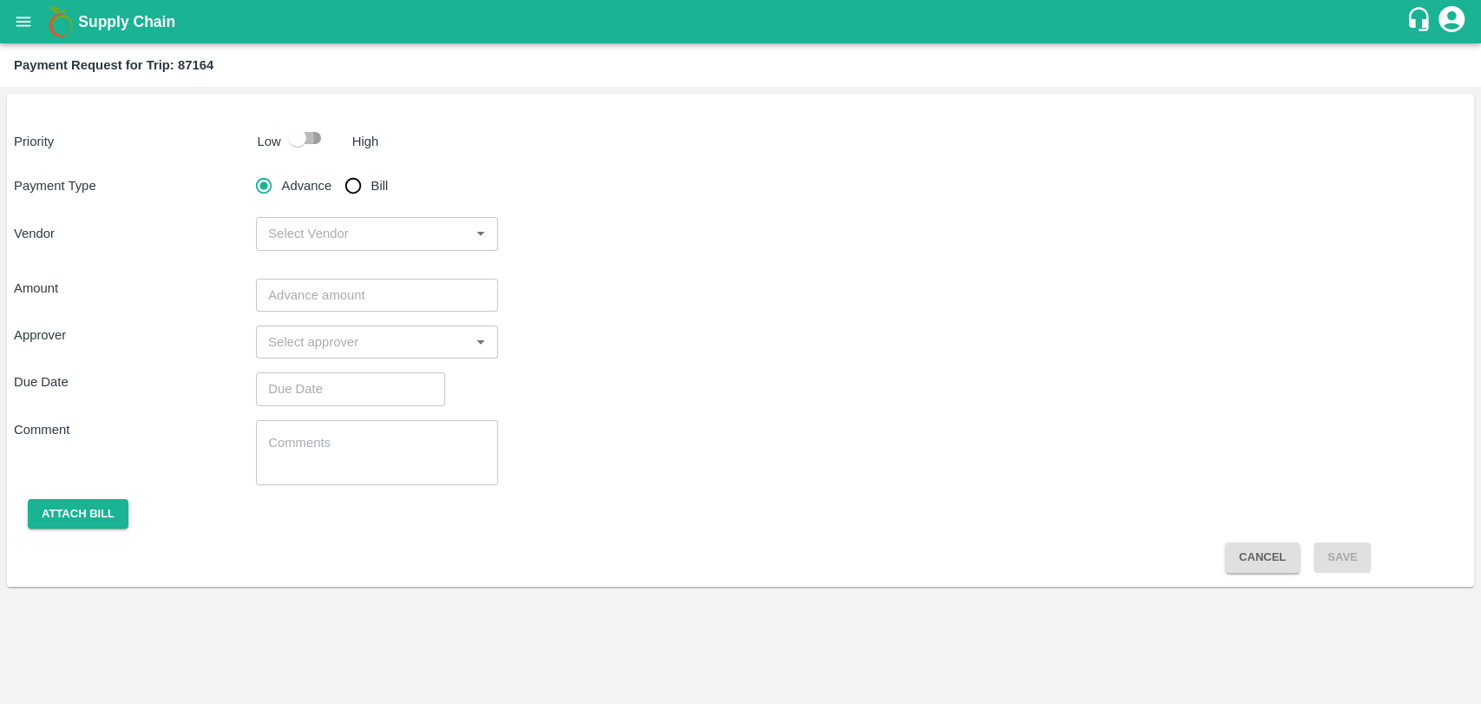
click at [288, 136] on input "checkbox" at bounding box center [297, 137] width 99 height 33
checkbox input "true"
click at [361, 199] on input "Bill" at bounding box center [353, 185] width 35 height 35
radio input "true"
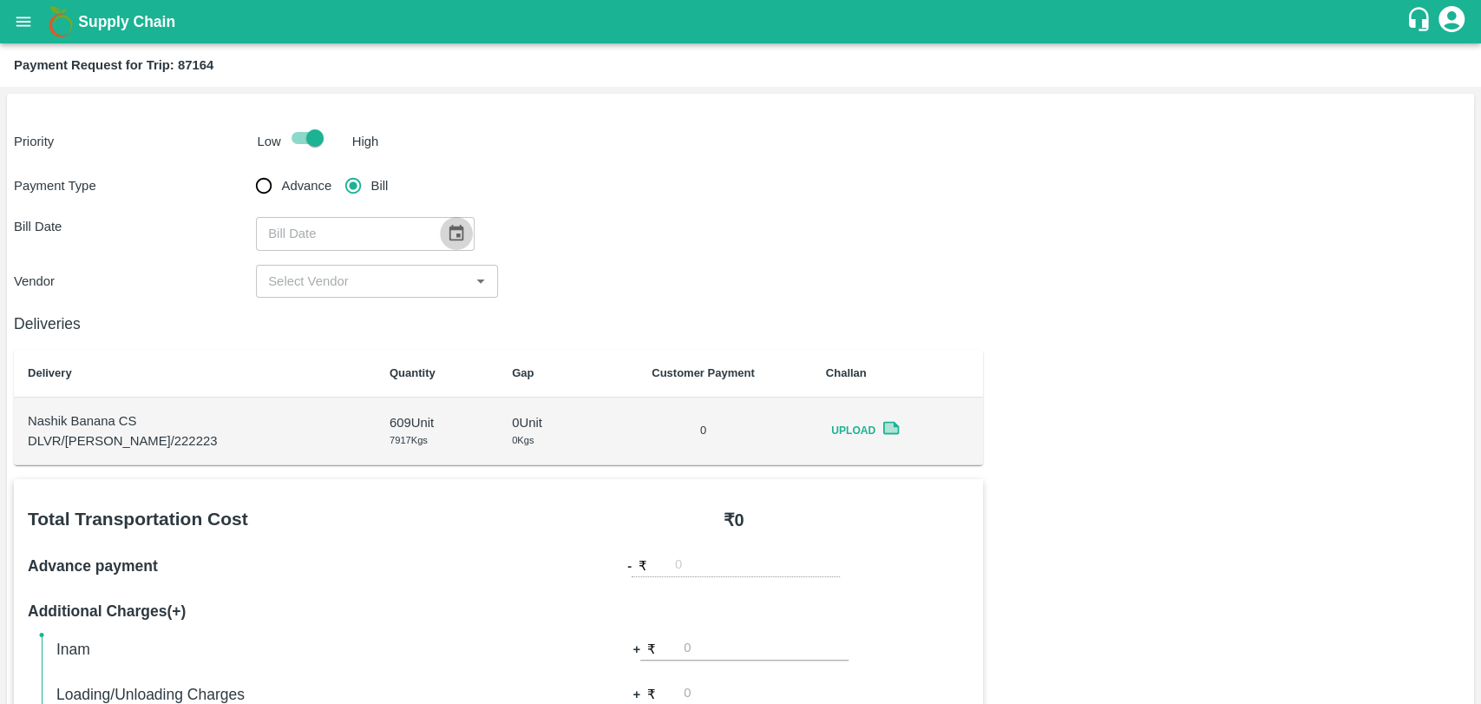
drag, startPoint x: 434, startPoint y: 237, endPoint x: 442, endPoint y: 232, distance: 9.4
click at [440, 233] on button "Choose date" at bounding box center [456, 233] width 33 height 33
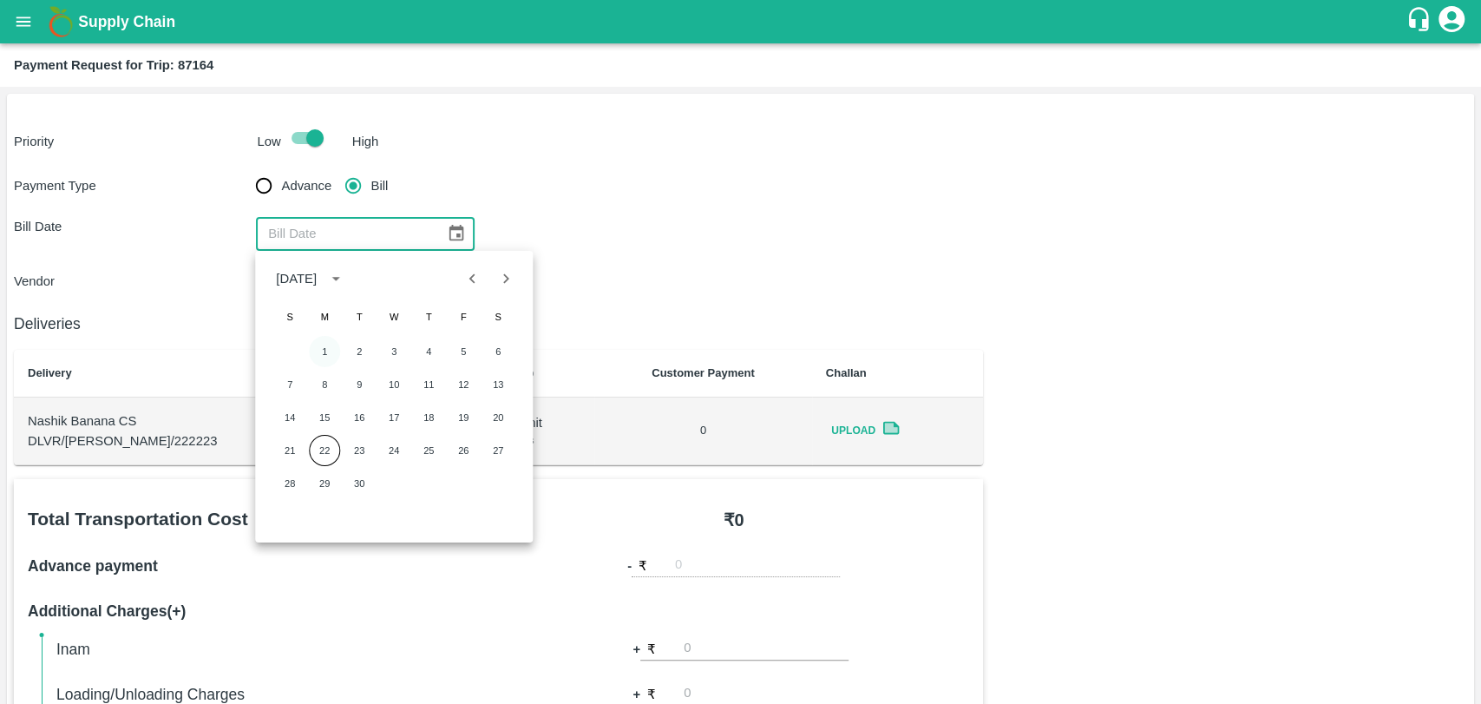
click at [335, 351] on button "1" at bounding box center [324, 351] width 31 height 31
type input "[DATE]"
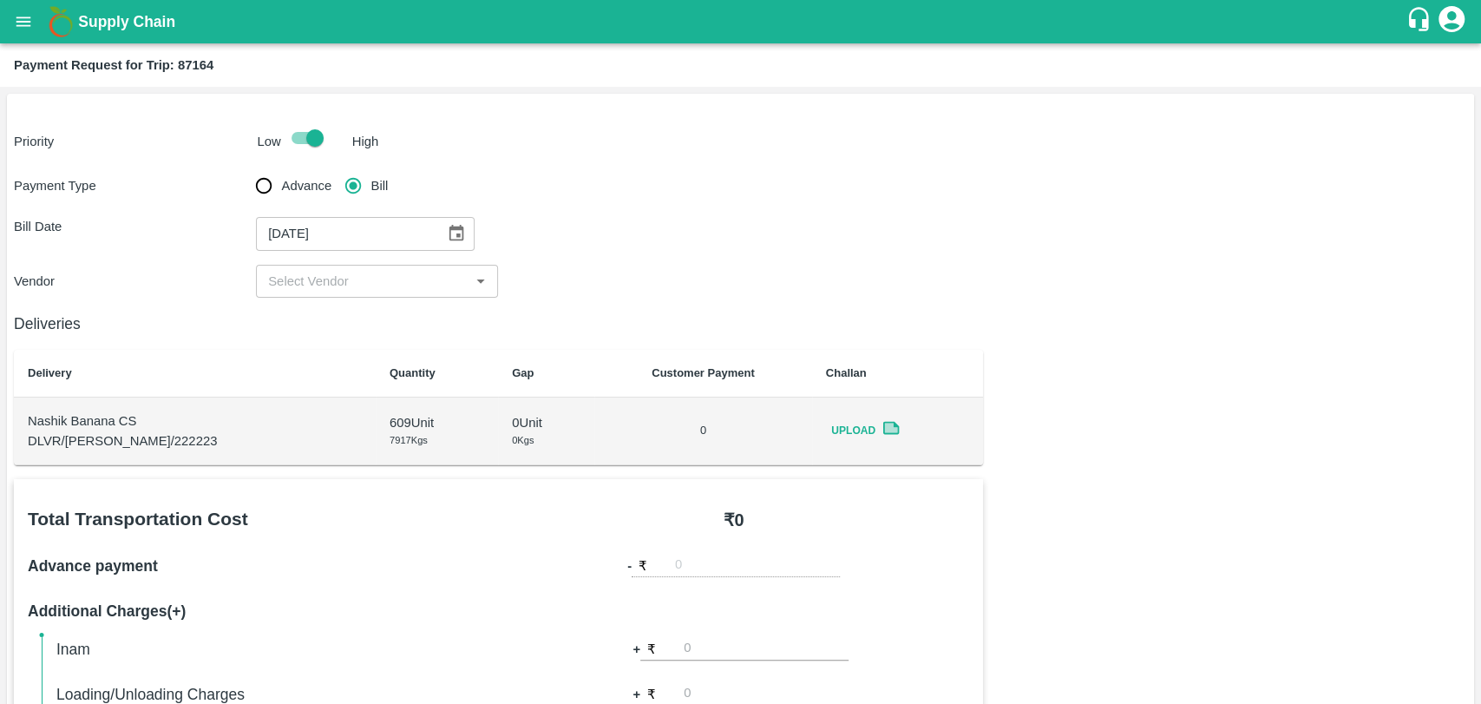
click at [338, 260] on div "Payment Type Advance Bill Bill Date [DATE] ​ Vendor ​" at bounding box center [740, 232] width 1453 height 129
click at [333, 279] on input "input" at bounding box center [362, 281] width 203 height 23
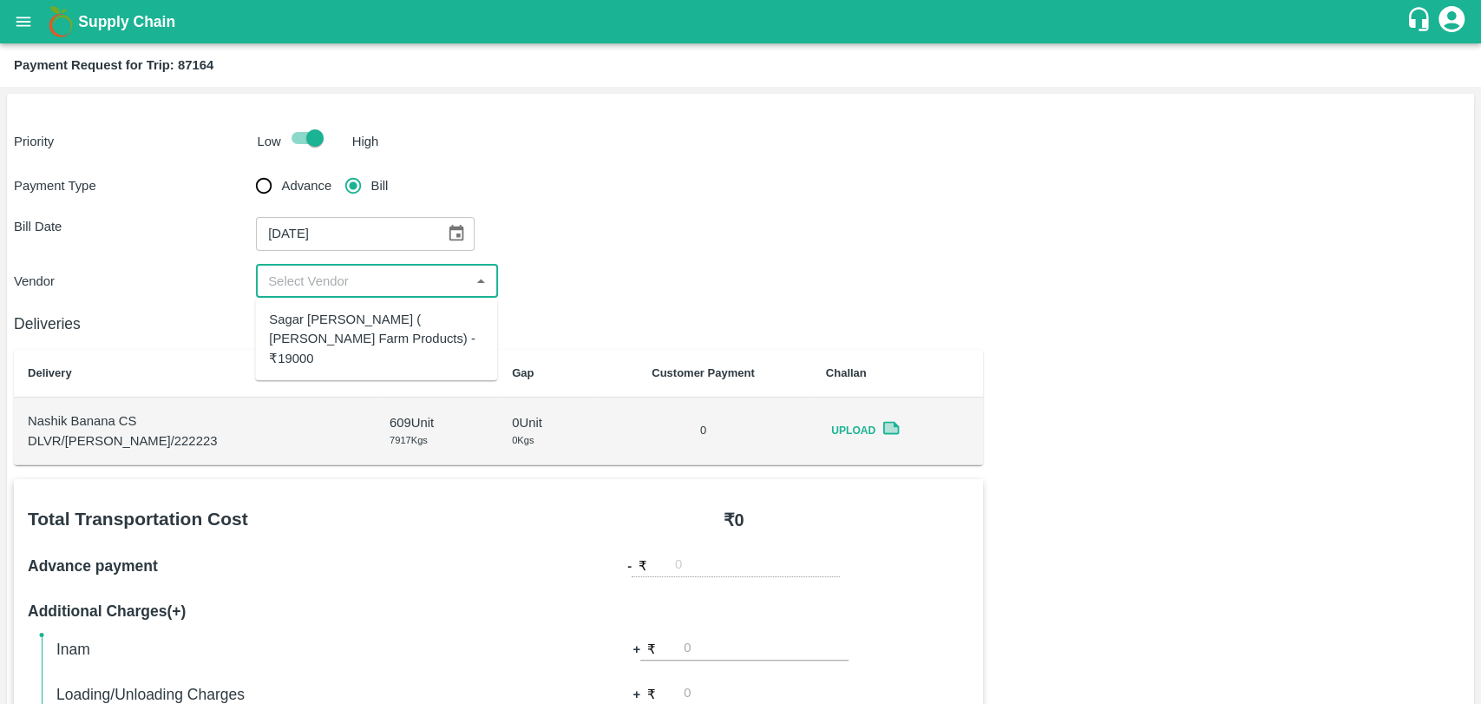
click at [345, 310] on div "Sagar [PERSON_NAME] ( [PERSON_NAME] Farm Products) - ₹19000" at bounding box center [376, 339] width 214 height 58
type input "Sagar [PERSON_NAME] ( [PERSON_NAME] Farm Products) - ₹19000"
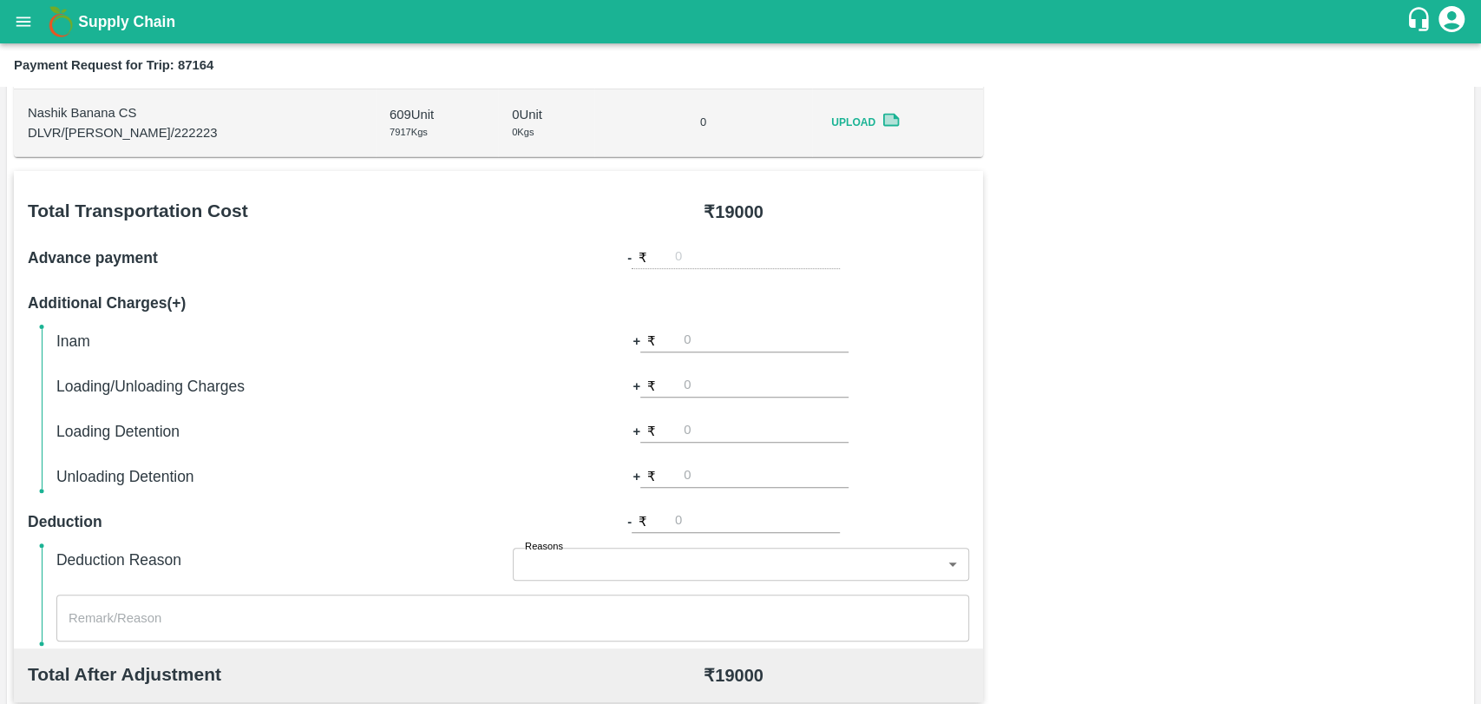
scroll to position [482, 0]
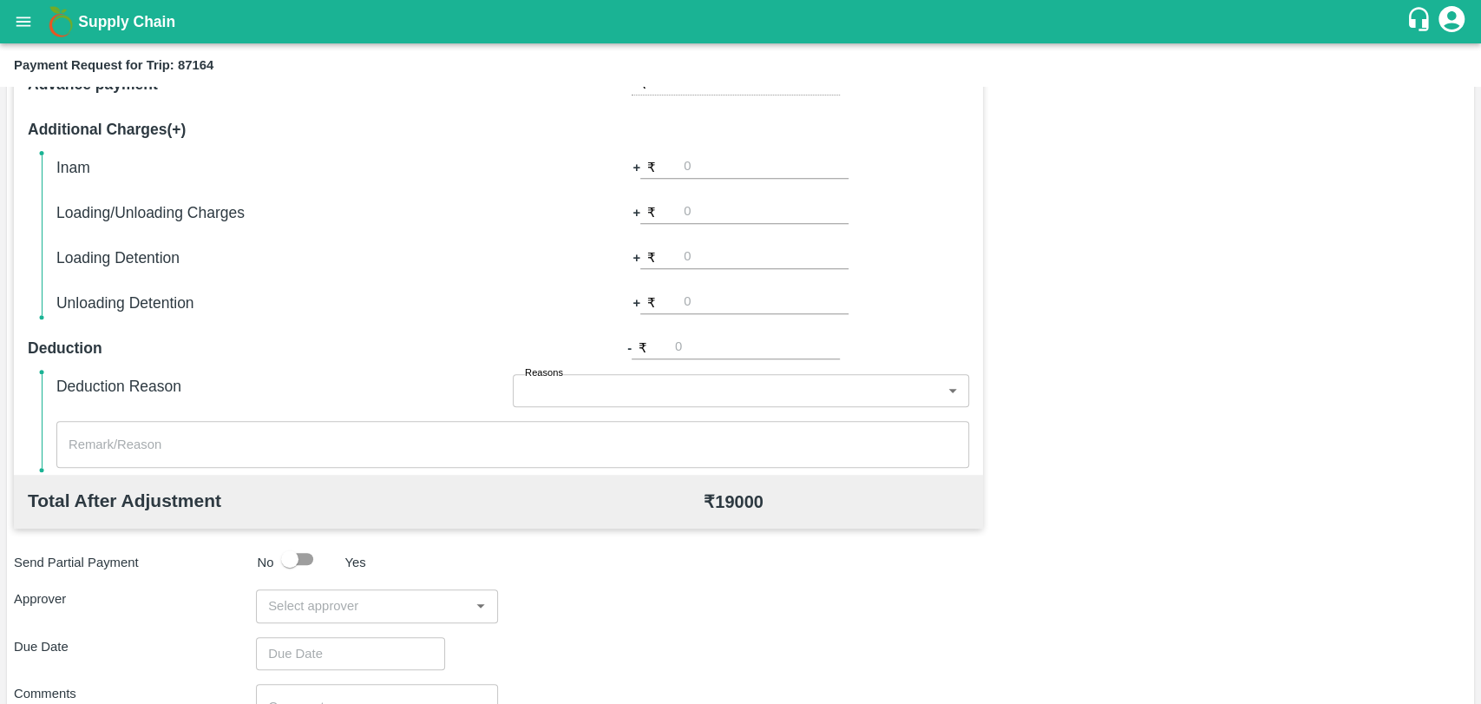
click at [403, 612] on input "input" at bounding box center [362, 605] width 203 height 23
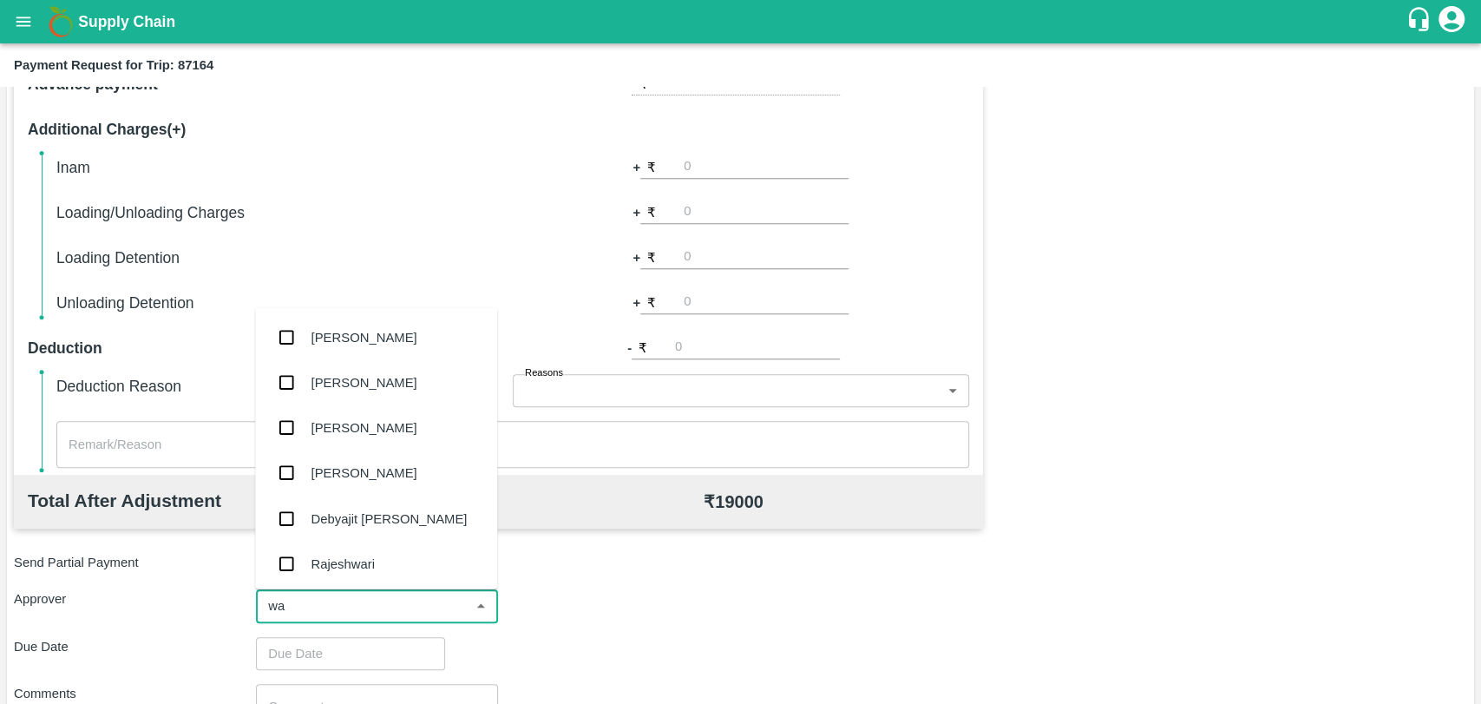
type input "wag"
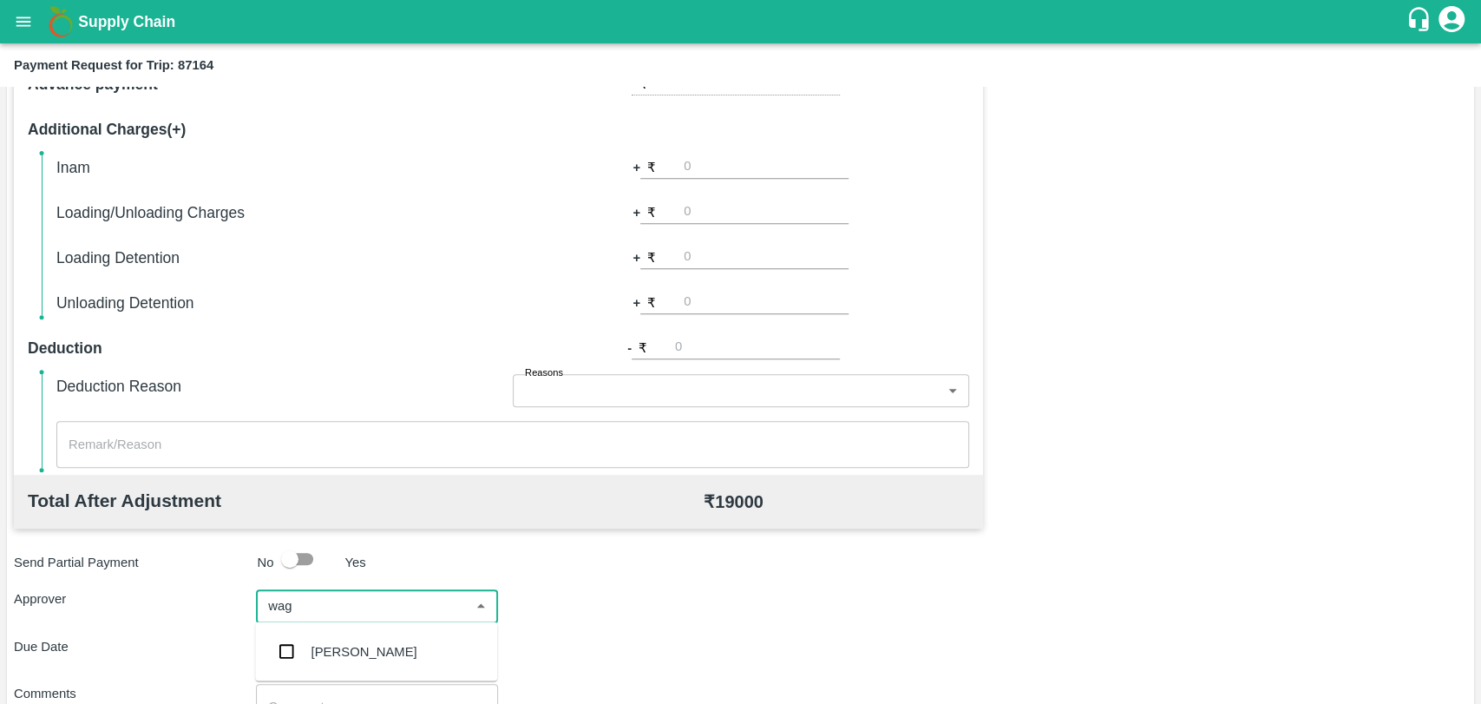
click at [379, 640] on div "[PERSON_NAME]" at bounding box center [376, 650] width 242 height 45
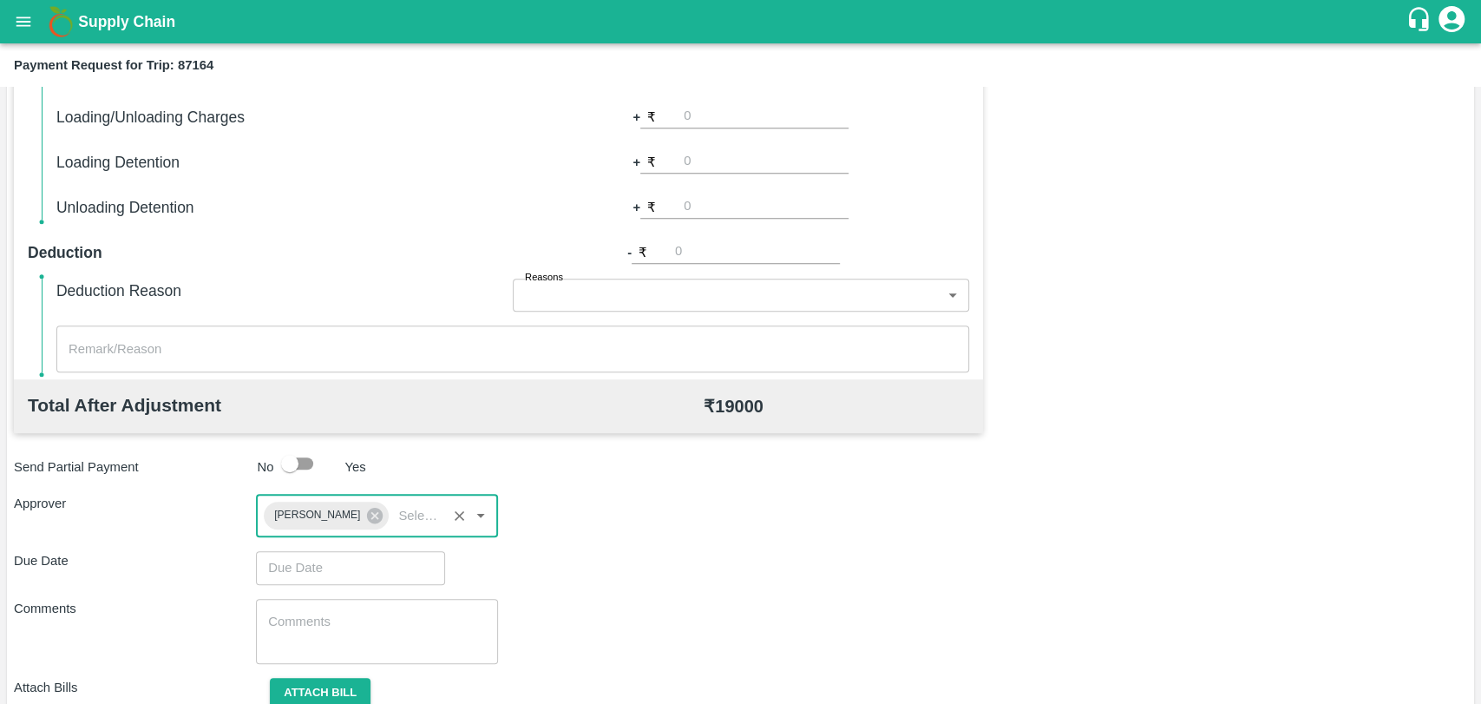
scroll to position [646, 0]
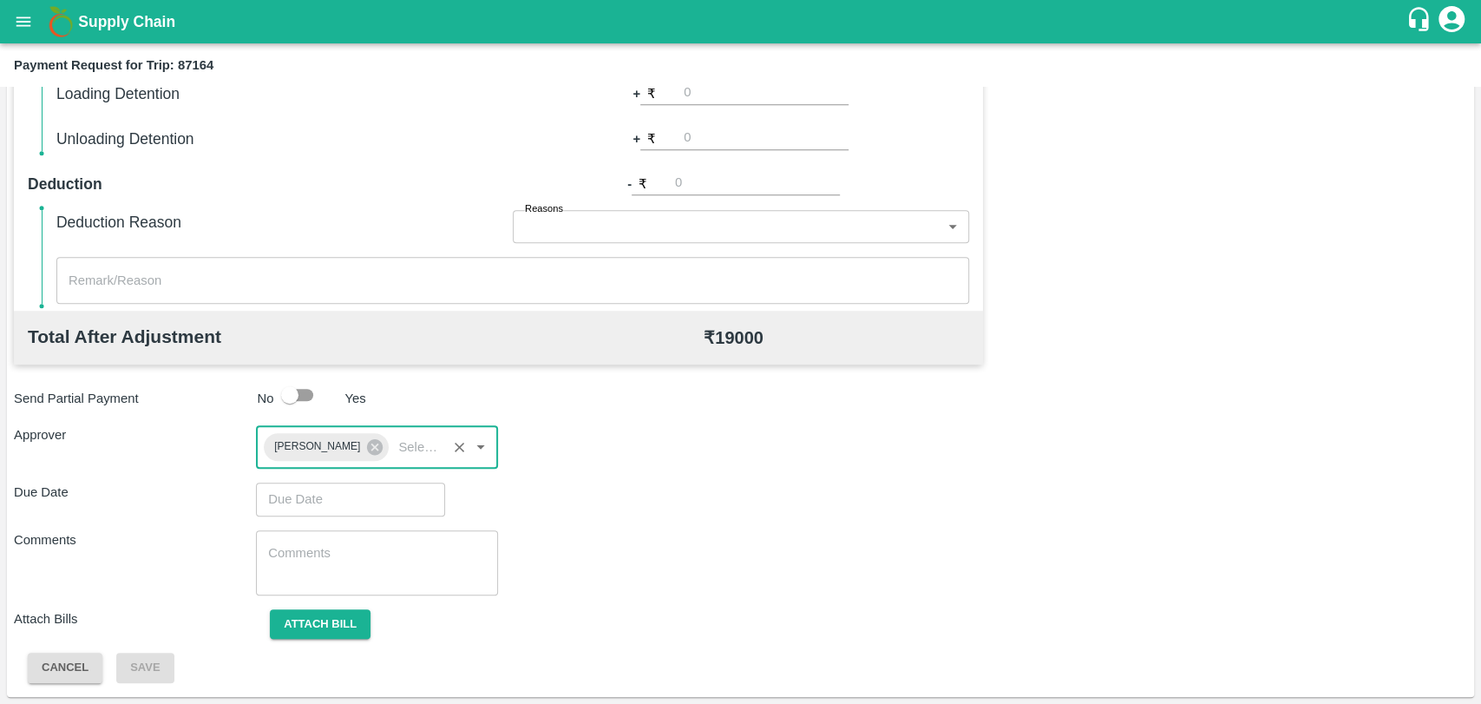
type input "DD/MM/YYYY hh:mm aa"
click at [352, 503] on input "DD/MM/YYYY hh:mm aa" at bounding box center [344, 498] width 177 height 33
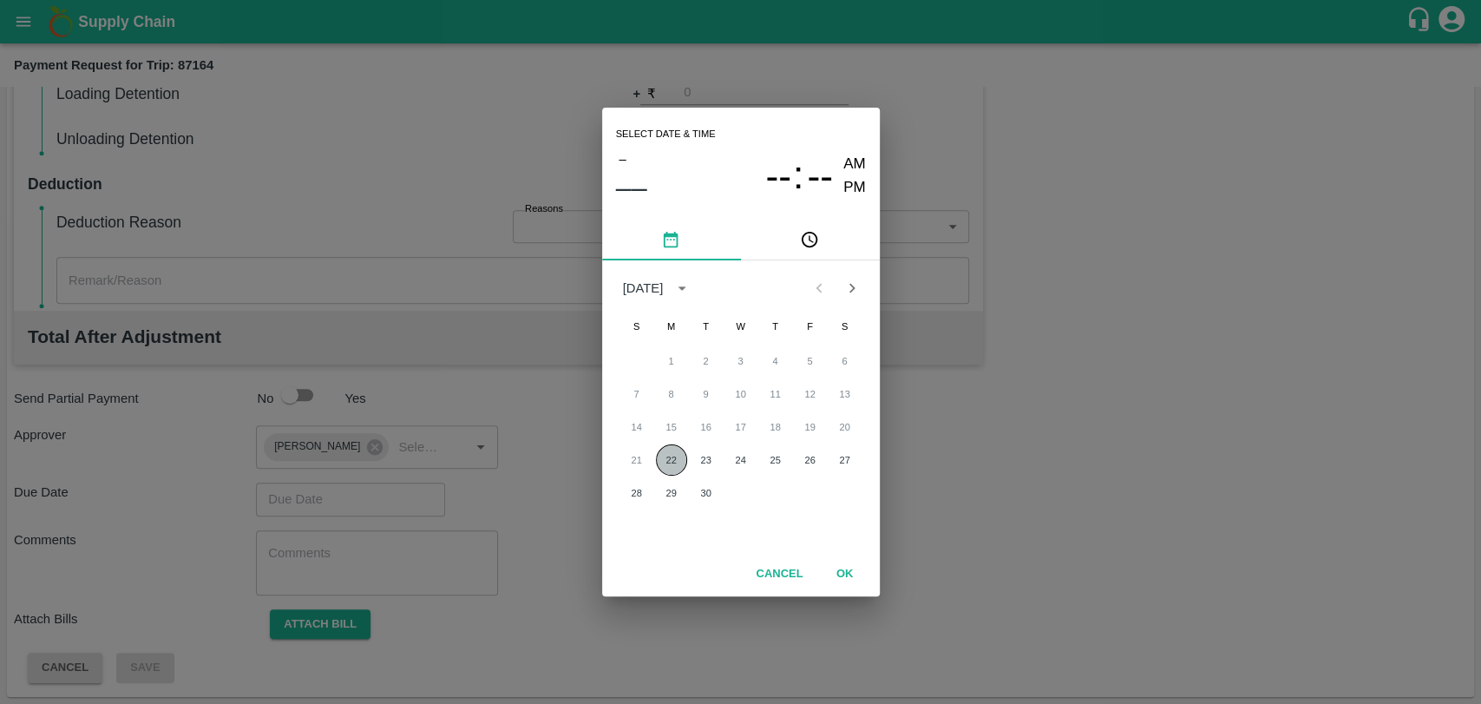
click at [674, 460] on button "22" at bounding box center [671, 459] width 31 height 31
type input "22/09/2025 12:00 AM"
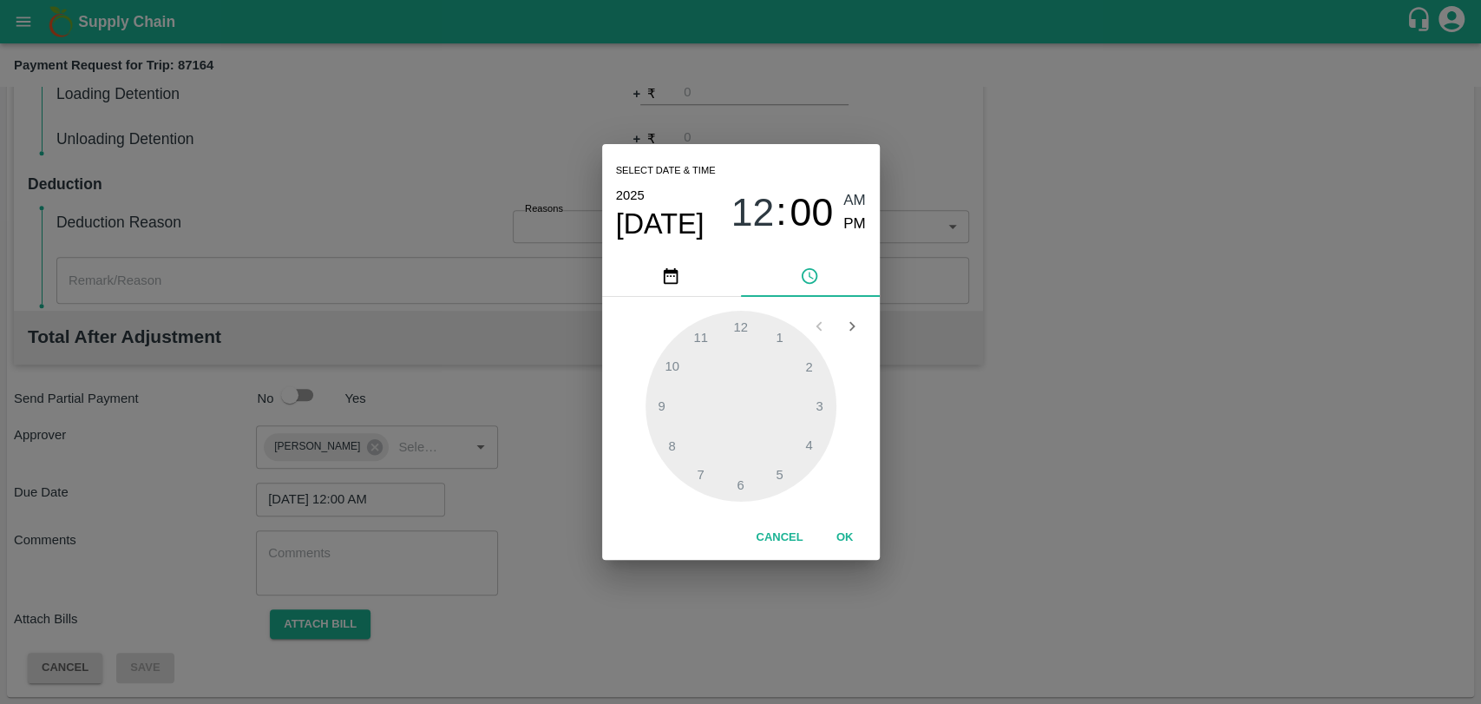
click at [853, 520] on div "Cancel OK" at bounding box center [741, 537] width 278 height 44
click at [848, 529] on button "OK" at bounding box center [845, 537] width 56 height 30
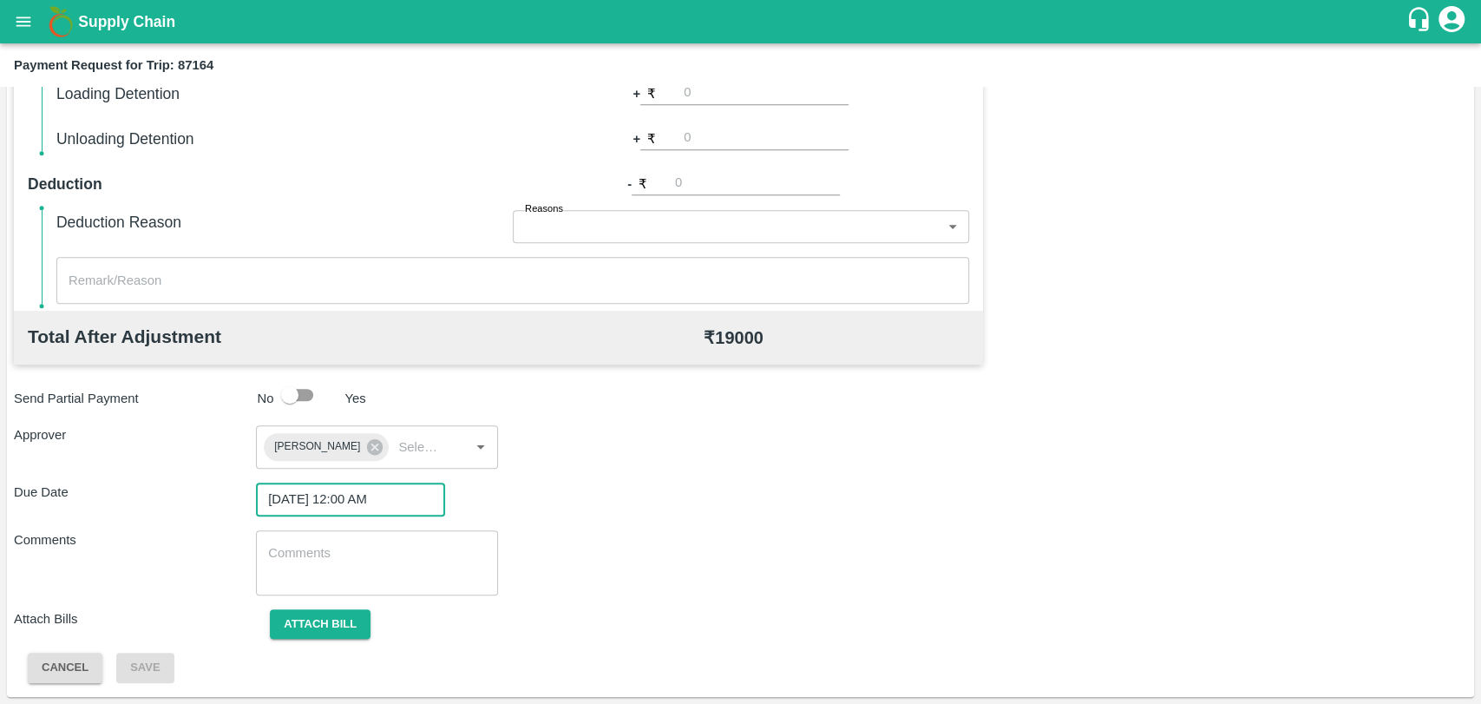
click at [340, 602] on div "Total Transportation Cost ₹ 19000 Advance payment - ₹ Additional Charges(+) Ina…" at bounding box center [740, 258] width 1453 height 850
click at [333, 618] on button "Attach bill" at bounding box center [320, 624] width 101 height 30
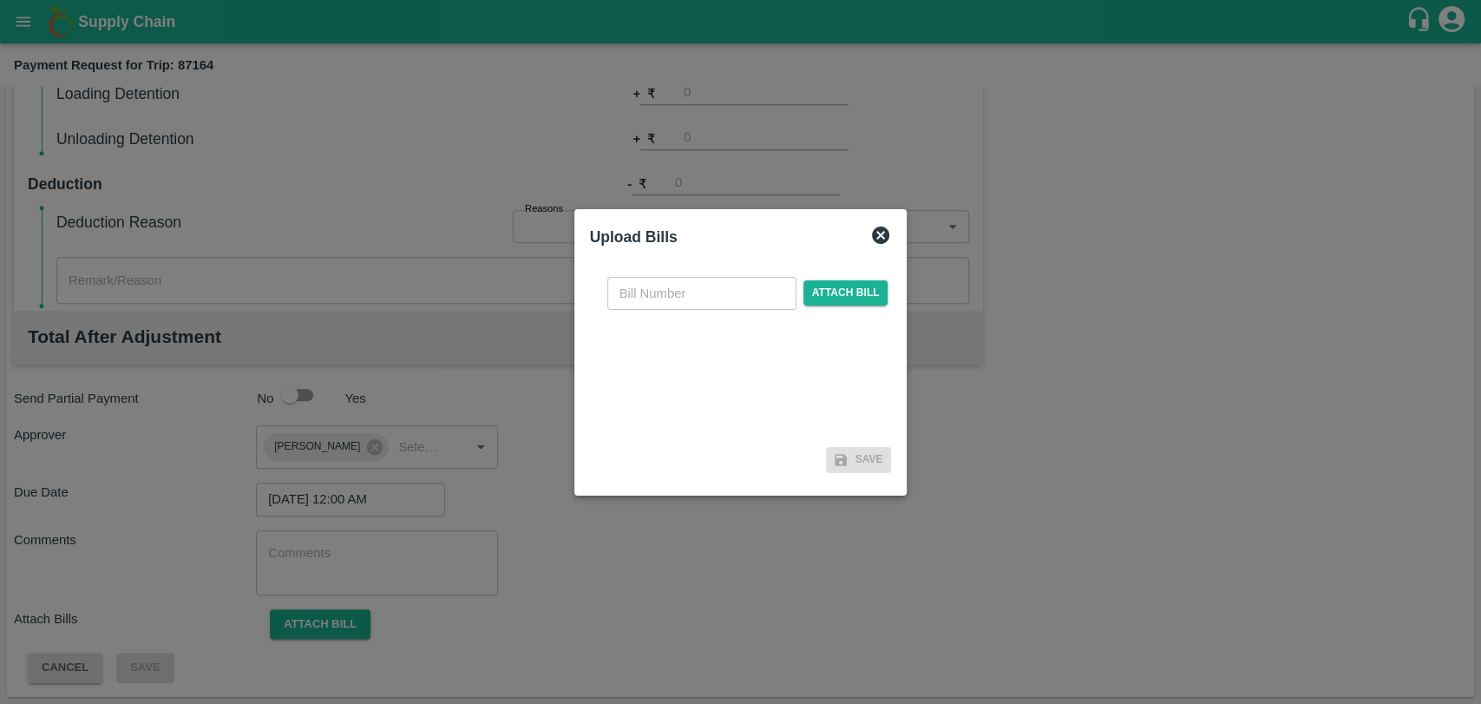
click at [738, 287] on input "text" at bounding box center [701, 293] width 189 height 33
type input "424"
click at [809, 292] on span "Attach bill" at bounding box center [846, 292] width 85 height 25
click at [0, 0] on input "Attach bill" at bounding box center [0, 0] width 0 height 0
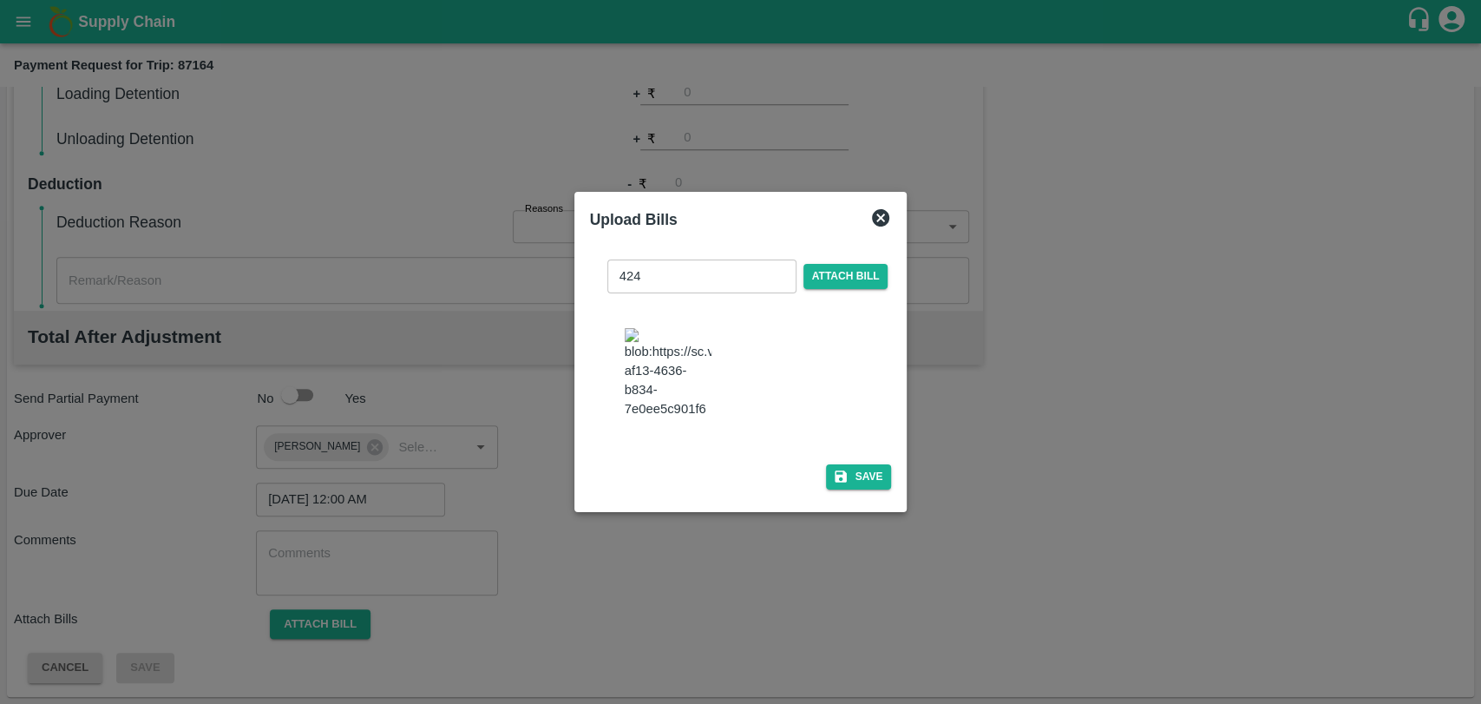
click at [826, 446] on div "424 ​ Attach bill Save" at bounding box center [741, 371] width 302 height 251
click at [847, 473] on button "Save" at bounding box center [859, 476] width 66 height 25
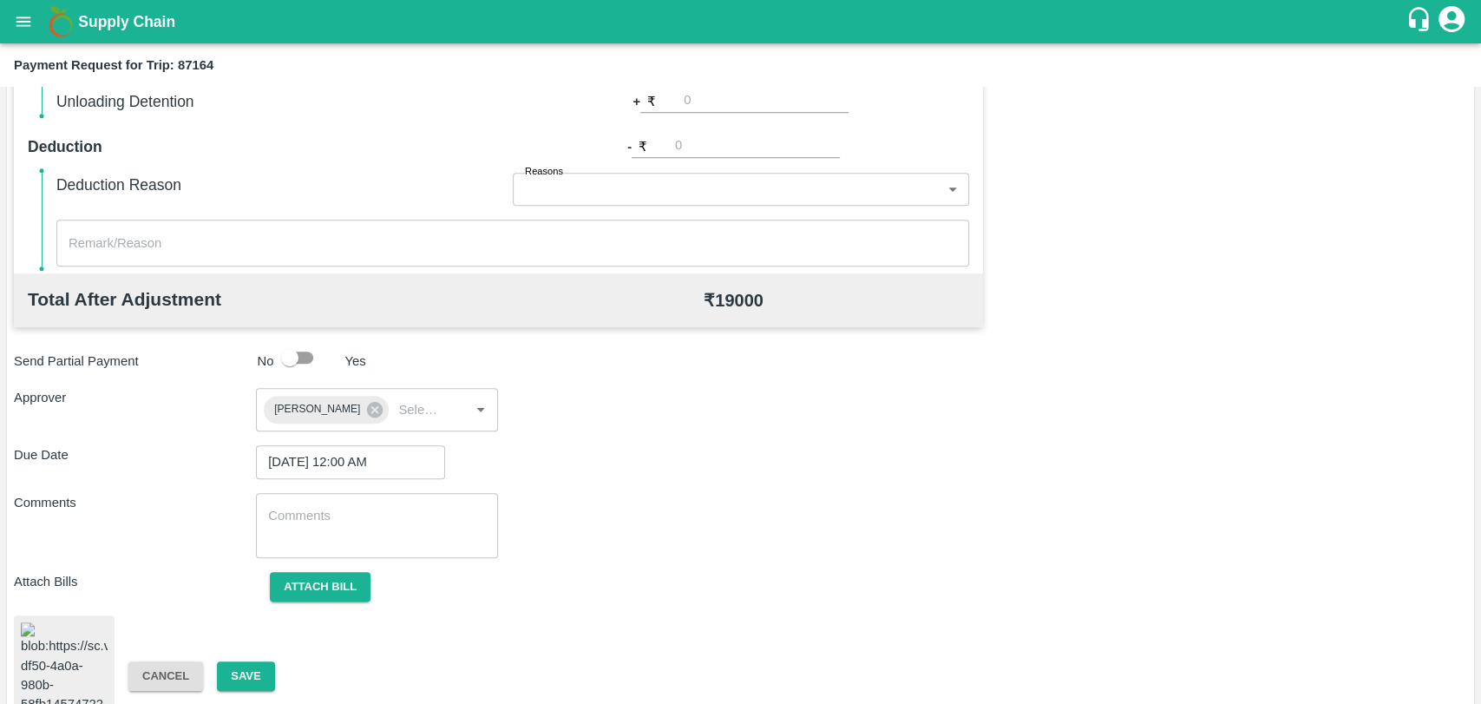
scroll to position [714, 0]
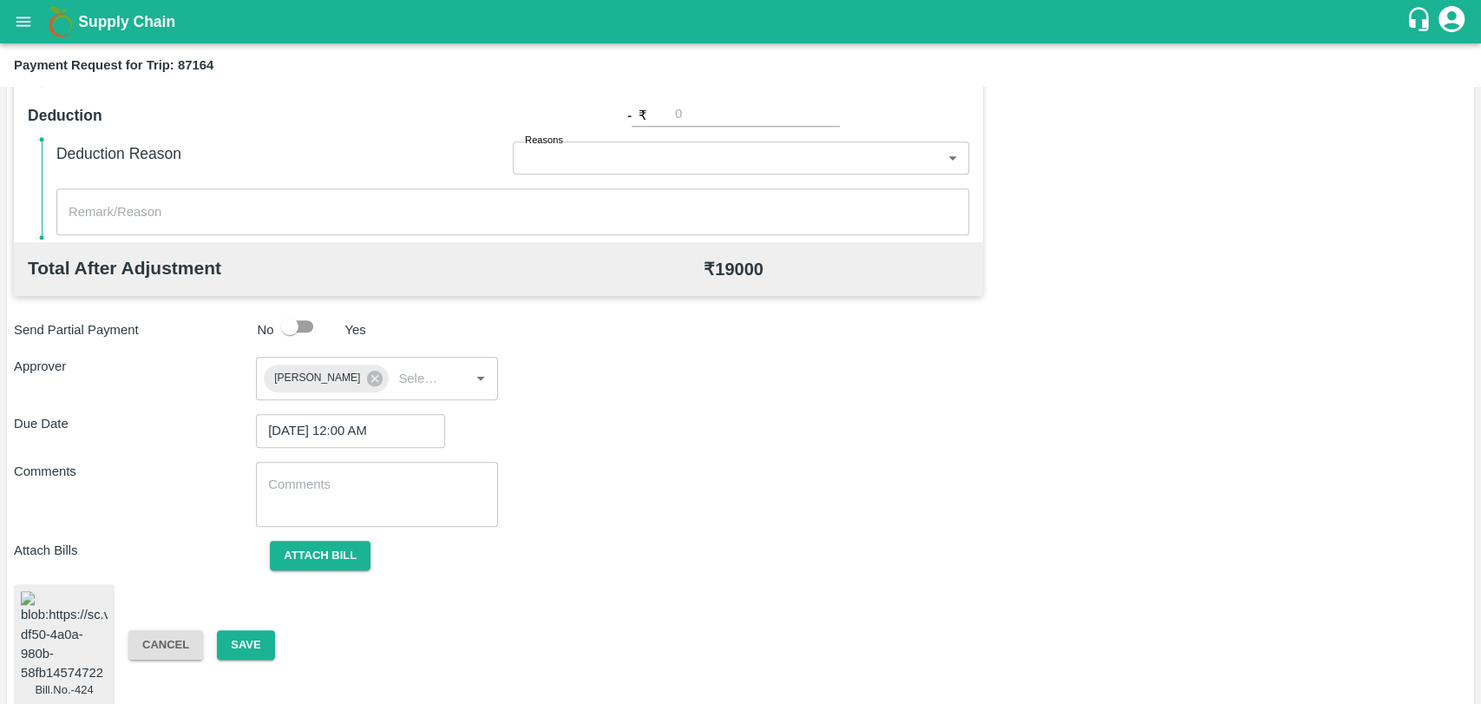
click at [279, 630] on div "Cancel Save" at bounding box center [236, 645] width 242 height 30
click at [262, 630] on button "Save" at bounding box center [245, 645] width 57 height 30
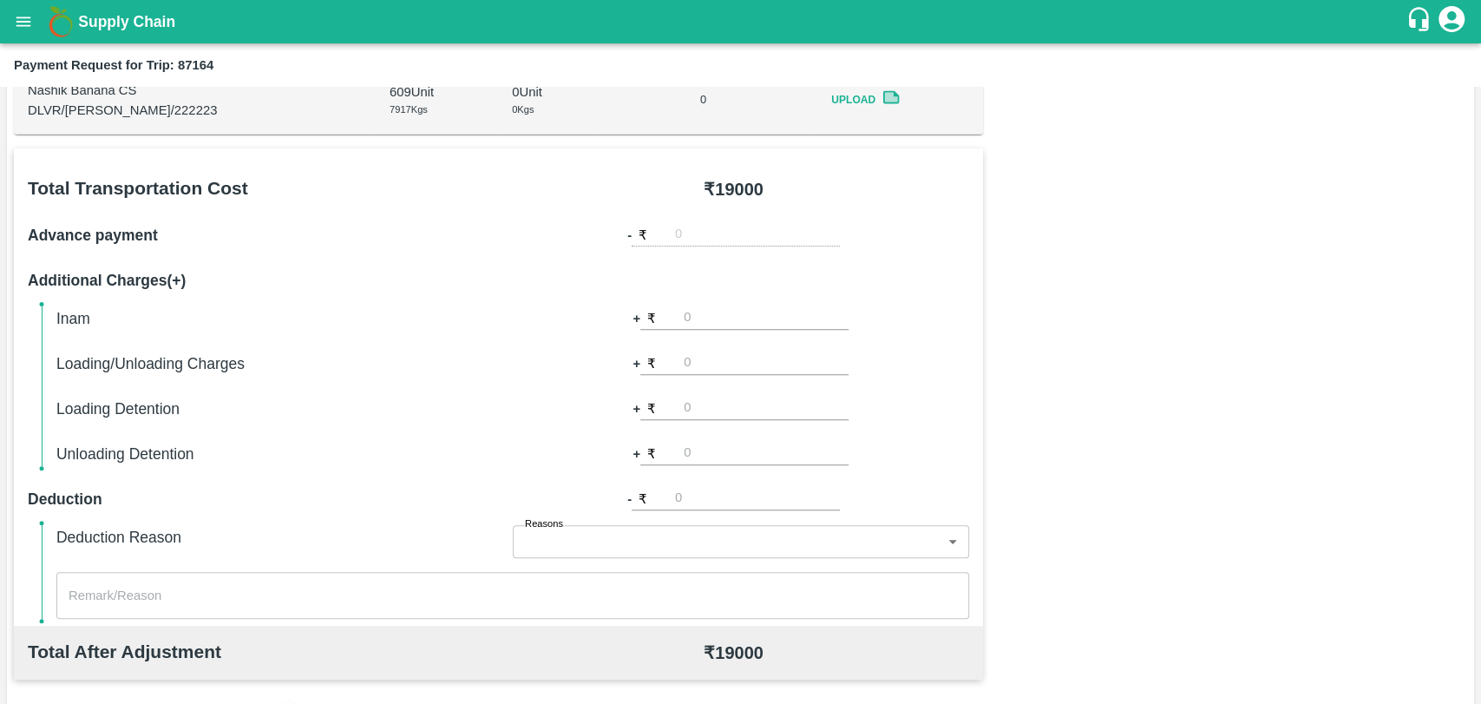
scroll to position [328, 0]
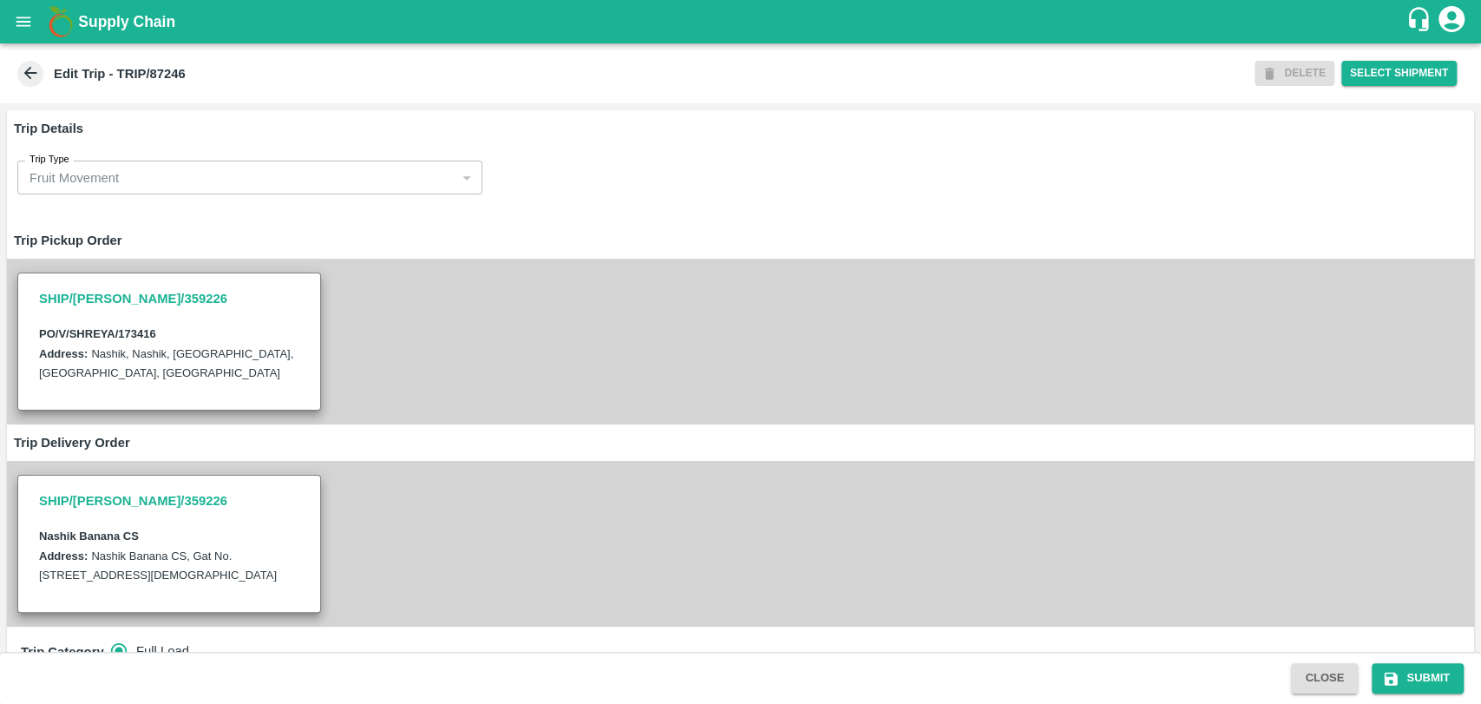
scroll to position [578, 0]
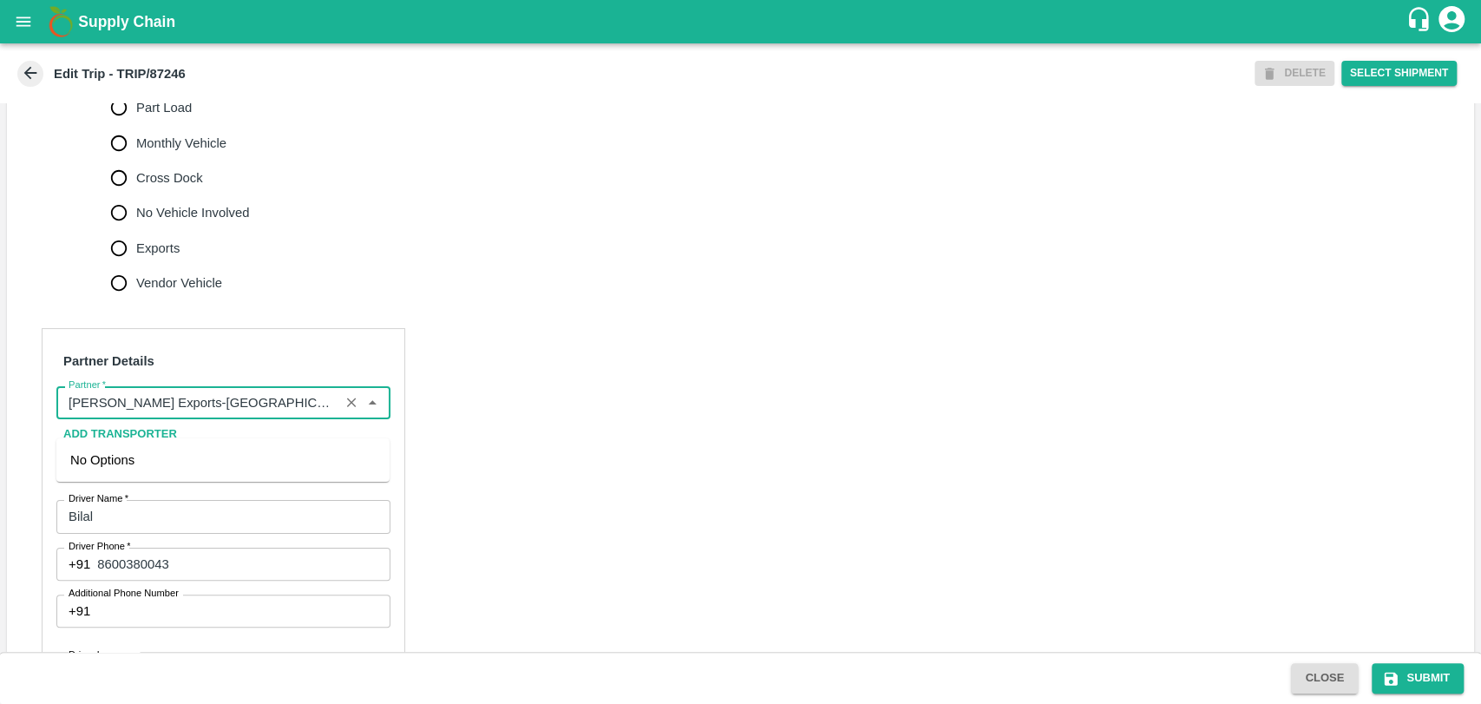
click at [194, 414] on input "Partner   *" at bounding box center [198, 402] width 272 height 23
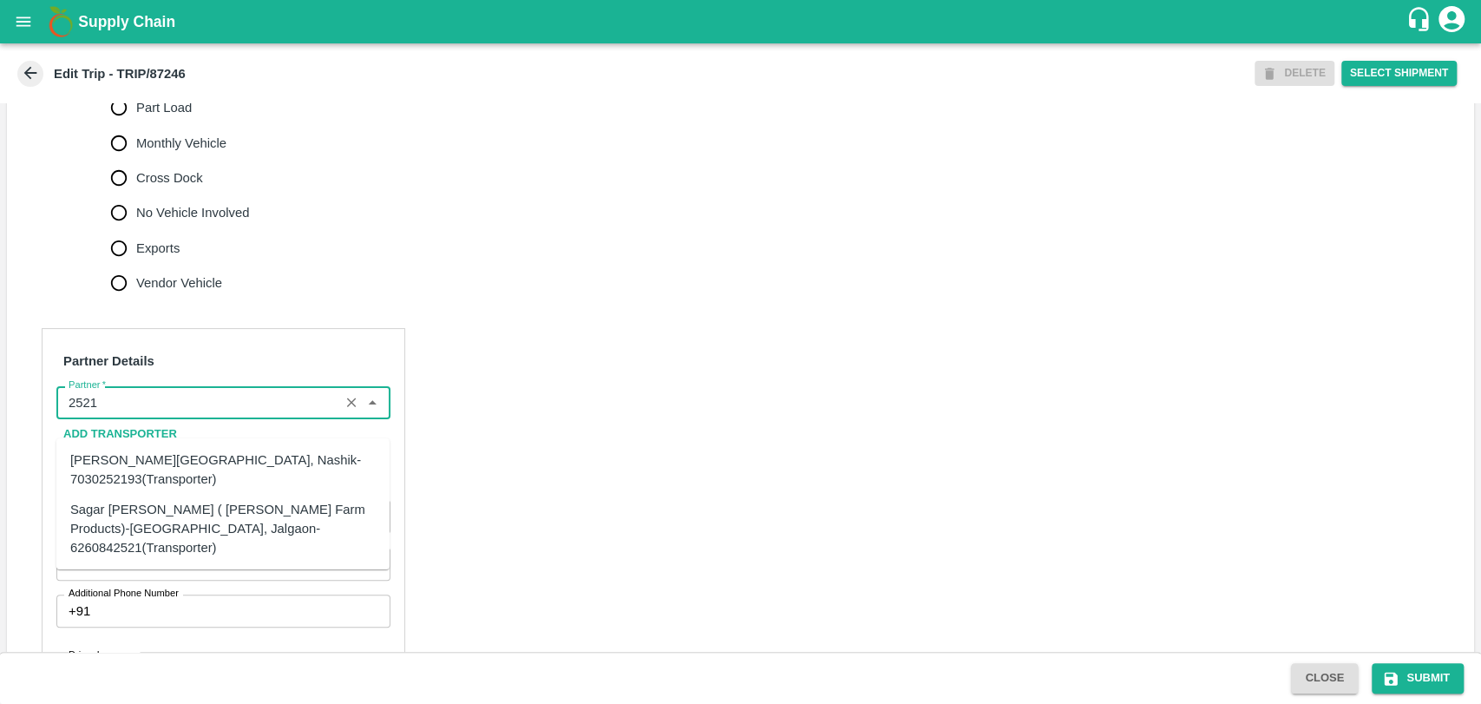
click at [130, 529] on div "Sagar Pramod Patil ( Shreyansh Farm Products)-Jalgaon, Jalgaon-6260842521(Trans…" at bounding box center [222, 528] width 305 height 58
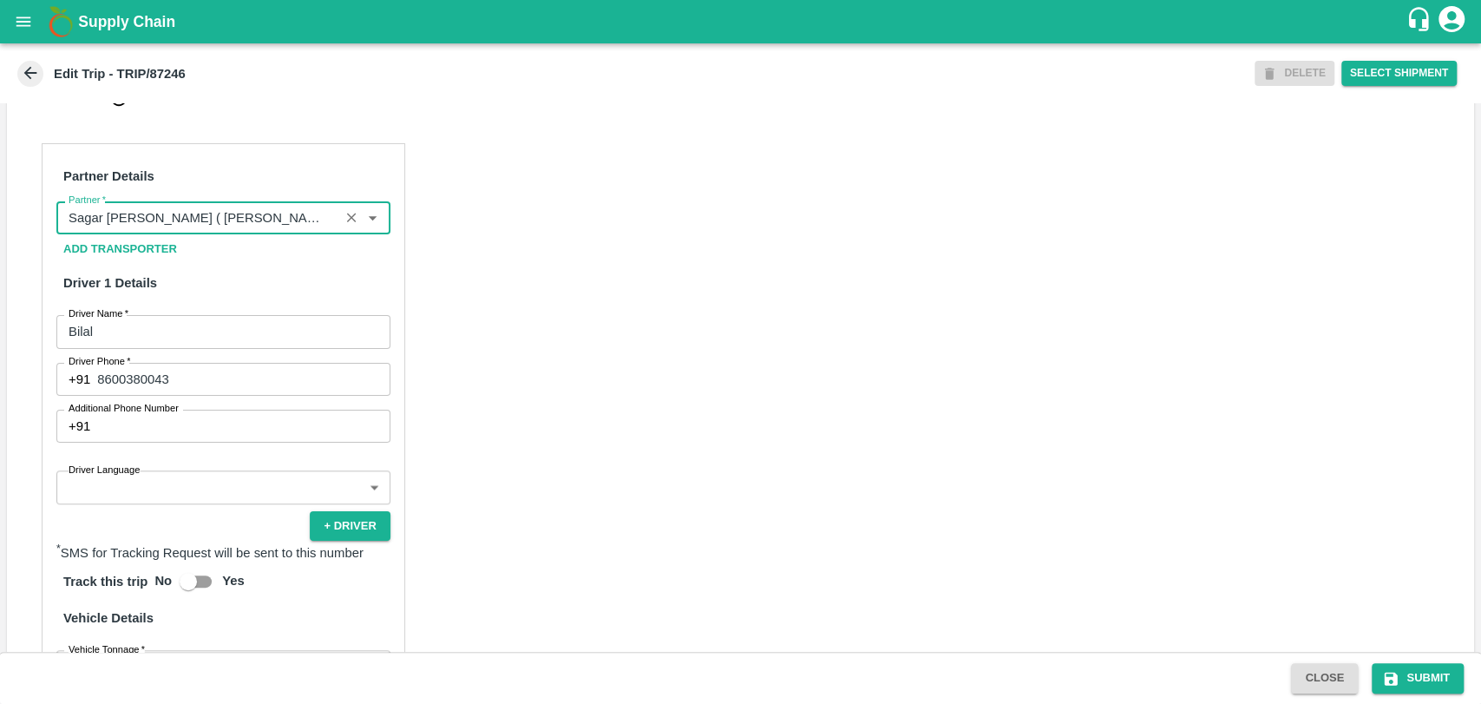
scroll to position [1147, 0]
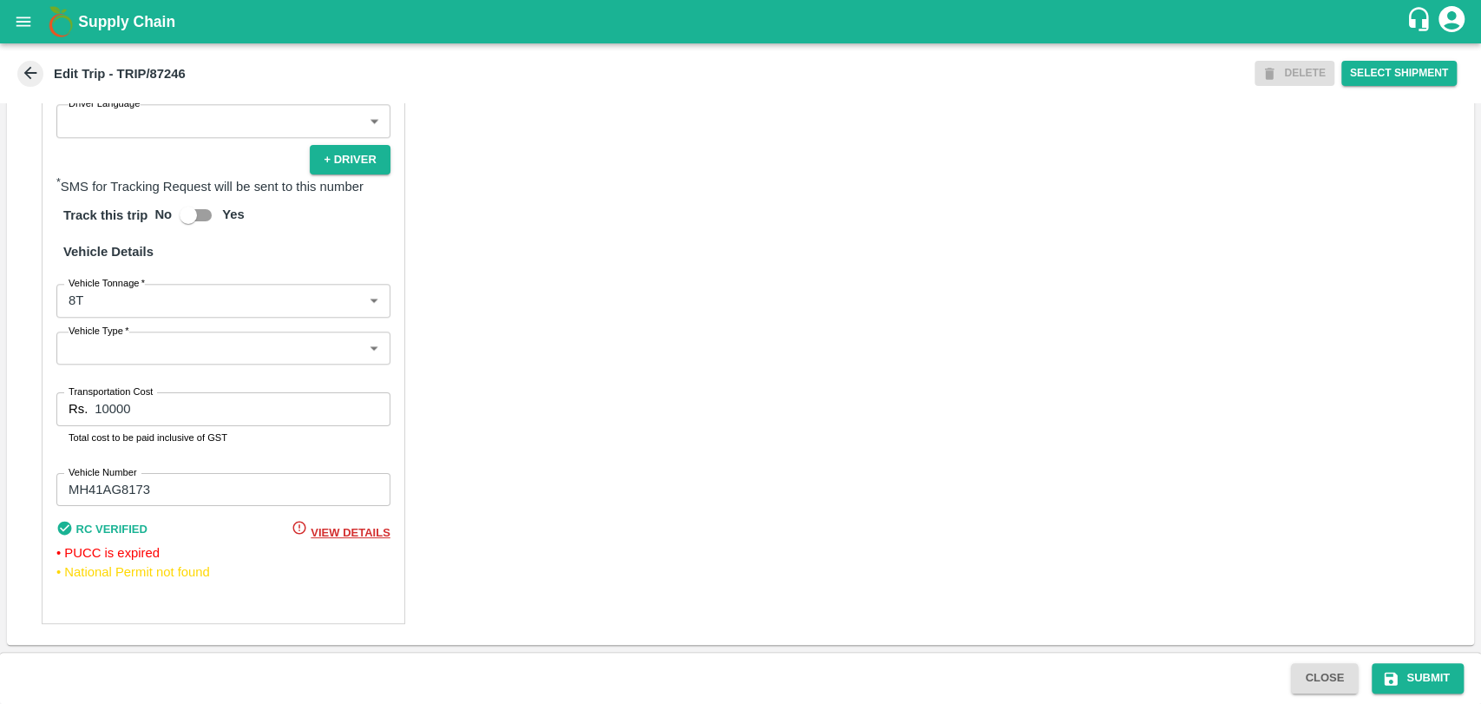
type input "Sagar Pramod Patil ( Shreyansh Farm Products)-Jalgaon, Jalgaon-6260842521(Trans…"
click at [78, 284] on label "Vehicle Tonnage   *" at bounding box center [107, 283] width 76 height 14
click at [78, 303] on body "Supply Chain Edit Trip - TRIP/87246 DELETE Select Shipment Trip Details Trip Ty…" at bounding box center [740, 352] width 1481 height 704
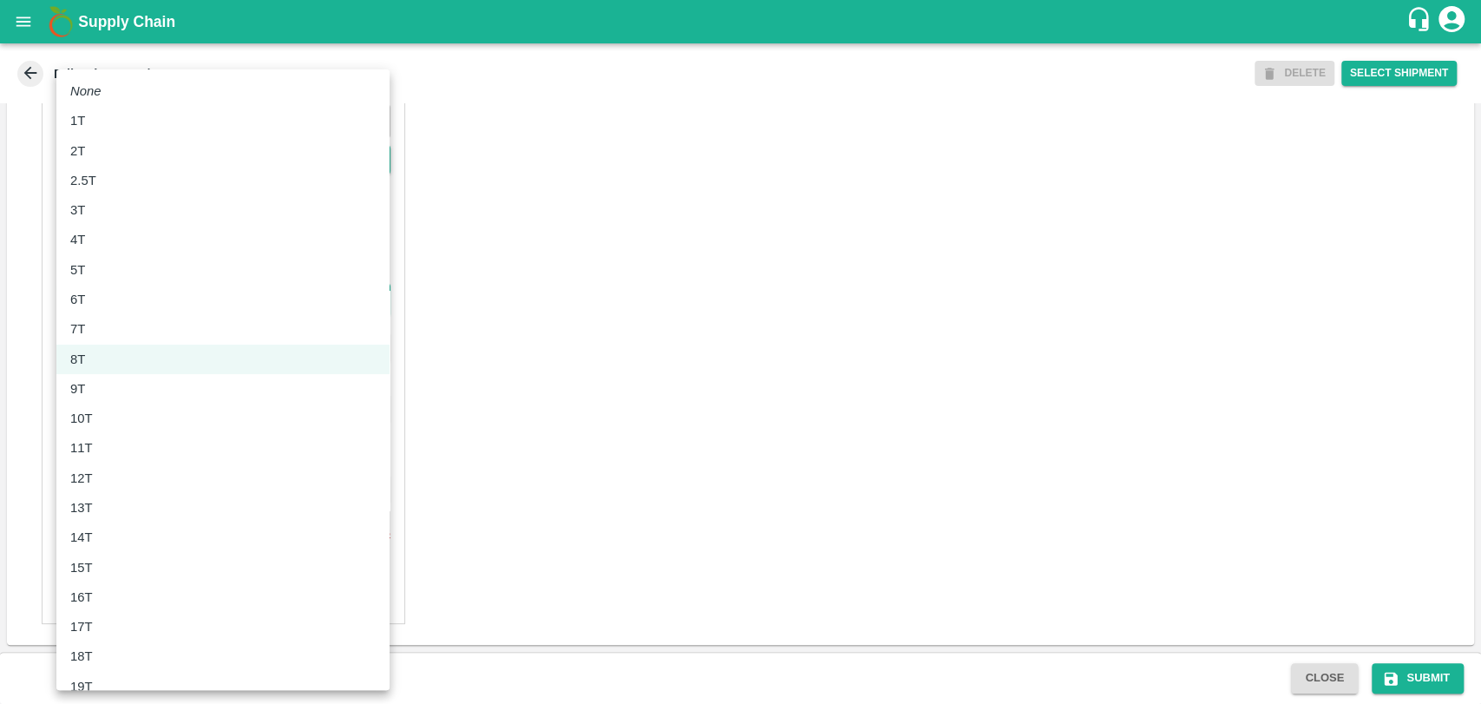
click at [90, 406] on li "10T" at bounding box center [222, 419] width 333 height 30
type input "10000"
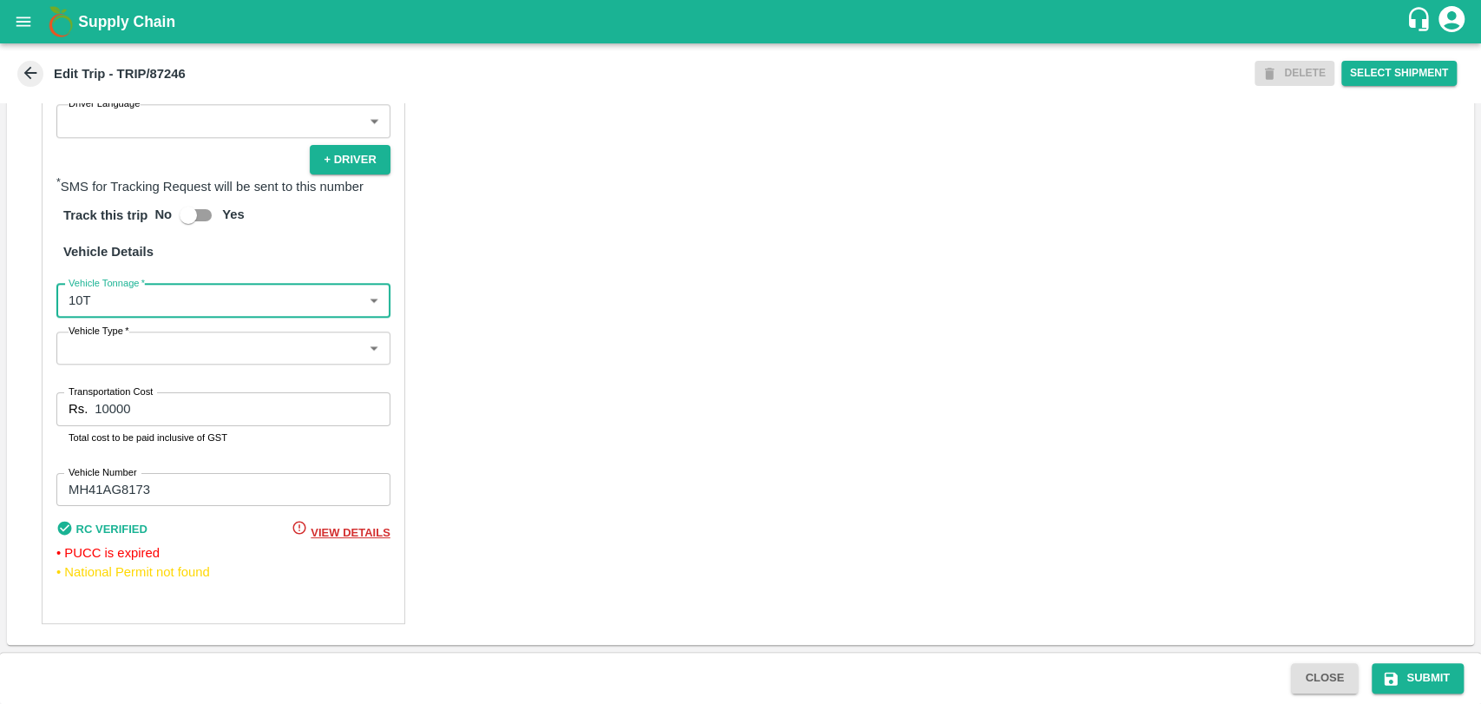
click at [111, 404] on input "10000" at bounding box center [242, 408] width 295 height 33
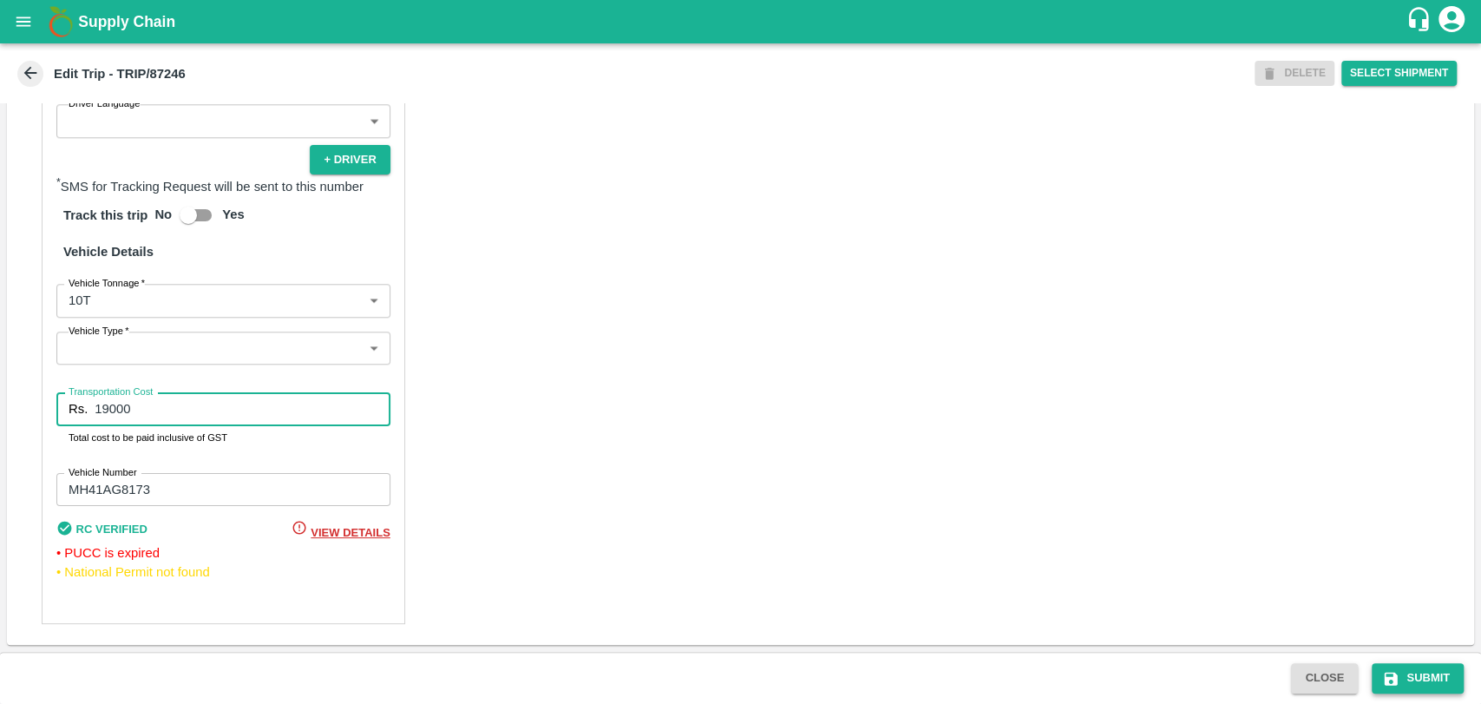
type input "19000"
click at [1434, 685] on button "Submit" at bounding box center [1418, 678] width 92 height 30
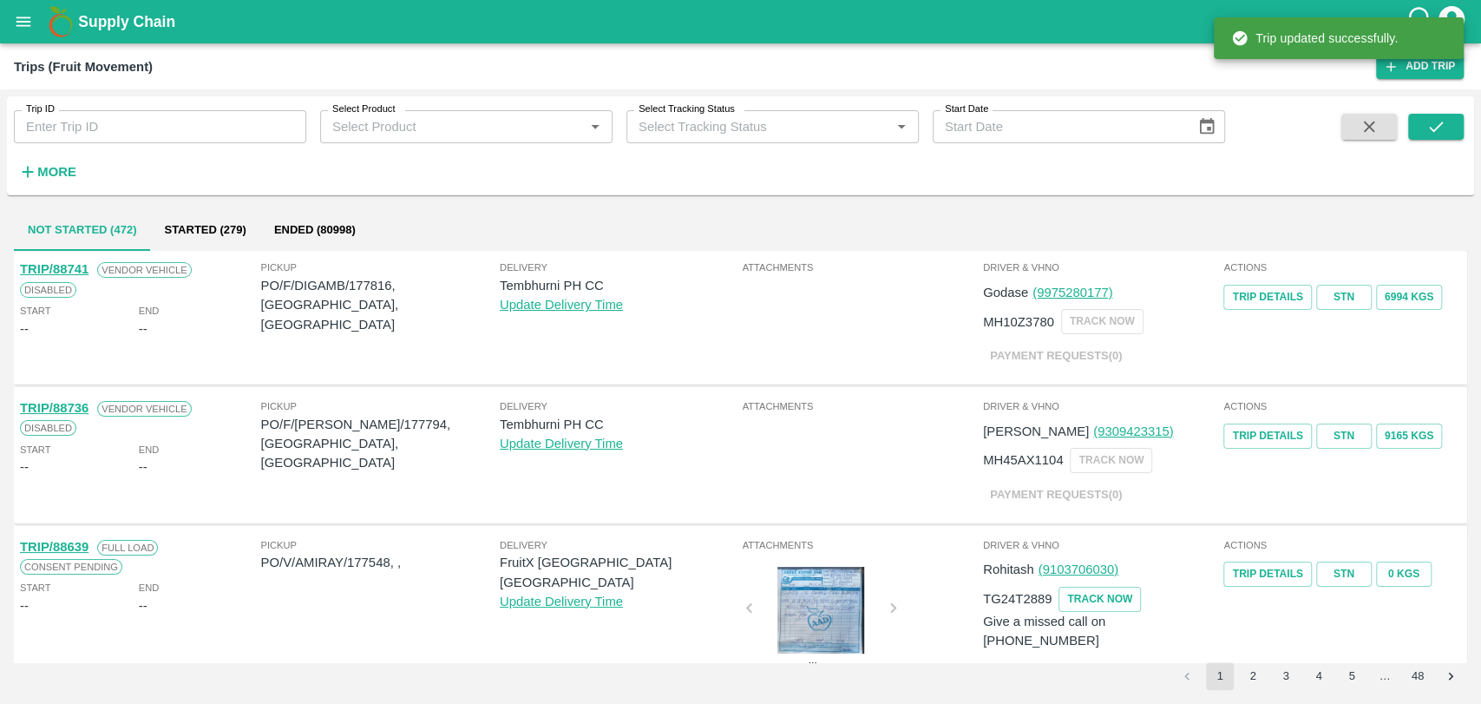
click at [74, 169] on strong "More" at bounding box center [56, 172] width 39 height 14
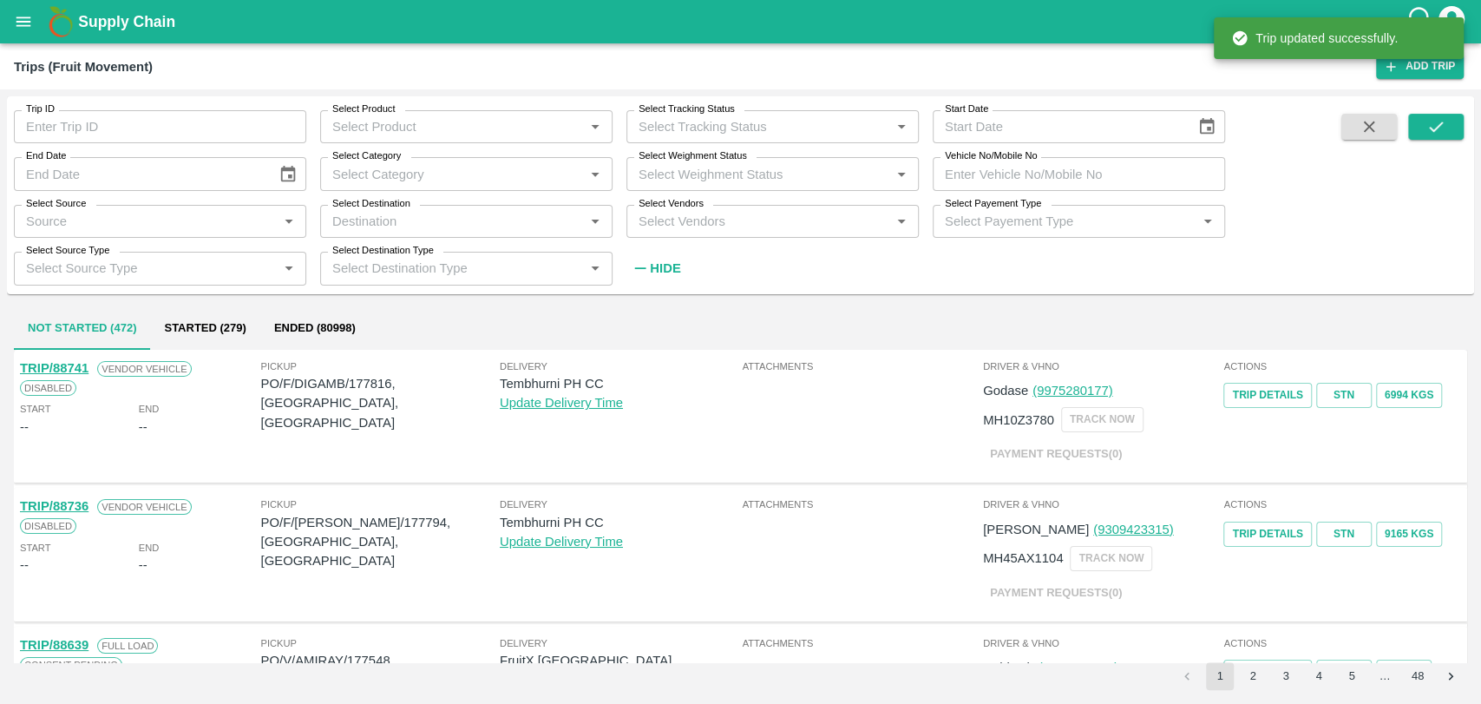
click at [1007, 167] on input "Vehicle No/Mobile No" at bounding box center [1079, 173] width 292 height 33
paste input "MH19CY9586"
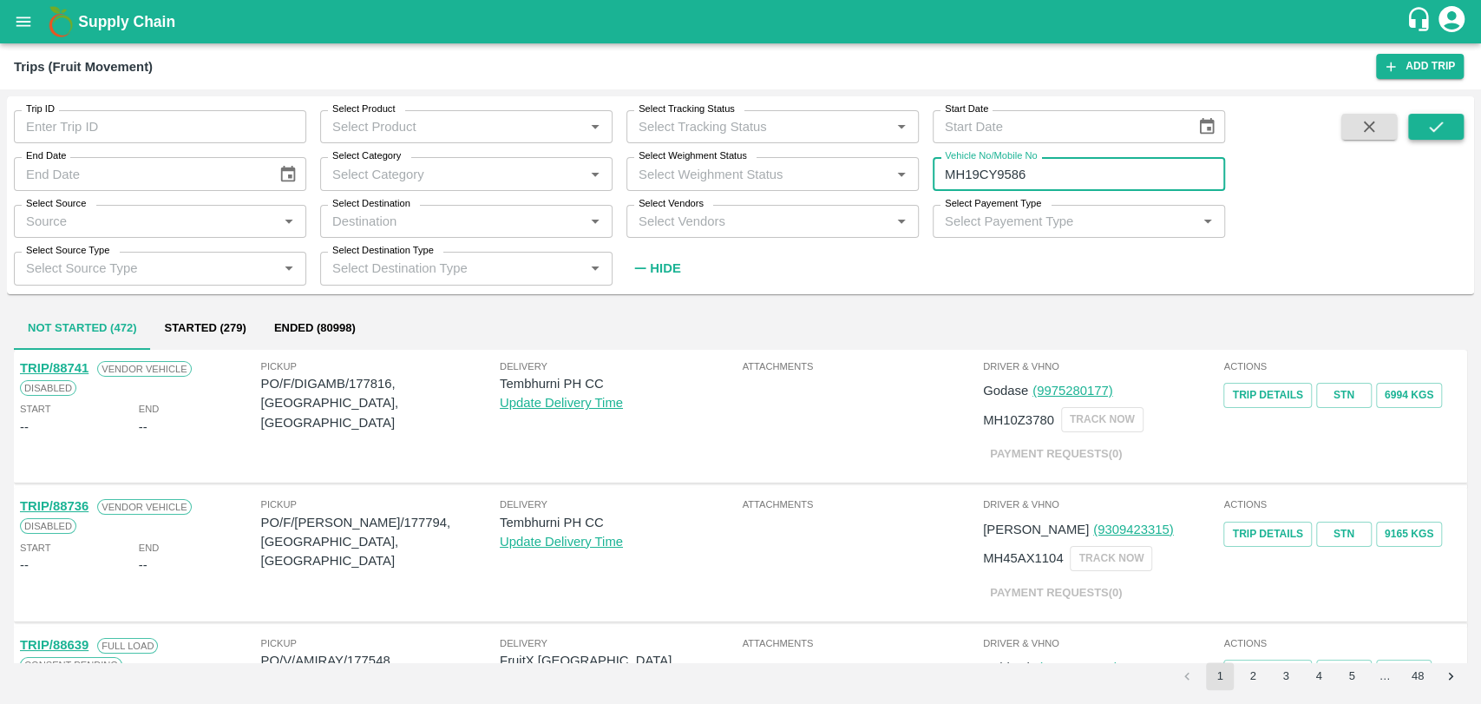
type input "MH19CY9586"
click at [1427, 134] on icon "submit" at bounding box center [1436, 126] width 19 height 19
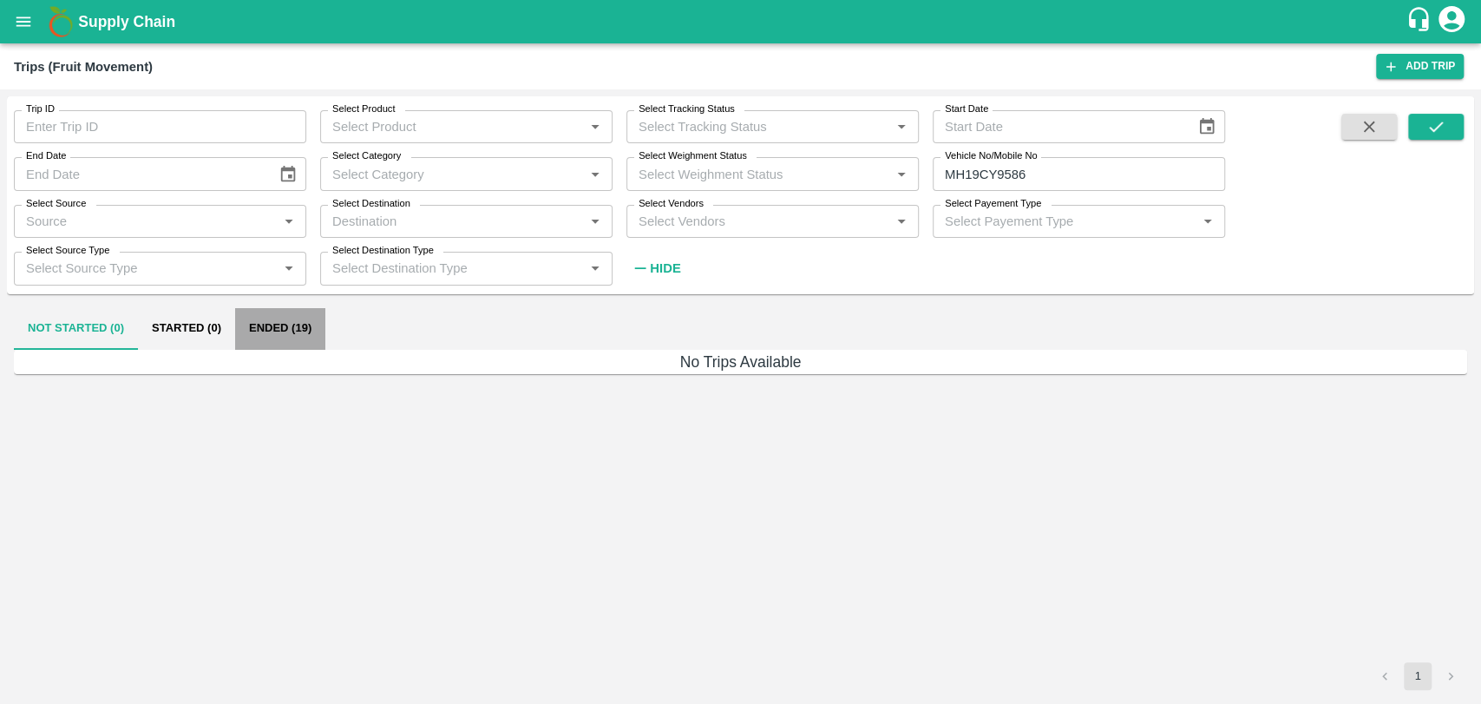
click at [288, 331] on button "Ended (19)" at bounding box center [280, 329] width 90 height 42
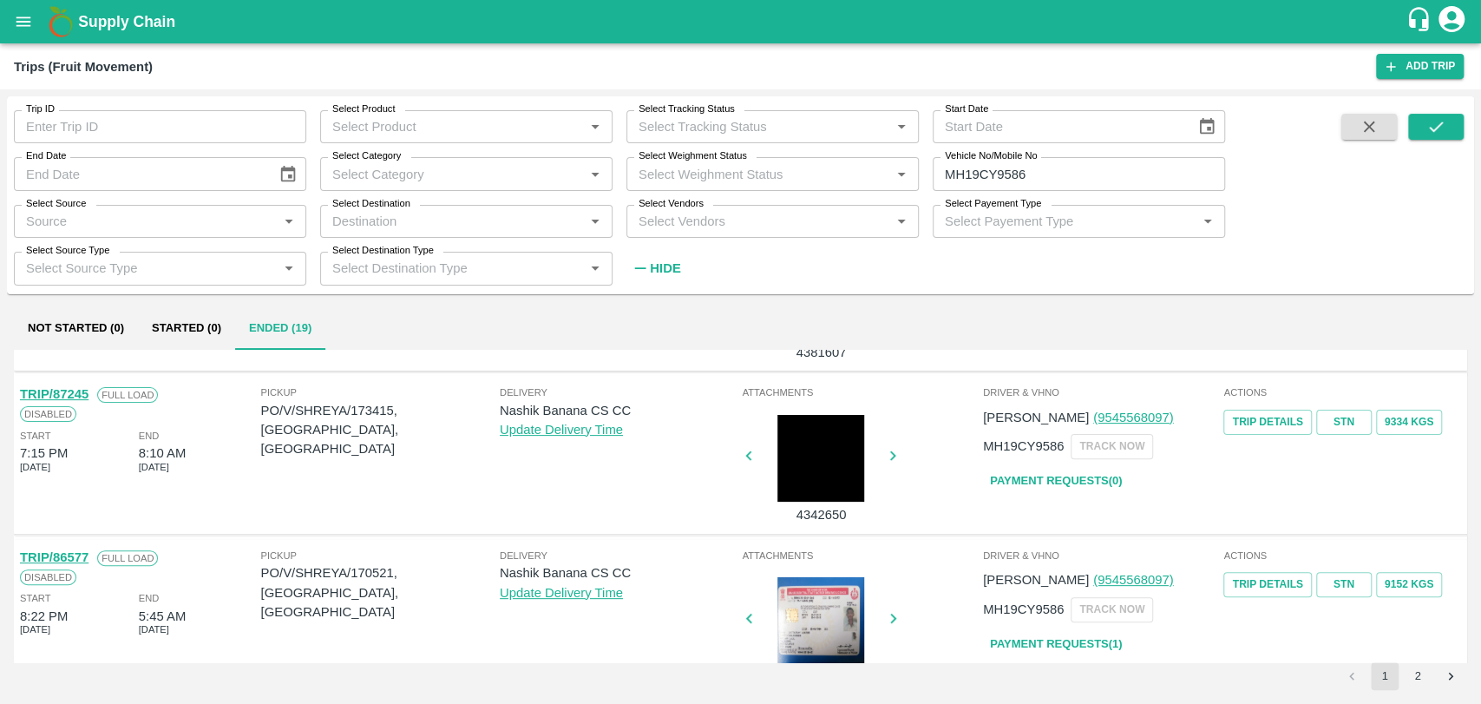
scroll to position [482, 0]
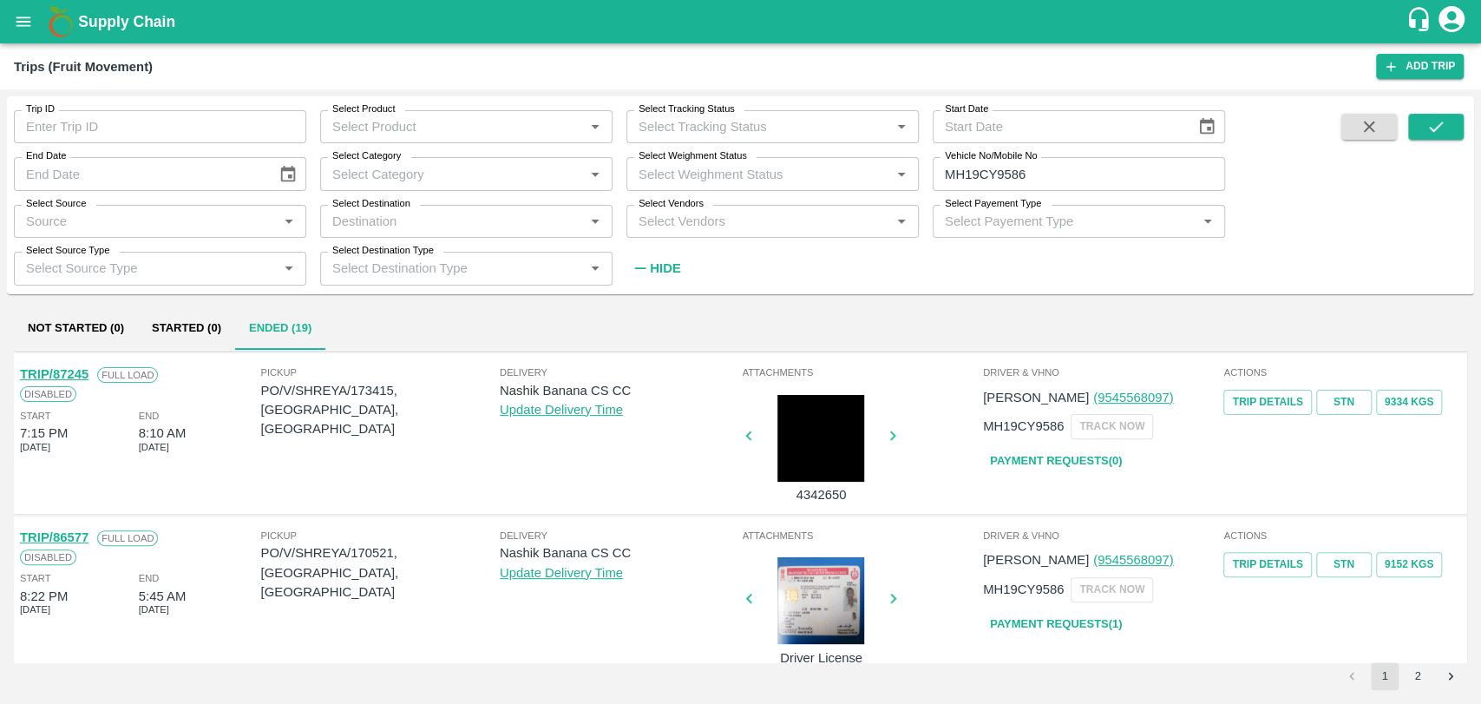
click at [74, 376] on link "TRIP/87245" at bounding box center [54, 374] width 69 height 14
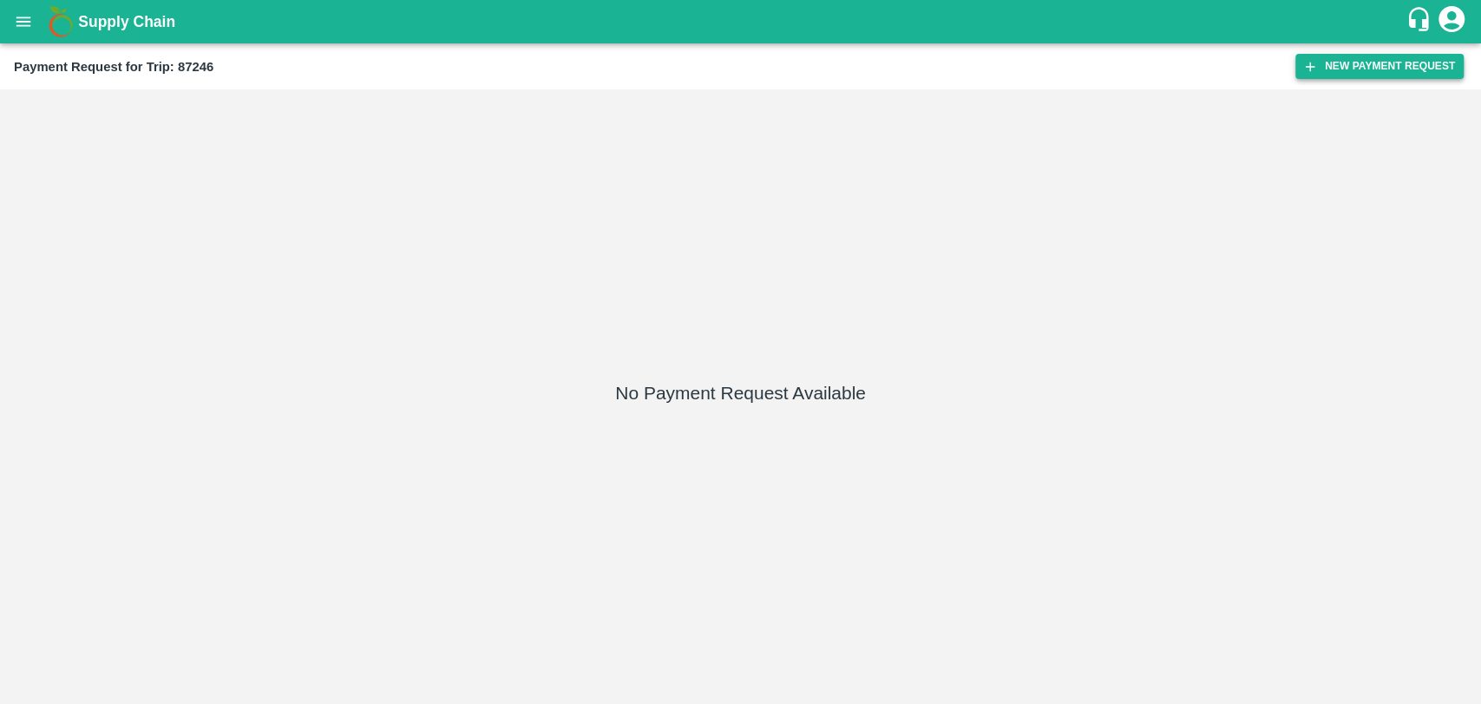
click at [1446, 59] on button "New Payment Request" at bounding box center [1380, 66] width 168 height 25
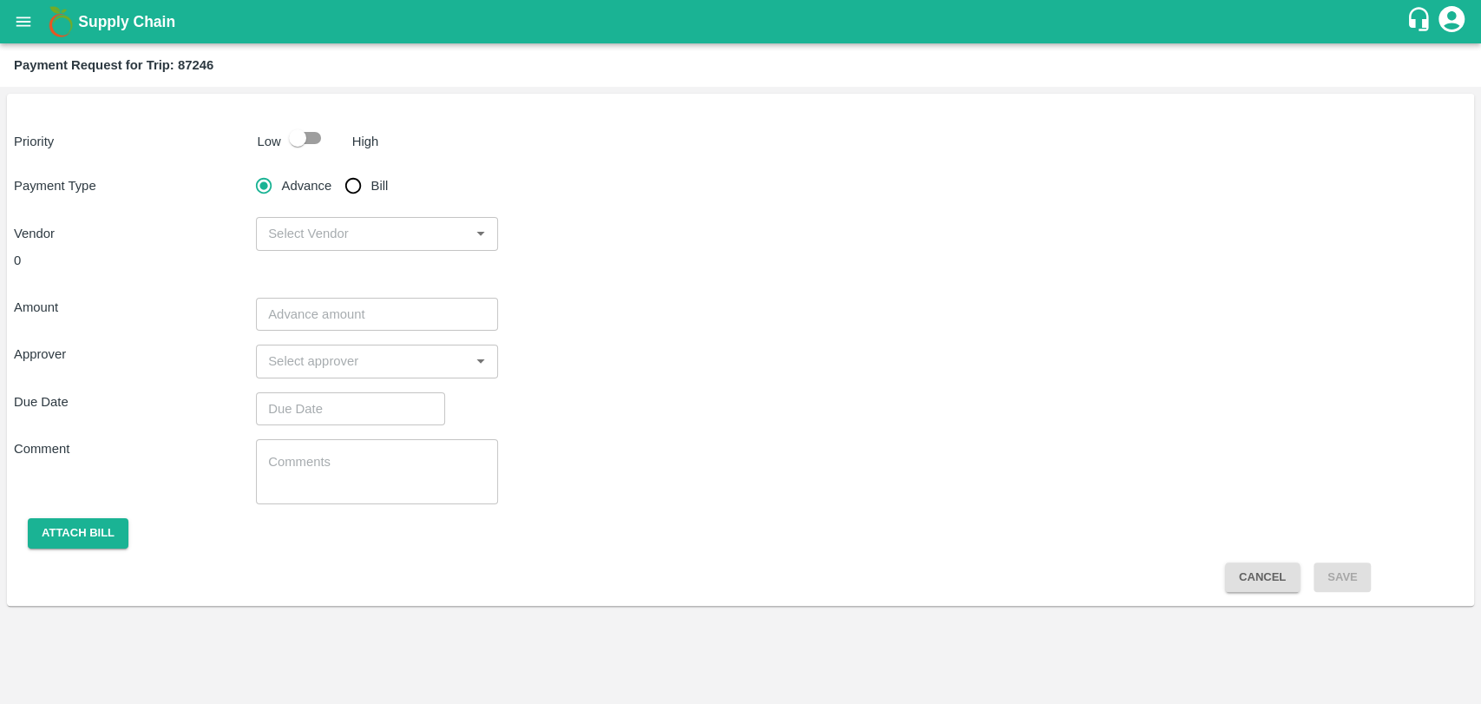
click at [298, 137] on input "checkbox" at bounding box center [297, 137] width 99 height 33
checkbox input "true"
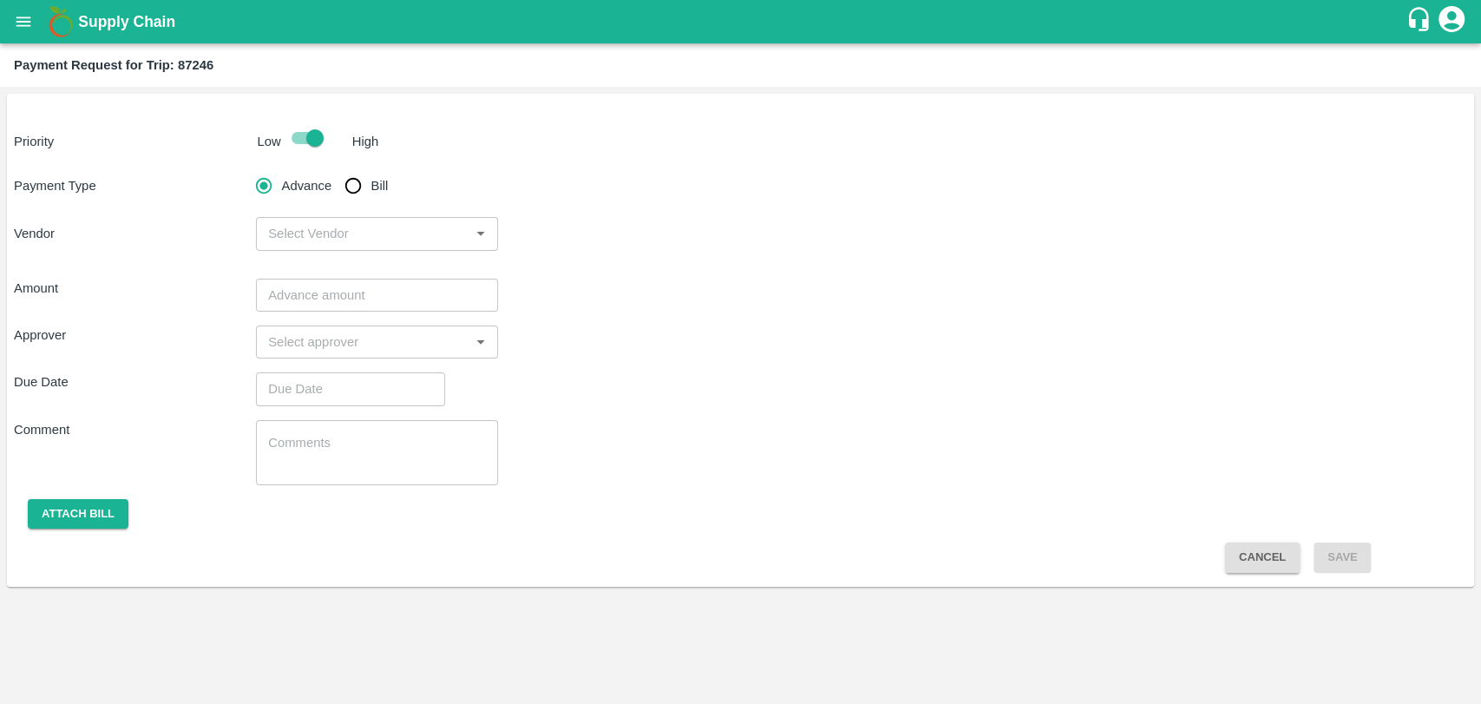
click at [340, 183] on input "Bill" at bounding box center [353, 185] width 35 height 35
radio input "true"
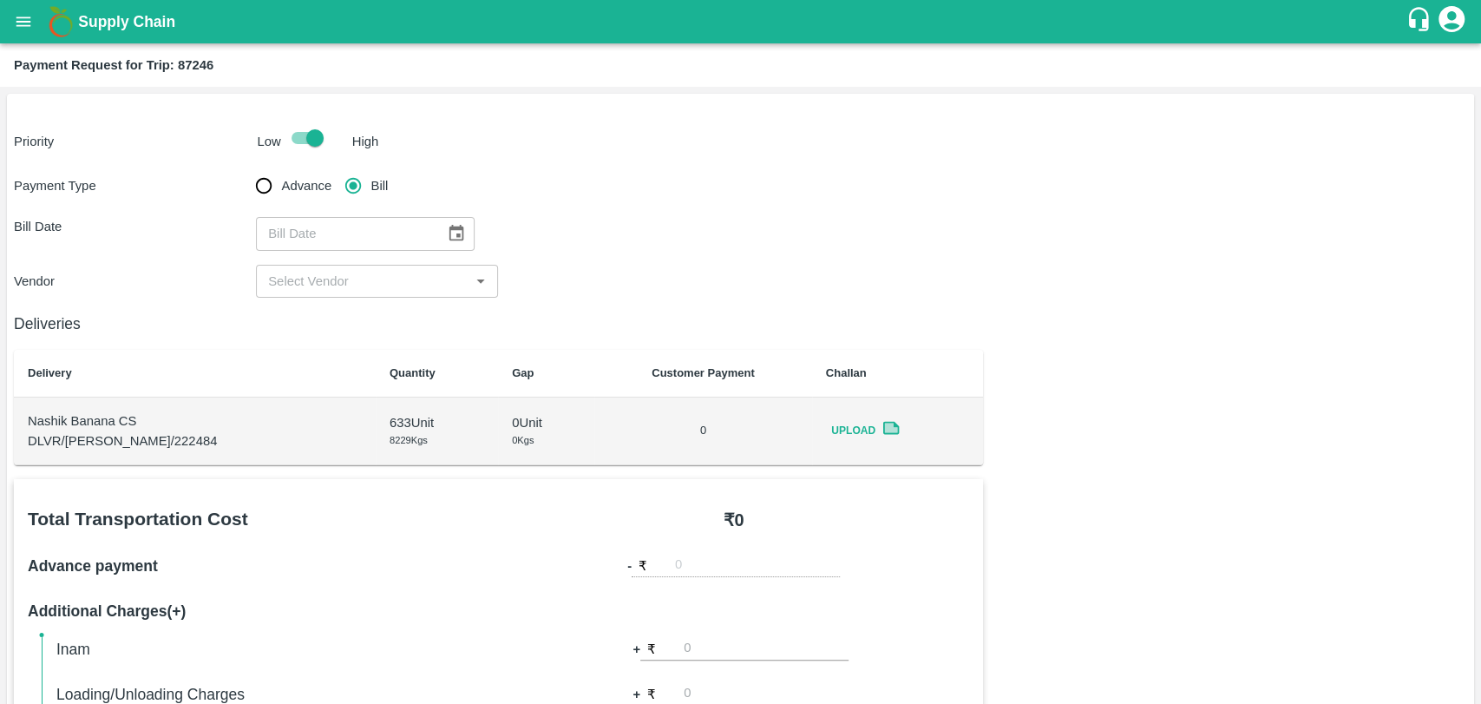
click at [447, 238] on icon "Choose date" at bounding box center [456, 233] width 19 height 19
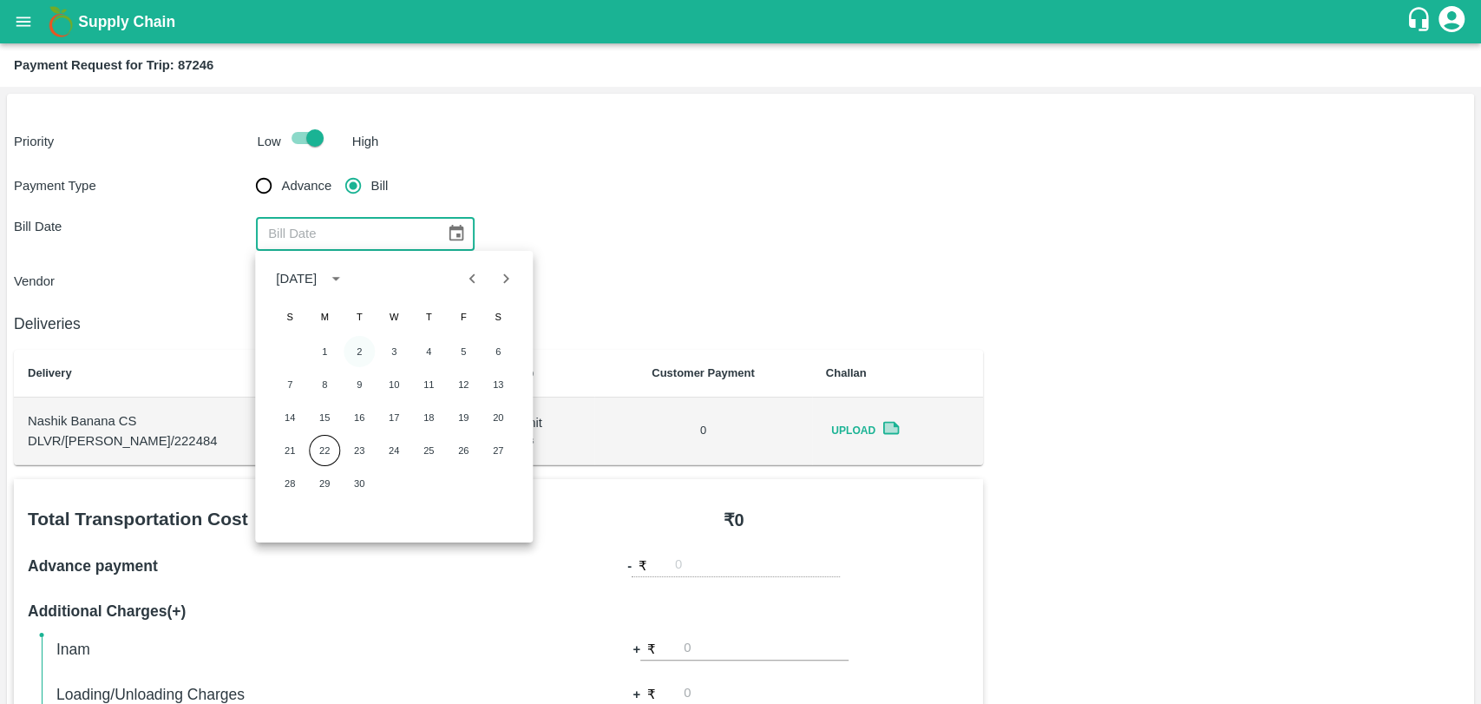
click at [361, 348] on button "2" at bounding box center [359, 351] width 31 height 31
type input "02/09/2025"
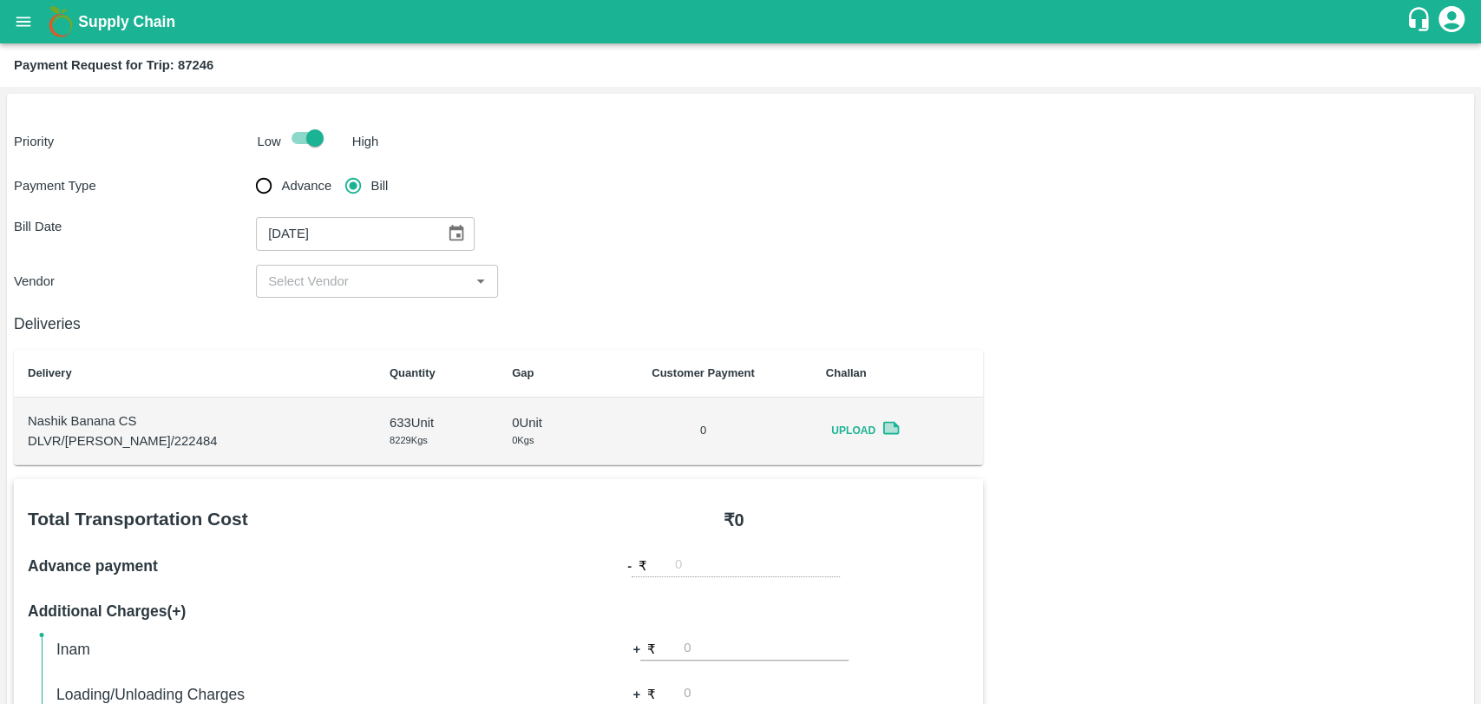
click at [328, 288] on input "input" at bounding box center [362, 281] width 203 height 23
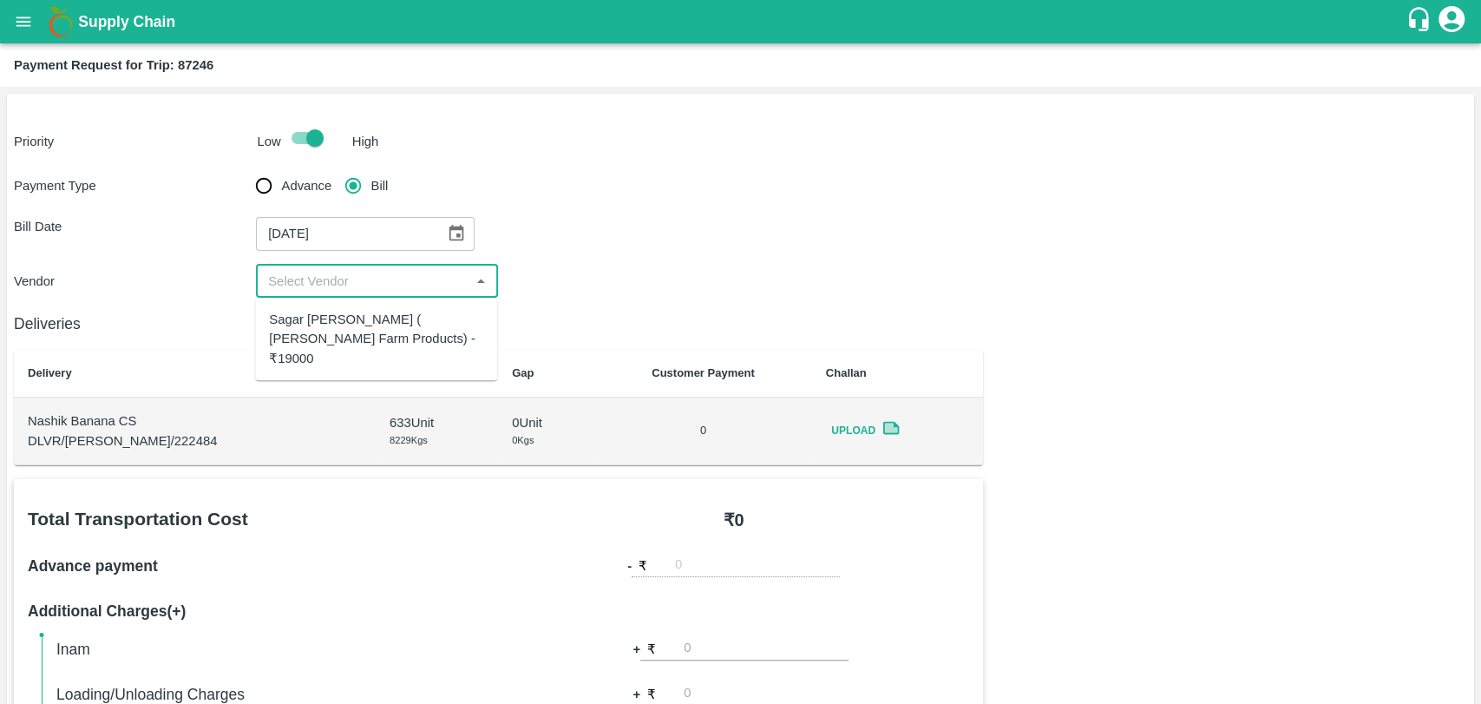
click at [328, 305] on div "Sagar Pramod Patil ( Shreyansh Farm Products) - ₹19000" at bounding box center [376, 339] width 242 height 69
type input "Sagar Pramod Patil ( Shreyansh Farm Products) - ₹19000"
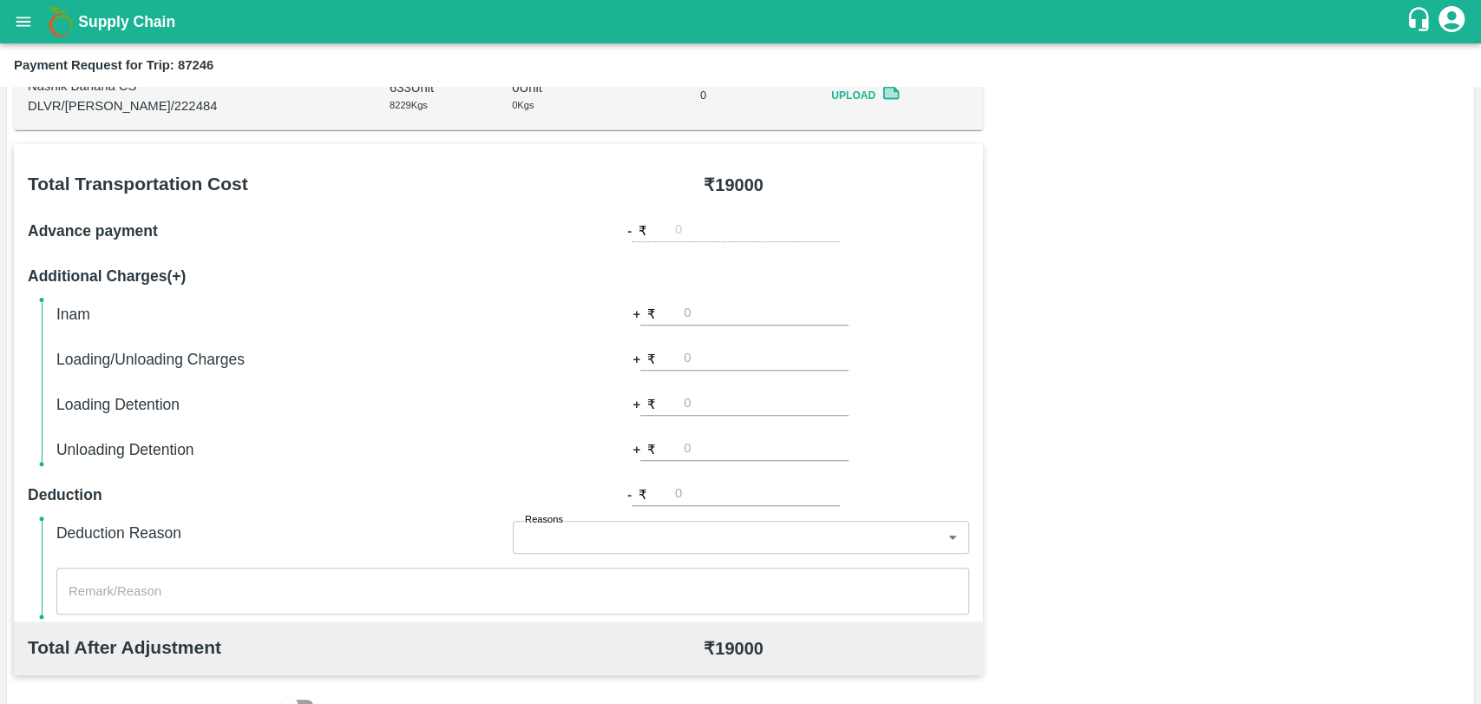
scroll to position [578, 0]
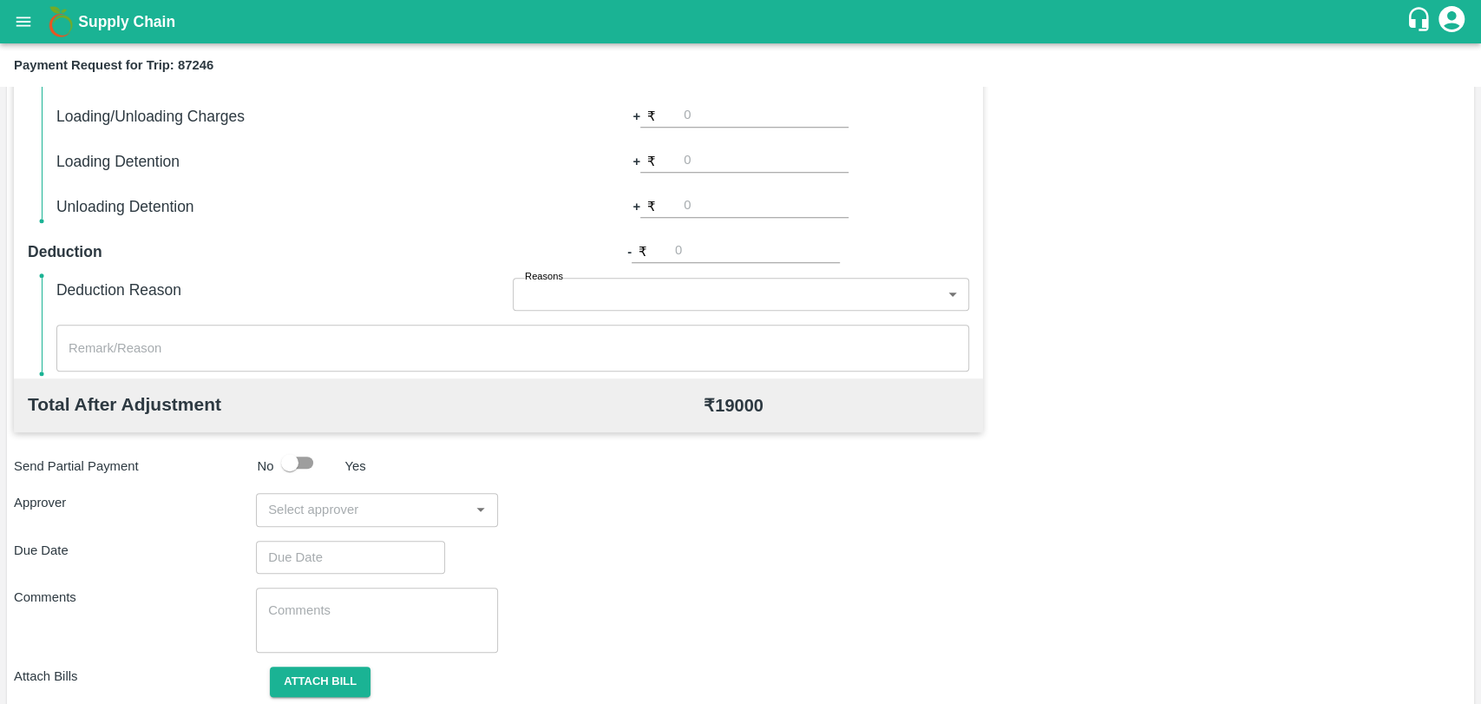
click at [383, 509] on input "input" at bounding box center [362, 509] width 203 height 23
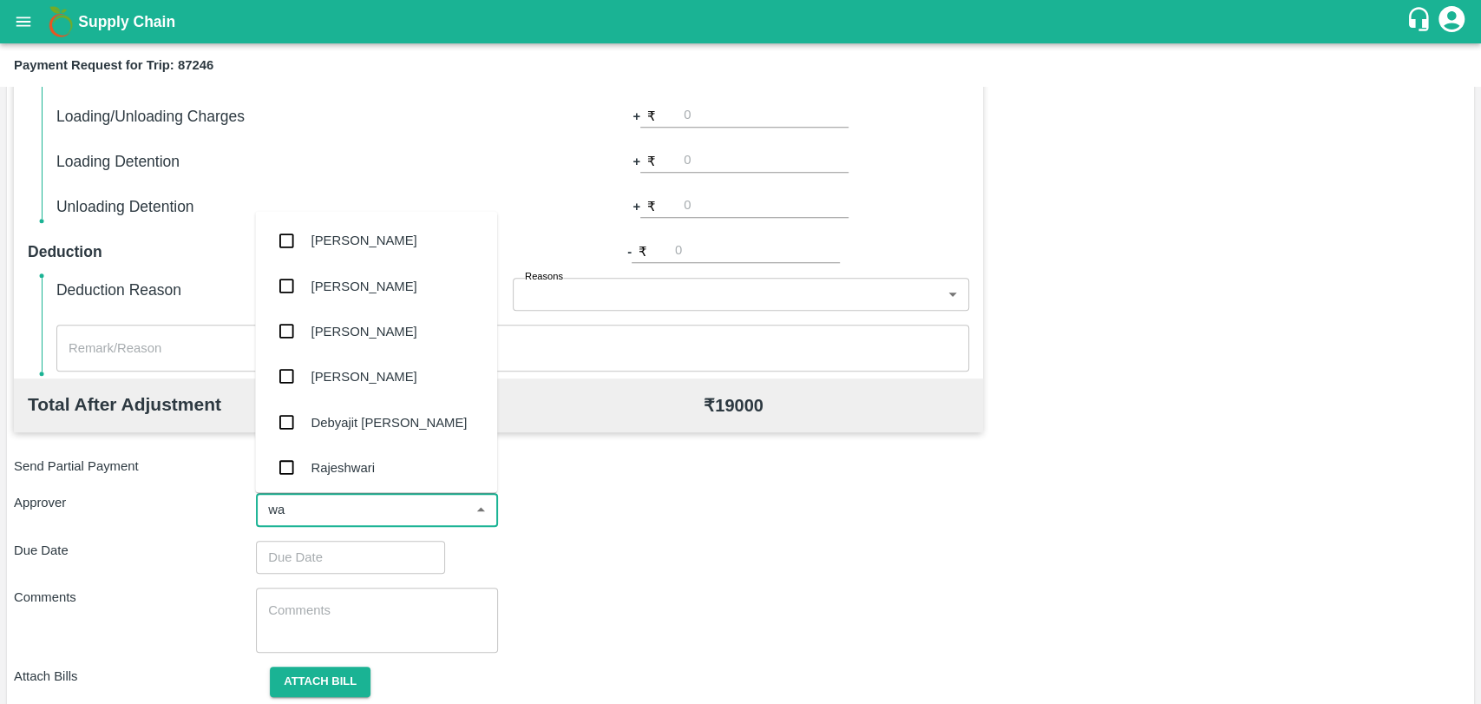
type input "wag"
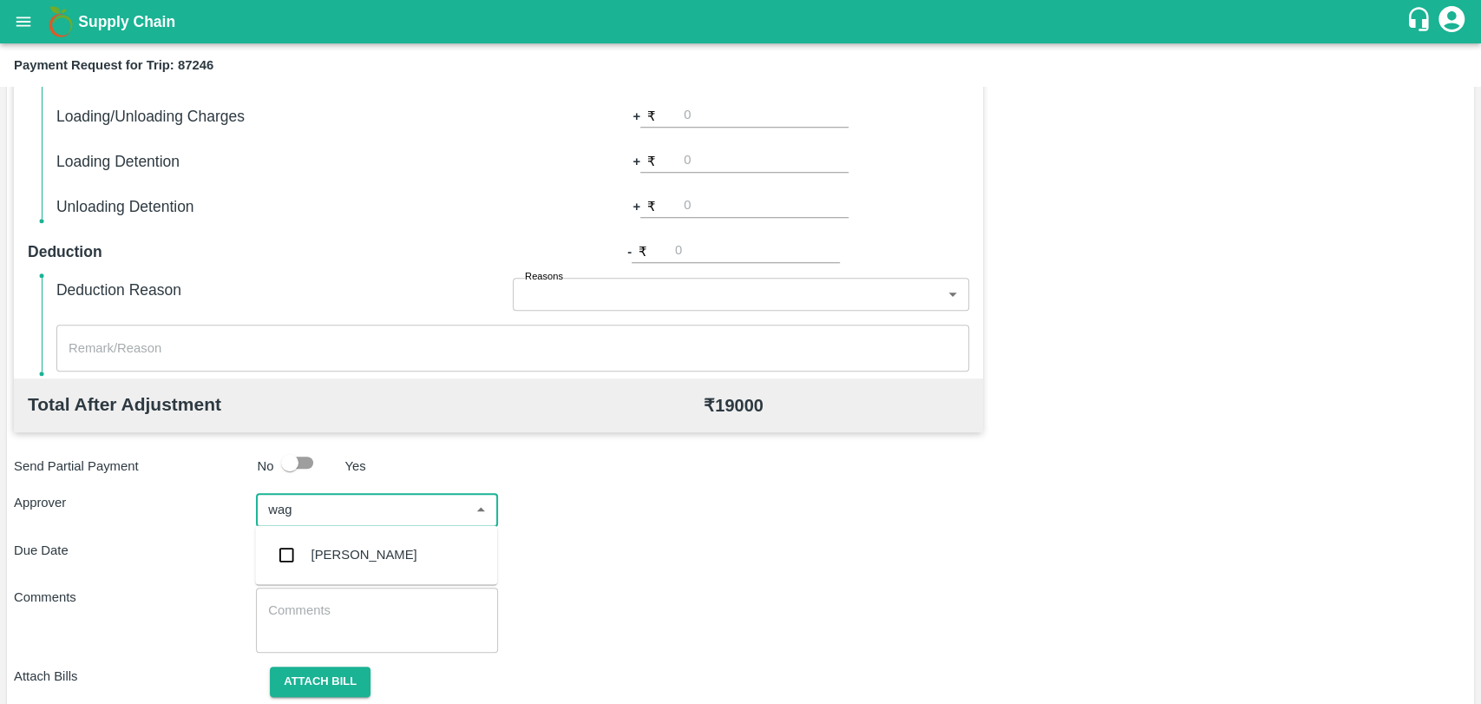
click at [375, 543] on div "Prasad Waghade" at bounding box center [376, 554] width 242 height 45
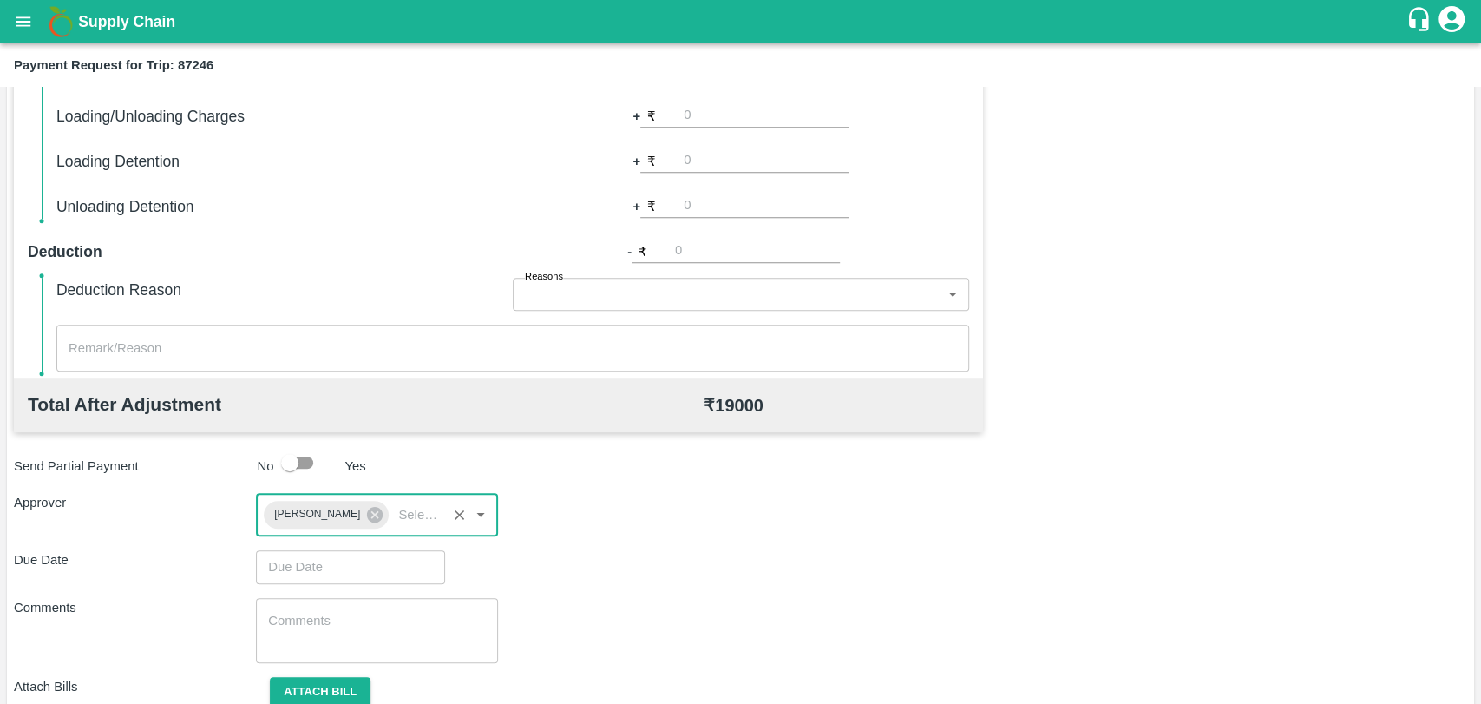
type input "DD/MM/YYYY hh:mm aa"
click at [337, 568] on input "DD/MM/YYYY hh:mm aa" at bounding box center [344, 566] width 177 height 33
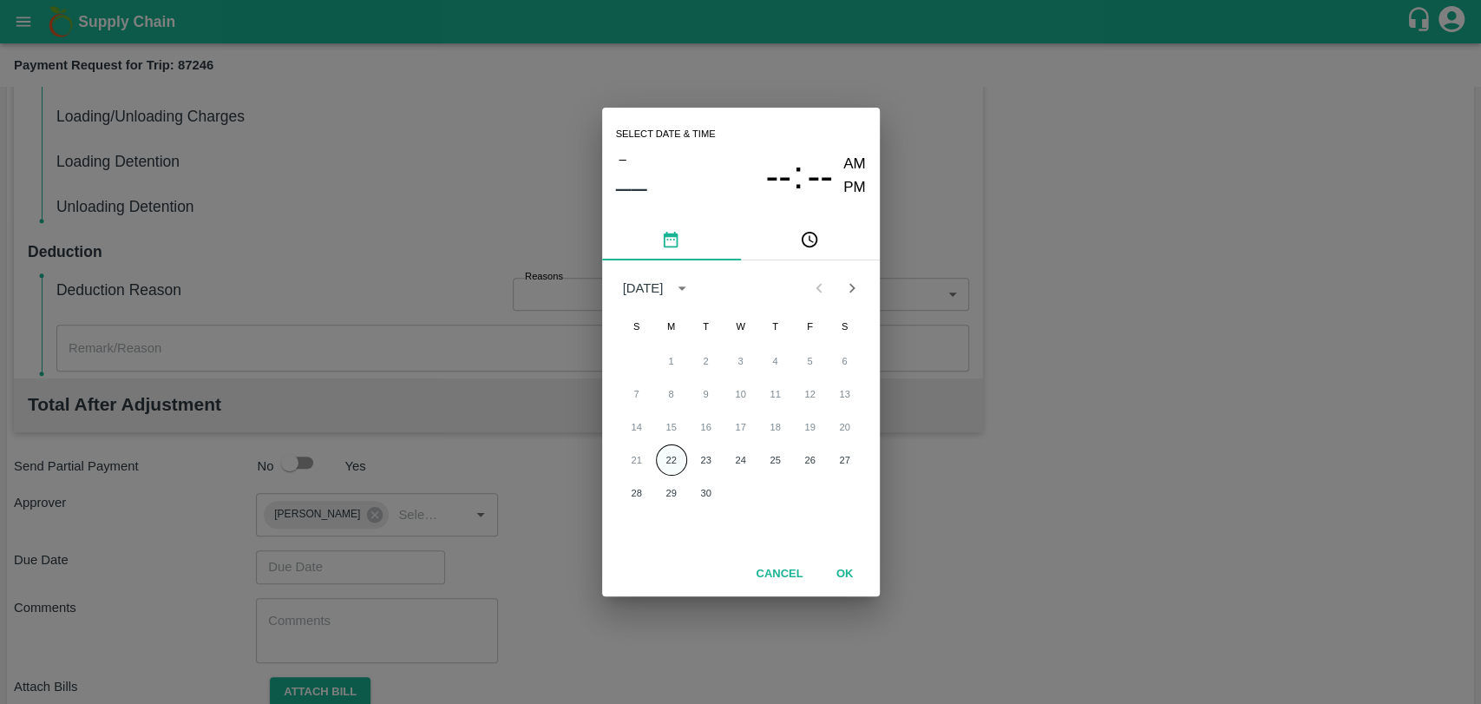
click at [660, 453] on button "22" at bounding box center [671, 459] width 31 height 31
type input "22/09/2025 12:00 AM"
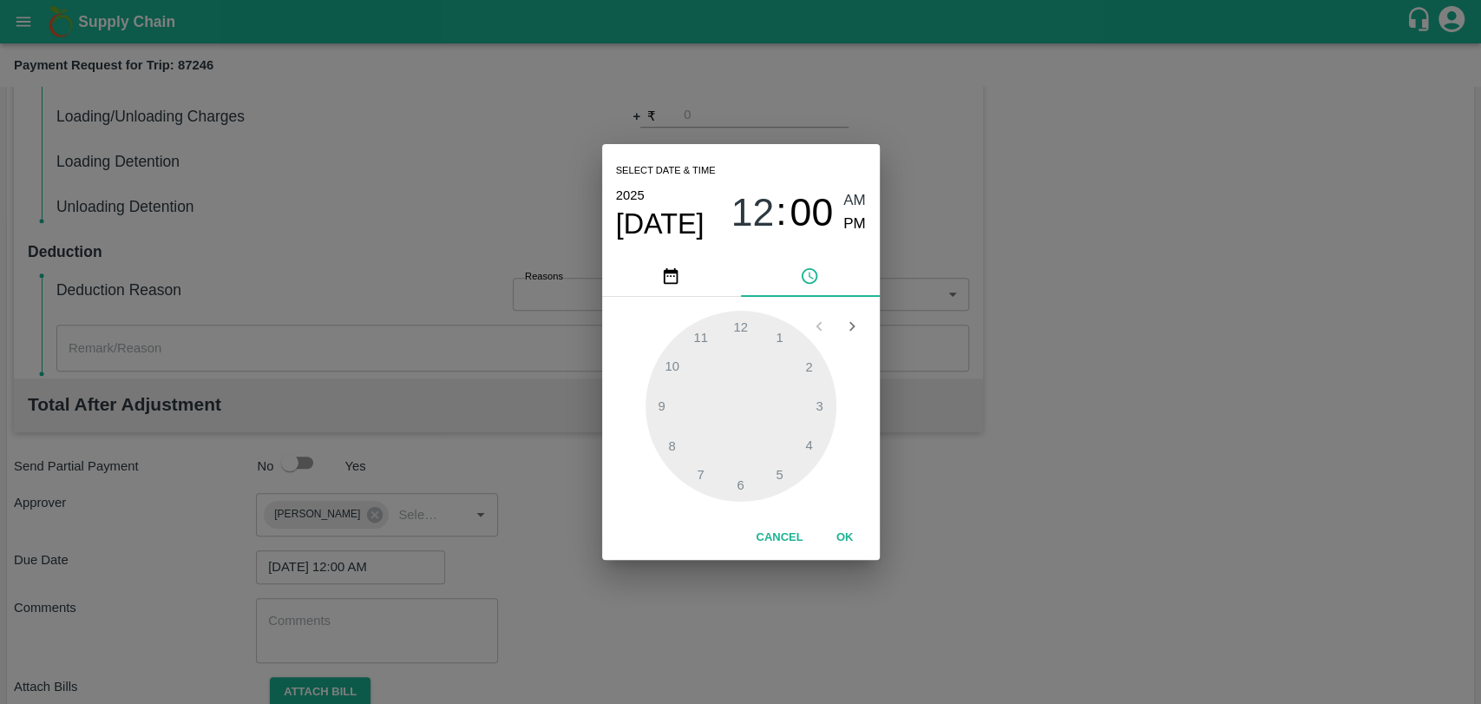
click at [840, 539] on button "OK" at bounding box center [845, 537] width 56 height 30
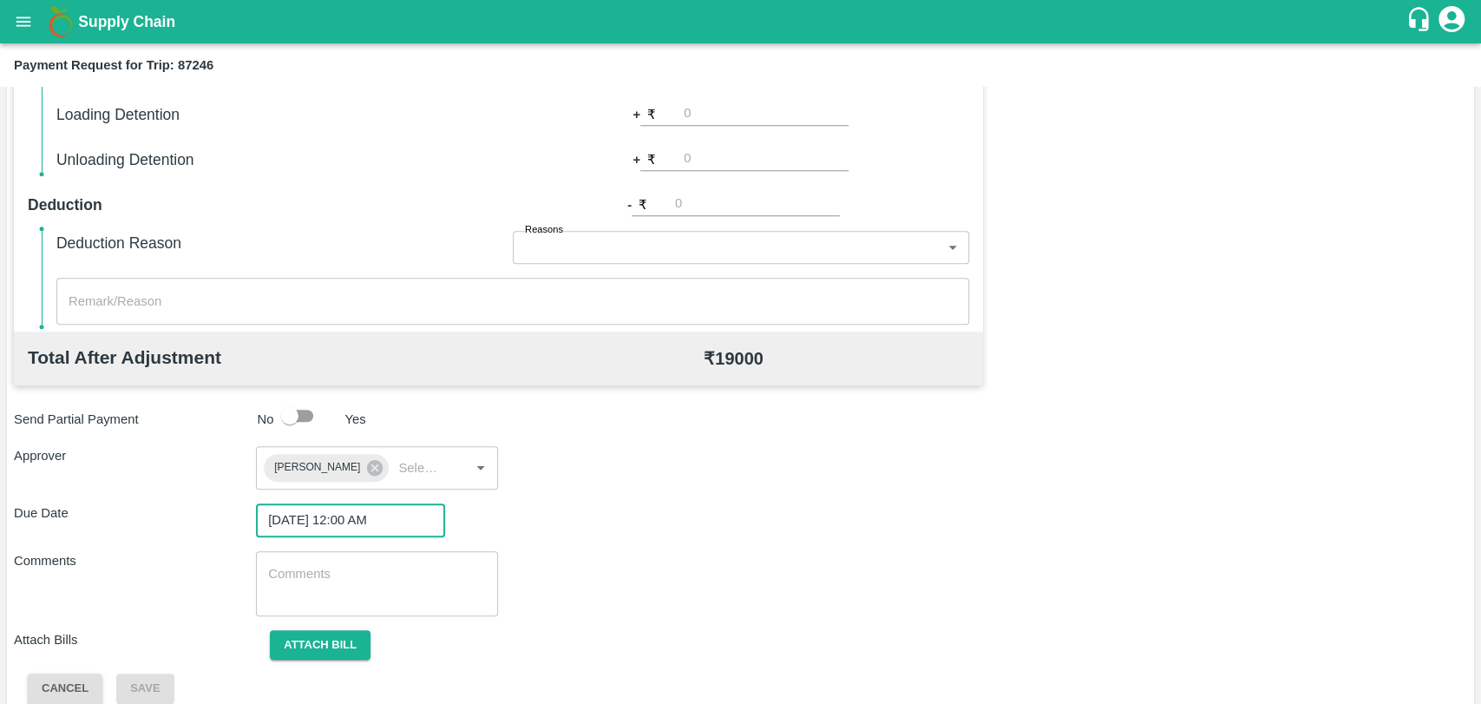
scroll to position [646, 0]
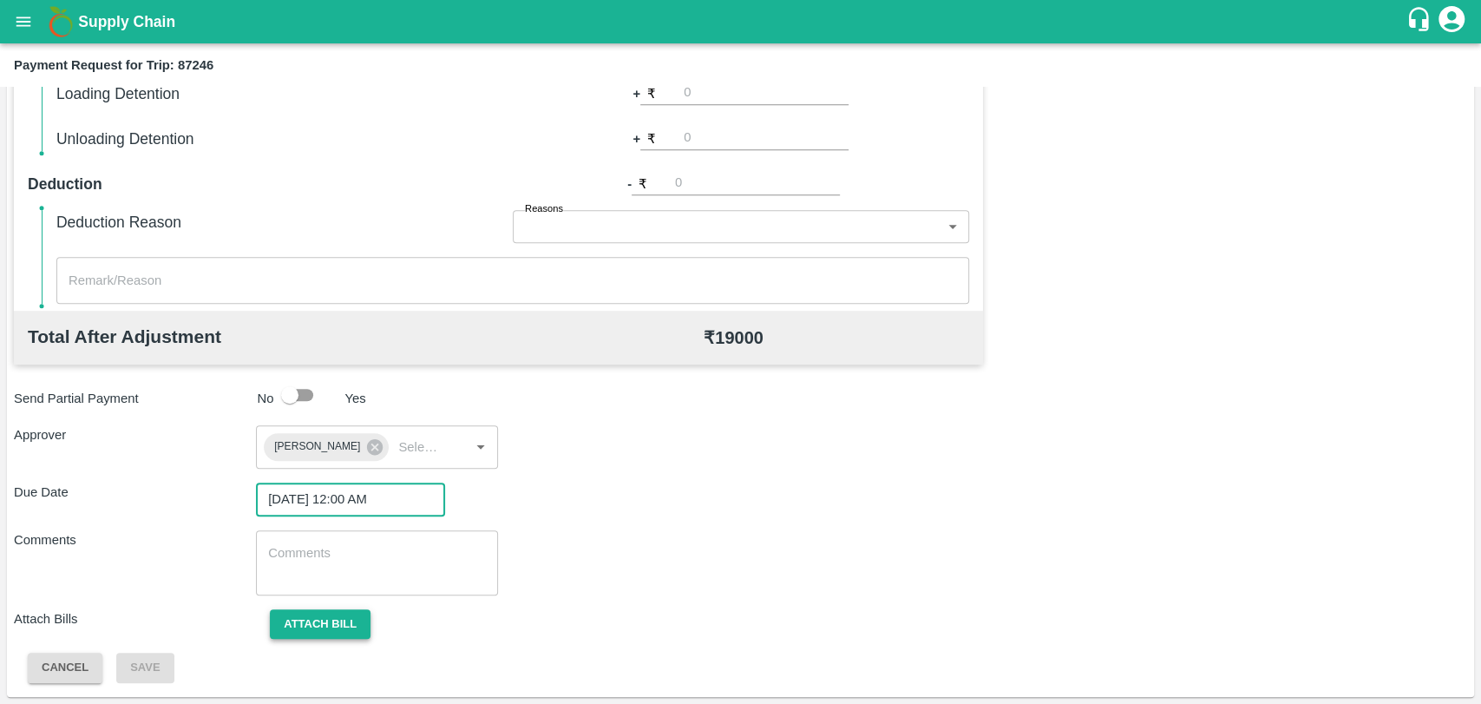
click at [354, 623] on button "Attach bill" at bounding box center [320, 624] width 101 height 30
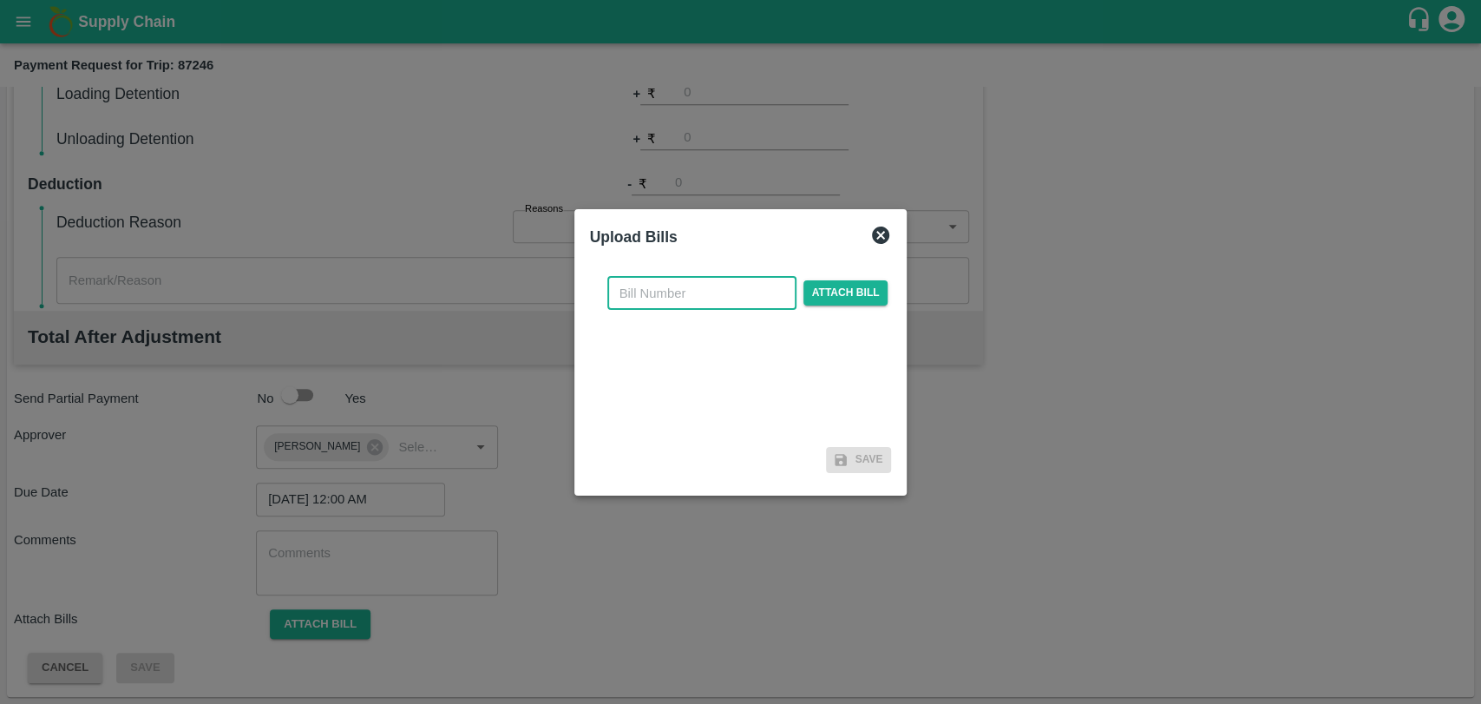
click at [634, 280] on input "text" at bounding box center [701, 293] width 189 height 33
type input "425"
click at [837, 286] on span "Attach bill" at bounding box center [846, 292] width 85 height 25
click at [0, 0] on input "Attach bill" at bounding box center [0, 0] width 0 height 0
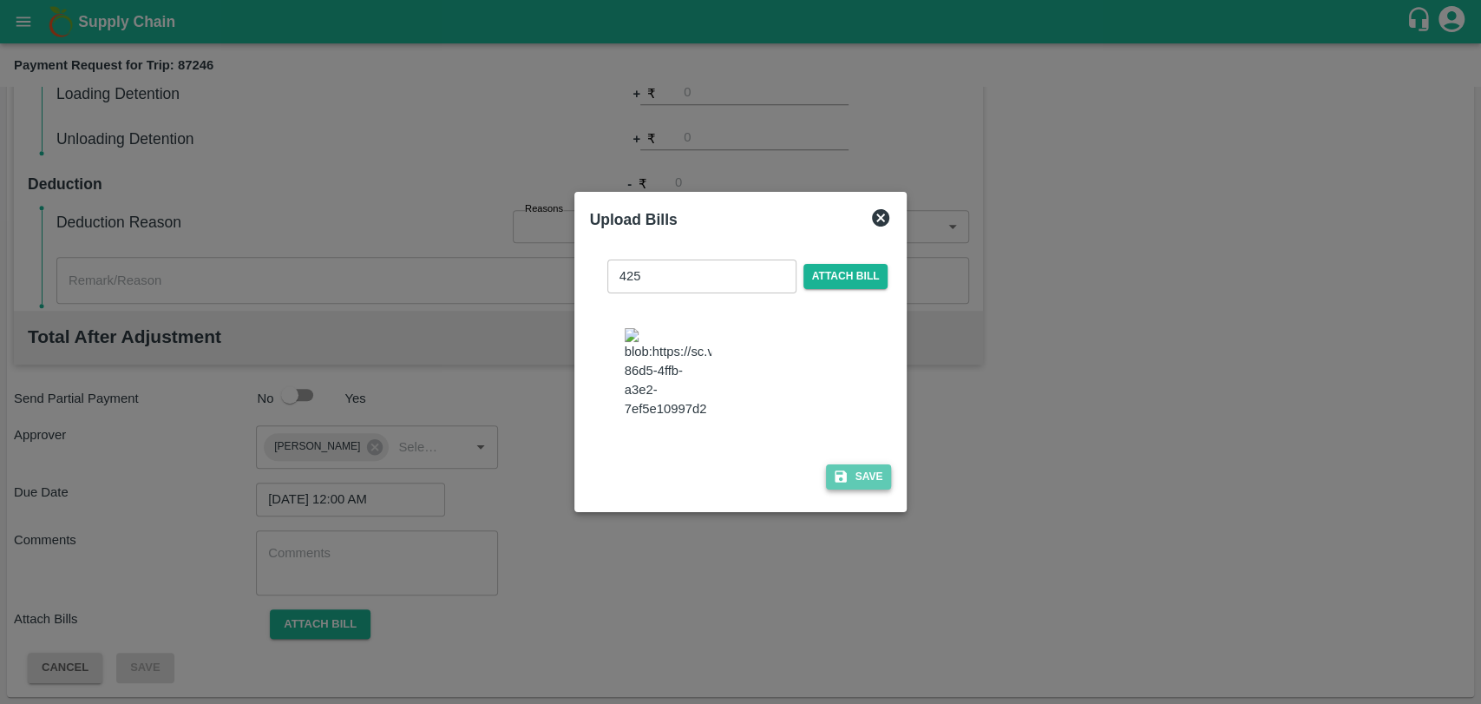
click at [840, 469] on icon "button" at bounding box center [841, 477] width 16 height 16
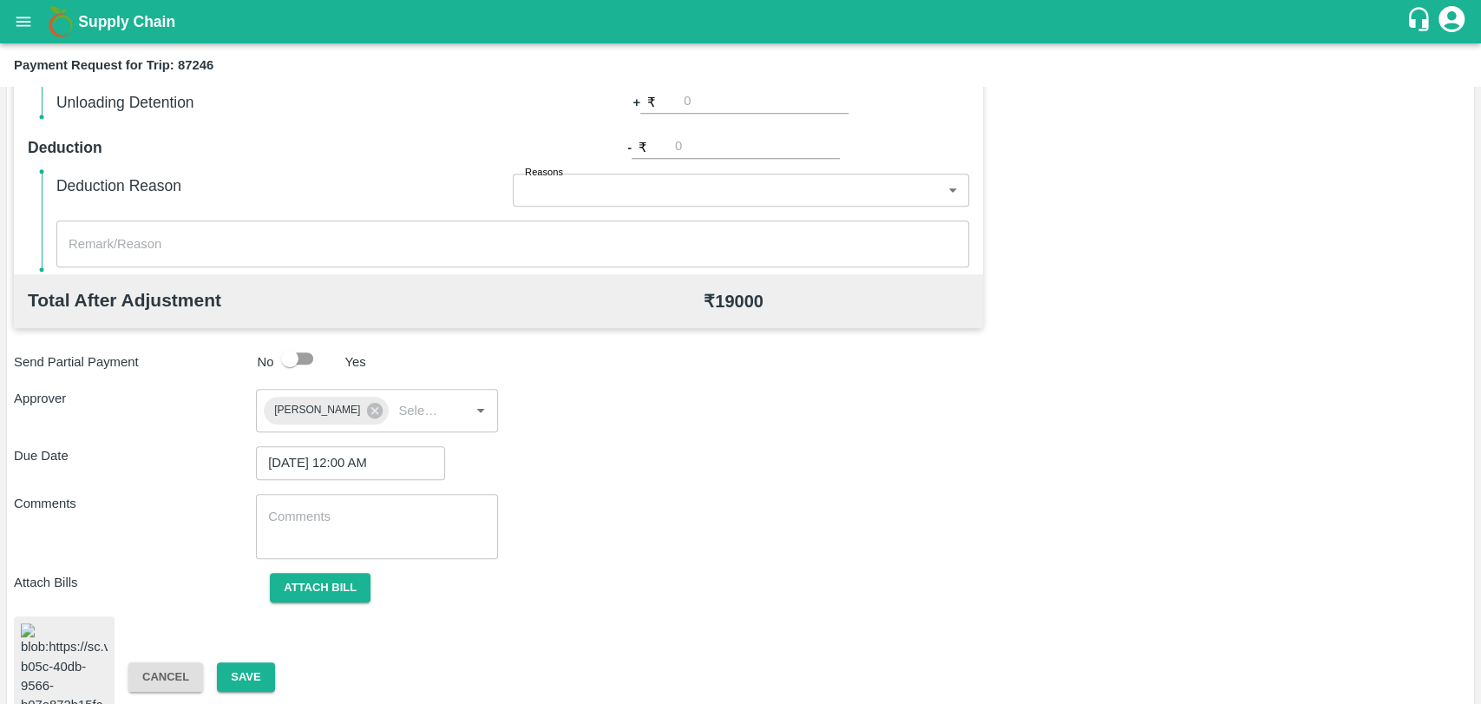
scroll to position [712, 0]
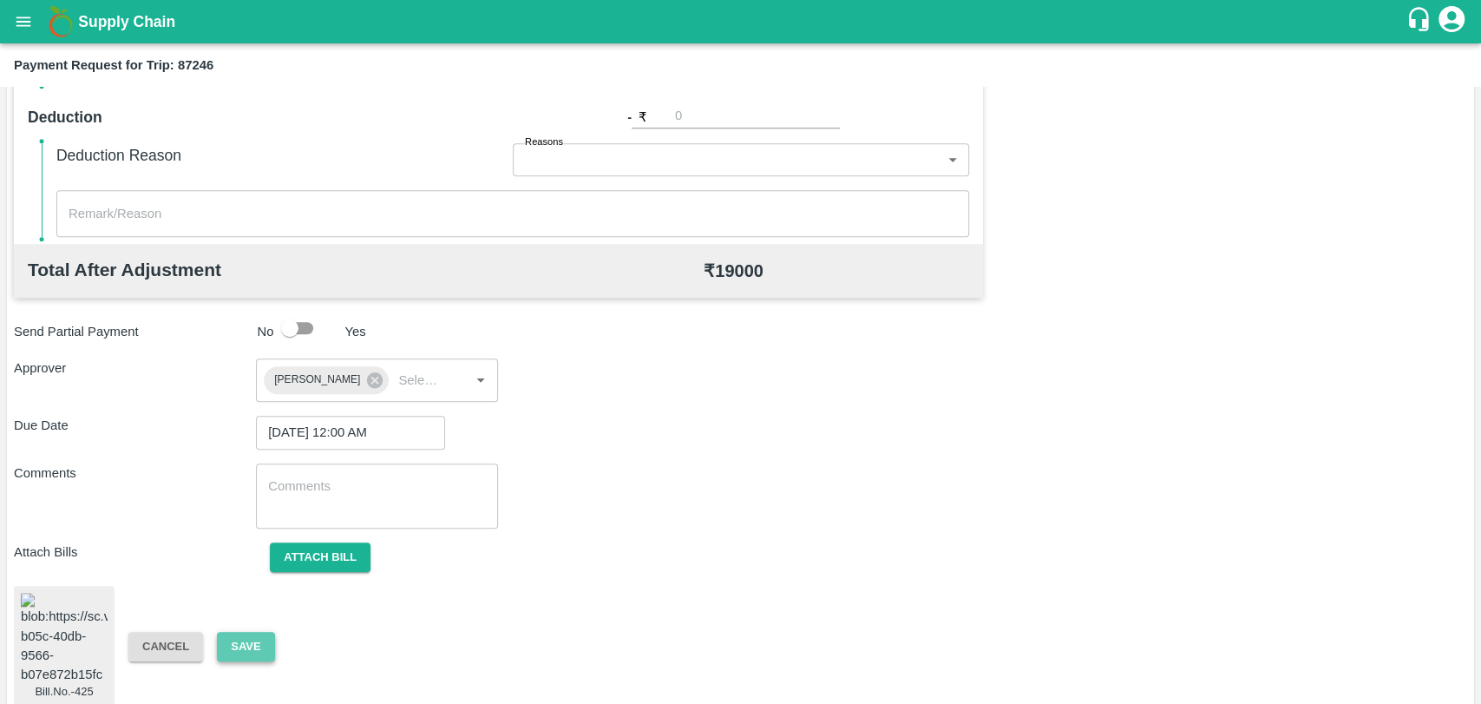
click at [239, 632] on button "Save" at bounding box center [245, 647] width 57 height 30
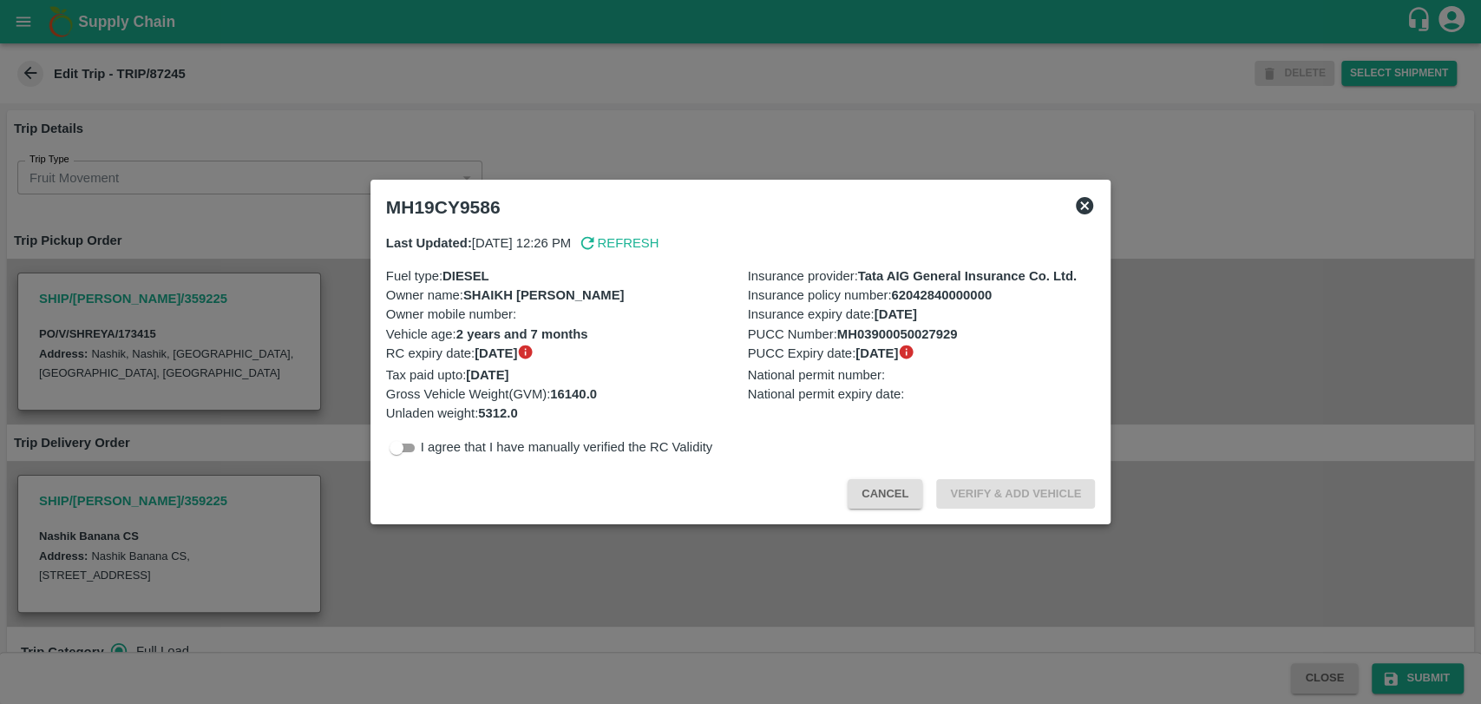
click at [861, 491] on button "Cancel" at bounding box center [885, 494] width 75 height 30
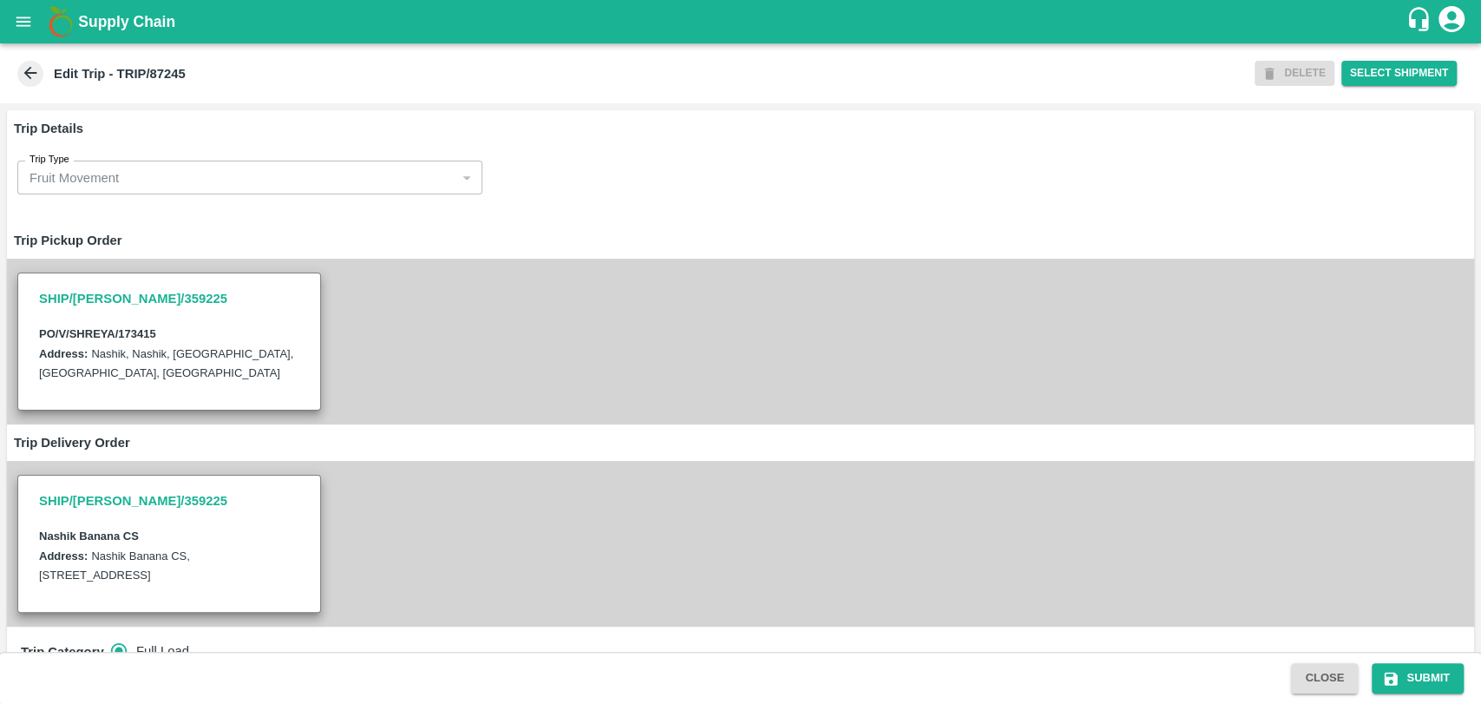
scroll to position [482, 0]
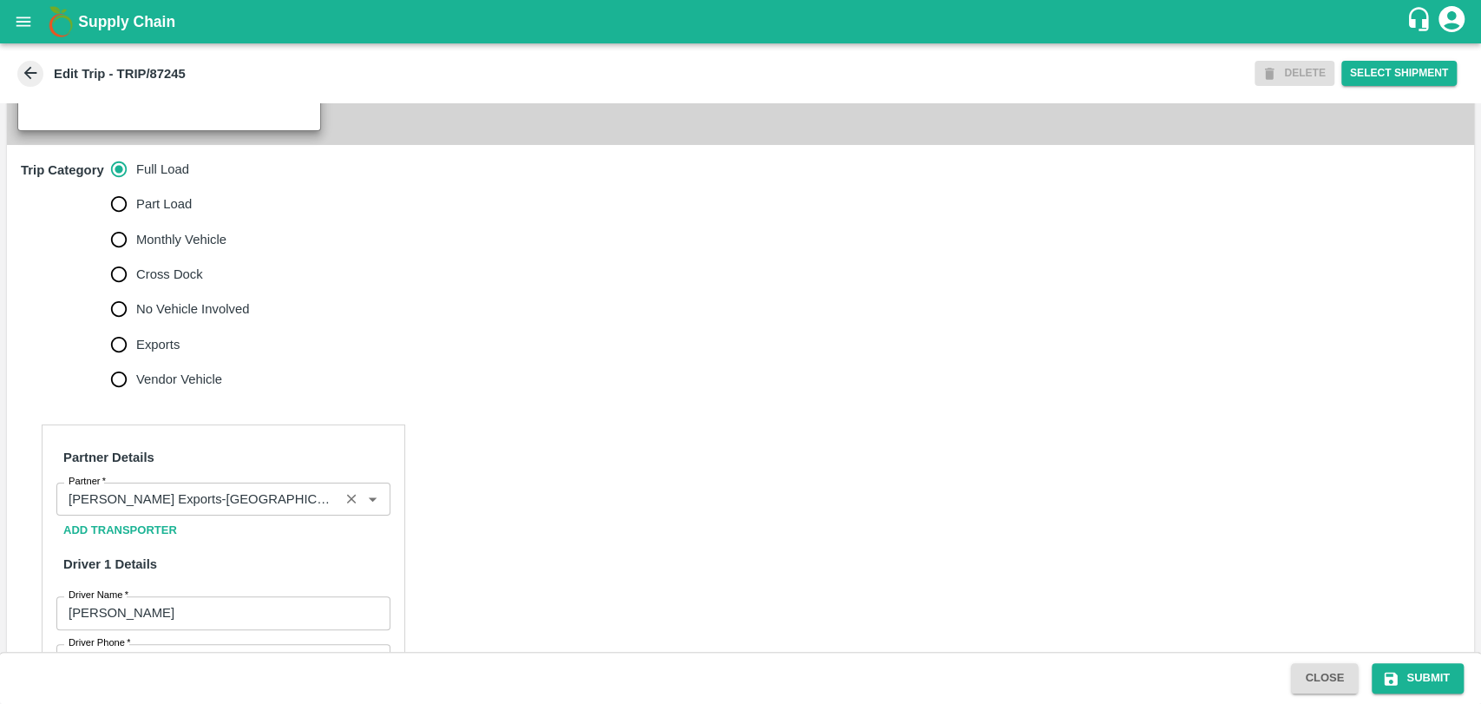
click at [218, 510] on input "Partner   *" at bounding box center [198, 499] width 272 height 23
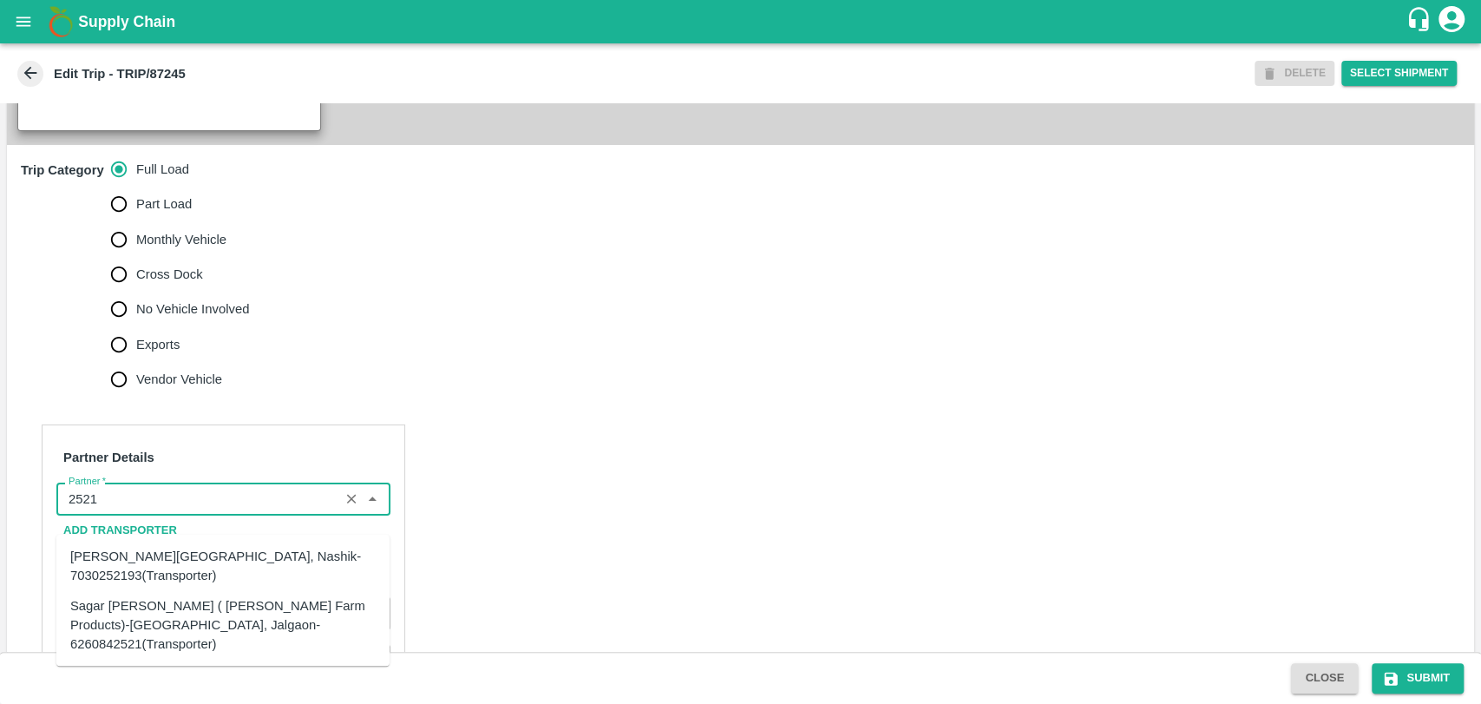
click at [166, 560] on div "[PERSON_NAME][GEOGRAPHIC_DATA], Nashik-7030252193(Transporter)" at bounding box center [222, 566] width 305 height 39
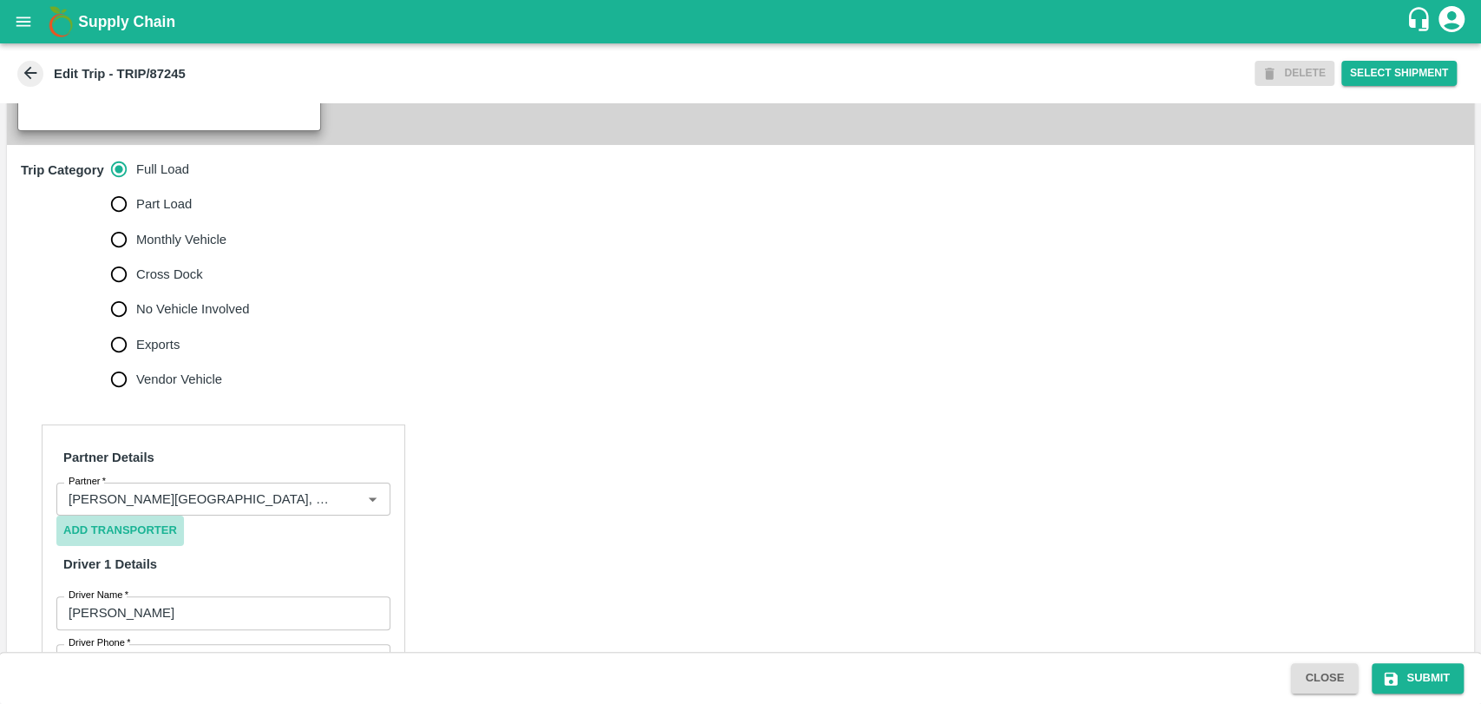
click at [166, 546] on button "Add Transporter" at bounding box center [120, 530] width 128 height 30
click at [186, 510] on input "Partner   *" at bounding box center [198, 499] width 272 height 23
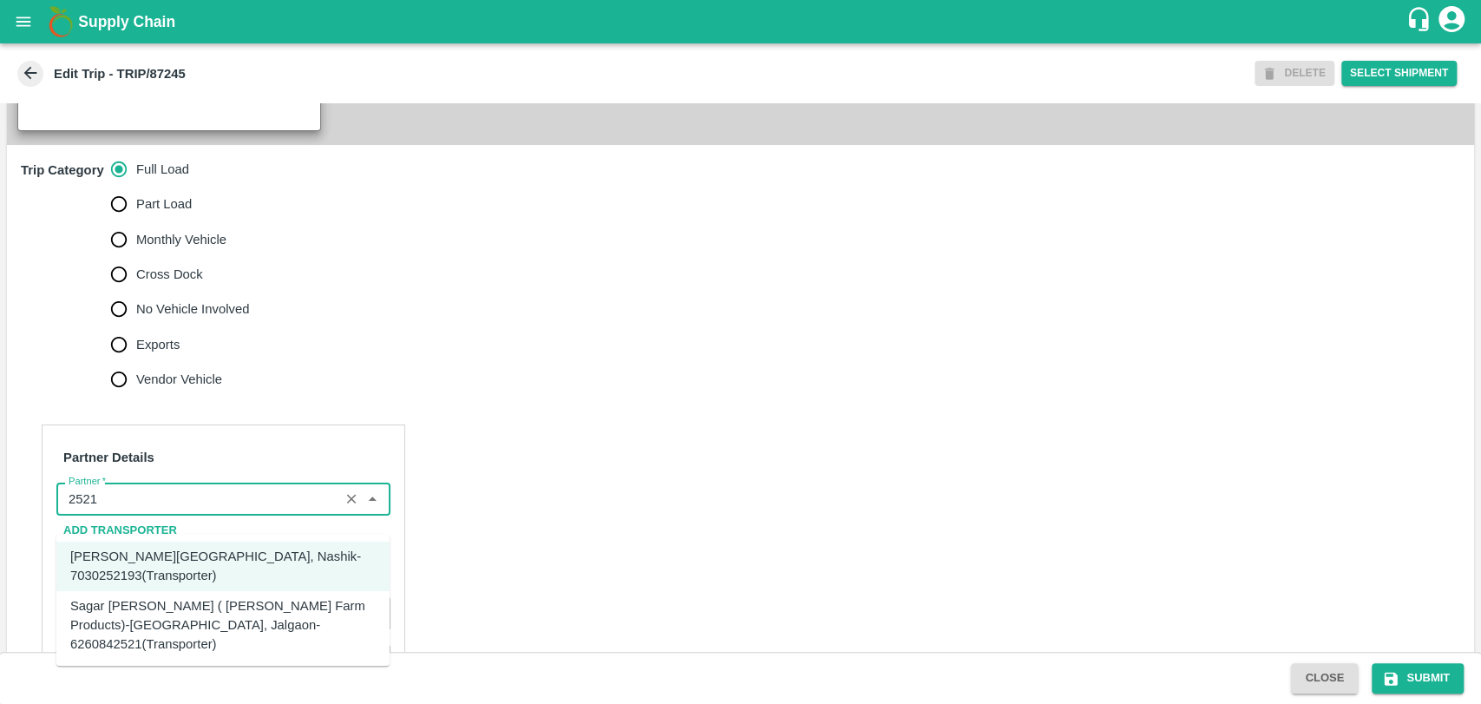
click at [167, 644] on ul "[PERSON_NAME], Nashik-7030252193(Transporter) Sagar [PERSON_NAME] ( [PERSON_NAM…" at bounding box center [222, 600] width 333 height 131
click at [167, 630] on div "Sagar [PERSON_NAME] ( [PERSON_NAME] Farm Products)-[GEOGRAPHIC_DATA], Jalgaon-6…" at bounding box center [222, 625] width 305 height 58
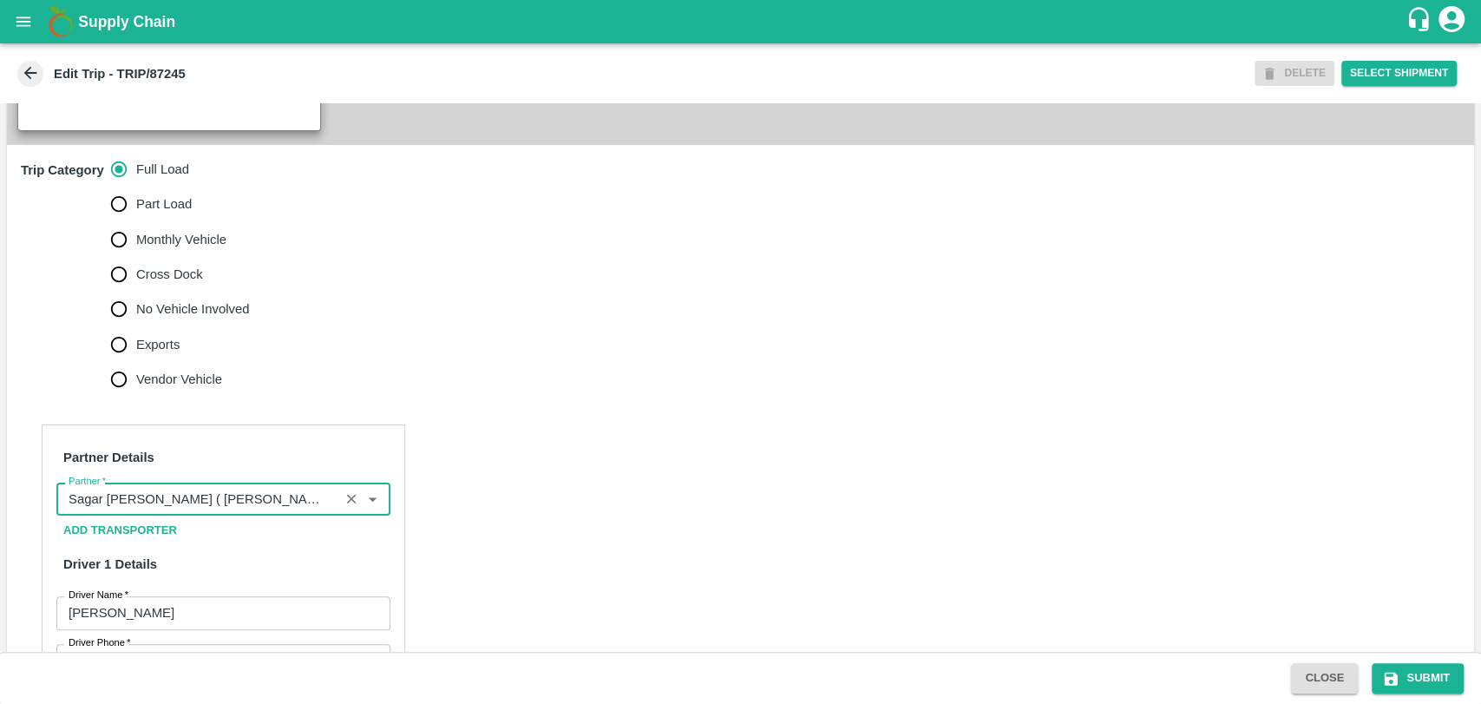
scroll to position [1060, 0]
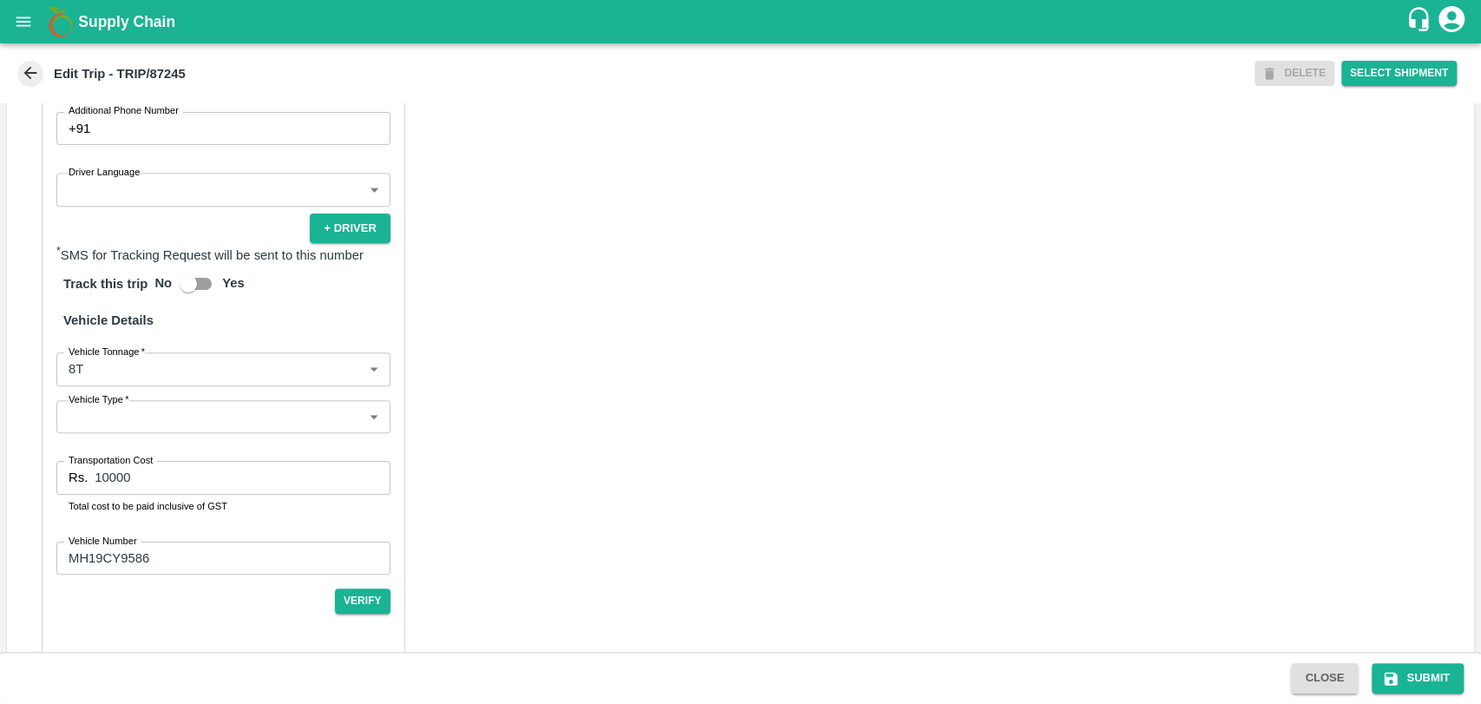
type input "Sagar [PERSON_NAME] ( [PERSON_NAME] Farm Products)-[GEOGRAPHIC_DATA], Jalgaon-6…"
click at [95, 358] on label "Vehicle Tonnage   *" at bounding box center [107, 351] width 76 height 14
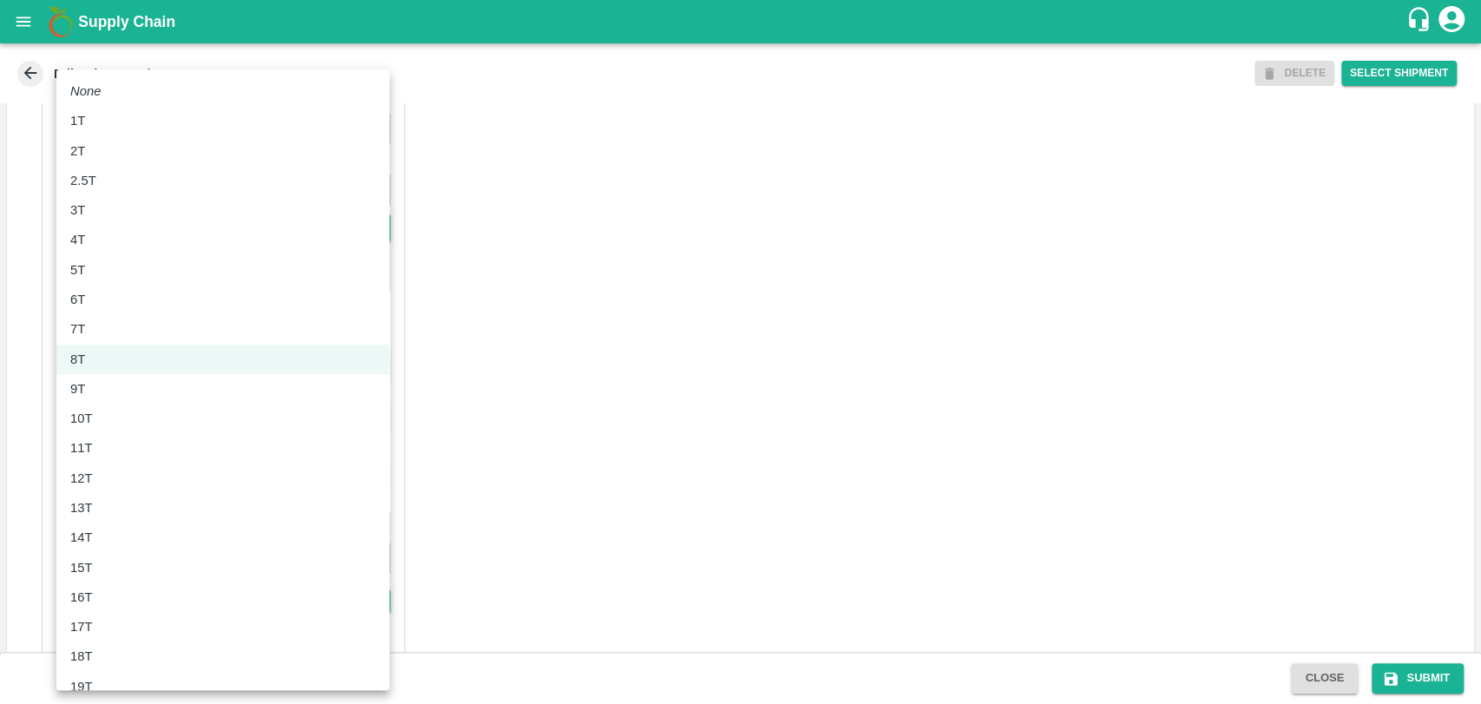
click at [89, 394] on body "Supply Chain Edit Trip - TRIP/87245 DELETE Select Shipment Trip Details Trip Ty…" at bounding box center [740, 352] width 1481 height 704
click at [95, 410] on div "10T" at bounding box center [85, 418] width 31 height 19
type input "10000"
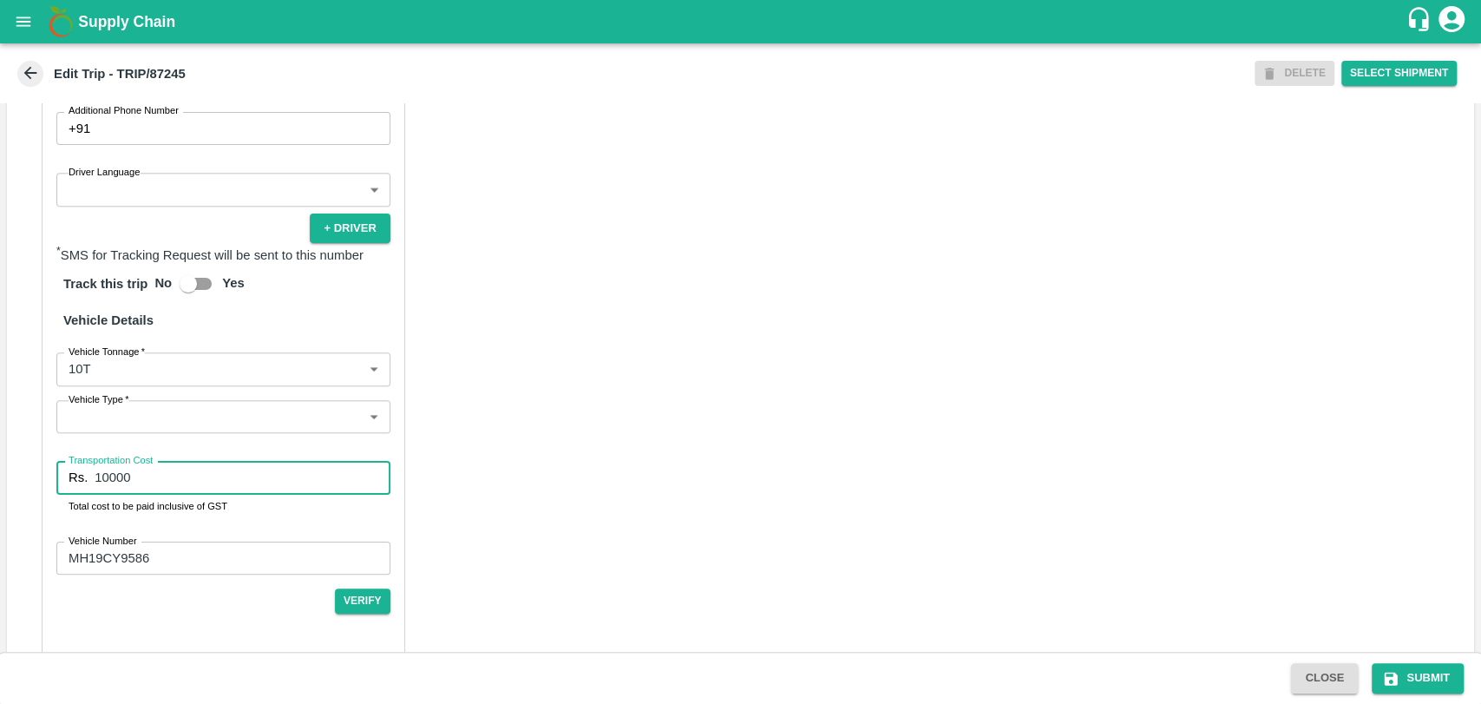
click at [108, 494] on input "10000" at bounding box center [242, 477] width 295 height 33
type input "19000"
click at [1417, 671] on button "Submit" at bounding box center [1418, 678] width 92 height 30
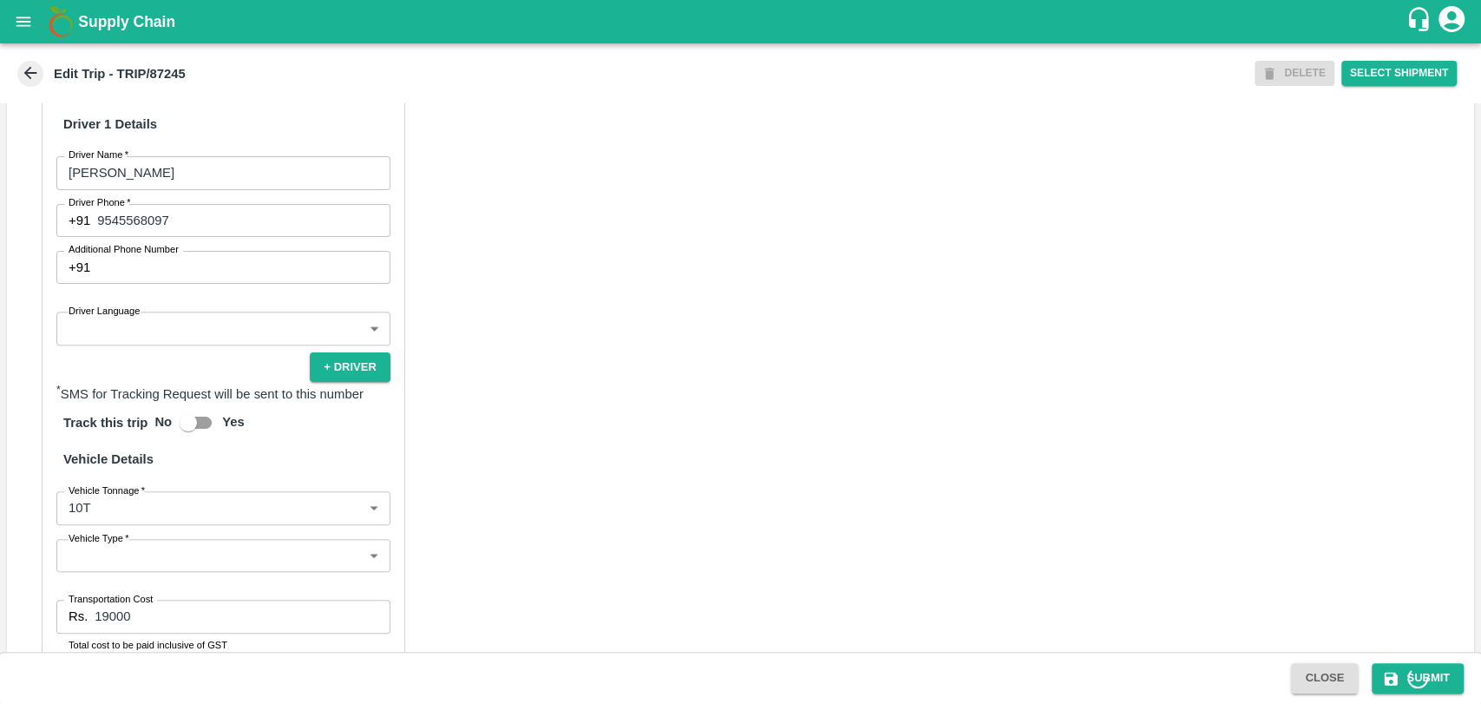
scroll to position [578, 0]
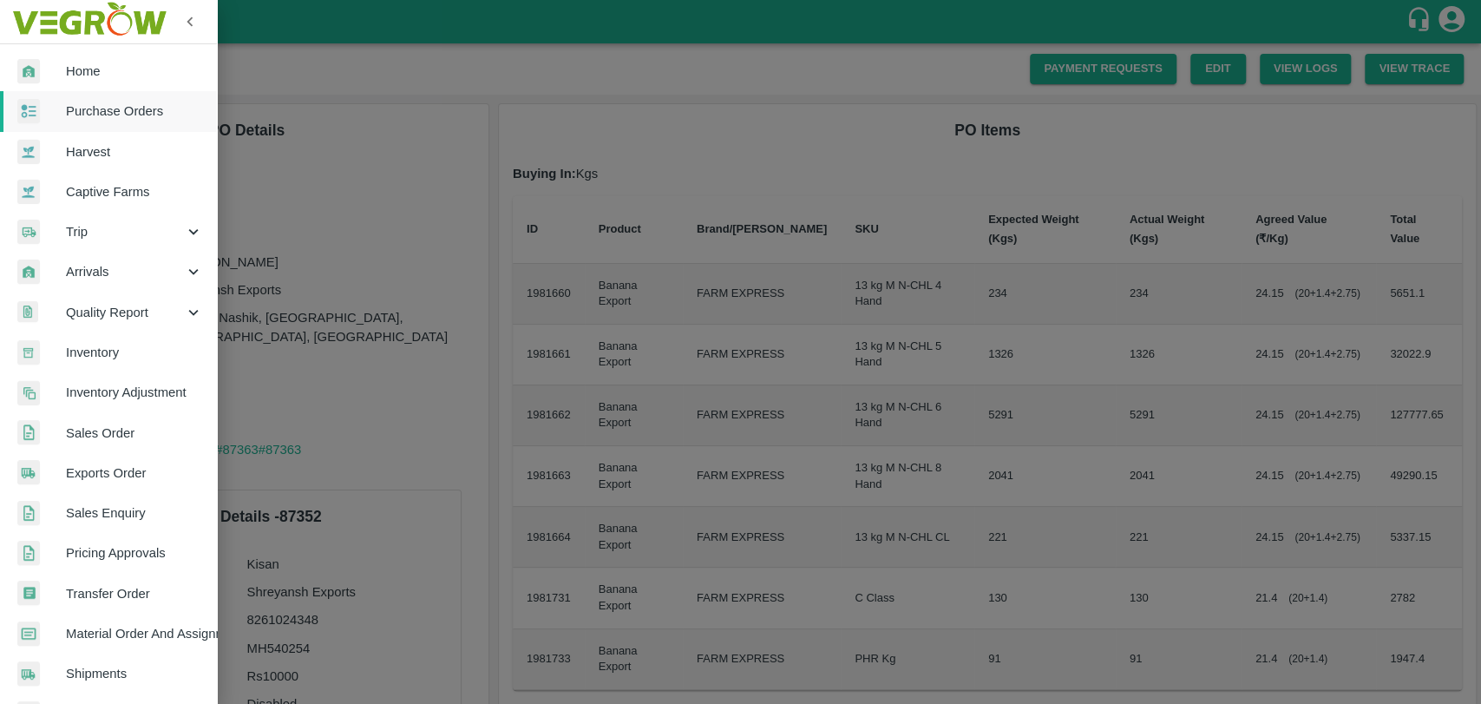
click at [83, 224] on span "Trip" at bounding box center [125, 231] width 118 height 19
click at [102, 266] on span "Fruit Movement" at bounding box center [141, 271] width 123 height 19
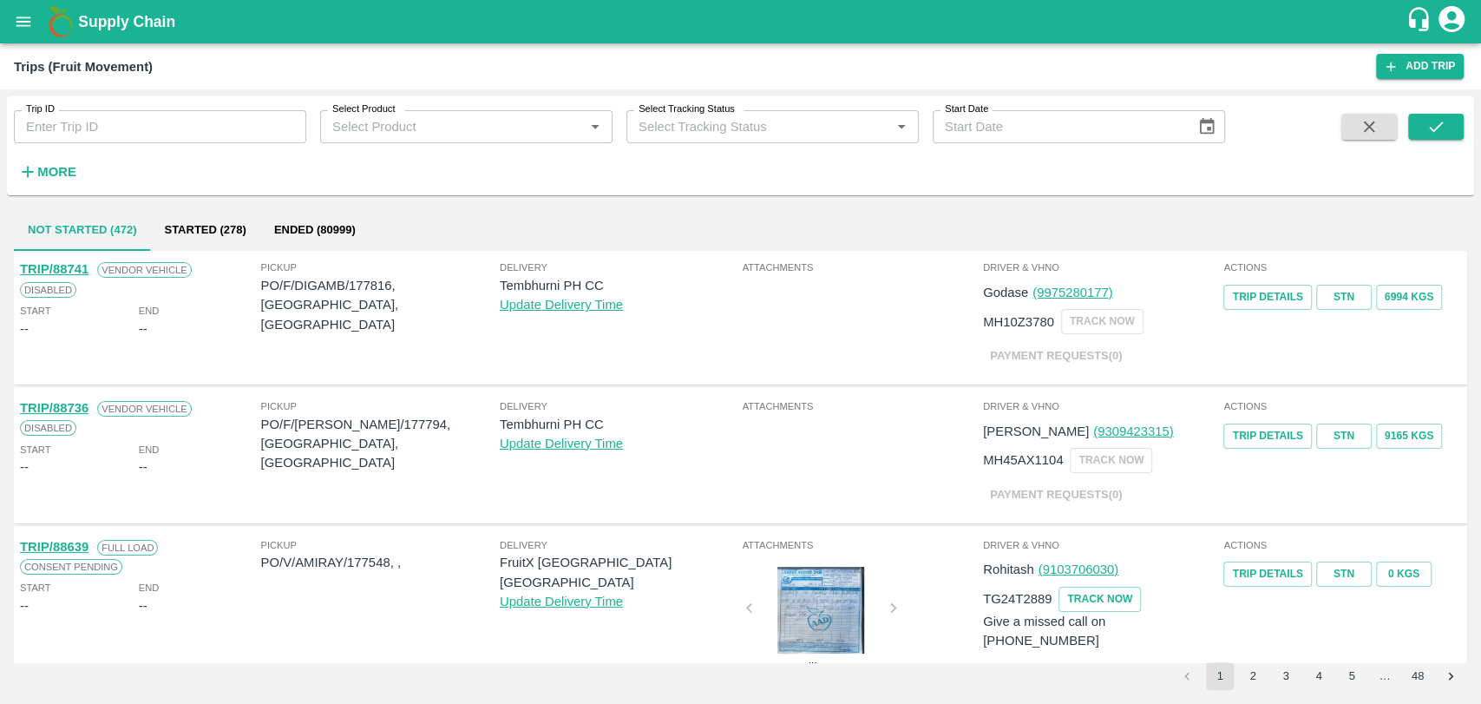
click at [49, 167] on strong "More" at bounding box center [56, 172] width 39 height 14
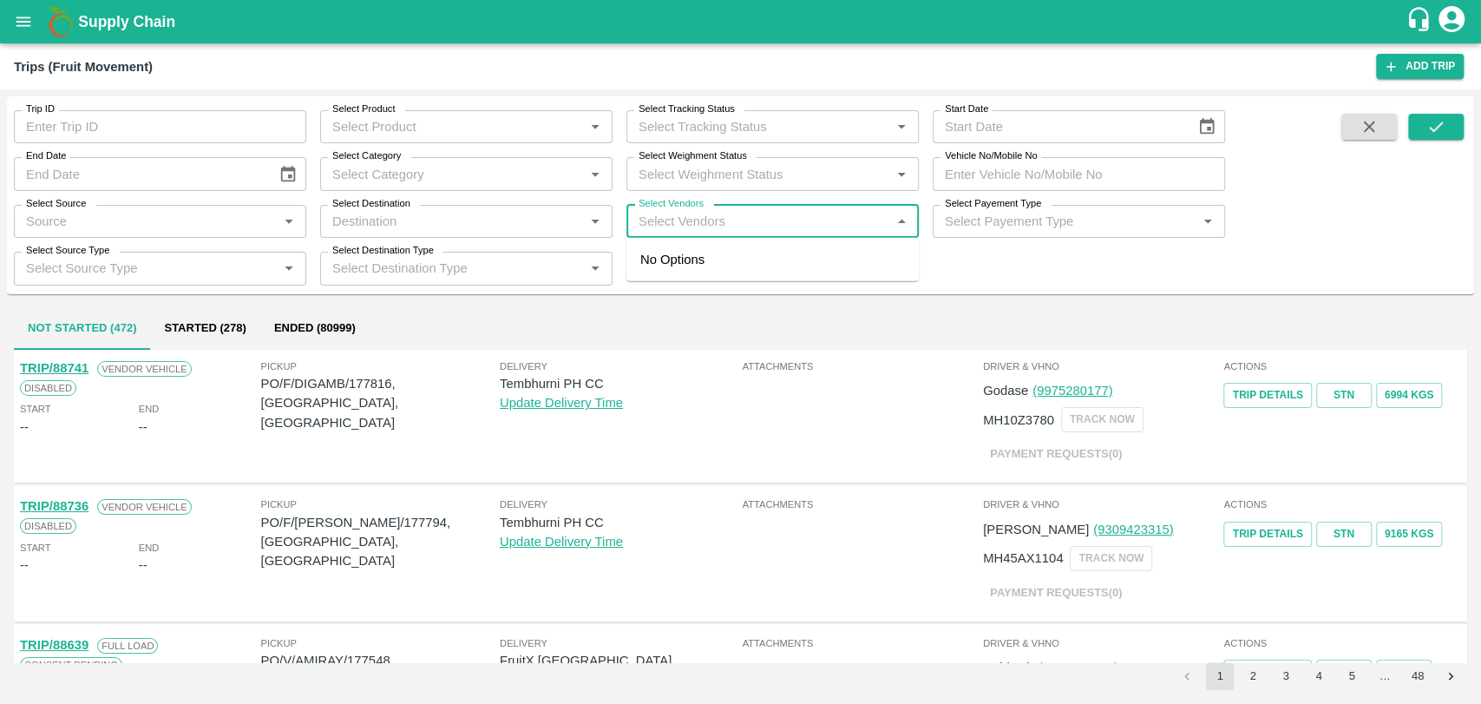
click at [712, 219] on input "Select Vendors" at bounding box center [758, 221] width 253 height 23
type input "eureka"
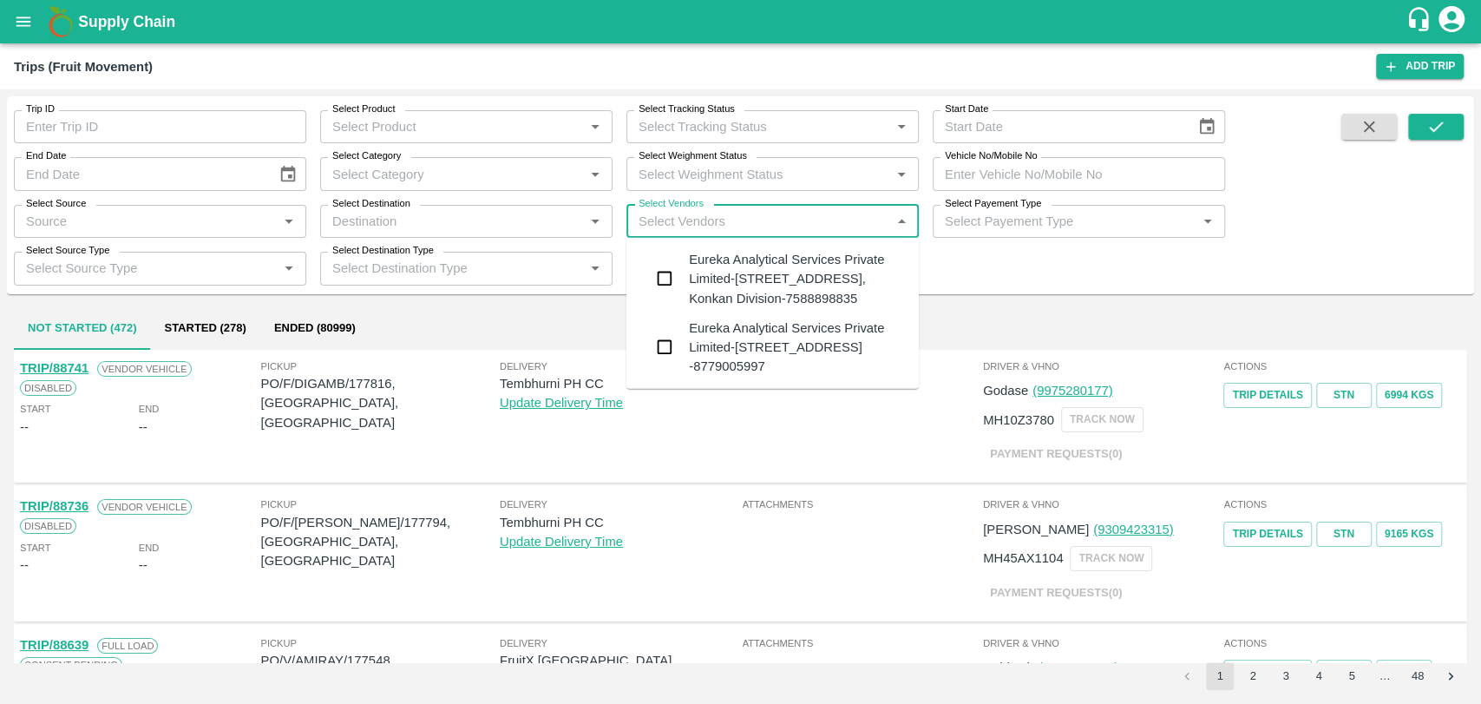
click at [686, 382] on div "Eureka Analytical Services Private Limited-[STREET_ADDRESS] -8779005997" at bounding box center [773, 347] width 292 height 69
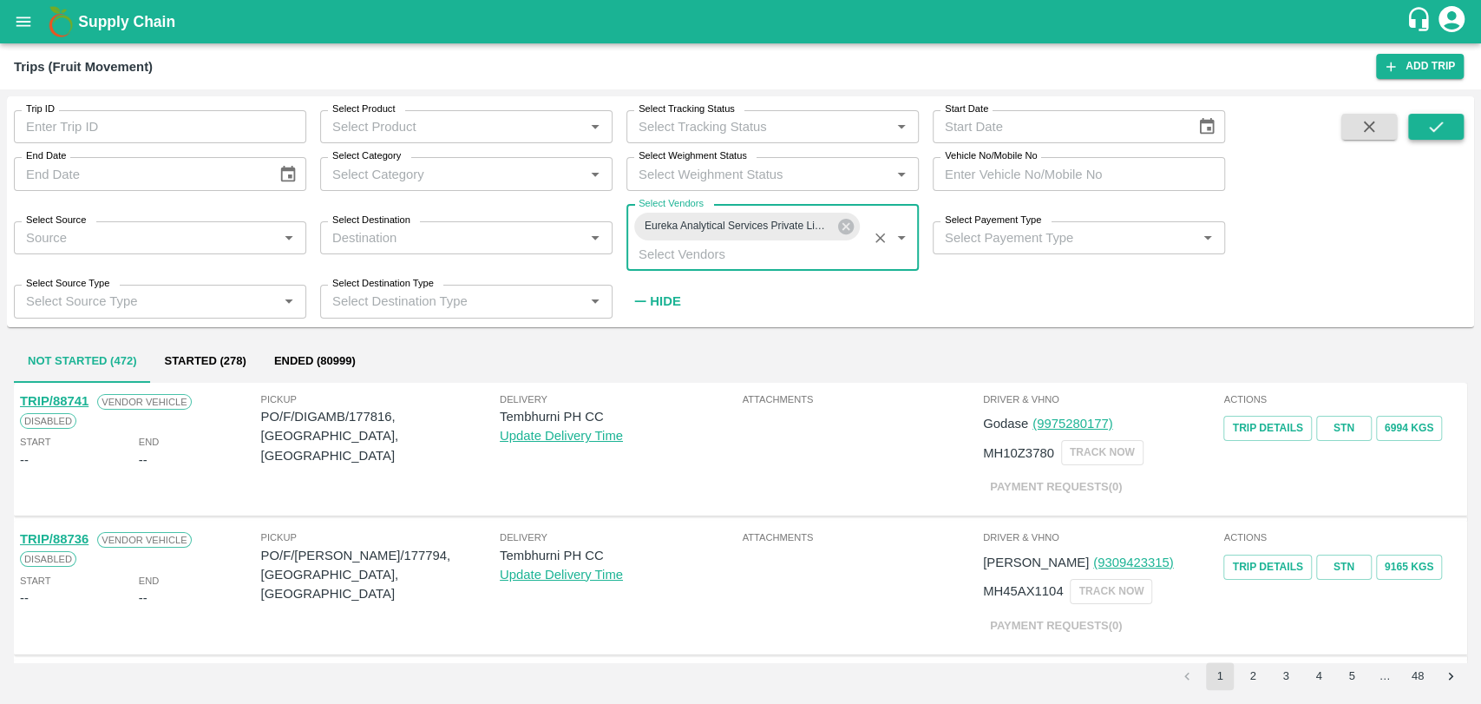
click at [1416, 134] on button "submit" at bounding box center [1436, 127] width 56 height 26
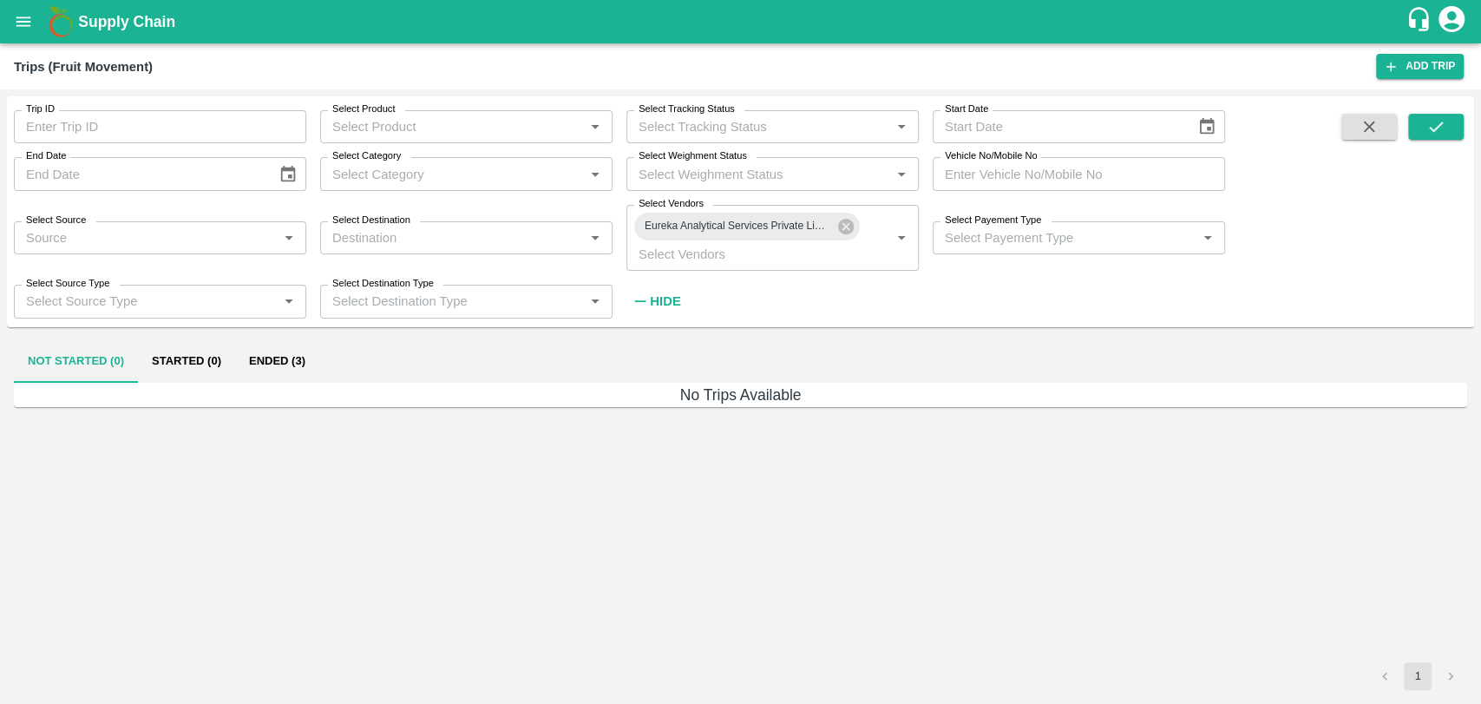
click at [289, 342] on button "Ended (3)" at bounding box center [277, 362] width 84 height 42
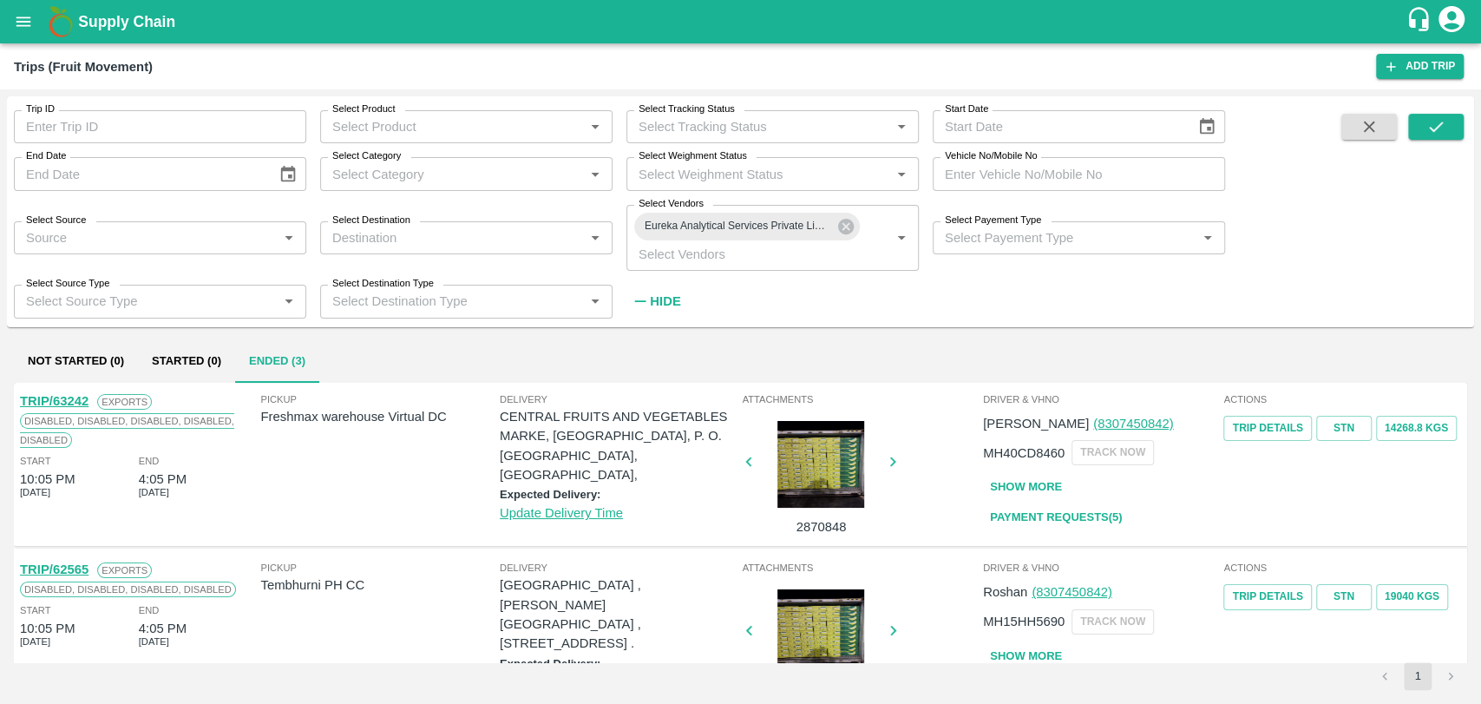
click at [75, 397] on link "TRIP/63242" at bounding box center [54, 401] width 69 height 14
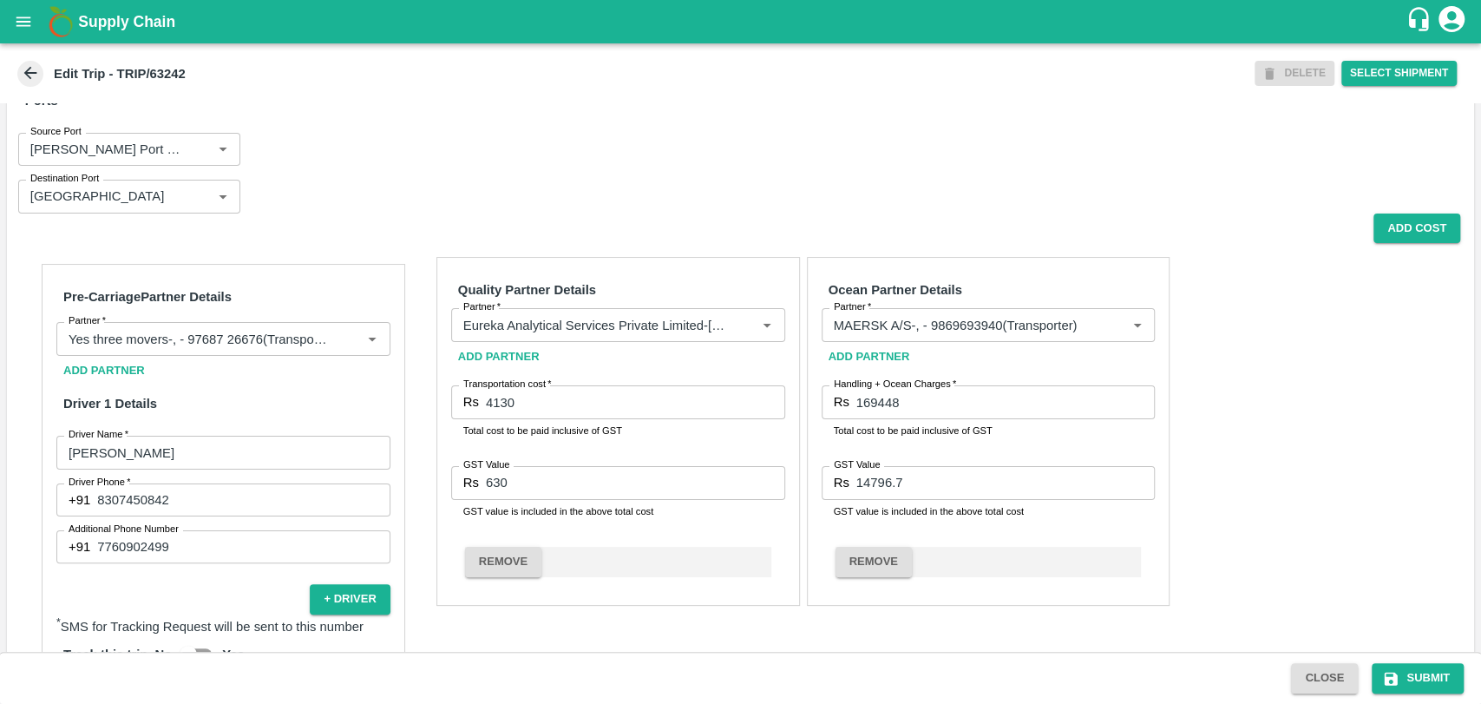
scroll to position [868, 0]
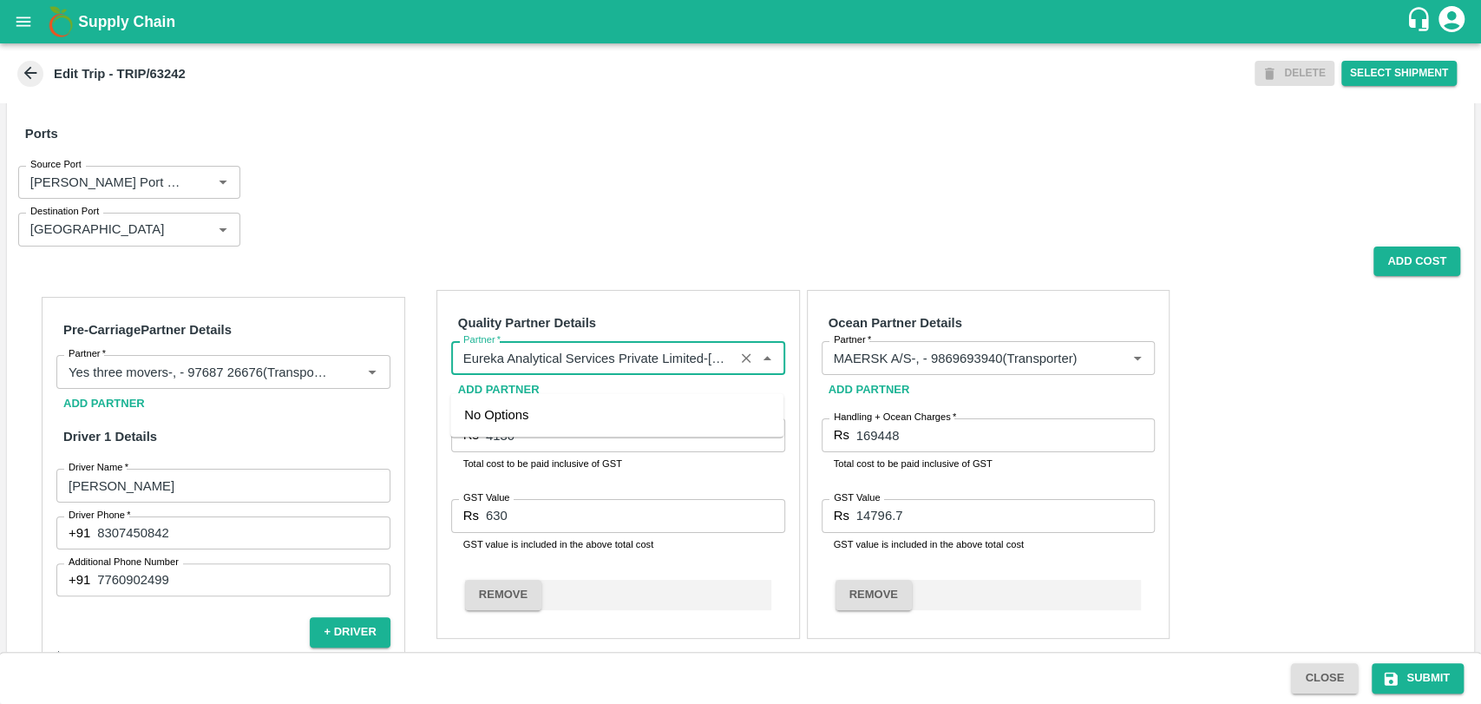
drag, startPoint x: 701, startPoint y: 376, endPoint x: 451, endPoint y: 374, distance: 249.9
click at [451, 374] on div "Partner" at bounding box center [618, 357] width 334 height 33
